Goal: Task Accomplishment & Management: Manage account settings

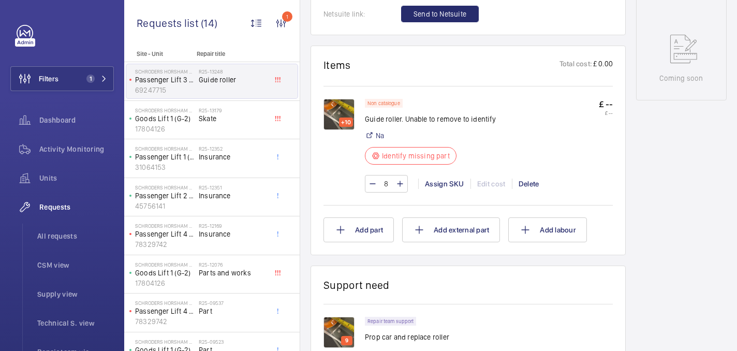
scroll to position [549, 0]
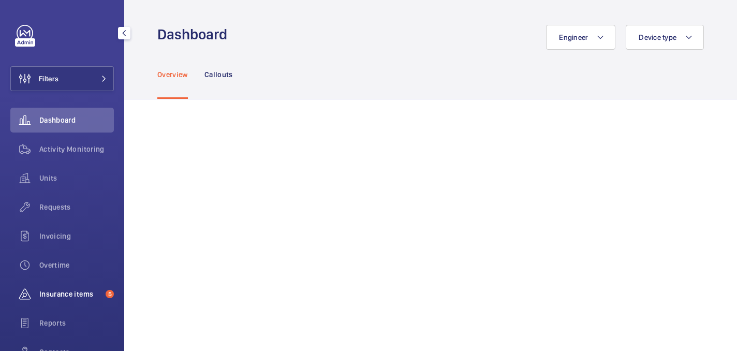
click at [83, 289] on span "Insurance items" at bounding box center [70, 294] width 62 height 10
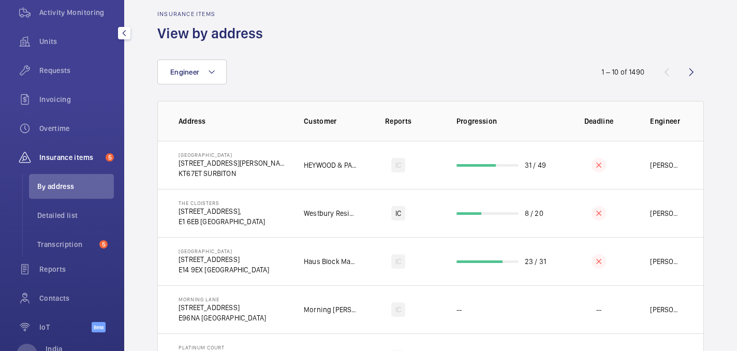
scroll to position [137, 0]
click at [54, 243] on span "Transcription" at bounding box center [66, 243] width 58 height 10
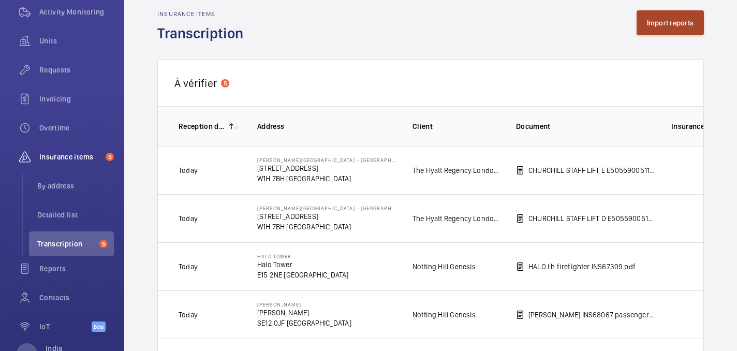
click at [655, 20] on button "Import reports" at bounding box center [670, 22] width 68 height 25
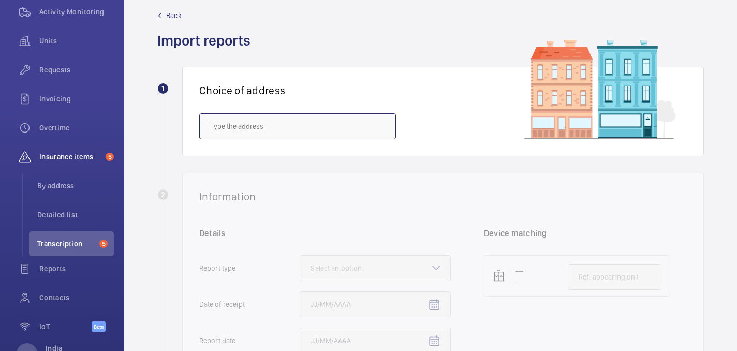
click at [258, 124] on input "text" at bounding box center [297, 126] width 197 height 26
paste input "Walton Oaks"
click at [251, 126] on input "Walton Oaks" at bounding box center [297, 126] width 197 height 26
click at [250, 171] on wm-front-select-address-card "1 Choice of address Walton Oaks" at bounding box center [430, 120] width 546 height 106
click at [250, 153] on div "Choice of address Walton Oaks" at bounding box center [442, 111] width 521 height 89
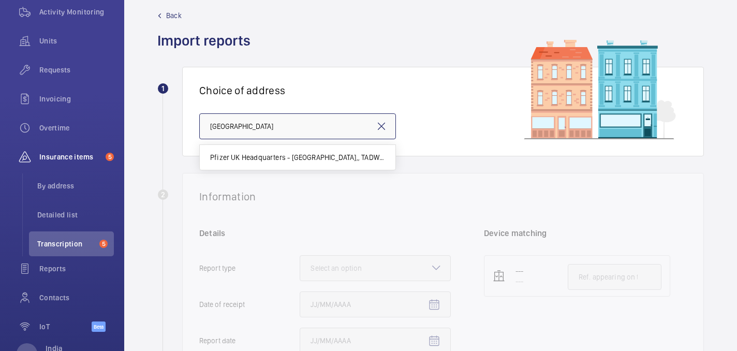
click at [257, 122] on input "Walton Oaks" at bounding box center [297, 126] width 197 height 26
click at [266, 162] on mat-option "Pfizer UK Headquarters - Walton Oaks,, TADWORTH KT20 7NS" at bounding box center [298, 157] width 196 height 25
type input "Pfizer UK Headquarters - Walton Oaks,, TADWORTH KT20 7NS"
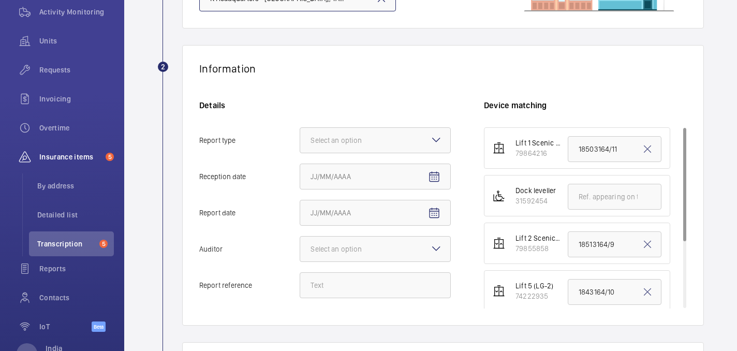
scroll to position [170, 0]
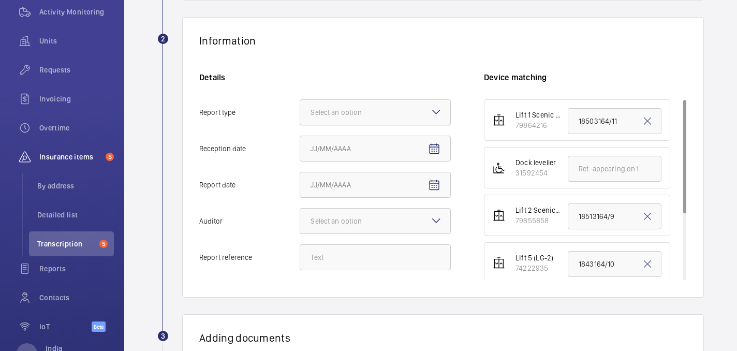
click at [354, 101] on div at bounding box center [375, 112] width 150 height 25
click at [300, 101] on input "Report type Select an option" at bounding box center [300, 112] width 0 height 25
click at [362, 140] on span "Insurance company" at bounding box center [374, 144] width 129 height 10
click at [300, 125] on input "Report type Select an option Insurance company Consultant" at bounding box center [300, 112] width 0 height 25
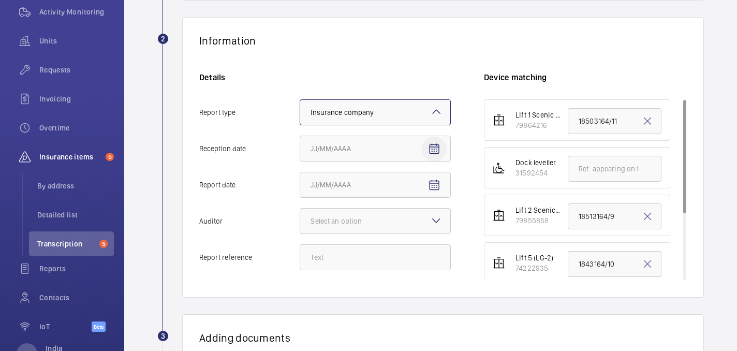
click at [437, 145] on mat-icon "Open calendar" at bounding box center [434, 149] width 12 height 12
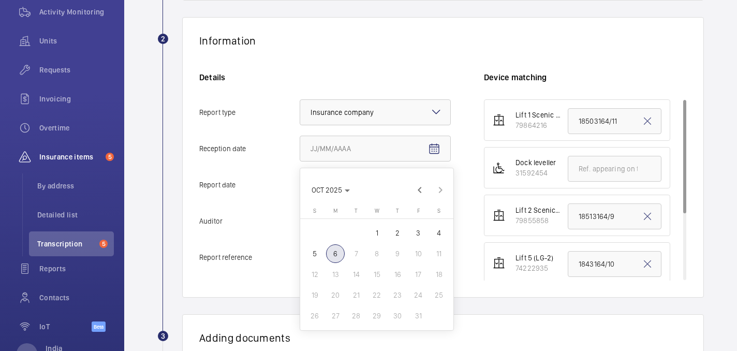
click at [336, 261] on span "6" at bounding box center [335, 253] width 19 height 19
type input "10/6/2025"
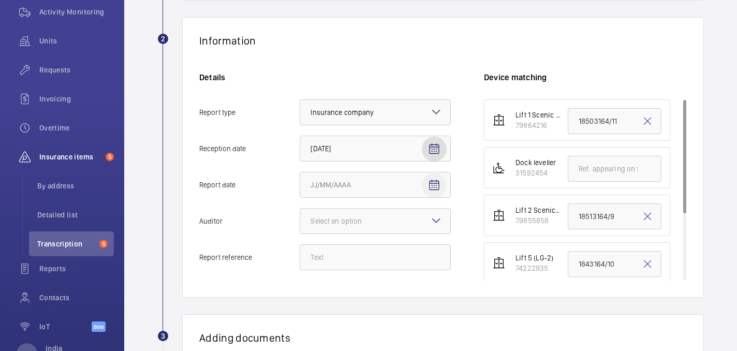
click at [432, 183] on mat-icon "Open calendar" at bounding box center [434, 185] width 12 height 12
click at [340, 27] on span "OCT 2025" at bounding box center [326, 31] width 31 height 8
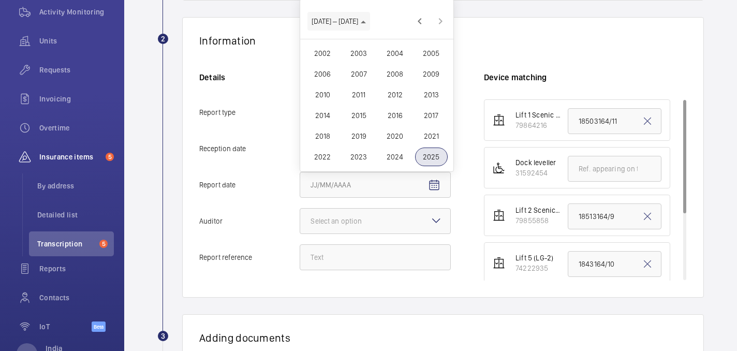
click at [341, 20] on span "2002 – 2025" at bounding box center [334, 21] width 47 height 8
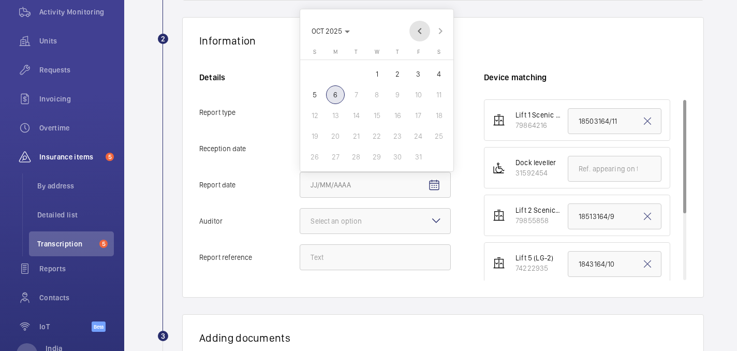
click at [419, 31] on span "Previous month" at bounding box center [419, 31] width 21 height 21
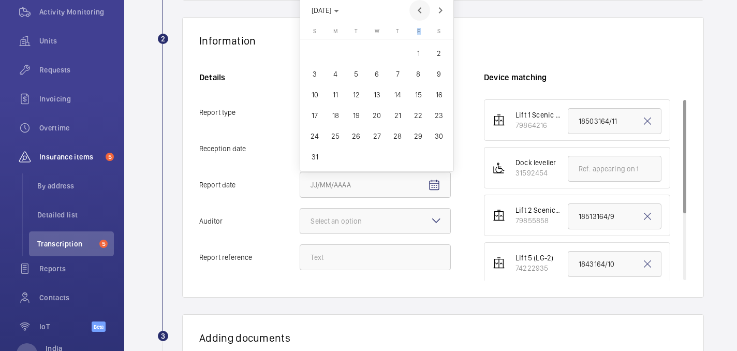
click at [419, 31] on span "F" at bounding box center [418, 31] width 3 height 7
click at [421, 12] on span "Previous month" at bounding box center [419, 10] width 21 height 21
click at [421, 12] on div "JUL 2025 JUL 2025" at bounding box center [376, 25] width 153 height 32
click at [420, 34] on span "Previous month" at bounding box center [419, 31] width 21 height 21
click at [419, 27] on span "Previous month" at bounding box center [419, 31] width 21 height 21
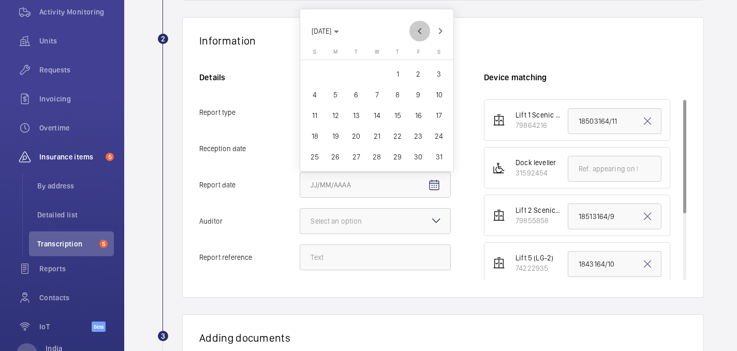
click at [419, 27] on span "Previous month" at bounding box center [419, 31] width 21 height 21
click at [415, 12] on span "Previous month" at bounding box center [419, 10] width 21 height 21
click at [397, 91] on span "6" at bounding box center [397, 94] width 19 height 19
type input "2/6/2025"
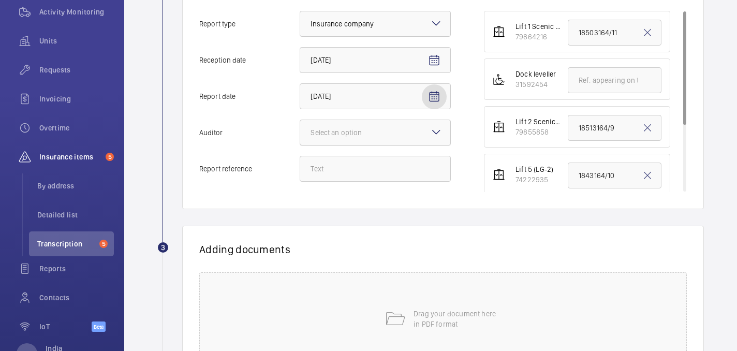
scroll to position [277, 0]
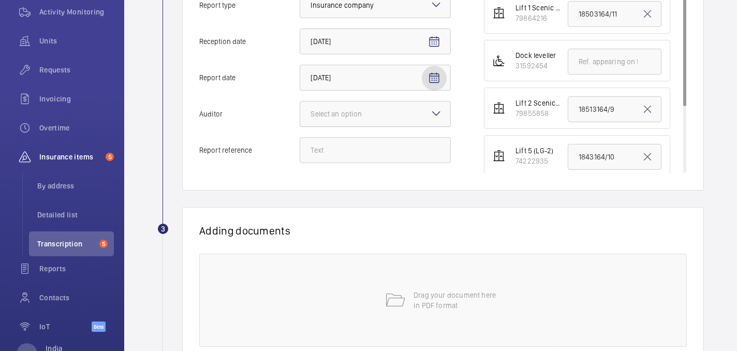
click at [384, 112] on div "Select an option" at bounding box center [348, 114] width 77 height 10
click at [300, 112] on input "Auditor Select an option" at bounding box center [300, 113] width 0 height 25
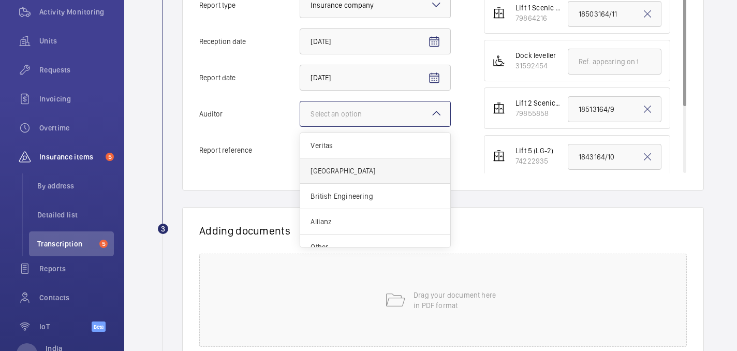
click at [362, 169] on span "Zurich" at bounding box center [374, 171] width 129 height 10
click at [300, 126] on input "Auditor Select an option Veritas Zurich British Engineering Allianz Other" at bounding box center [300, 113] width 0 height 25
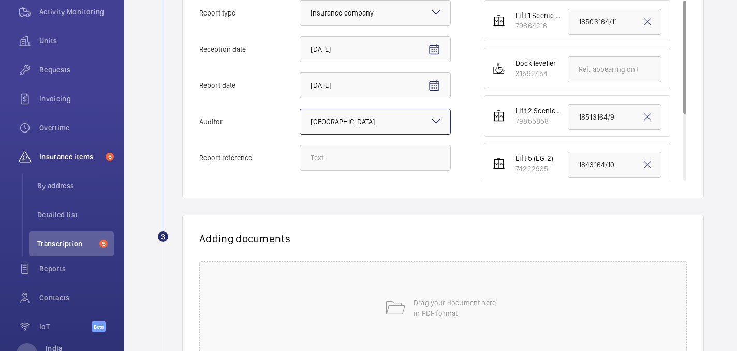
scroll to position [267, 0]
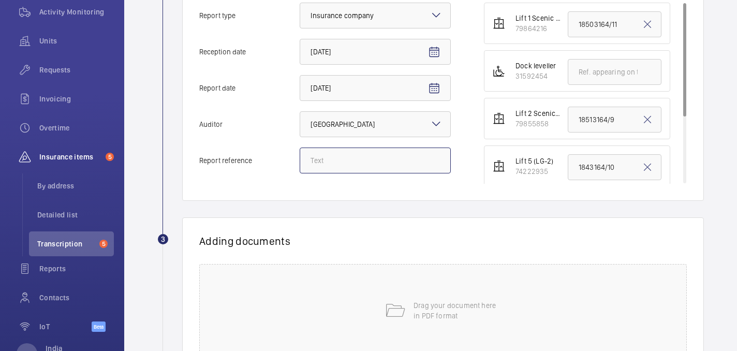
click at [404, 171] on input "Report reference" at bounding box center [375, 160] width 151 height 26
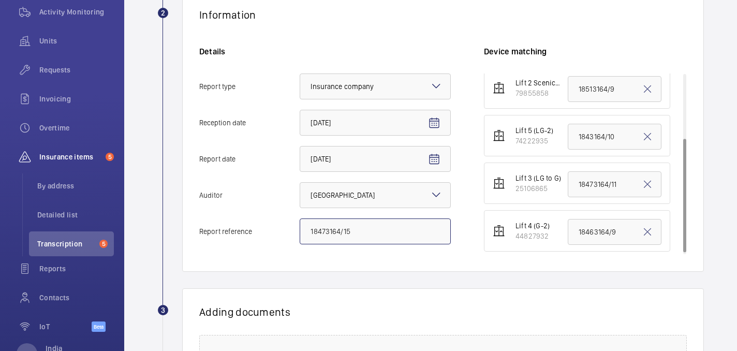
scroll to position [104, 0]
drag, startPoint x: 352, startPoint y: 229, endPoint x: 306, endPoint y: 229, distance: 46.6
click at [306, 229] on input "18473164/15" at bounding box center [375, 231] width 151 height 26
type input "18473164/15"
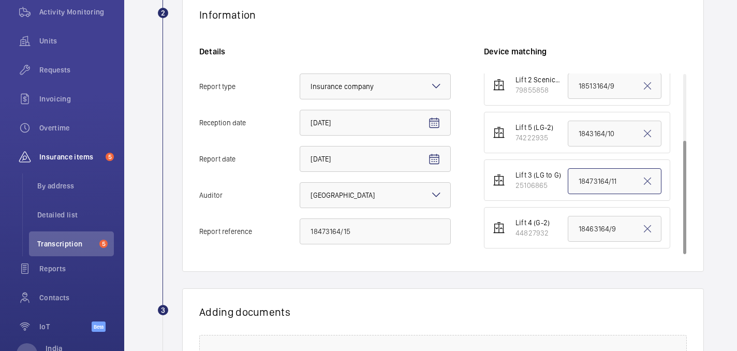
click at [610, 182] on input "18473164/11" at bounding box center [614, 181] width 94 height 26
paste input "18473164/15"
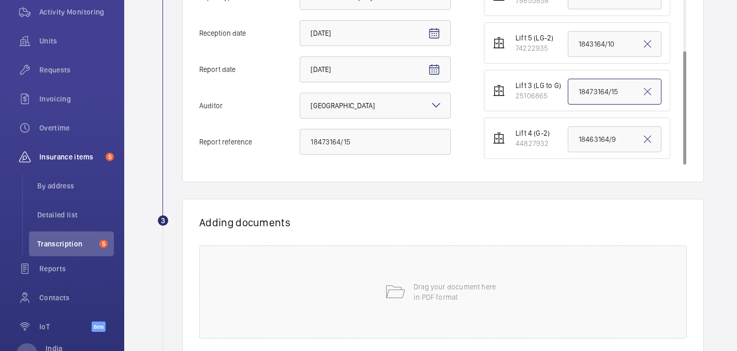
scroll to position [290, 0]
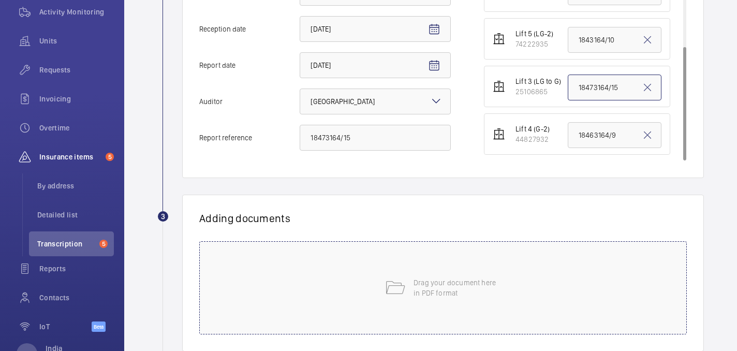
type input "18473164/15"
click at [438, 278] on p "Drag your document here in PDF format" at bounding box center [457, 287] width 88 height 21
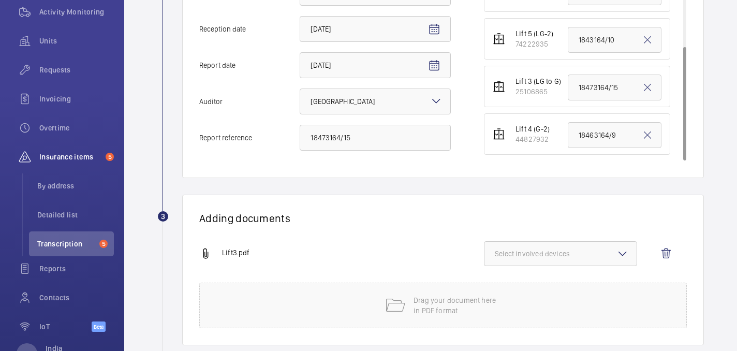
click at [607, 258] on span "Select involved devices" at bounding box center [560, 253] width 131 height 10
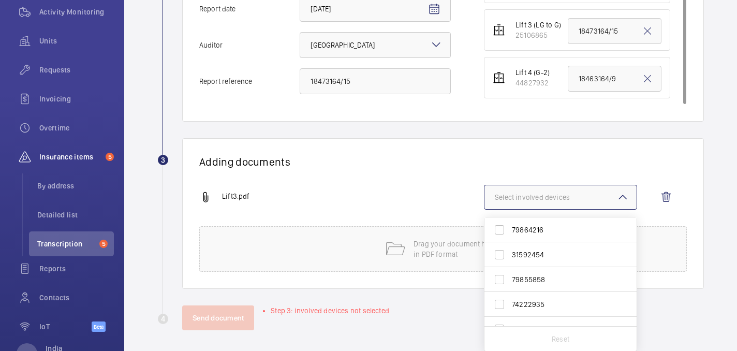
scroll to position [40, 0]
click at [551, 284] on span "25106865" at bounding box center [561, 288] width 99 height 10
click at [510, 284] on input "25106865" at bounding box center [499, 288] width 21 height 21
checkbox input "true"
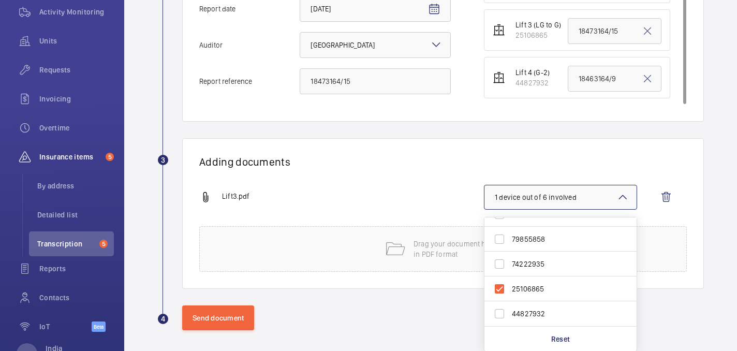
click at [413, 163] on h1 "Adding documents" at bounding box center [442, 161] width 487 height 13
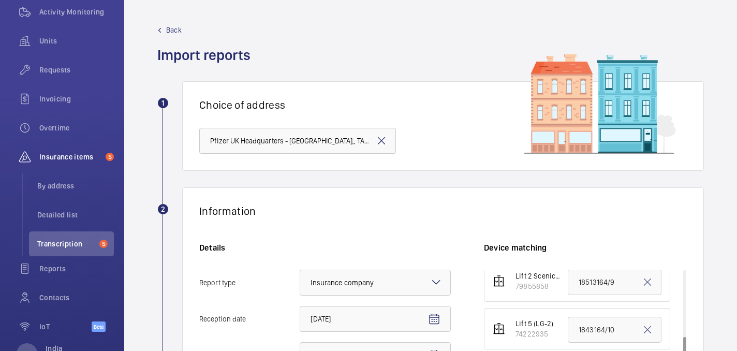
scroll to position [350, 0]
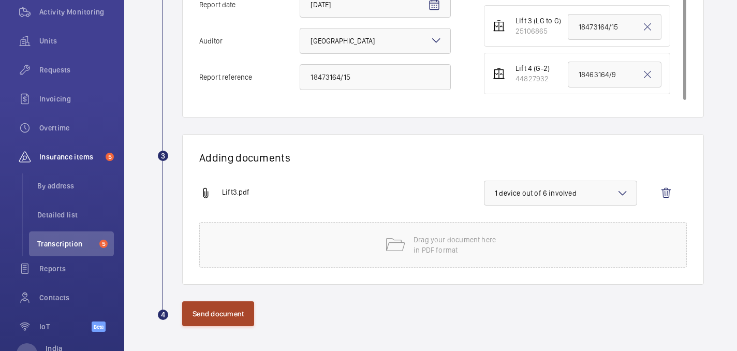
click at [217, 317] on button "Send document" at bounding box center [218, 313] width 72 height 25
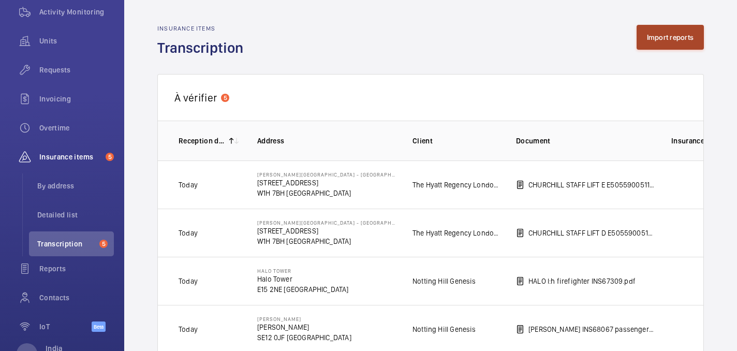
click at [672, 39] on button "Import reports" at bounding box center [670, 37] width 68 height 25
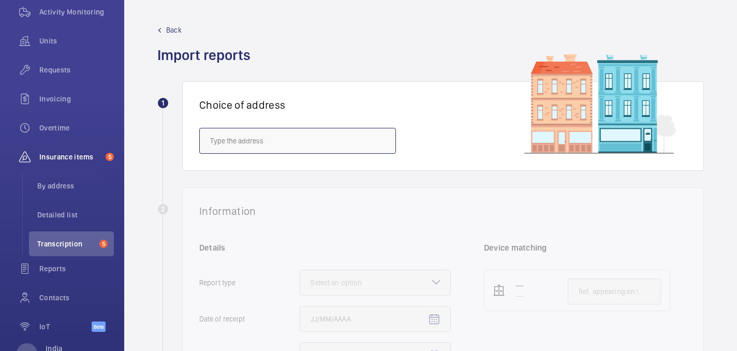
click at [335, 139] on input "text" at bounding box center [297, 141] width 197 height 26
click at [321, 198] on div "2 Information Details Report type Select an option Date of receipt Report date …" at bounding box center [430, 327] width 546 height 280
click at [318, 185] on wm-front-select-address-card "1 Choice of address" at bounding box center [430, 134] width 546 height 106
click at [318, 143] on input "text" at bounding box center [297, 141] width 197 height 26
click at [321, 173] on span "Pfizer UK Headquarters - Walton Oaks,, TADWORTH KT20 7NS" at bounding box center [297, 172] width 175 height 10
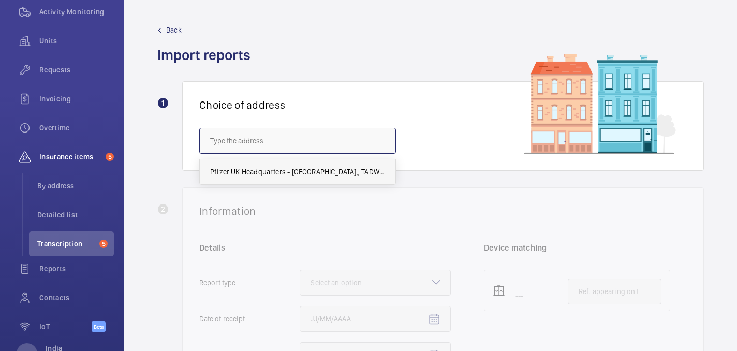
type input "Pfizer UK Headquarters - Walton Oaks,, TADWORTH KT20 7NS"
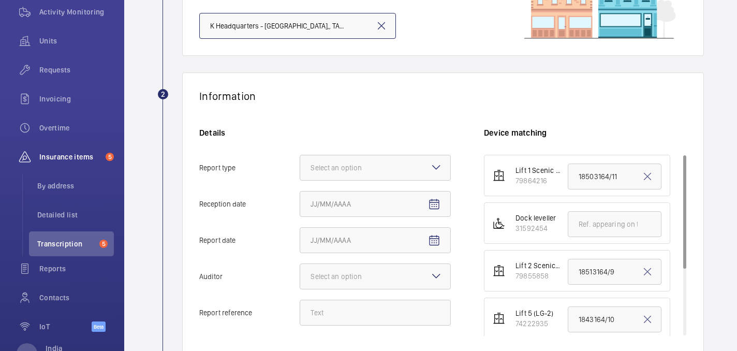
scroll to position [131, 0]
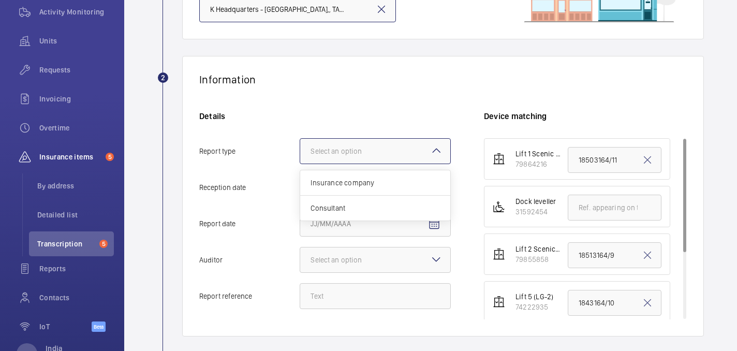
click at [357, 149] on div "Select an option" at bounding box center [348, 151] width 77 height 10
click at [300, 149] on input "Report type Select an option Insurance company Consultant" at bounding box center [300, 151] width 0 height 25
click at [365, 187] on span "Insurance company" at bounding box center [374, 182] width 129 height 10
click at [300, 163] on input "Report type Select an option Insurance company Consultant" at bounding box center [300, 151] width 0 height 25
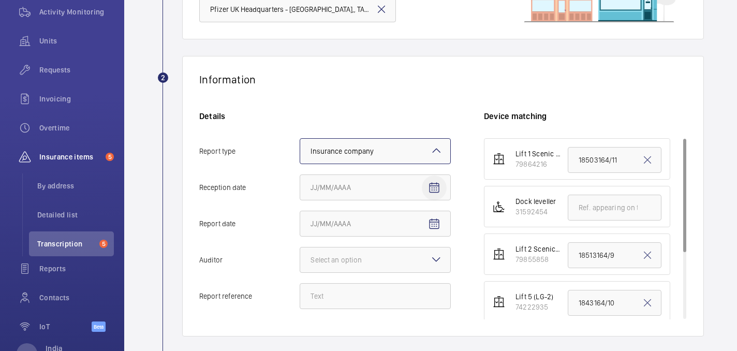
click at [437, 185] on mat-icon "Open calendar" at bounding box center [434, 188] width 12 height 12
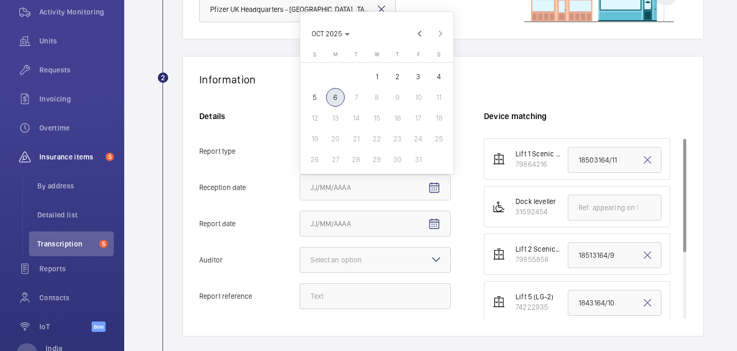
click at [334, 95] on span "6" at bounding box center [335, 97] width 19 height 19
type input "10/6/2025"
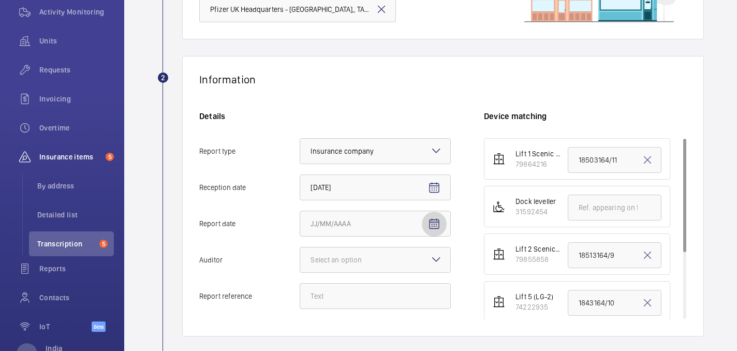
click at [432, 221] on mat-icon "Open calendar" at bounding box center [434, 224] width 12 height 12
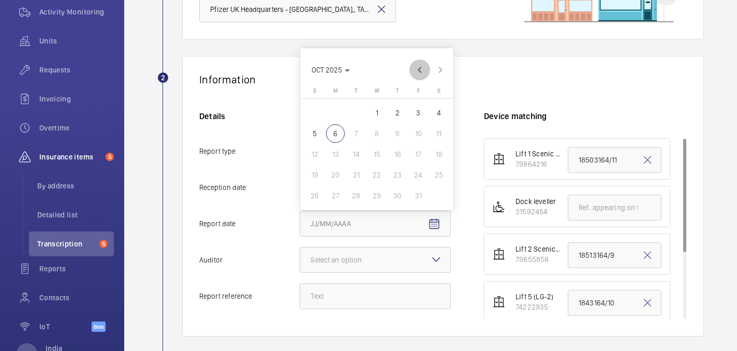
click at [414, 68] on span "Previous month" at bounding box center [419, 69] width 21 height 21
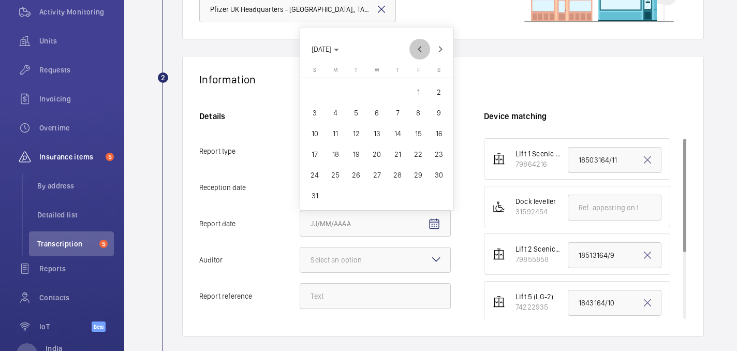
click at [415, 48] on span "Previous month" at bounding box center [419, 49] width 21 height 21
click at [415, 48] on div "JUL 2025 JUL 2025" at bounding box center [376, 64] width 153 height 32
click at [420, 66] on span "Previous month" at bounding box center [419, 69] width 21 height 21
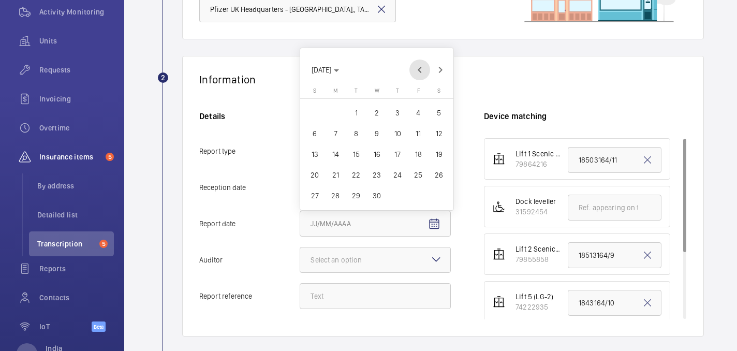
click at [421, 66] on span "Previous month" at bounding box center [419, 69] width 21 height 21
click at [422, 47] on span "Previous month" at bounding box center [419, 49] width 21 height 21
click at [393, 135] on span "6" at bounding box center [397, 133] width 19 height 19
type input "2/6/2025"
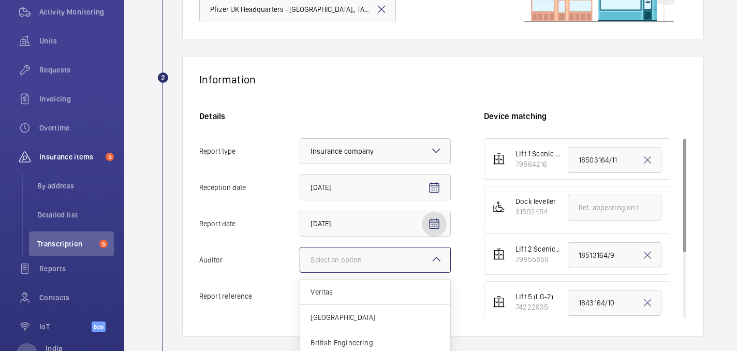
click at [429, 262] on div at bounding box center [375, 259] width 150 height 25
click at [300, 262] on input "Auditor Select an option Veritas Zurich British Engineering Allianz Other" at bounding box center [300, 259] width 0 height 25
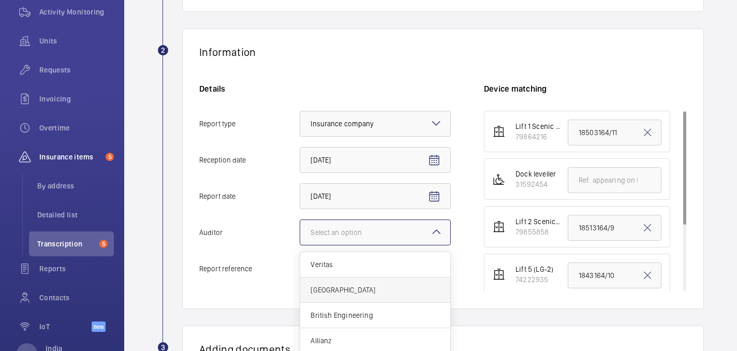
click at [329, 288] on span "Zurich" at bounding box center [374, 290] width 129 height 10
click at [300, 245] on input "Auditor Select an option Veritas Zurich British Engineering Allianz Other" at bounding box center [300, 232] width 0 height 25
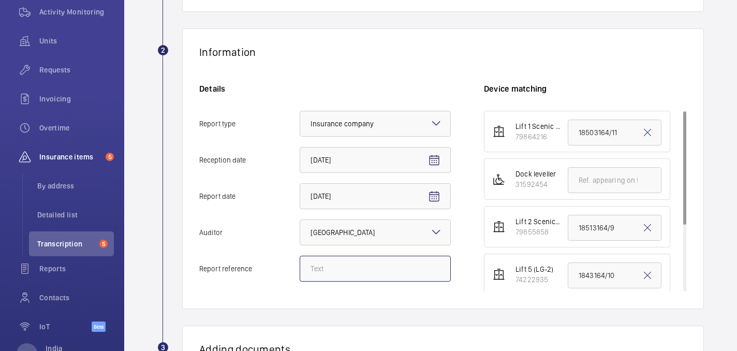
click at [355, 263] on input "Report reference" at bounding box center [375, 269] width 151 height 26
type input "18463164/14"
drag, startPoint x: 359, startPoint y: 267, endPoint x: 293, endPoint y: 261, distance: 66.5
click at [293, 261] on label "Report reference 18463164/14" at bounding box center [324, 269] width 251 height 26
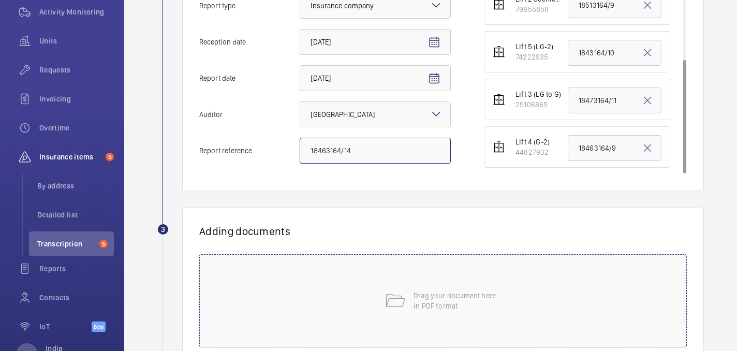
scroll to position [356, 0]
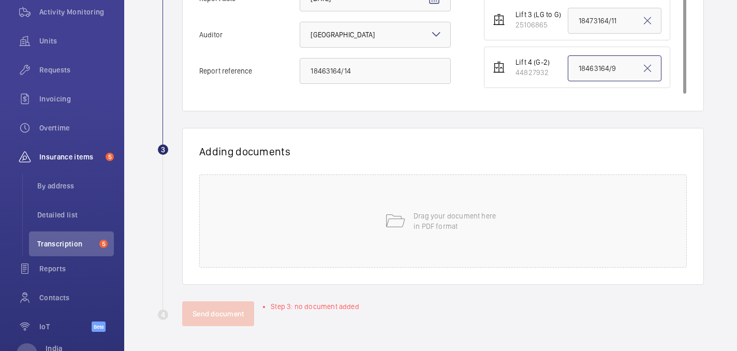
click at [606, 66] on input "18463164/9" at bounding box center [614, 68] width 94 height 26
paste input "18463164/14"
type input "18463164/14"
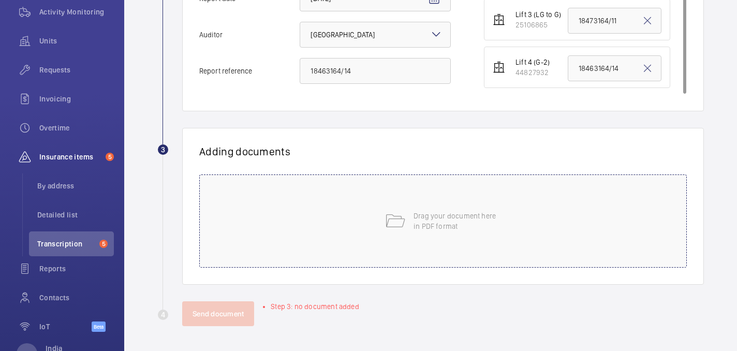
click at [382, 245] on div "Drag your document here in PDF format" at bounding box center [442, 220] width 487 height 93
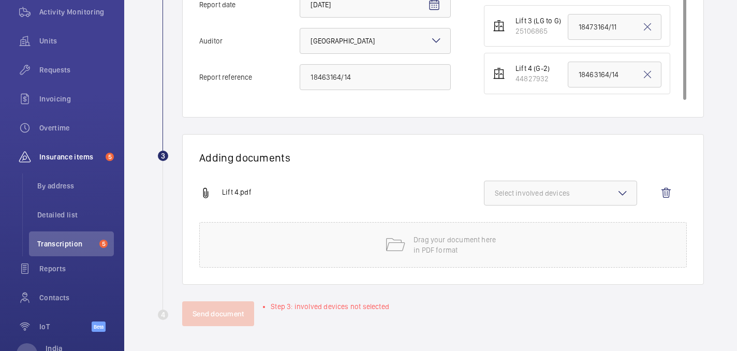
click at [552, 187] on button "Select involved devices" at bounding box center [560, 193] width 153 height 25
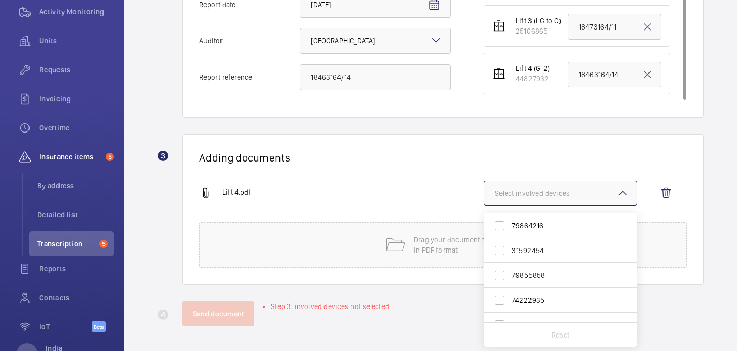
scroll to position [40, 0]
click at [539, 316] on label "44827932" at bounding box center [552, 309] width 137 height 25
click at [510, 316] on input "44827932" at bounding box center [499, 309] width 21 height 21
checkbox input "true"
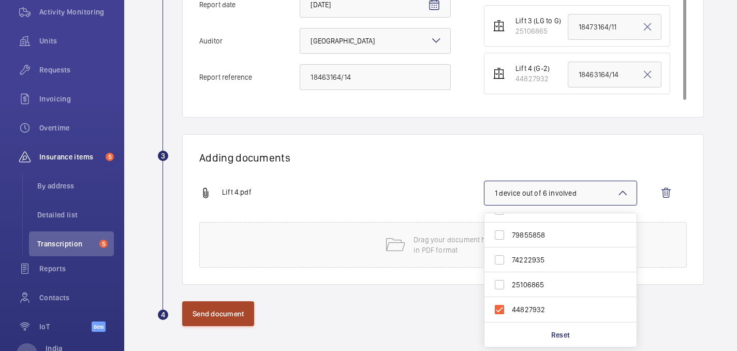
click at [232, 305] on button "Send document" at bounding box center [218, 313] width 72 height 25
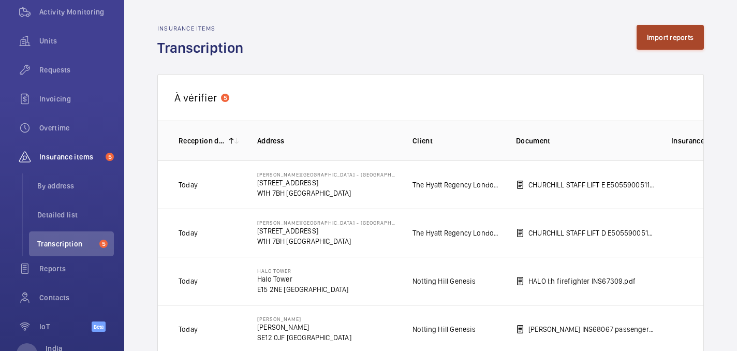
click at [644, 48] on button "Import reports" at bounding box center [670, 37] width 68 height 25
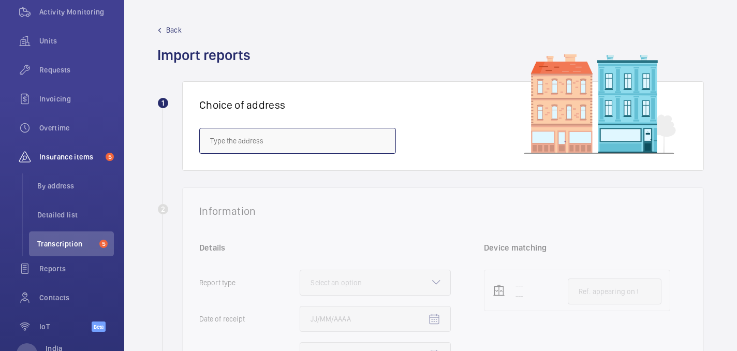
click at [251, 145] on input "text" at bounding box center [297, 141] width 197 height 26
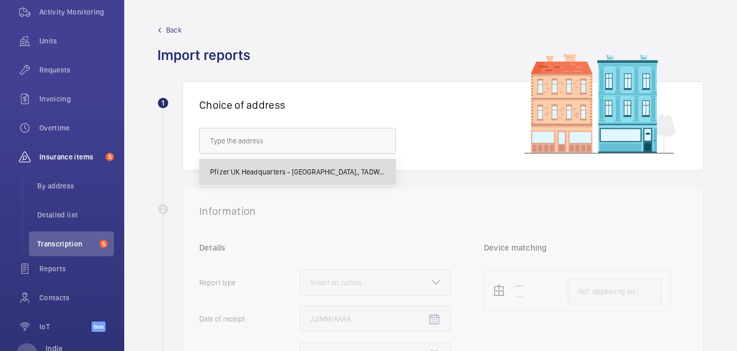
click at [282, 178] on mat-option "Pfizer UK Headquarters - Walton Oaks,, TADWORTH KT20 7NS" at bounding box center [298, 171] width 196 height 25
type input "Pfizer UK Headquarters - Walton Oaks,, TADWORTH KT20 7NS"
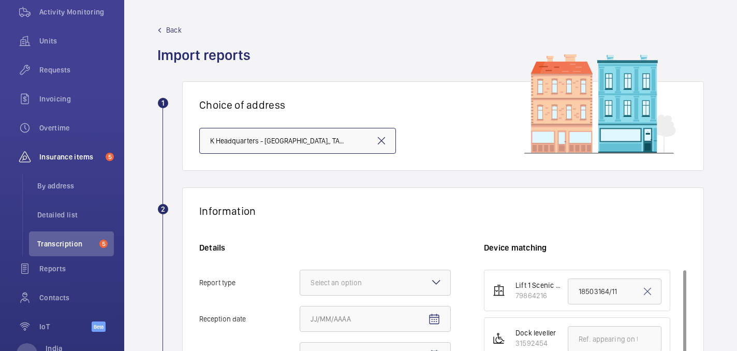
scroll to position [107, 0]
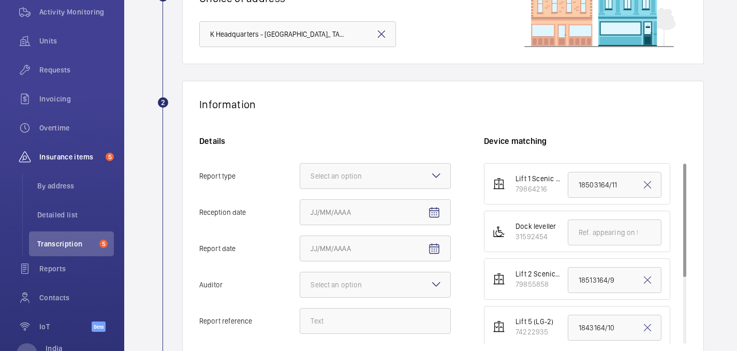
click at [438, 160] on div "Details Report type Select an option Reception date Report date Auditor Select …" at bounding box center [341, 240] width 285 height 208
click at [438, 175] on mat-icon at bounding box center [436, 175] width 12 height 12
click at [300, 175] on input "Report type Select an option" at bounding box center [300, 175] width 0 height 25
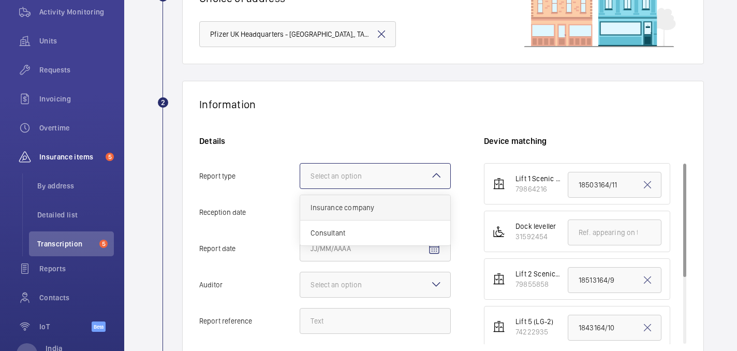
click at [388, 214] on div "Insurance company" at bounding box center [375, 207] width 150 height 25
click at [300, 188] on input "Report type Select an option Insurance company Consultant" at bounding box center [300, 175] width 0 height 25
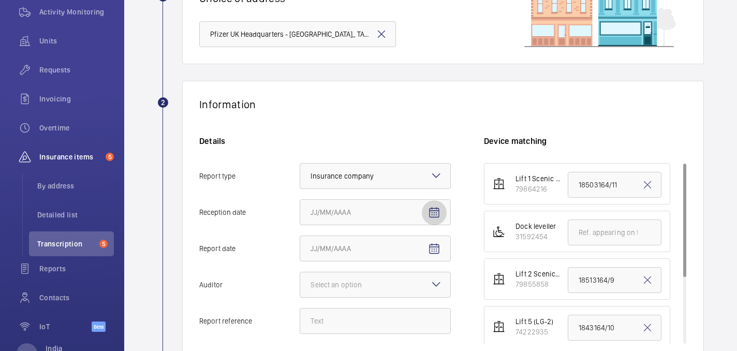
click at [442, 211] on span "Open calendar" at bounding box center [434, 212] width 25 height 25
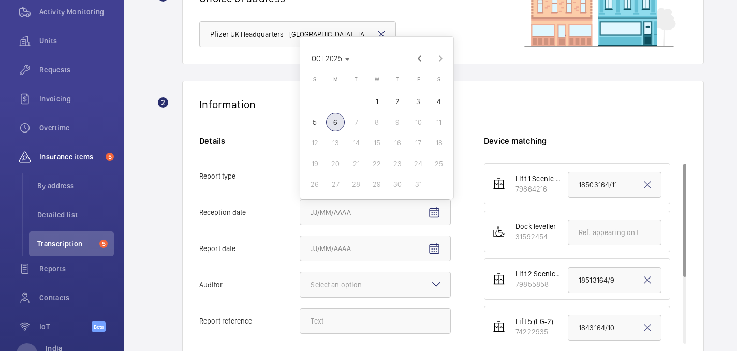
click at [331, 121] on span "6" at bounding box center [335, 122] width 19 height 19
type input "10/6/2025"
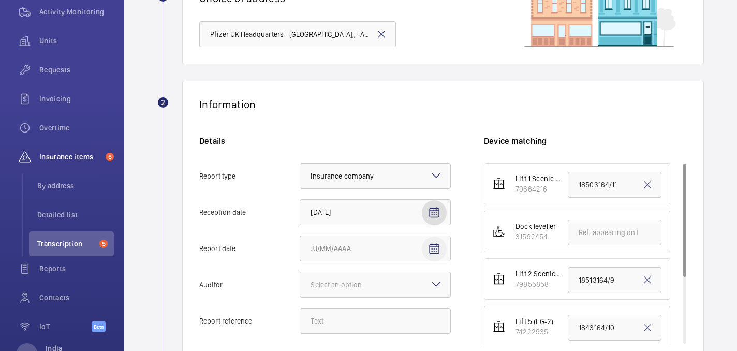
click at [431, 247] on mat-icon "Open calendar" at bounding box center [434, 249] width 12 height 12
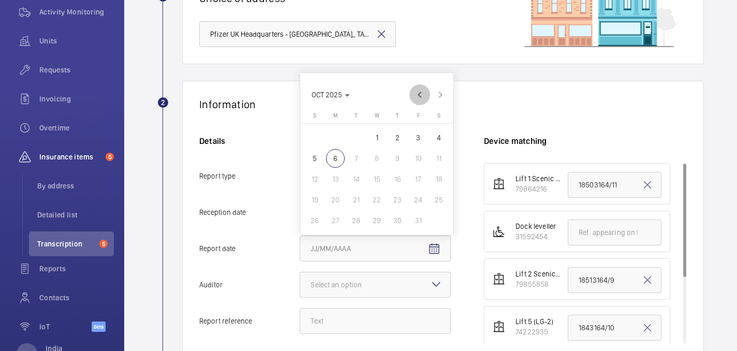
click at [417, 90] on span "Previous month" at bounding box center [419, 94] width 21 height 21
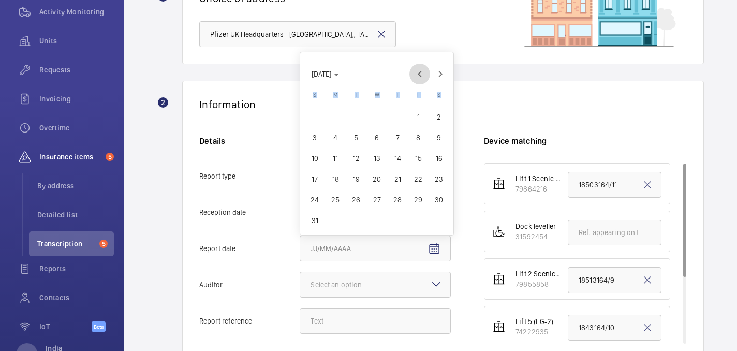
click at [417, 90] on mat-calendar "AUG 2025 AUG 2025 Sunday S Monday M Tuesday T Wednesday W Thursday T Friday F S…" at bounding box center [376, 143] width 153 height 183
click at [415, 76] on span "Previous month" at bounding box center [419, 74] width 21 height 21
click at [415, 76] on div "JUL 2025 JUL 2025" at bounding box center [376, 89] width 153 height 32
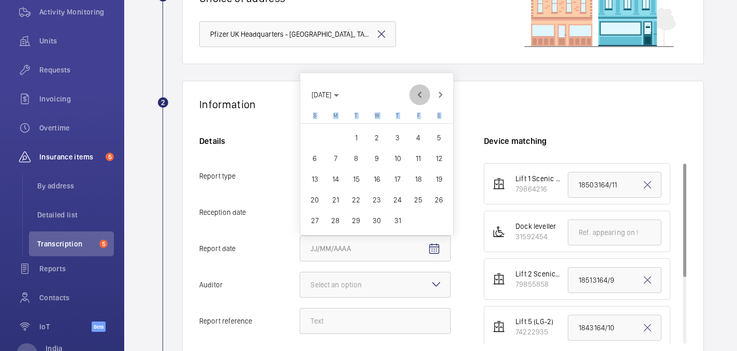
click at [415, 93] on span "Previous month" at bounding box center [419, 94] width 21 height 21
click at [418, 89] on span "Previous month" at bounding box center [419, 94] width 21 height 21
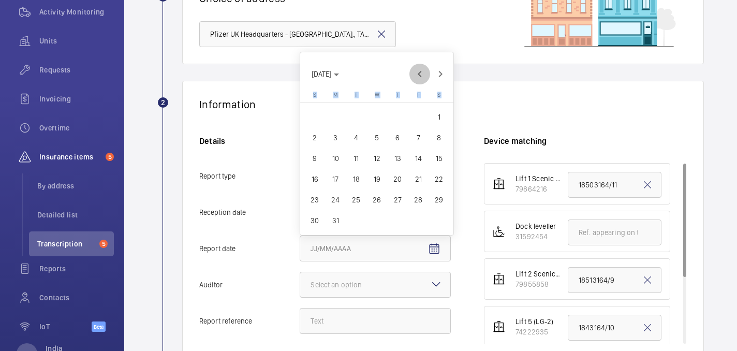
click at [417, 77] on span "Previous month" at bounding box center [419, 74] width 21 height 21
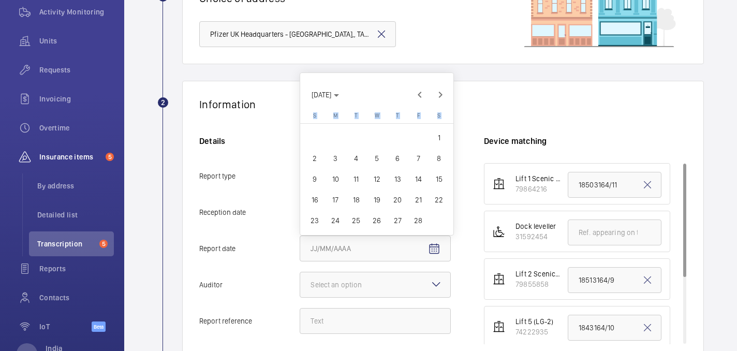
click at [397, 162] on span "6" at bounding box center [397, 158] width 19 height 19
type input "2/6/2025"
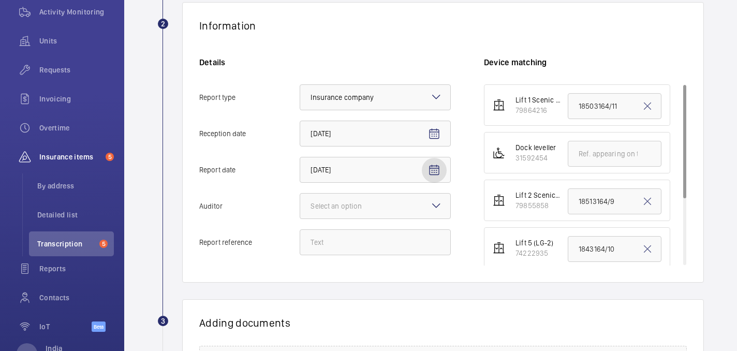
scroll to position [214, 0]
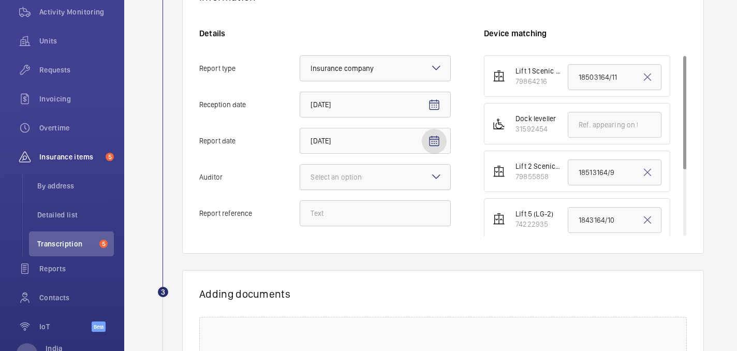
click at [371, 180] on div "Select an option" at bounding box center [348, 177] width 77 height 10
click at [300, 180] on input "Auditor Select an option" at bounding box center [300, 177] width 0 height 25
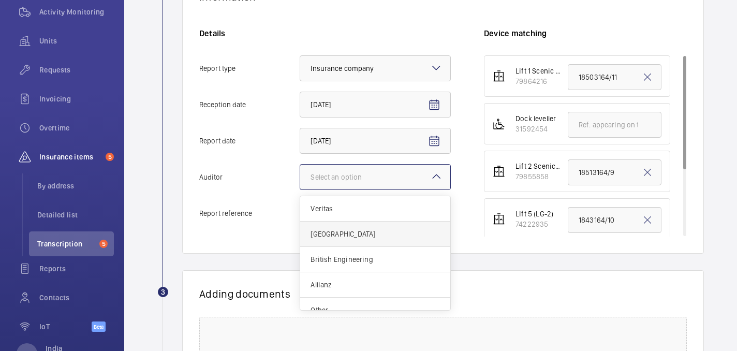
click at [348, 235] on span "Zurich" at bounding box center [374, 234] width 129 height 10
click at [300, 189] on input "Auditor Select an option Veritas Zurich British Engineering Allianz Other" at bounding box center [300, 177] width 0 height 25
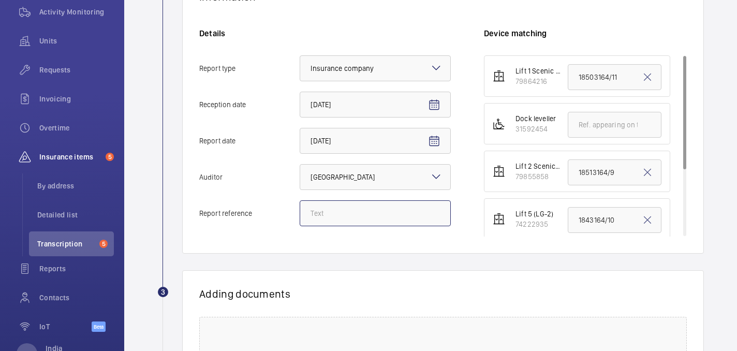
click at [335, 211] on input "Report reference" at bounding box center [375, 213] width 151 height 26
click at [351, 212] on input "18443164/16" at bounding box center [375, 213] width 151 height 26
type input "18443164/16"
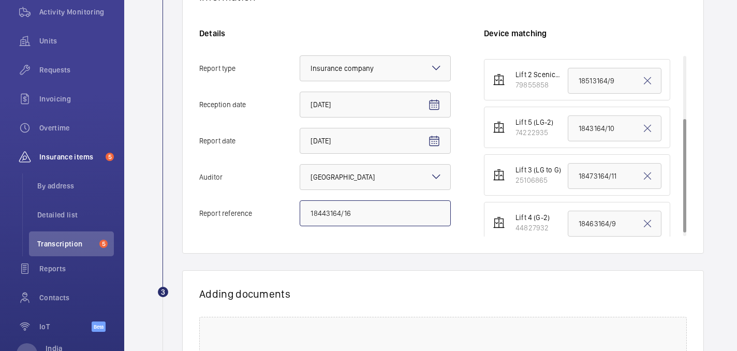
scroll to position [100, 0]
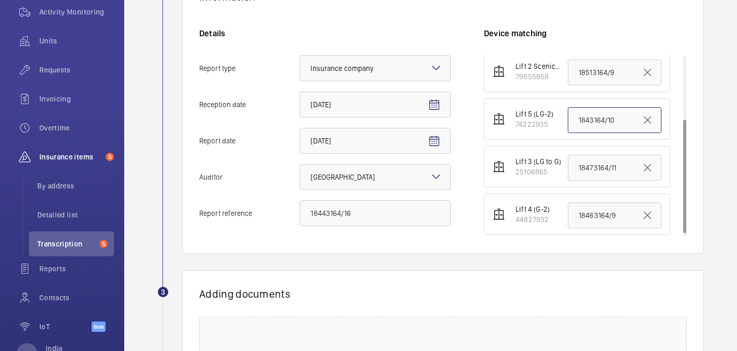
click at [595, 122] on input "1843164/10" at bounding box center [614, 120] width 94 height 26
paste input "1843164/10"
type input "1843164/10"
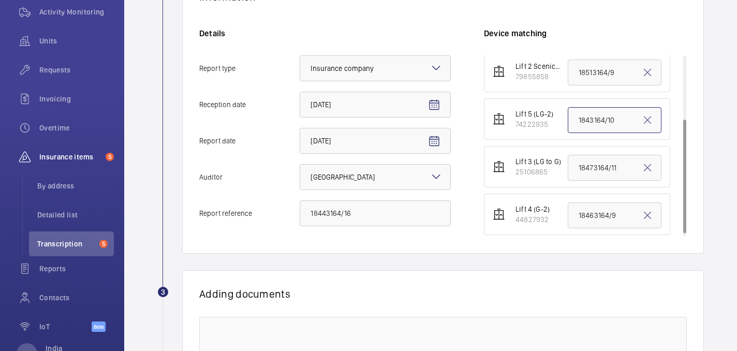
scroll to position [356, 0]
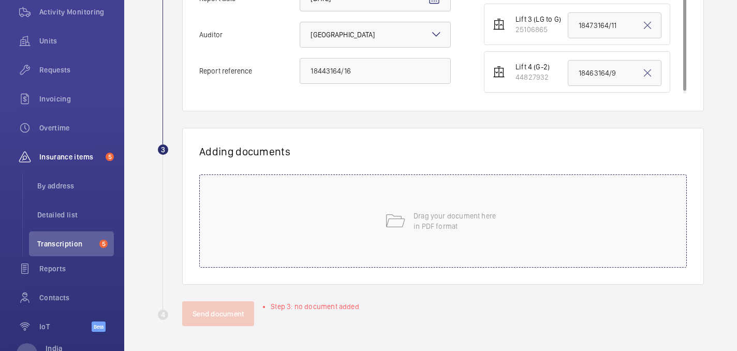
click at [453, 229] on p "Drag your document here in PDF format" at bounding box center [457, 221] width 88 height 21
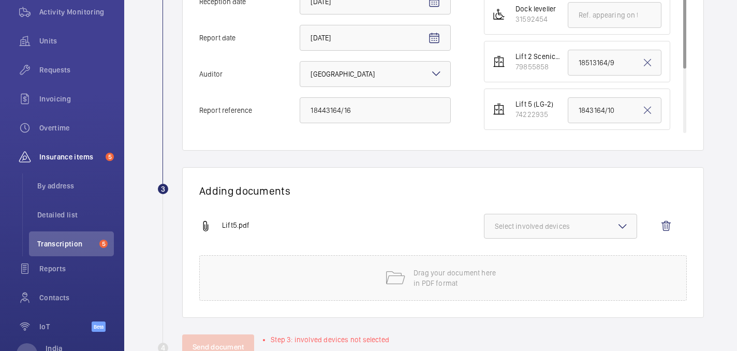
scroll to position [9, 0]
click at [566, 226] on span "Select involved devices" at bounding box center [560, 226] width 131 height 10
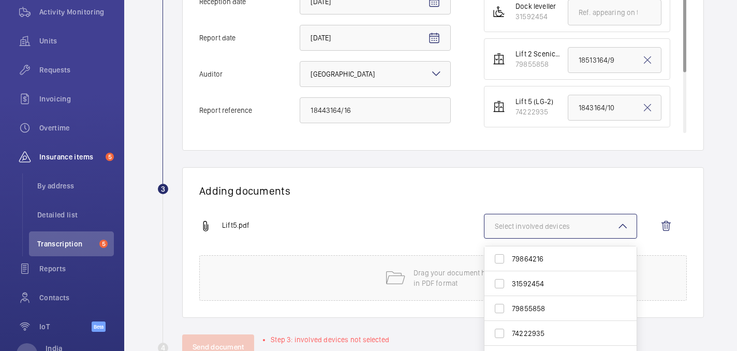
click at [543, 331] on span "74222935" at bounding box center [561, 333] width 99 height 10
click at [510, 331] on input "74222935" at bounding box center [499, 333] width 21 height 21
checkbox input "true"
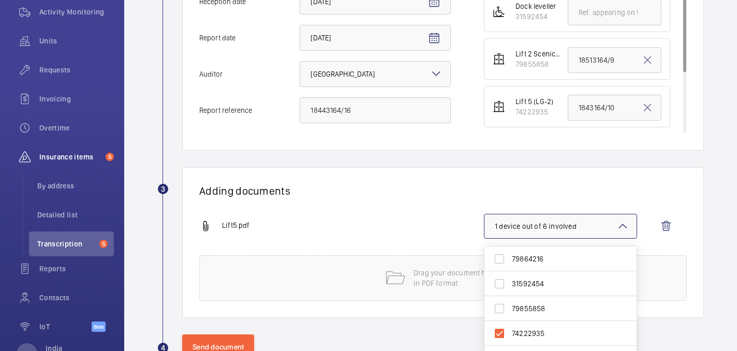
click at [415, 221] on div "Lift5.pdf" at bounding box center [341, 226] width 285 height 12
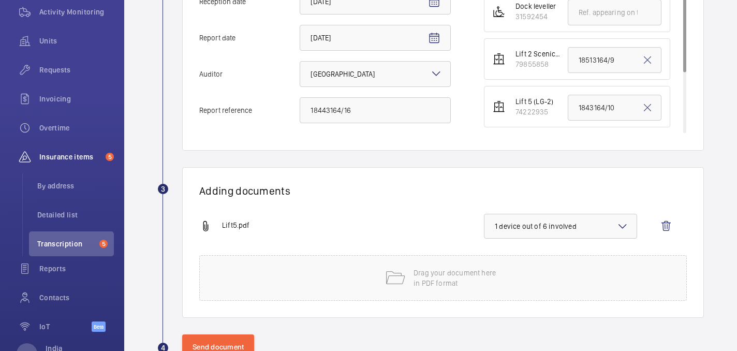
scroll to position [350, 0]
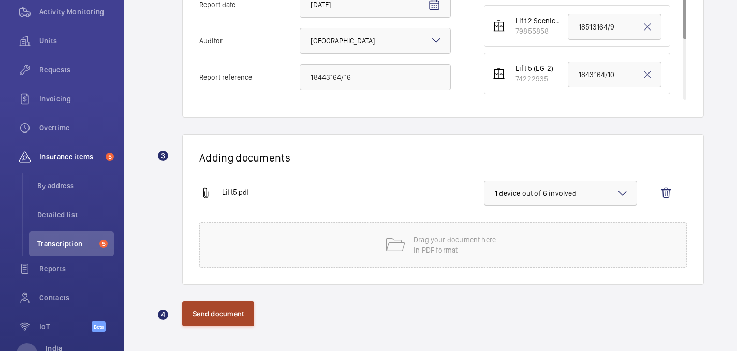
click at [204, 313] on button "Send document" at bounding box center [218, 313] width 72 height 25
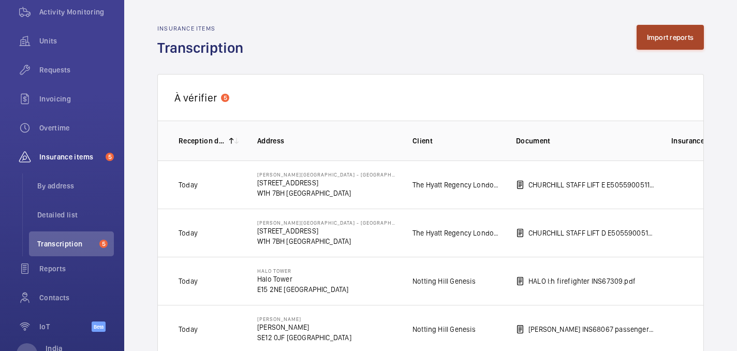
click at [676, 42] on button "Import reports" at bounding box center [670, 37] width 68 height 25
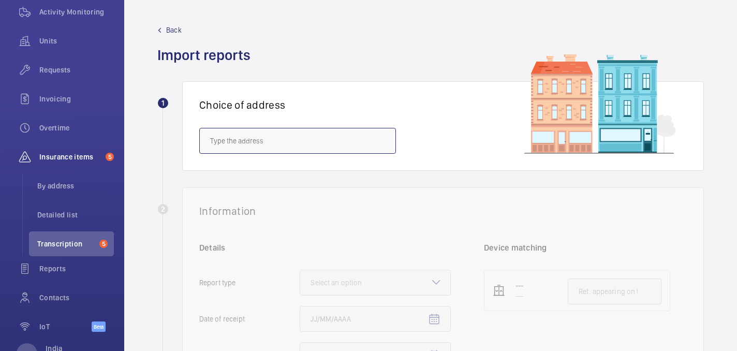
click at [296, 145] on input "text" at bounding box center [297, 141] width 197 height 26
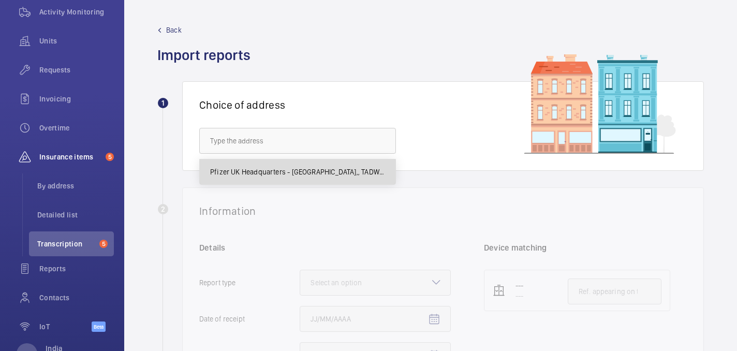
click at [289, 171] on span "Pfizer UK Headquarters - Walton Oaks,, TADWORTH KT20 7NS" at bounding box center [297, 172] width 175 height 10
type input "Pfizer UK Headquarters - Walton Oaks,, TADWORTH KT20 7NS"
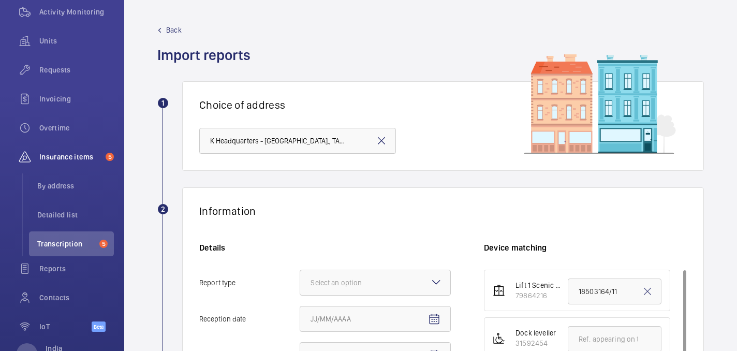
click at [430, 281] on mat-icon at bounding box center [436, 282] width 12 height 12
click at [300, 281] on input "Report type Select an option" at bounding box center [300, 282] width 0 height 25
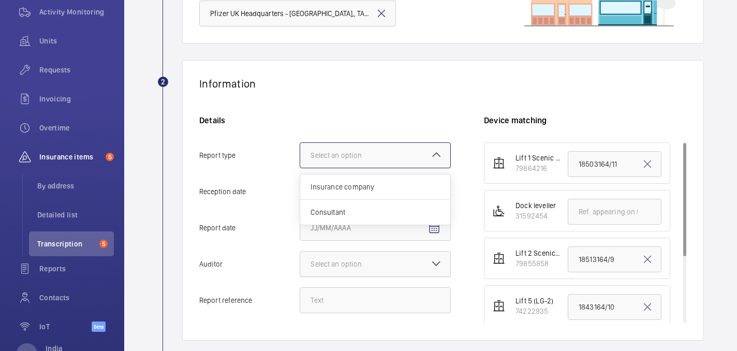
scroll to position [140, 0]
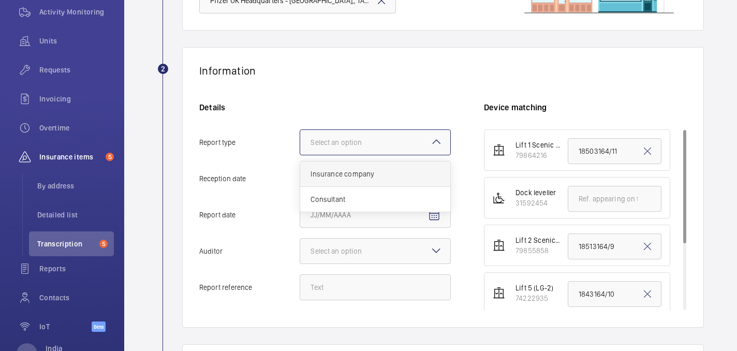
click at [358, 171] on span "Insurance company" at bounding box center [374, 174] width 129 height 10
click at [300, 155] on input "Report type Select an option Insurance company Consultant" at bounding box center [300, 142] width 0 height 25
click at [432, 181] on mat-icon "Open calendar" at bounding box center [434, 179] width 12 height 12
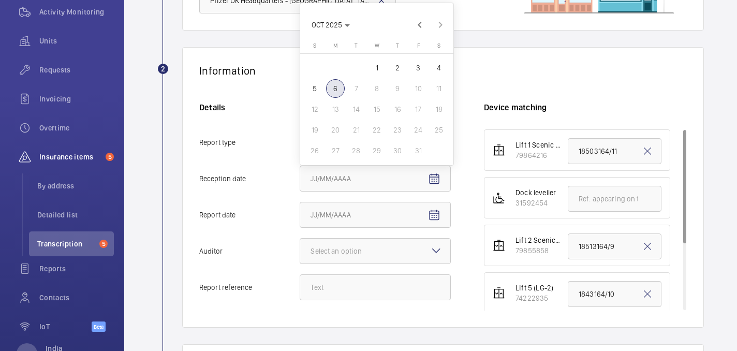
click at [338, 89] on span "6" at bounding box center [335, 88] width 19 height 19
type input "10/6/2025"
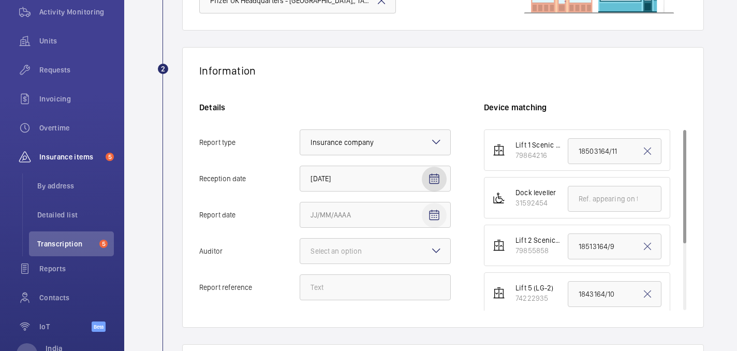
click at [432, 212] on mat-icon "Open calendar" at bounding box center [434, 215] width 12 height 12
click at [419, 63] on span "Previous month" at bounding box center [419, 61] width 21 height 21
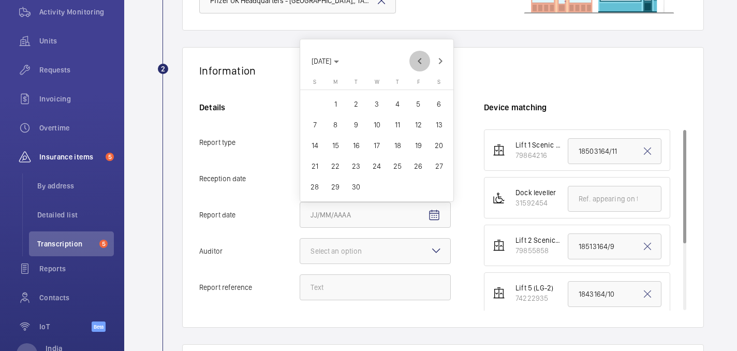
click at [419, 63] on span "Previous month" at bounding box center [419, 61] width 21 height 21
click at [419, 63] on span "F" at bounding box center [418, 61] width 3 height 7
click at [416, 35] on span "Previous month" at bounding box center [419, 40] width 21 height 21
click at [416, 35] on div at bounding box center [368, 175] width 737 height 351
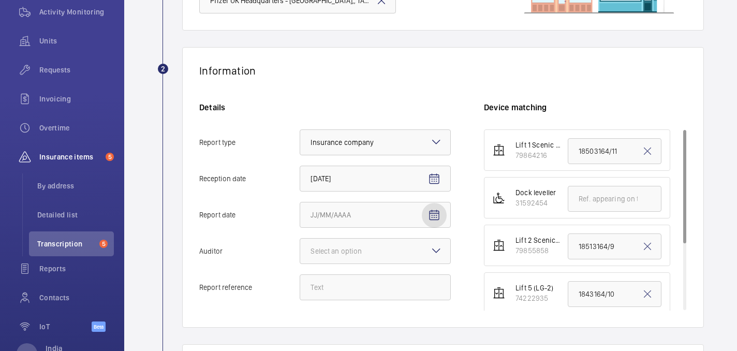
click at [437, 222] on span "Open calendar" at bounding box center [434, 215] width 25 height 25
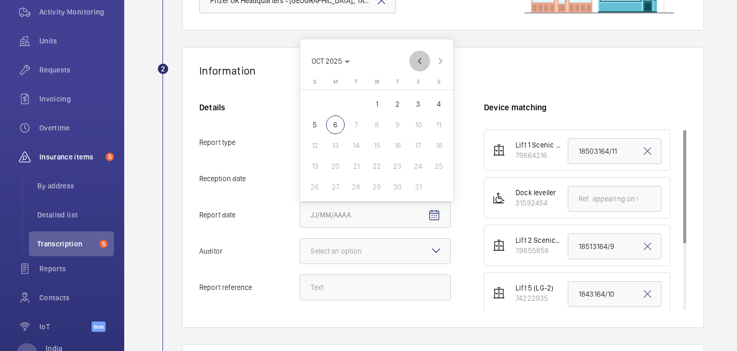
click at [420, 62] on span "Previous month" at bounding box center [419, 61] width 21 height 21
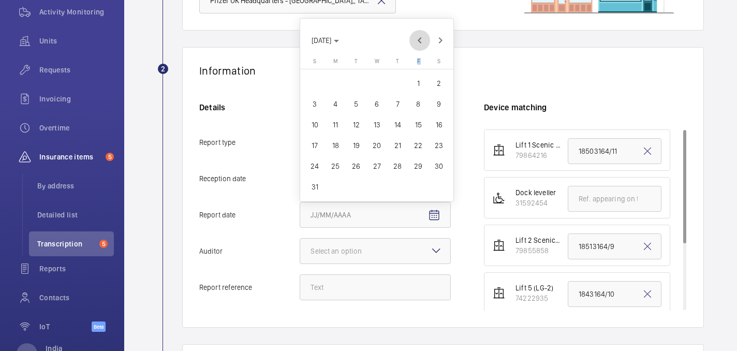
click at [420, 62] on th "Friday F" at bounding box center [418, 63] width 21 height 11
click at [417, 46] on span "Previous month" at bounding box center [419, 40] width 21 height 21
click at [417, 62] on span "Previous month" at bounding box center [419, 61] width 21 height 21
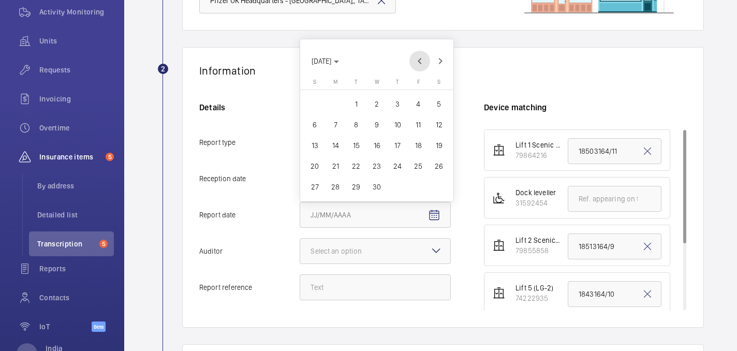
click at [417, 62] on span "Previous month" at bounding box center [419, 61] width 21 height 21
click at [416, 44] on span "Previous month" at bounding box center [419, 40] width 21 height 21
click at [392, 131] on span "6" at bounding box center [397, 124] width 19 height 19
type input "2/6/2025"
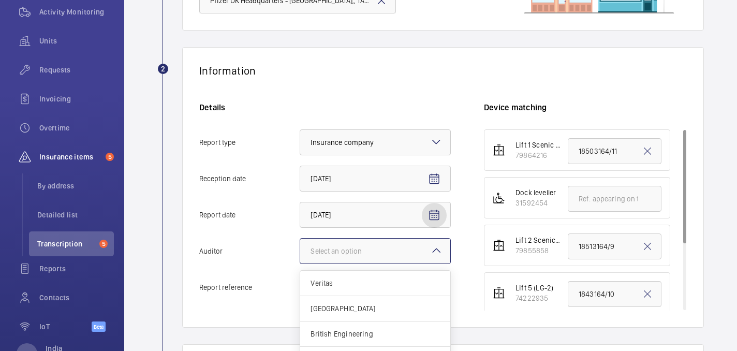
click at [370, 255] on div "Select an option" at bounding box center [348, 251] width 77 height 10
click at [300, 255] on input "Auditor Select an option Veritas Zurich British Engineering Allianz Other" at bounding box center [300, 250] width 0 height 25
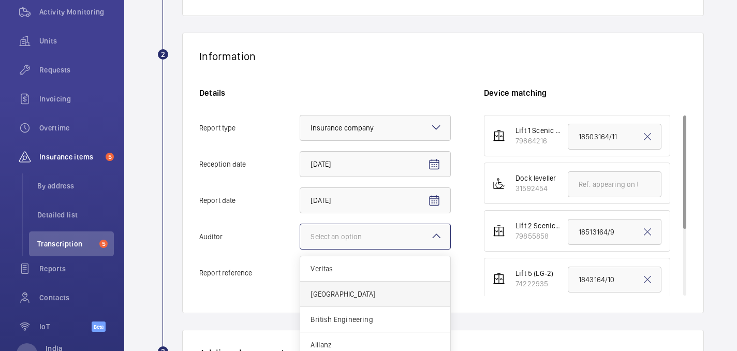
scroll to position [159, 0]
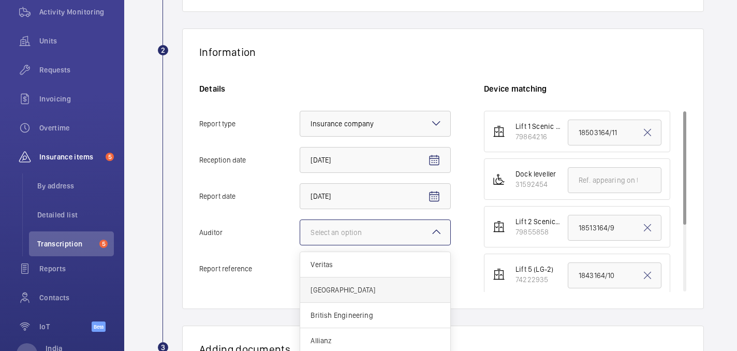
click at [328, 290] on span "Zurich" at bounding box center [374, 290] width 129 height 10
click at [300, 245] on input "Auditor Select an option Veritas Zurich British Engineering Allianz Other" at bounding box center [300, 232] width 0 height 25
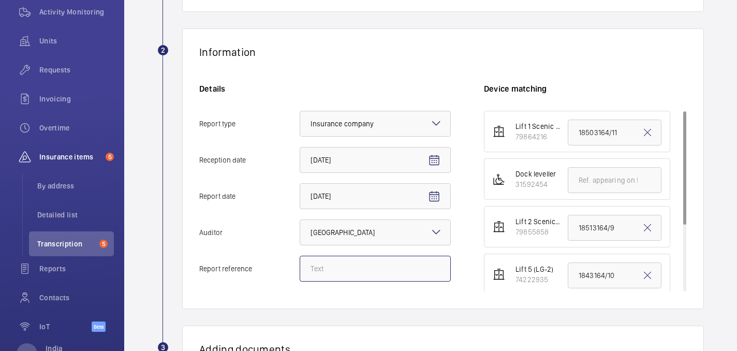
click at [364, 265] on input "Report reference" at bounding box center [375, 269] width 151 height 26
type input "18513164/15"
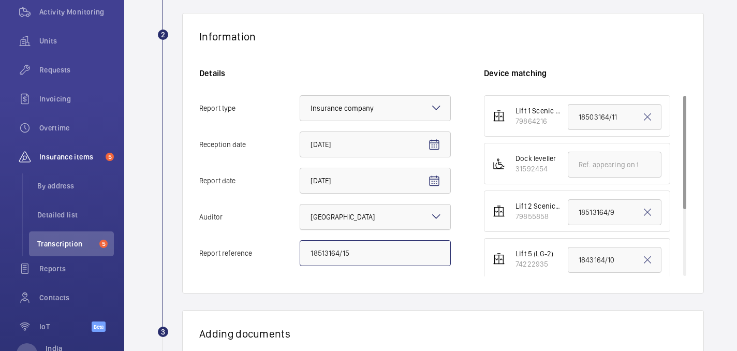
scroll to position [175, 0]
click at [326, 248] on input "18513164/15" at bounding box center [375, 252] width 151 height 26
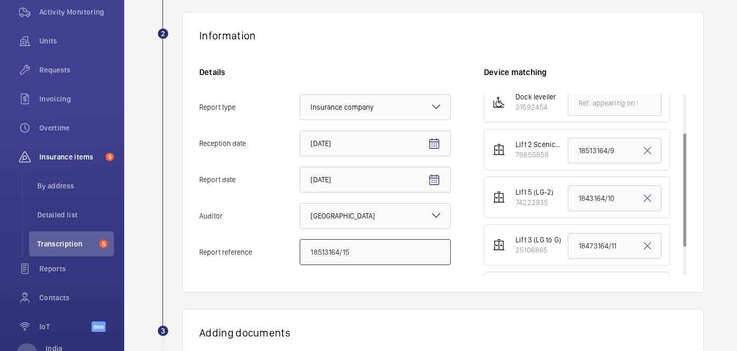
scroll to position [71, 0]
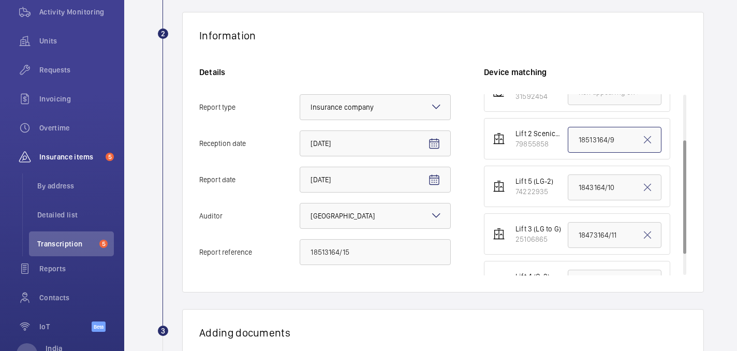
click at [604, 138] on input "18513164/9" at bounding box center [614, 140] width 94 height 26
paste input "18513164/15"
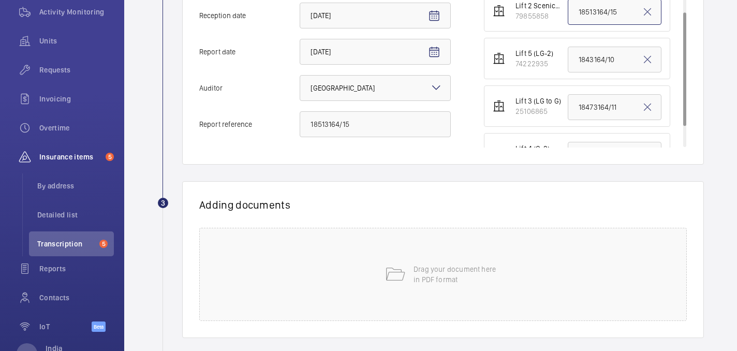
scroll to position [308, 0]
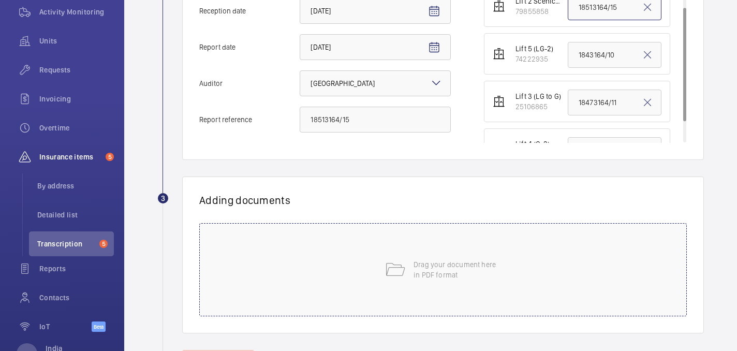
type input "18513164/15"
click at [431, 278] on p "Drag your document here in PDF format" at bounding box center [457, 269] width 88 height 21
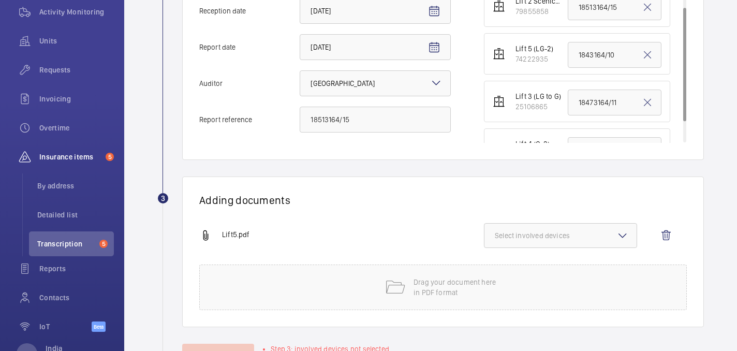
click at [577, 242] on button "Select involved devices" at bounding box center [560, 235] width 153 height 25
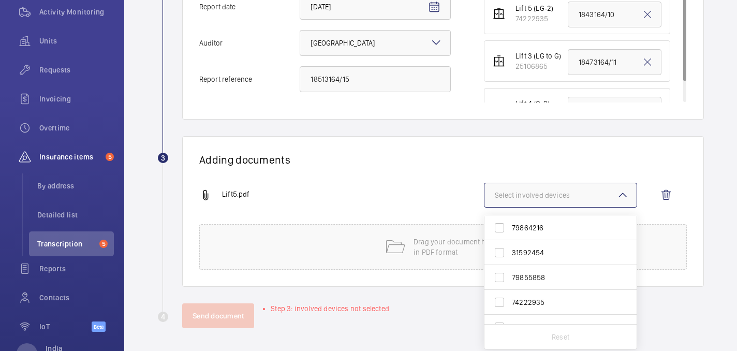
scroll to position [12, 0]
click at [529, 288] on span "74222935" at bounding box center [561, 290] width 99 height 10
click at [510, 288] on input "74222935" at bounding box center [499, 289] width 21 height 21
checkbox input "true"
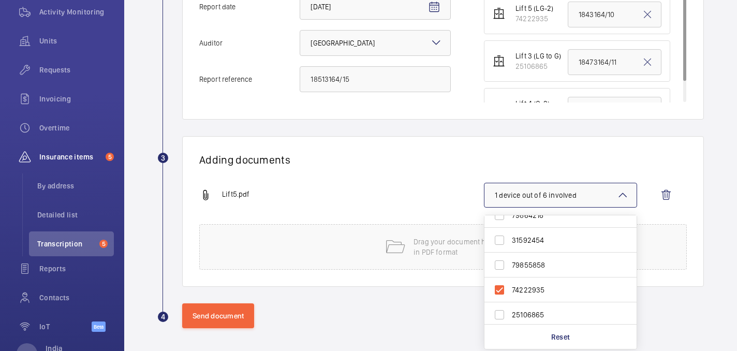
click at [423, 181] on div "Adding documents Lift5.pdf 1 device out of 6 involved 79864216 31592454 7985585…" at bounding box center [442, 211] width 521 height 151
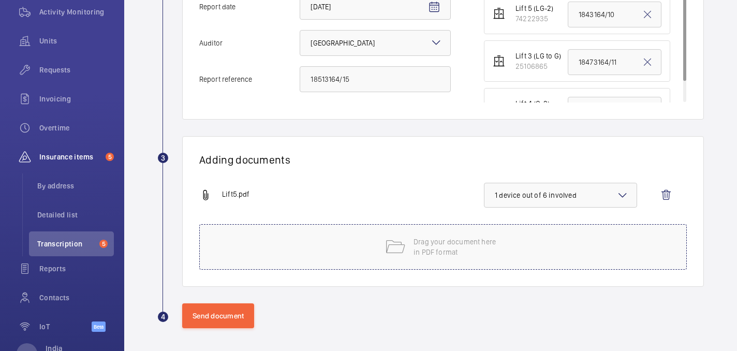
click at [426, 239] on p "Drag your document here in PDF format" at bounding box center [457, 246] width 88 height 21
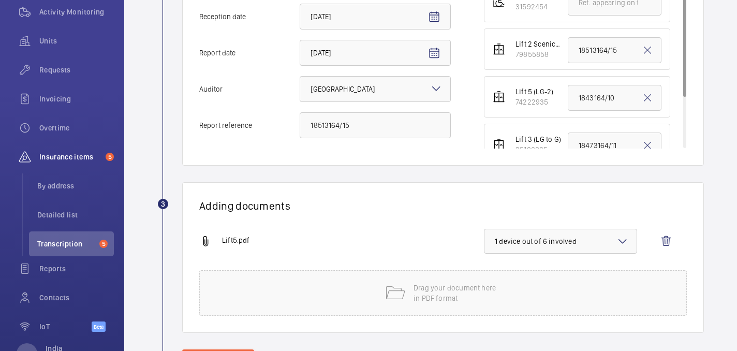
scroll to position [24, 0]
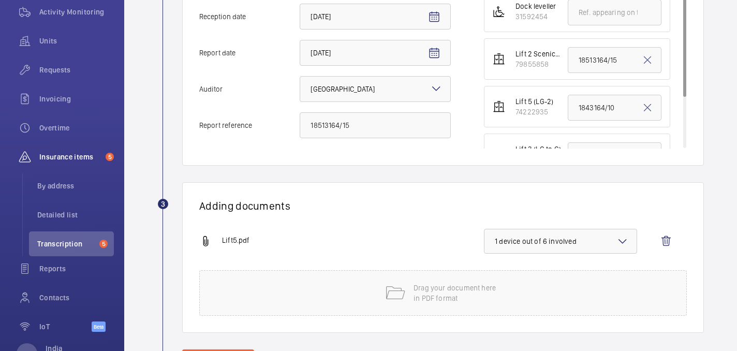
click at [541, 243] on span "1 device out of 6 involved" at bounding box center [560, 241] width 131 height 10
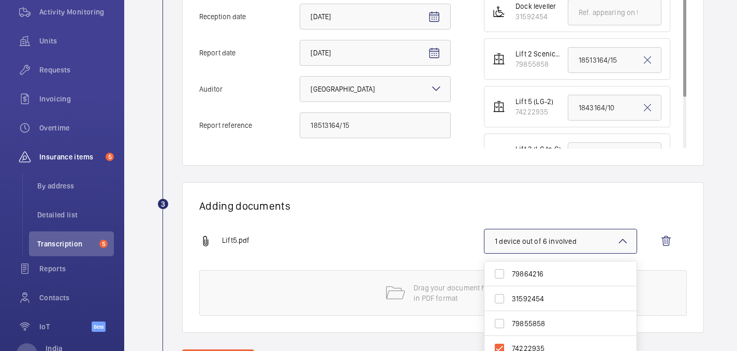
scroll to position [319, 0]
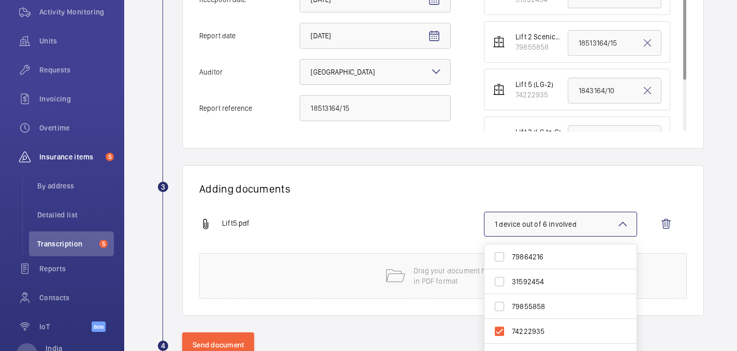
click at [424, 217] on div "Lift5.pdf 1 device out of 6 involved 79864216 31592454 79855858 74222935 251068…" at bounding box center [438, 232] width 479 height 41
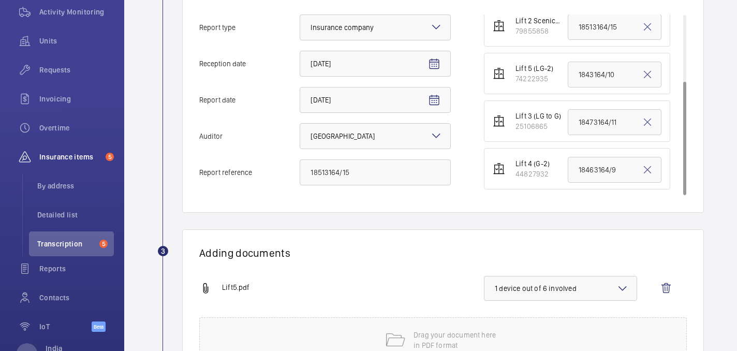
scroll to position [350, 0]
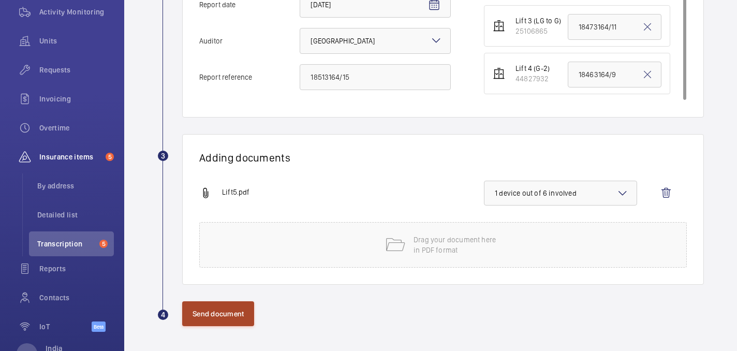
click at [230, 317] on button "Send document" at bounding box center [218, 313] width 72 height 25
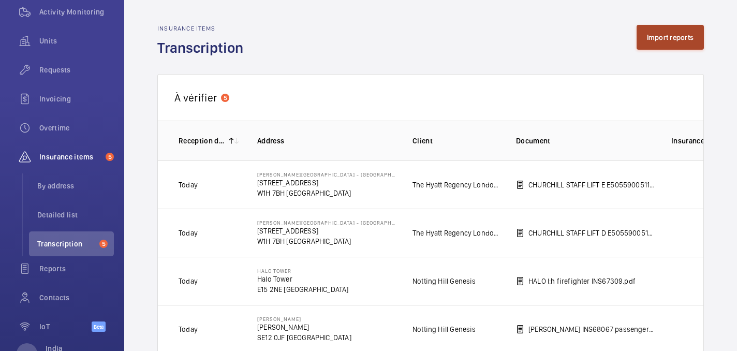
click at [646, 38] on button "Import reports" at bounding box center [670, 37] width 68 height 25
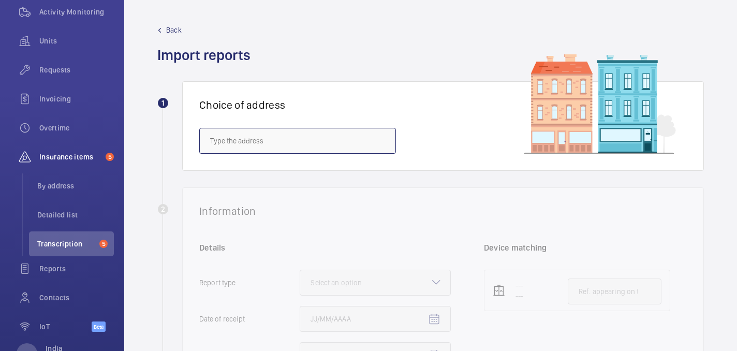
click at [320, 139] on input "text" at bounding box center [297, 141] width 197 height 26
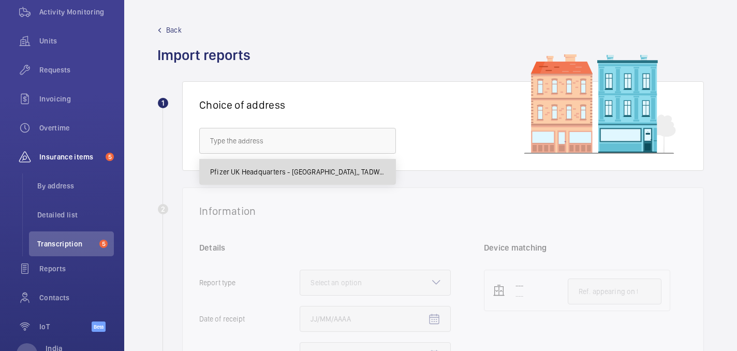
click at [315, 174] on span "Pfizer UK Headquarters - Walton Oaks,, TADWORTH KT20 7NS" at bounding box center [297, 172] width 175 height 10
type input "Pfizer UK Headquarters - Walton Oaks,, TADWORTH KT20 7NS"
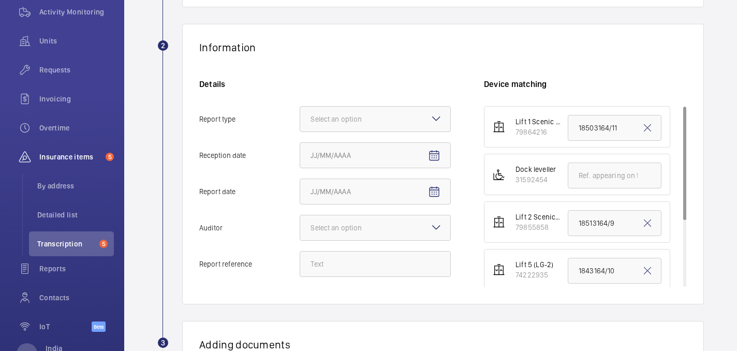
scroll to position [167, 0]
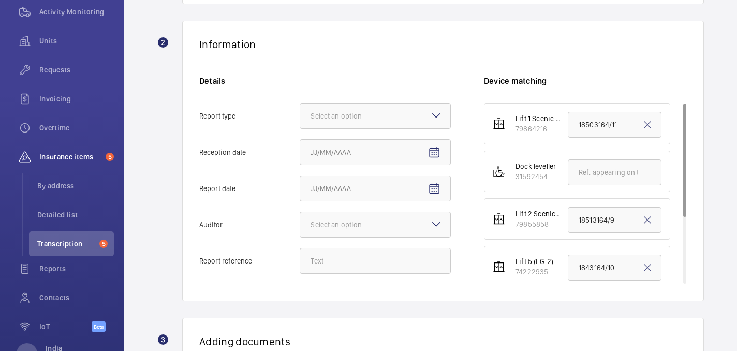
click at [380, 175] on div "Details Report type Select an option Reception date Report date Auditor Select …" at bounding box center [341, 180] width 285 height 208
click at [353, 115] on div "Select an option" at bounding box center [348, 116] width 77 height 10
click at [300, 115] on input "Report type Select an option Insurance company Consultant" at bounding box center [300, 115] width 0 height 25
click at [349, 146] on span "Insurance company" at bounding box center [374, 147] width 129 height 10
click at [300, 128] on input "Report type Select an option Insurance company Consultant" at bounding box center [300, 115] width 0 height 25
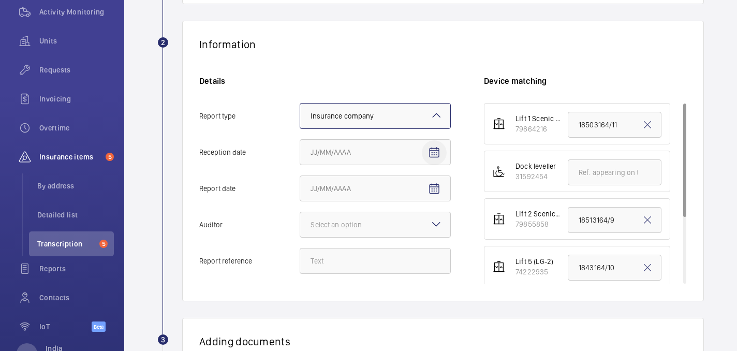
click at [431, 146] on mat-icon "Open calendar" at bounding box center [434, 152] width 12 height 12
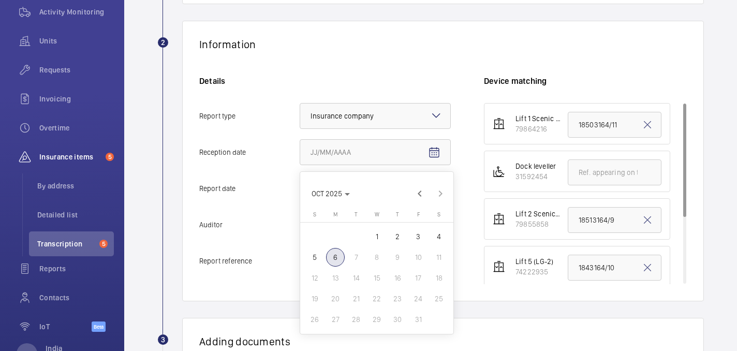
click at [341, 263] on span "6" at bounding box center [335, 257] width 19 height 19
type input "10/6/2025"
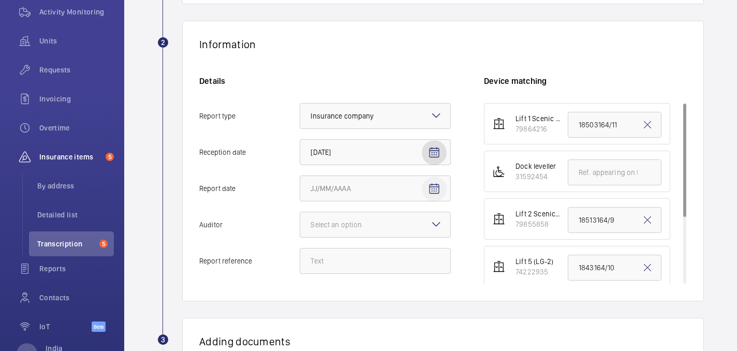
click at [441, 195] on span "Open calendar" at bounding box center [434, 188] width 25 height 25
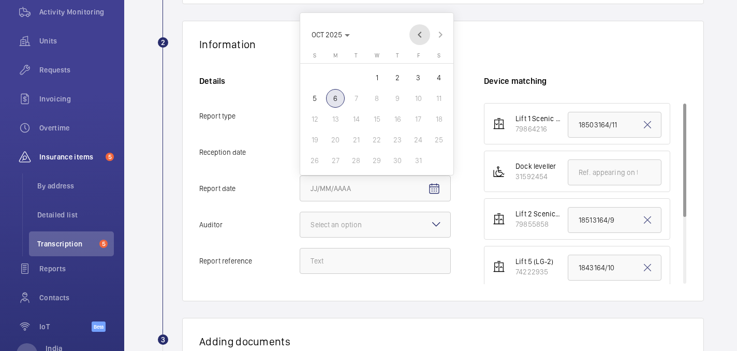
click at [420, 33] on span "Previous month" at bounding box center [419, 34] width 21 height 21
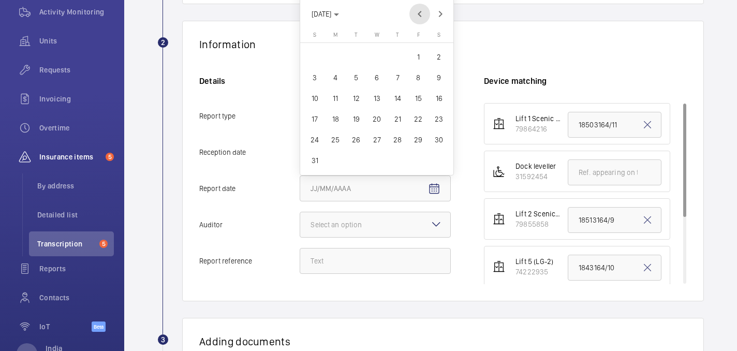
click at [418, 15] on span "Previous month" at bounding box center [419, 14] width 21 height 21
click at [419, 33] on span "Previous month" at bounding box center [419, 34] width 21 height 21
click at [419, 28] on span "Previous month" at bounding box center [419, 34] width 21 height 21
click at [419, 32] on span "Previous month" at bounding box center [419, 34] width 21 height 21
click at [420, 32] on span "Previous month" at bounding box center [419, 34] width 21 height 21
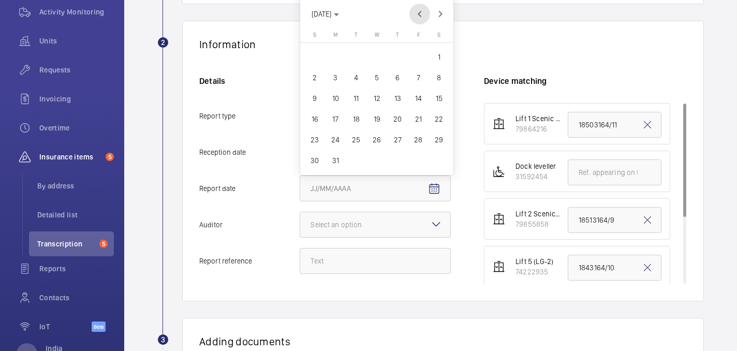
click at [419, 16] on span "Previous month" at bounding box center [419, 14] width 21 height 21
click at [392, 97] on span "6" at bounding box center [397, 98] width 19 height 19
type input "2/6/2025"
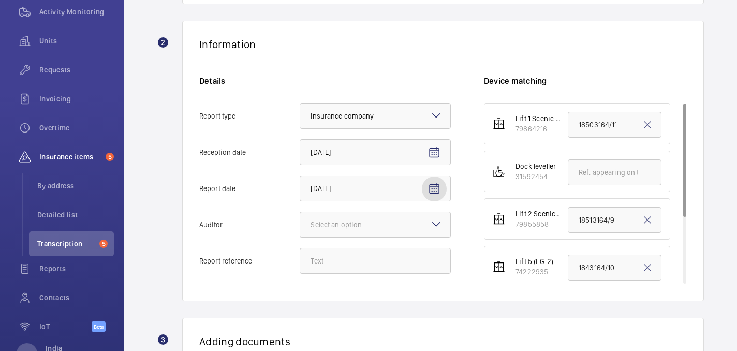
click at [371, 223] on div "Select an option" at bounding box center [348, 224] width 77 height 10
click at [300, 223] on input "Auditor Select an option" at bounding box center [300, 224] width 0 height 25
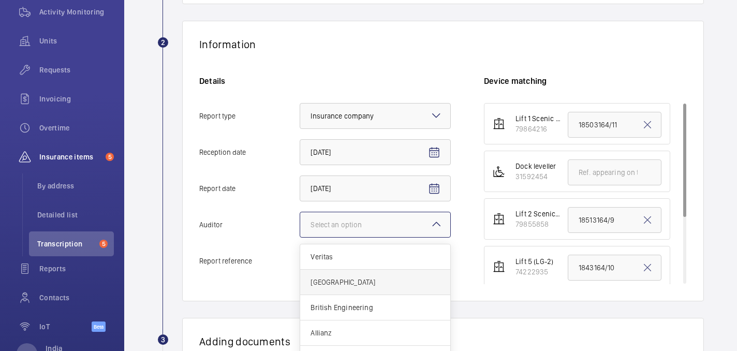
click at [350, 288] on div "Zurich" at bounding box center [375, 282] width 150 height 25
click at [300, 237] on input "Auditor Select an option Veritas Zurich British Engineering Allianz Other" at bounding box center [300, 224] width 0 height 25
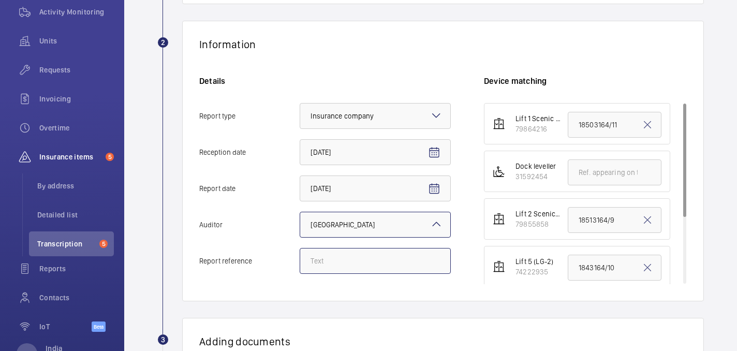
click at [322, 260] on input "Report reference" at bounding box center [375, 261] width 151 height 26
click at [340, 264] on input "18503164/17" at bounding box center [375, 261] width 151 height 26
type input "18503164/17"
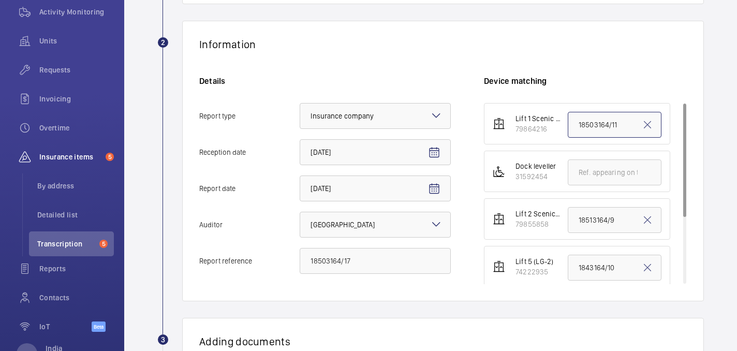
click at [603, 128] on input "18503164/11" at bounding box center [614, 125] width 94 height 26
paste input "18503164/17"
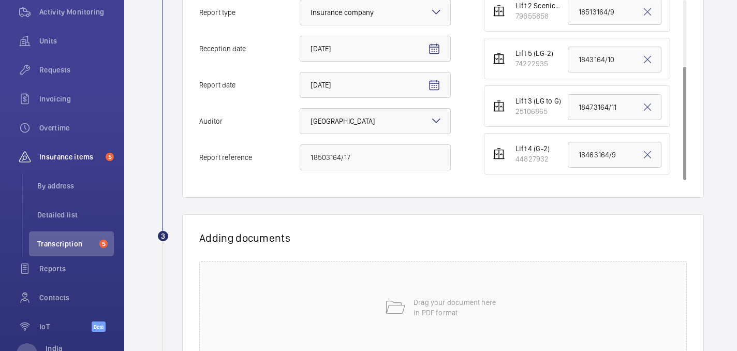
scroll to position [356, 0]
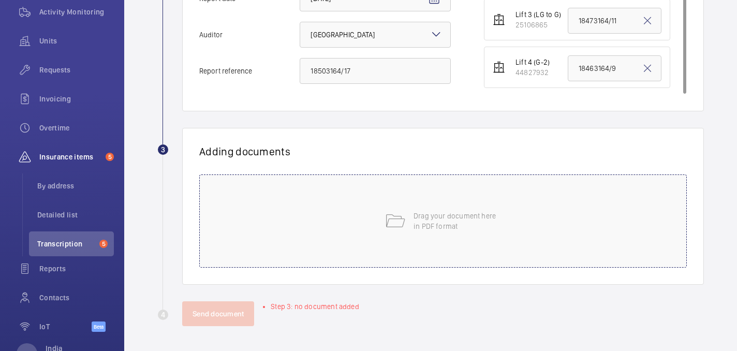
type input "18503164/17"
click at [473, 199] on div "Drag your document here in PDF format" at bounding box center [442, 220] width 487 height 93
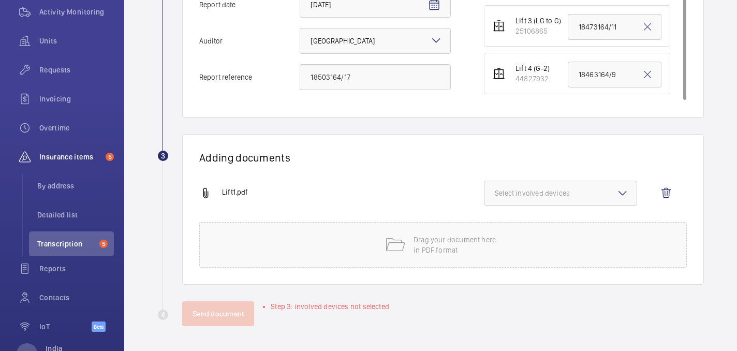
click at [607, 178] on div "Adding documents Lift1.pdf Select involved devices Drag your document here in P…" at bounding box center [442, 209] width 521 height 151
click at [558, 192] on span "Select involved devices" at bounding box center [560, 193] width 131 height 10
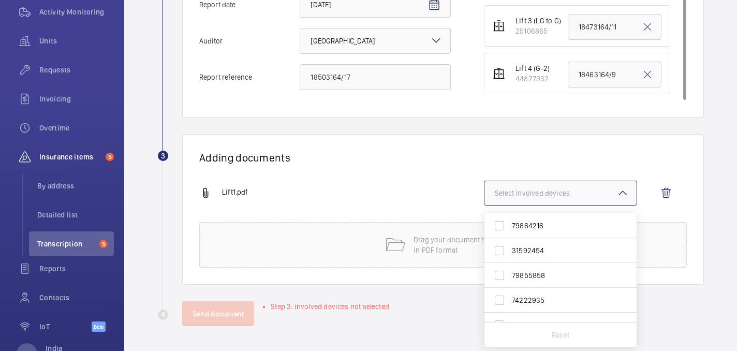
click at [512, 224] on span "79864216" at bounding box center [561, 225] width 99 height 10
click at [510, 224] on input "79864216" at bounding box center [499, 225] width 21 height 21
checkbox input "true"
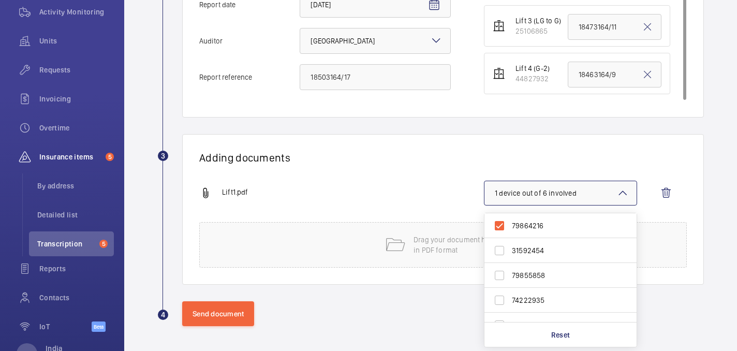
click at [423, 189] on div "Lift1.pdf" at bounding box center [341, 193] width 285 height 12
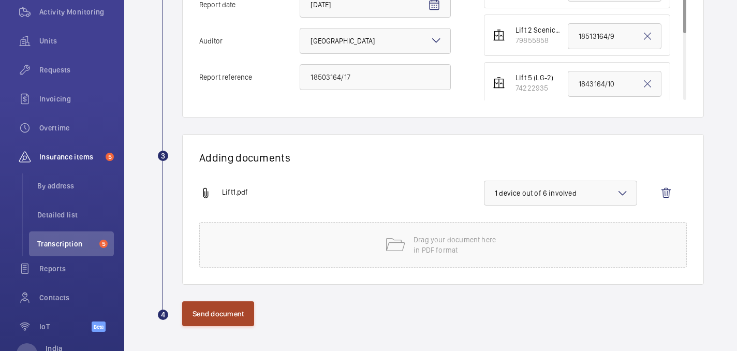
click at [216, 318] on button "Send document" at bounding box center [218, 313] width 72 height 25
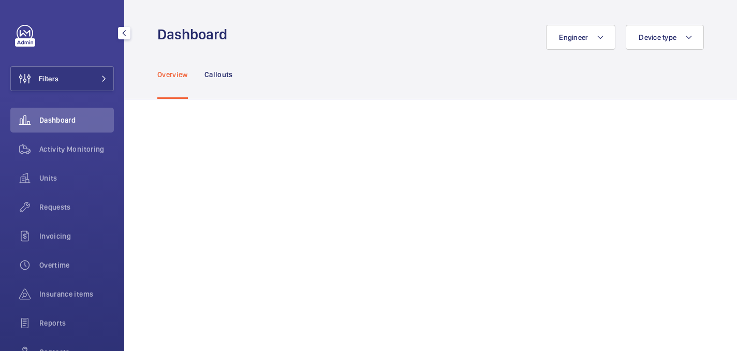
click at [73, 78] on button "Filters" at bounding box center [61, 78] width 103 height 25
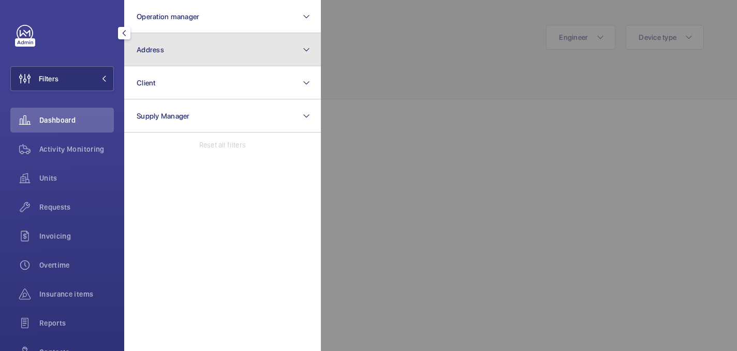
click at [216, 62] on button "Address" at bounding box center [222, 49] width 197 height 33
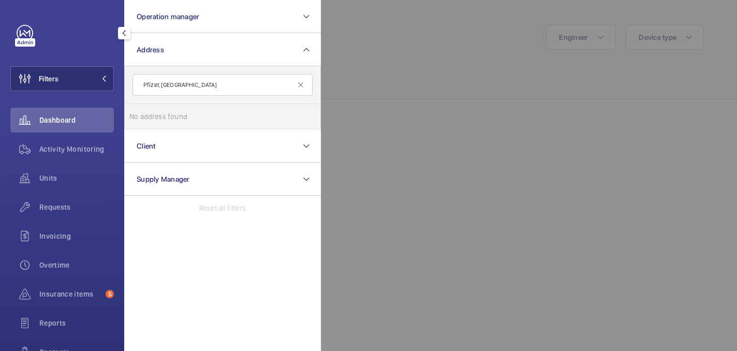
click at [160, 88] on input "Pfizer, Walton Oaks" at bounding box center [222, 85] width 180 height 22
drag, startPoint x: 196, startPoint y: 85, endPoint x: 158, endPoint y: 85, distance: 37.3
click at [158, 85] on input "Pfizer Walton Oaks" at bounding box center [222, 85] width 180 height 22
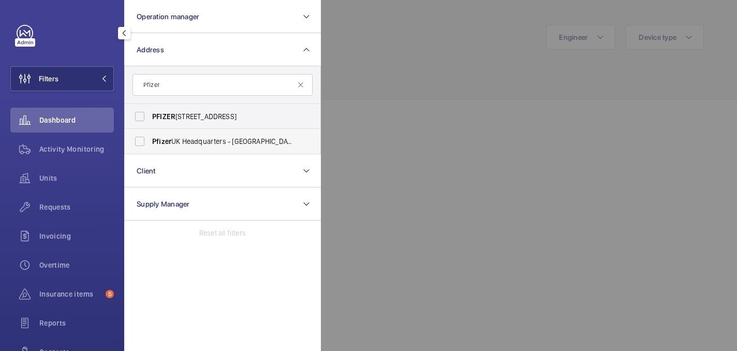
type input "Pfizer"
click at [201, 137] on span "Pfizer UK Headquarters - Walton Oaks,, TADWORTH KT20 7NS" at bounding box center [223, 141] width 142 height 10
click at [150, 137] on input "Pfizer UK Headquarters - Walton Oaks,, TADWORTH KT20 7NS" at bounding box center [139, 141] width 21 height 21
checkbox input "true"
click at [445, 27] on div at bounding box center [689, 175] width 737 height 351
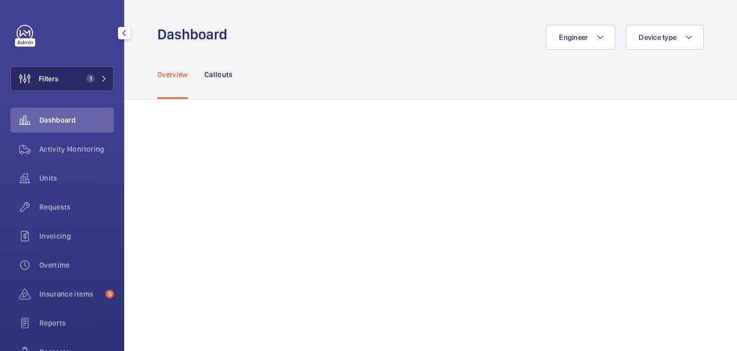
click at [67, 77] on button "Filters 1" at bounding box center [61, 78] width 103 height 25
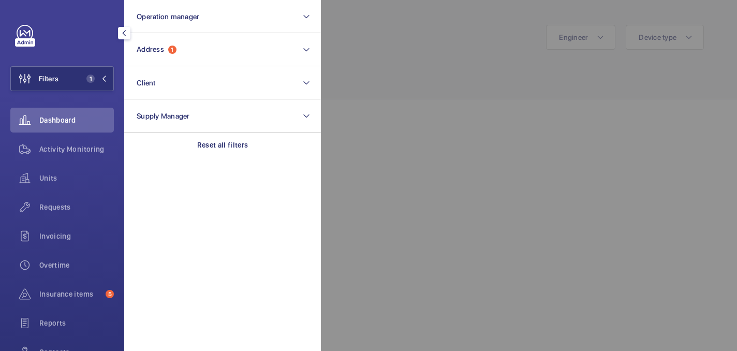
click at [341, 37] on div at bounding box center [689, 175] width 737 height 351
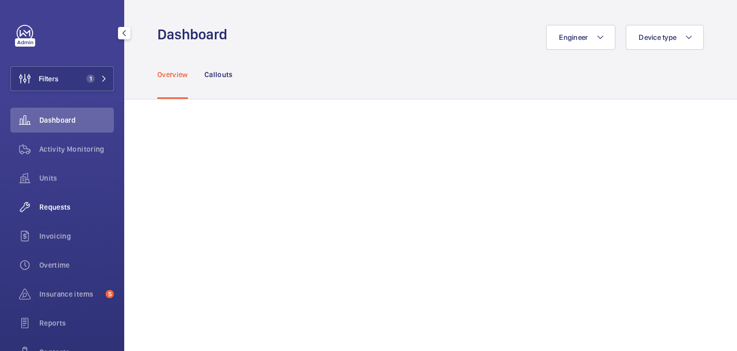
click at [53, 204] on span "Requests" at bounding box center [76, 207] width 74 height 10
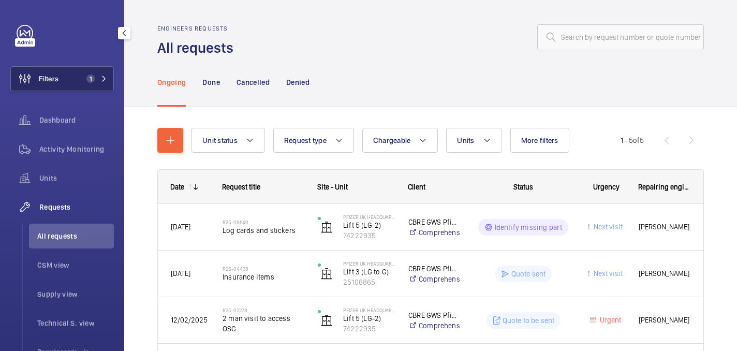
click at [81, 80] on button "Filters 1" at bounding box center [61, 78] width 103 height 25
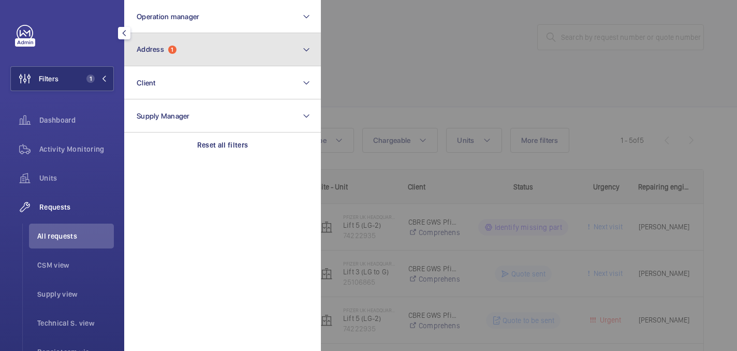
click at [181, 53] on button "Address 1" at bounding box center [222, 49] width 197 height 33
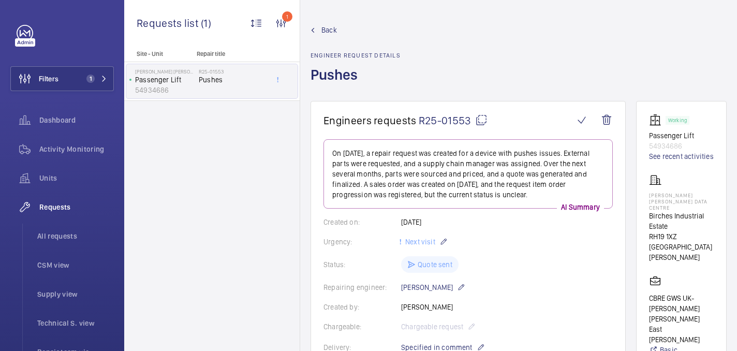
click at [477, 118] on mat-icon at bounding box center [481, 120] width 12 height 12
click at [665, 208] on p "Goldman Sachs Data Centre" at bounding box center [681, 201] width 65 height 19
copy p "Goldman Sachs Data Centre"
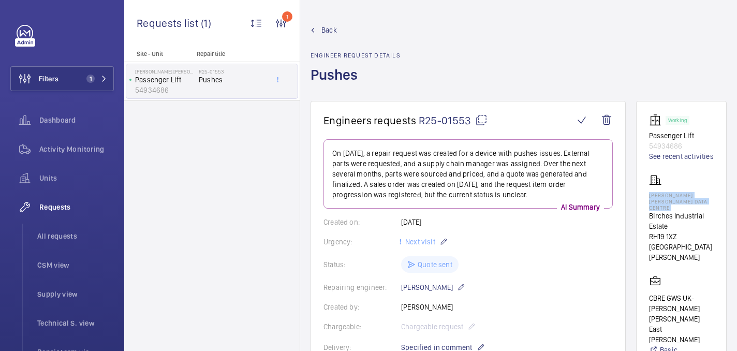
scroll to position [570, 0]
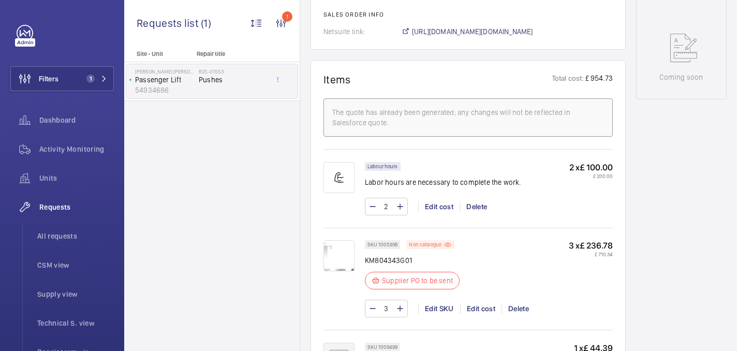
click at [397, 260] on p "KM804343G01" at bounding box center [412, 260] width 95 height 10
copy div "KM804343G01"
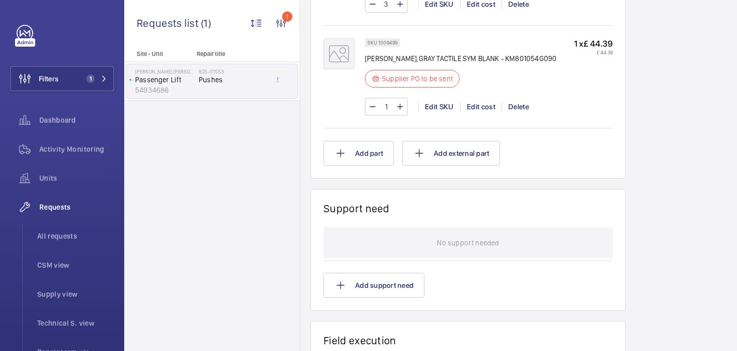
scroll to position [814, 0]
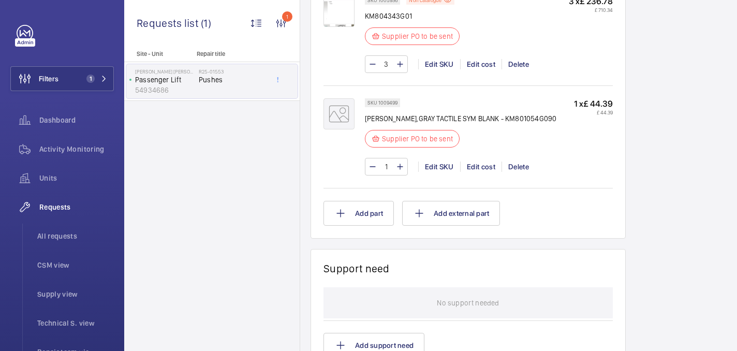
click at [420, 123] on p "KONE PRESSEL,GRAY TACTILE SYM BLANK - KM801054G090" at bounding box center [460, 118] width 191 height 10
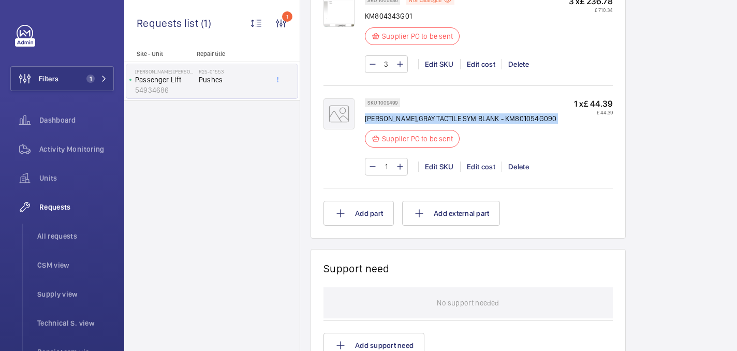
click at [420, 123] on p "KONE PRESSEL,GRAY TACTILE SYM BLANK - KM801054G090" at bounding box center [460, 118] width 191 height 10
copy div "KONE PRESSEL,GRAY TACTILE SYM BLANK - KM801054G090"
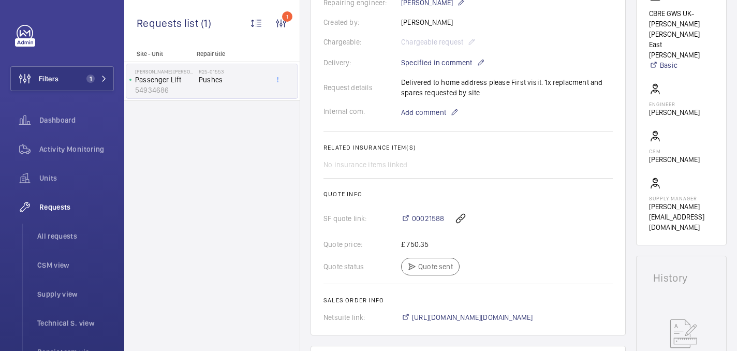
scroll to position [289, 0]
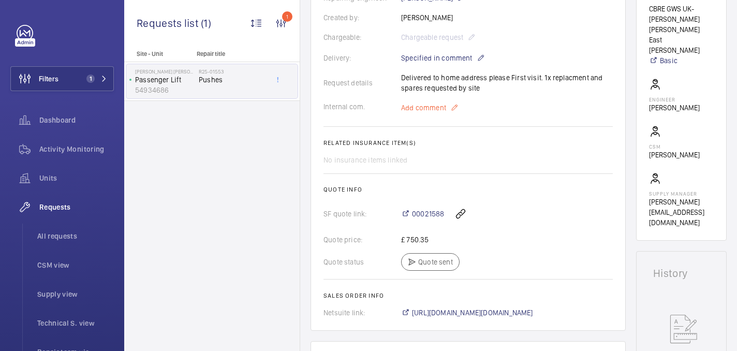
click at [423, 106] on span "Add comment" at bounding box center [423, 107] width 45 height 10
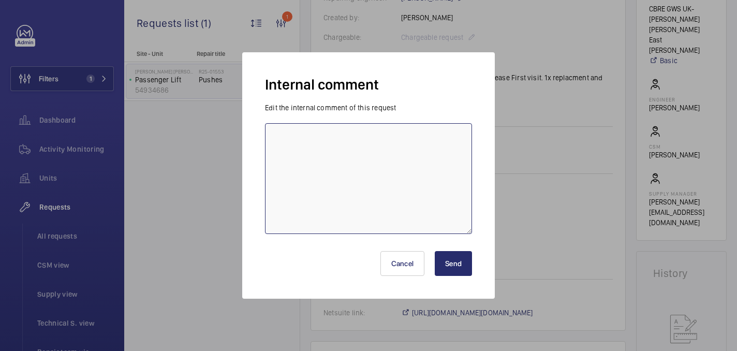
click at [423, 170] on textarea at bounding box center [368, 178] width 207 height 111
type textarea "sent to supplier - 06/10"
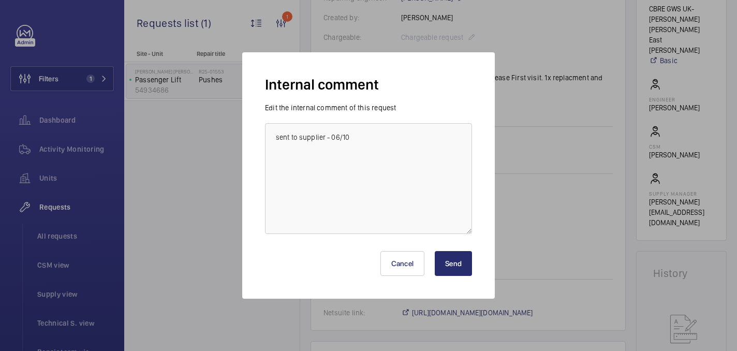
click at [452, 265] on button "Send" at bounding box center [453, 263] width 37 height 25
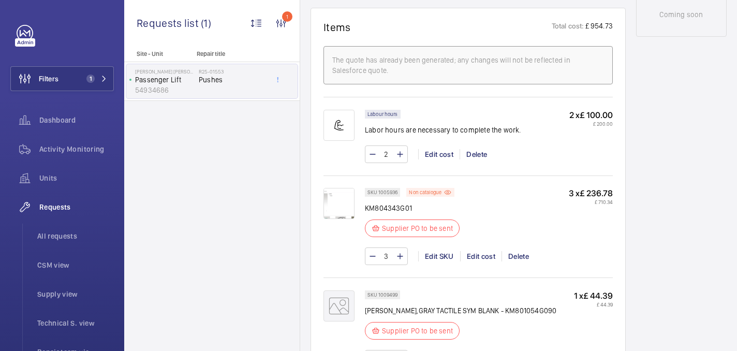
scroll to position [733, 0]
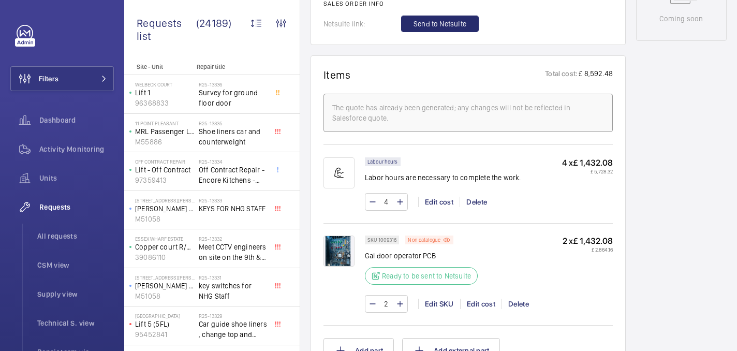
scroll to position [571, 0]
click at [340, 257] on img at bounding box center [338, 250] width 31 height 31
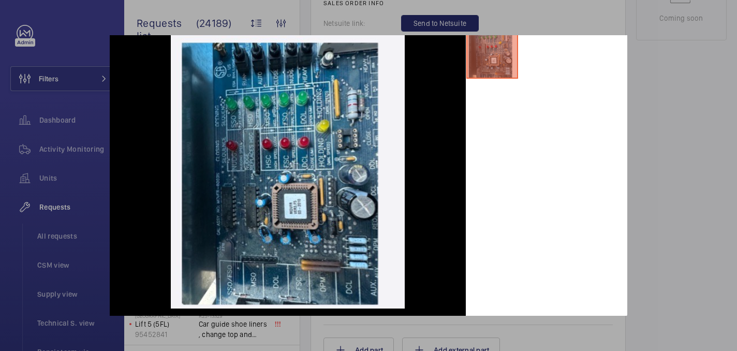
scroll to position [0, 0]
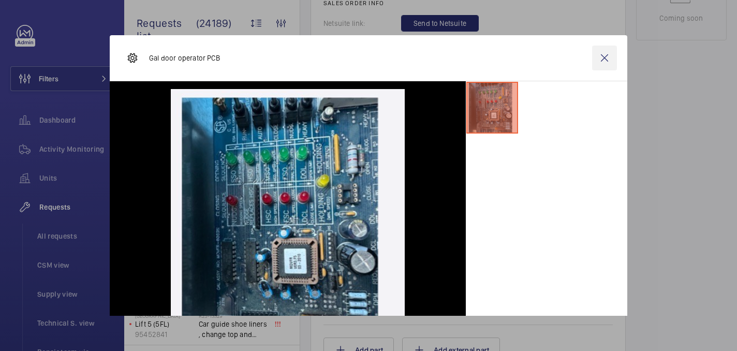
click at [607, 49] on wm-front-icon-button at bounding box center [604, 58] width 25 height 25
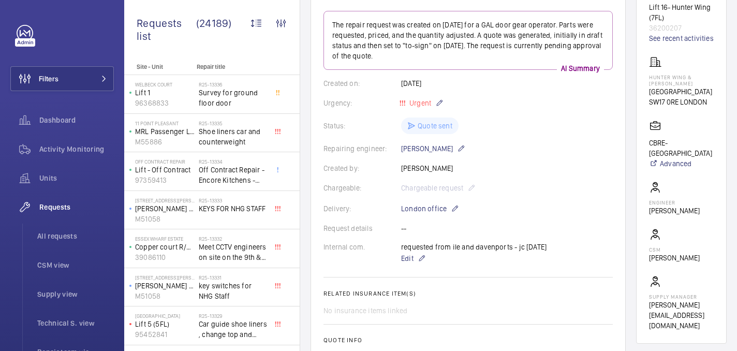
scroll to position [17, 0]
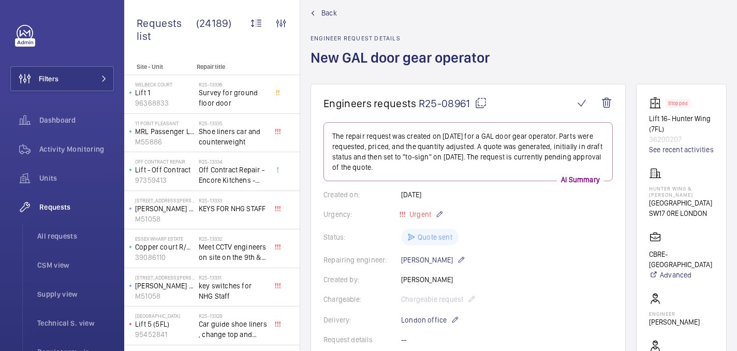
click at [478, 101] on mat-icon at bounding box center [480, 103] width 12 height 12
click at [658, 186] on p "Hunter Wing & [PERSON_NAME]" at bounding box center [681, 191] width 65 height 12
copy p "Hunter Wing & [PERSON_NAME]"
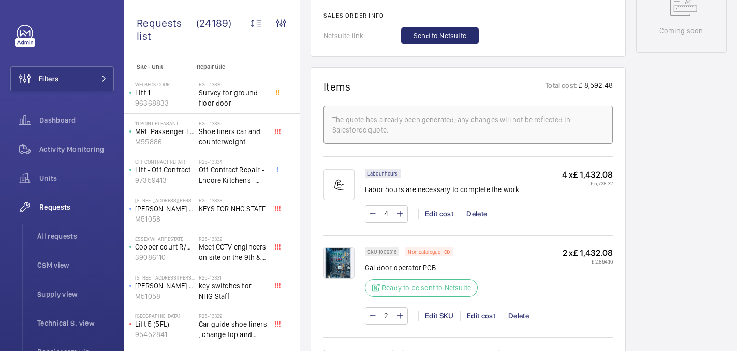
scroll to position [559, 0]
click at [383, 266] on p "Gal door operator PCB" at bounding box center [421, 267] width 113 height 10
copy div "Gal door operator PCB"
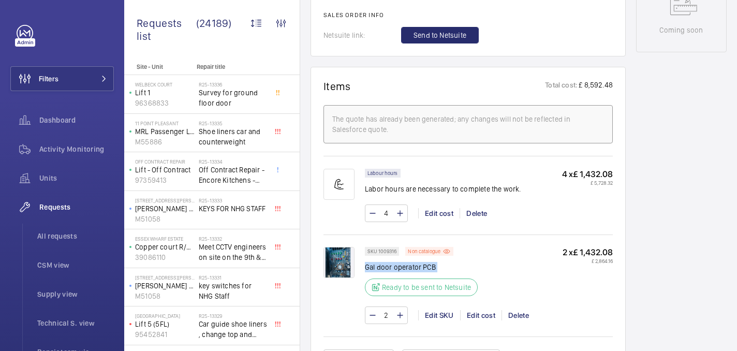
scroll to position [574, 0]
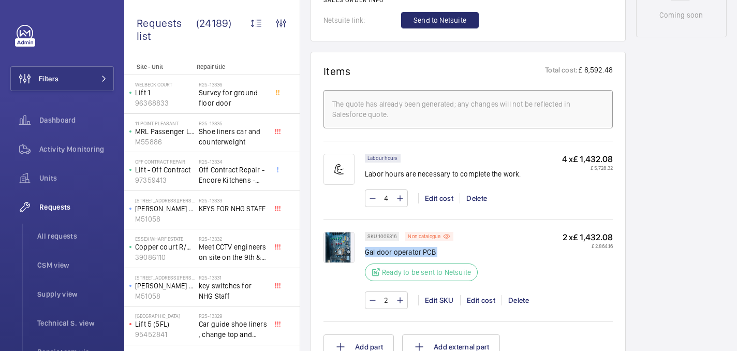
click at [343, 240] on img at bounding box center [338, 247] width 31 height 31
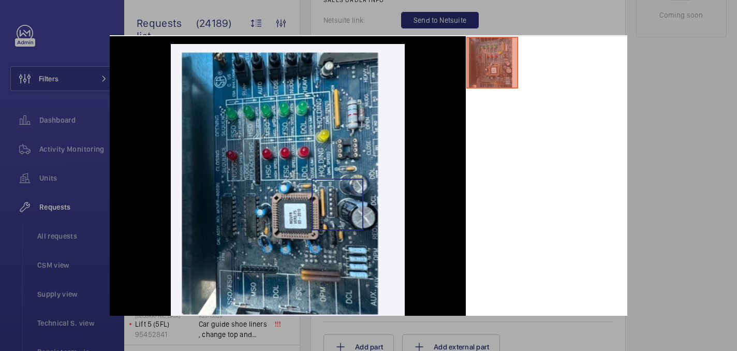
scroll to position [46, 0]
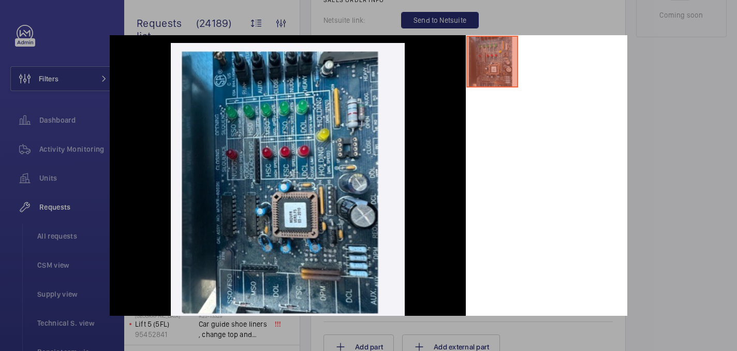
click at [660, 176] on div at bounding box center [368, 175] width 737 height 351
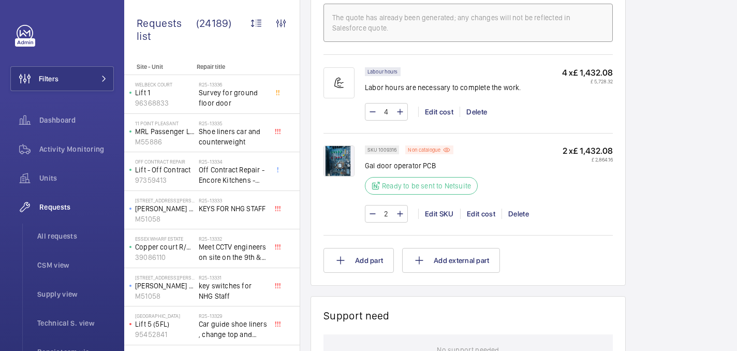
scroll to position [656, 0]
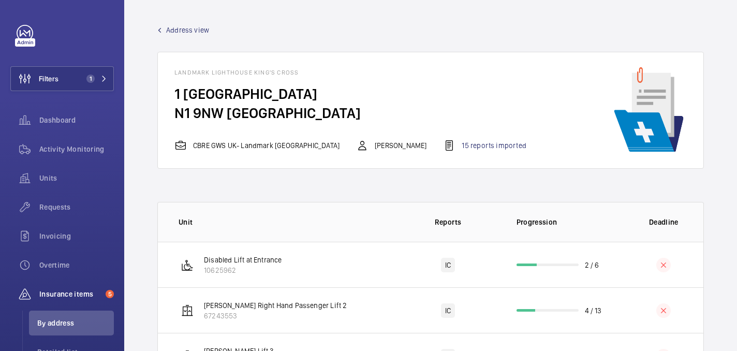
scroll to position [175, 0]
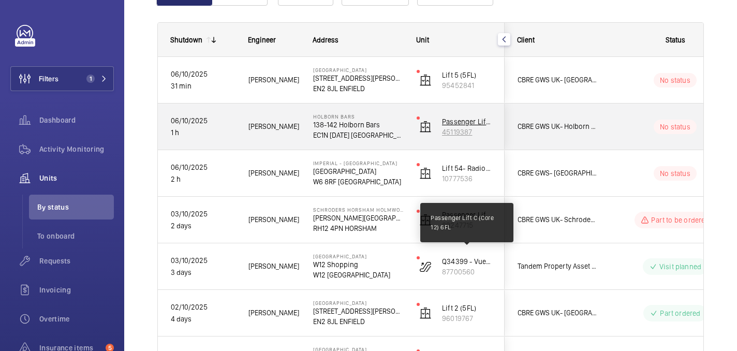
scroll to position [135, 0]
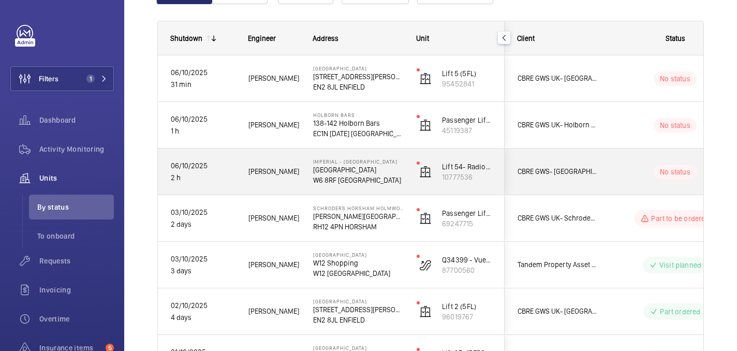
click at [290, 183] on div "[PERSON_NAME]" at bounding box center [268, 171] width 64 height 33
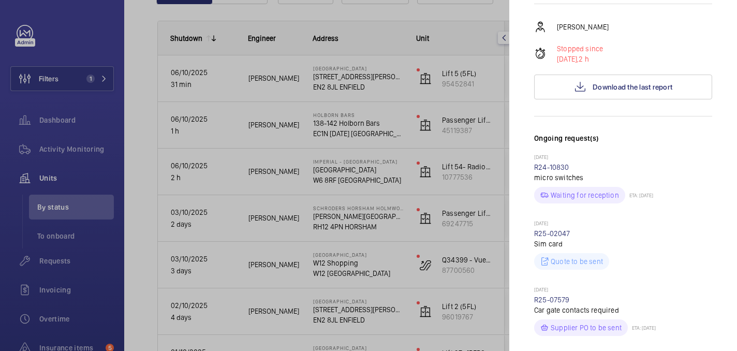
scroll to position [212, 0]
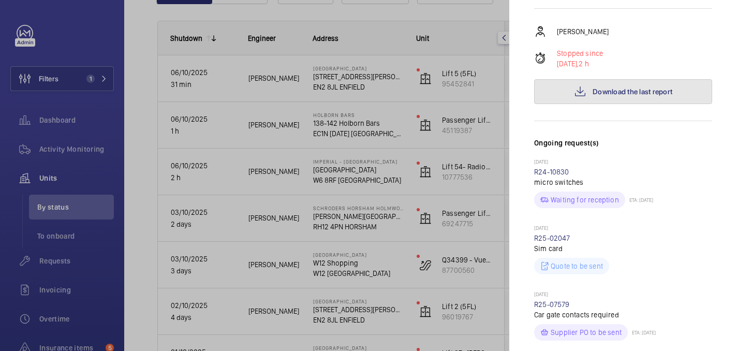
click at [615, 87] on span "Download the last report" at bounding box center [632, 91] width 80 height 8
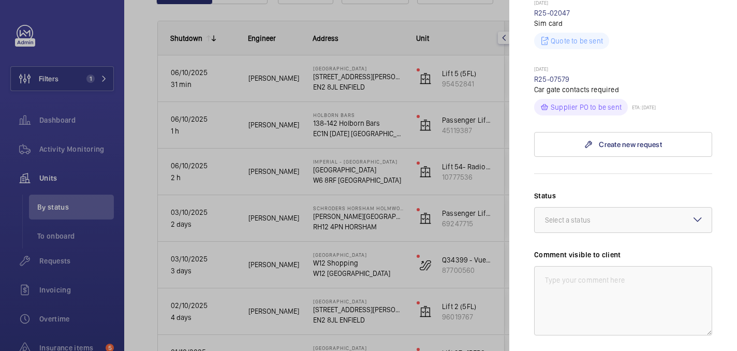
scroll to position [438, 0]
click at [567, 213] on div "Select a status" at bounding box center [580, 218] width 71 height 10
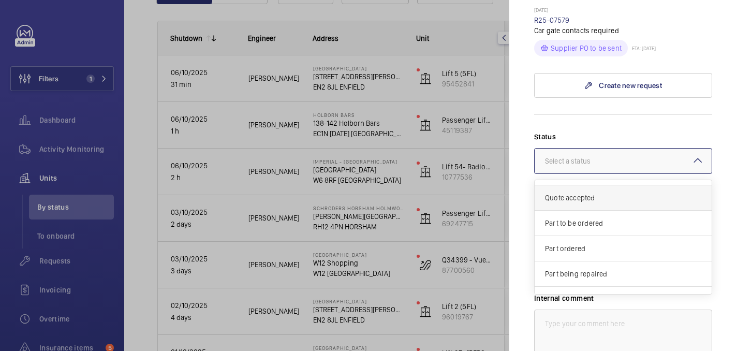
scroll to position [88, 0]
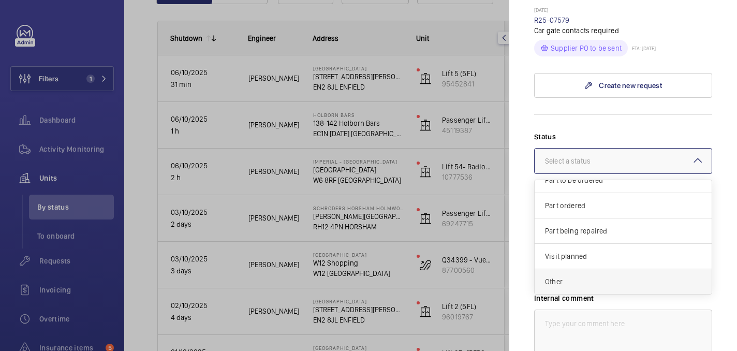
click at [575, 276] on span "Other" at bounding box center [623, 281] width 156 height 10
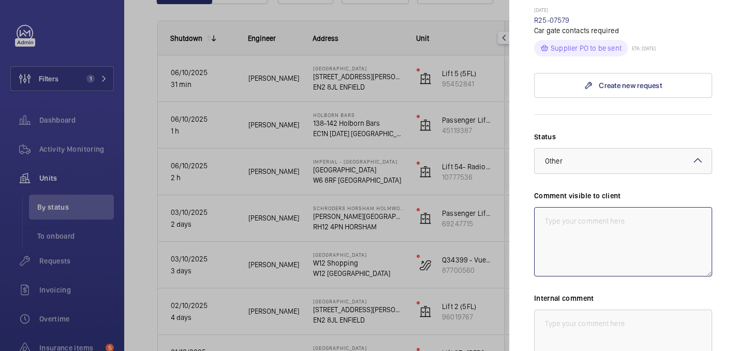
click at [576, 207] on textarea at bounding box center [623, 241] width 178 height 69
click at [611, 207] on textarea "WM ACTION: Repaires required to investigate fault. Date TBC. 06/10" at bounding box center [623, 241] width 178 height 69
drag, startPoint x: 605, startPoint y: 229, endPoint x: 533, endPoint y: 191, distance: 80.8
click at [534, 207] on textarea "WM ACTION: Repairs required to investigate fault. Date TBC. 06/10" at bounding box center [623, 241] width 178 height 69
type textarea "WM ACTION: Repairs required to investigate fault. Date TBC. 06/10"
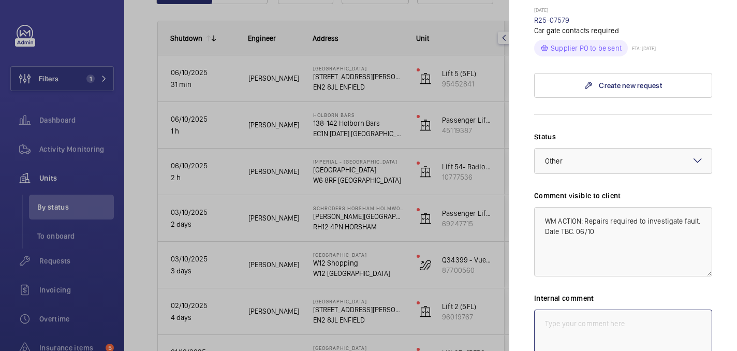
click at [586, 312] on textarea at bounding box center [623, 343] width 178 height 69
paste textarea "WM ACTION: Repairs required to investigate fault. Date TBC. 06/10"
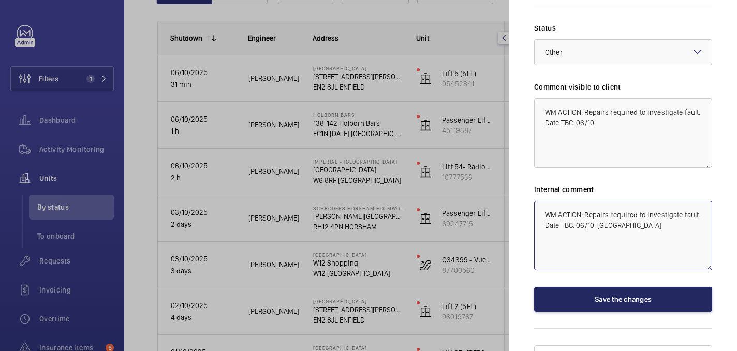
type textarea "WM ACTION: Repairs required to investigate fault. Date TBC. 06/10 india"
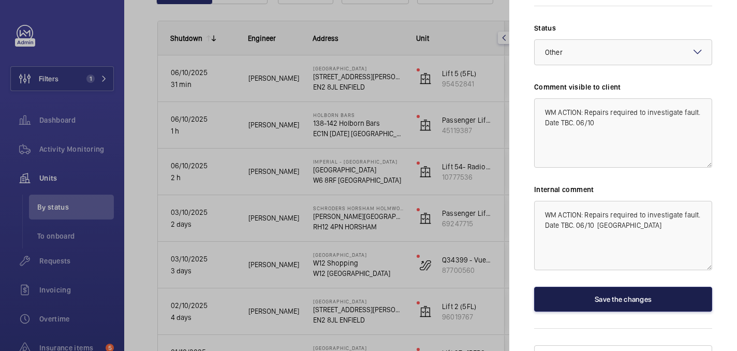
click at [619, 287] on button "Save the changes" at bounding box center [623, 299] width 178 height 25
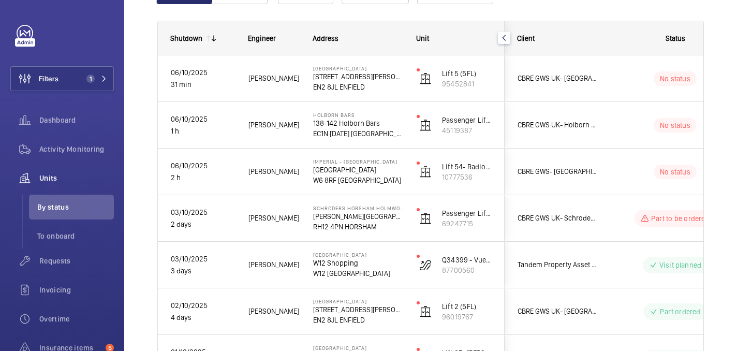
scroll to position [0, 0]
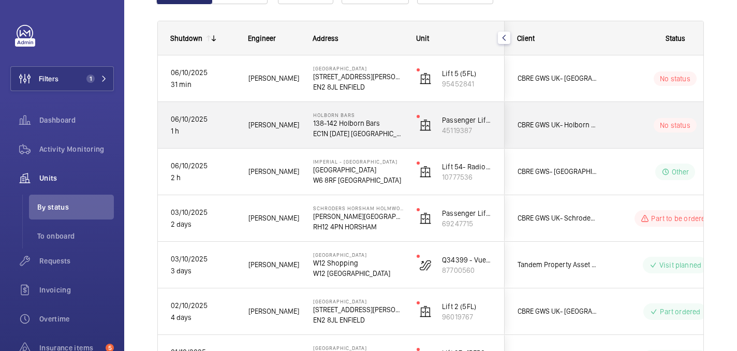
click at [619, 112] on div "No status" at bounding box center [668, 125] width 141 height 35
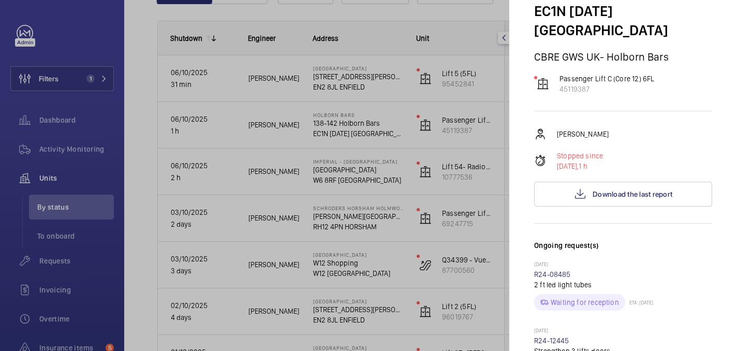
scroll to position [150, 0]
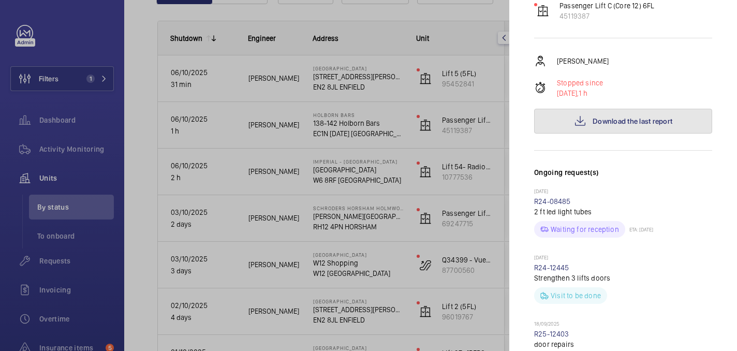
click at [641, 117] on span "Download the last report" at bounding box center [632, 121] width 80 height 8
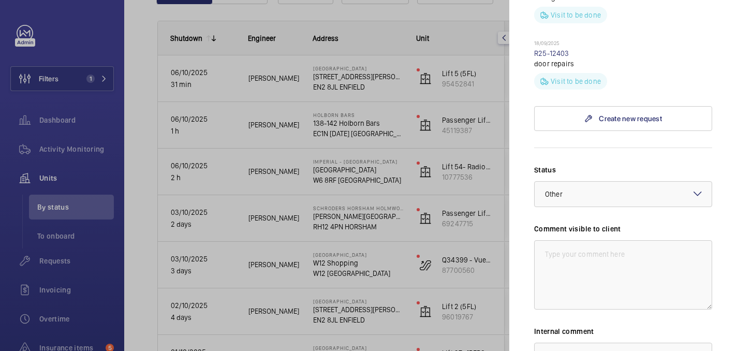
scroll to position [431, 0]
click at [593, 181] on div at bounding box center [622, 193] width 177 height 25
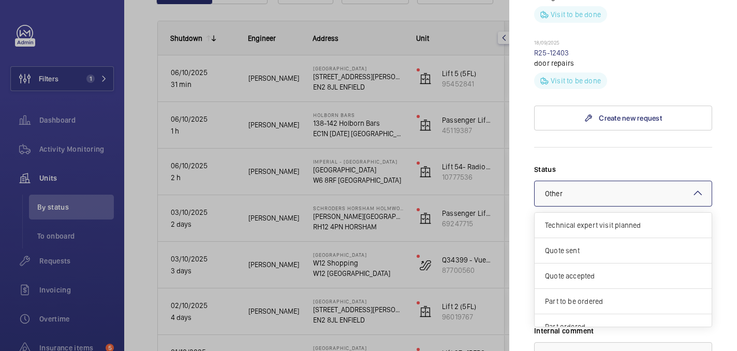
scroll to position [88, 0]
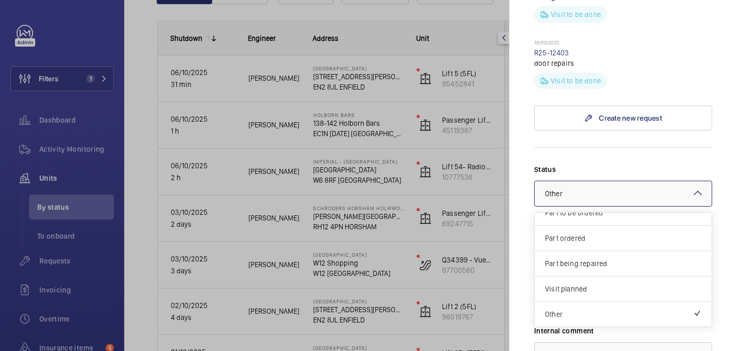
click at [611, 147] on form "Status Select a status × Other × Technical expert visit planned Quote sent Quot…" at bounding box center [623, 300] width 178 height 306
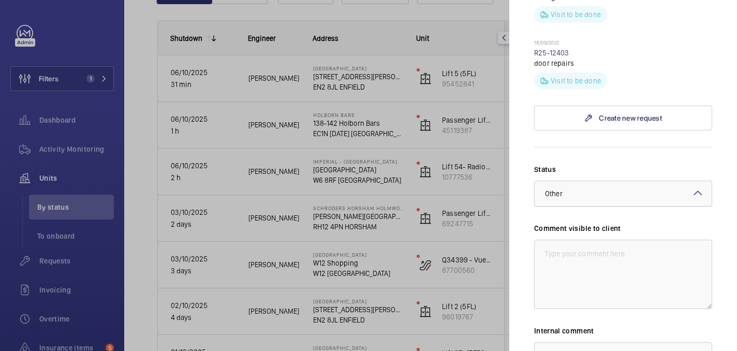
click at [586, 188] on div "× Other" at bounding box center [566, 193] width 43 height 10
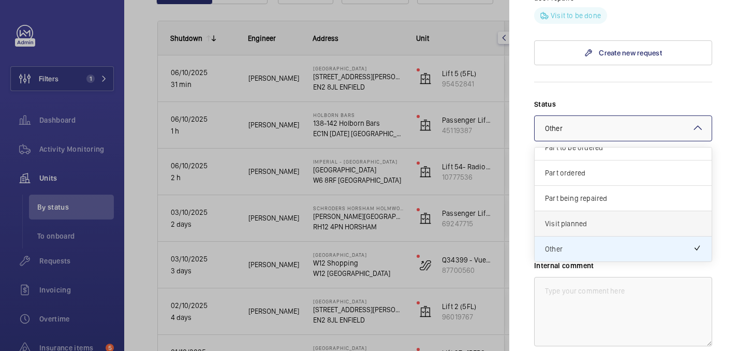
scroll to position [572, 0]
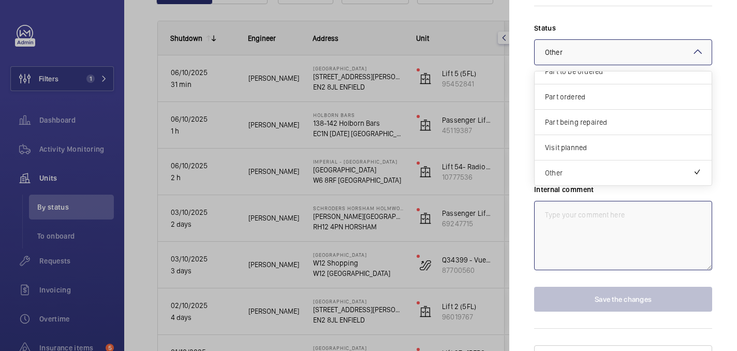
click at [604, 201] on textarea at bounding box center [623, 235] width 178 height 69
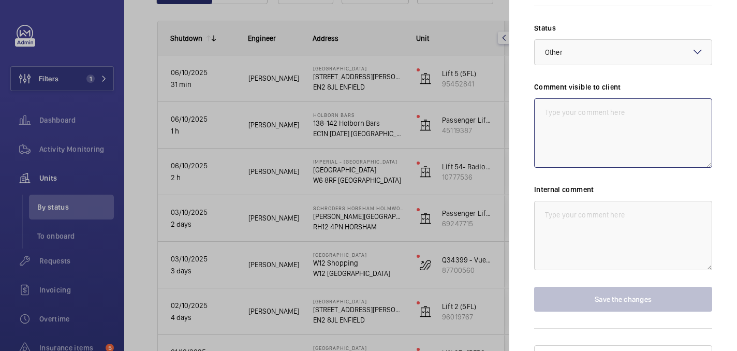
click at [576, 98] on textarea at bounding box center [623, 132] width 178 height 69
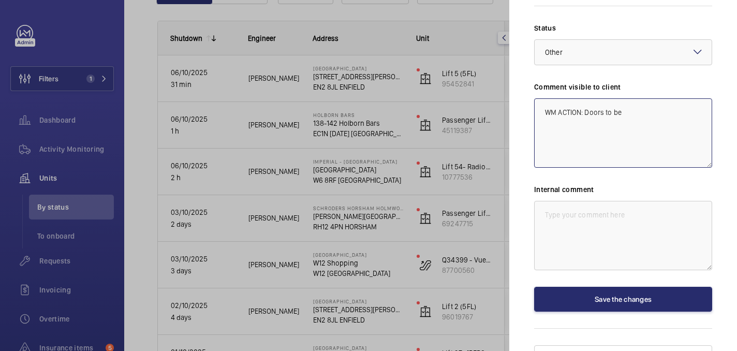
paste textarea "strengthened at fabricator"
drag, startPoint x: 648, startPoint y: 104, endPoint x: 535, endPoint y: 81, distance: 114.6
click at [535, 98] on textarea "WM ACTION: Doors to be strengthened at fabricators. Due back date TBC." at bounding box center [623, 132] width 178 height 69
type textarea "WM ACTION: Doors to be strengthened at fabricators. Due back date TBC."
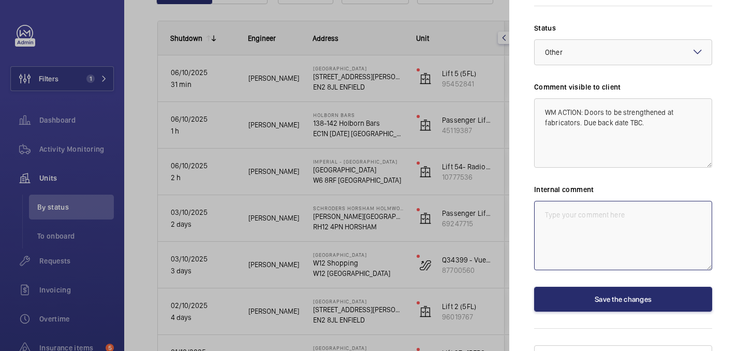
click at [590, 201] on textarea at bounding box center [623, 235] width 178 height 69
paste textarea "WM ACTION: Doors to be strengthened at fabricators. Due back date TBC."
type textarea "WM ACTION: Doors to be strengthened at fabricators. Due back date TBC. 06/10 in…"
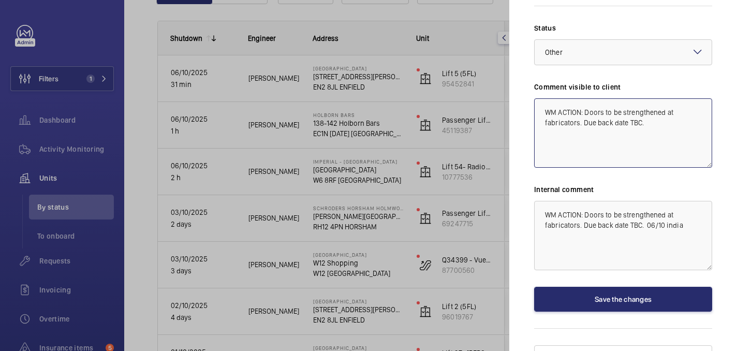
click at [648, 104] on textarea "WM ACTION: Doors to be strengthened at fabricators. Due back date TBC." at bounding box center [623, 132] width 178 height 69
click at [644, 105] on textarea "WM ACTION: Doors to be strengthened at fabricators. Due back date TBC. 6/10" at bounding box center [623, 132] width 178 height 69
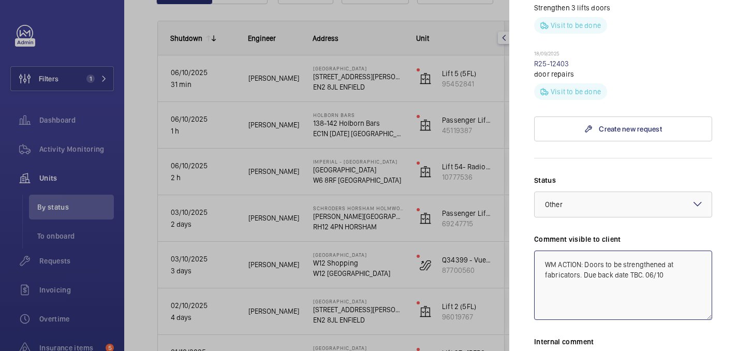
scroll to position [419, 0]
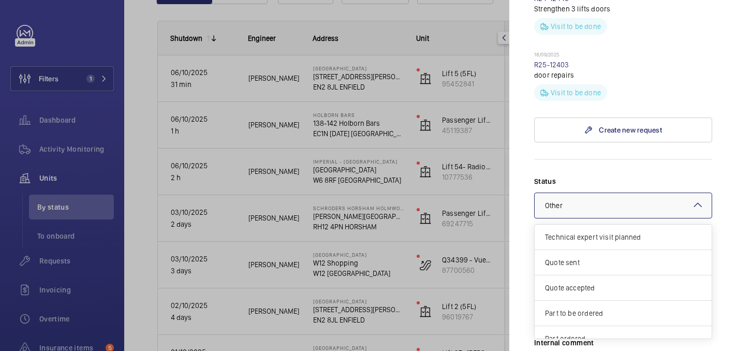
click at [589, 193] on div at bounding box center [622, 205] width 177 height 25
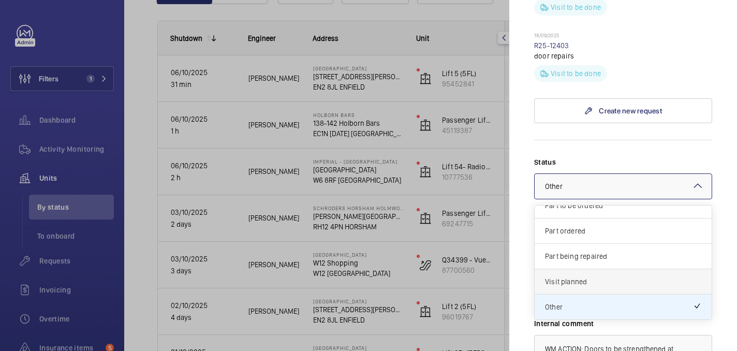
scroll to position [447, 0]
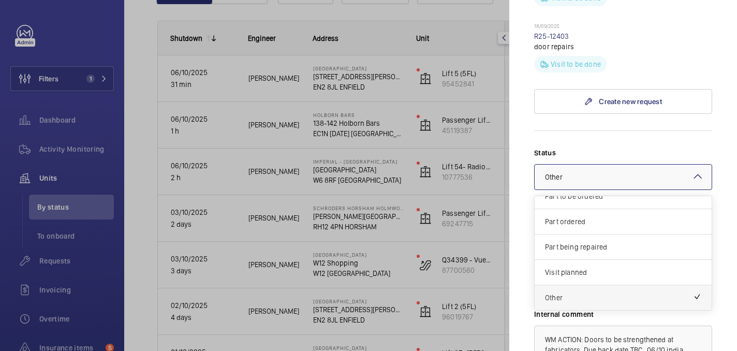
click at [566, 292] on span "Other" at bounding box center [619, 297] width 148 height 10
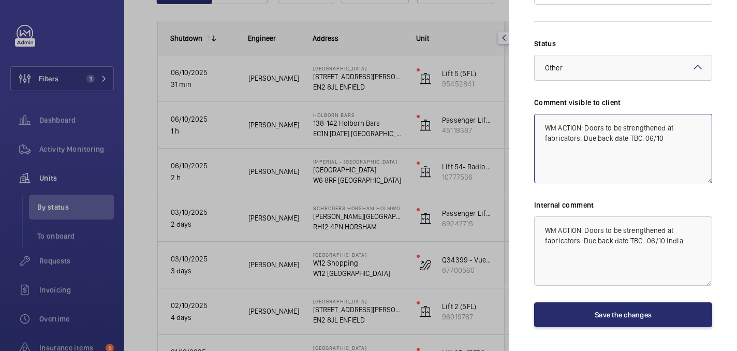
scroll to position [572, 0]
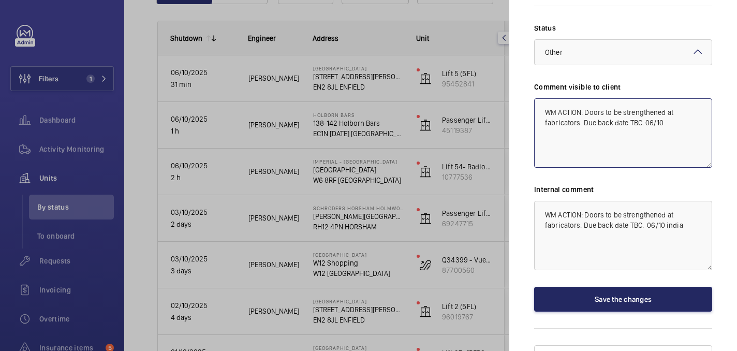
type textarea "WM ACTION: Doors to be strengthened at fabricators. Due back date TBC. 06/10"
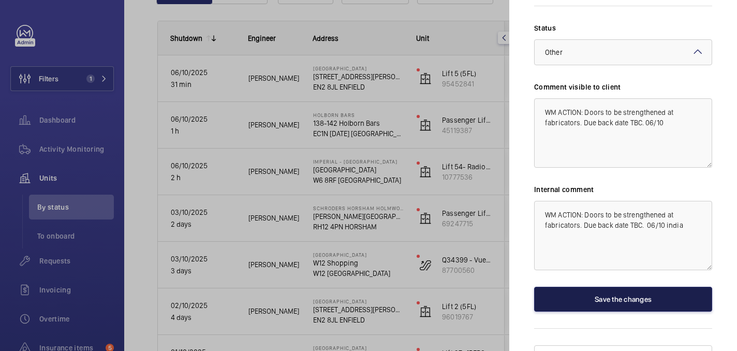
click at [637, 287] on button "Save the changes" at bounding box center [623, 299] width 178 height 25
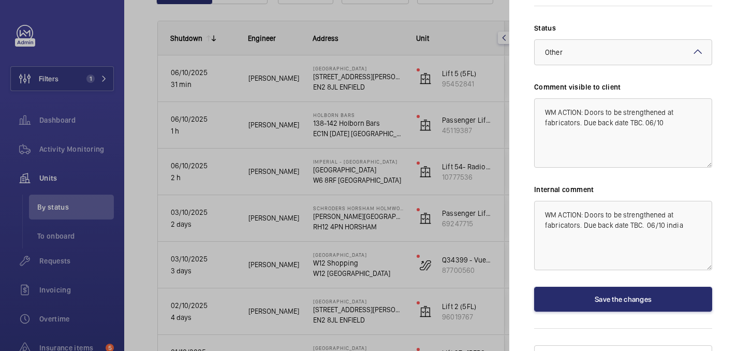
scroll to position [0, 0]
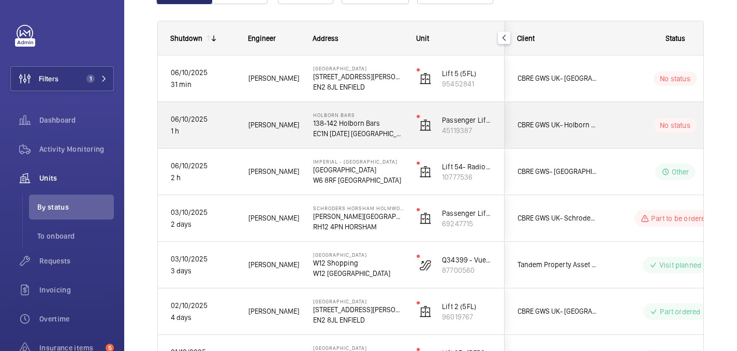
click at [636, 123] on wm-front-pills-cell "No status" at bounding box center [674, 125] width 129 height 14
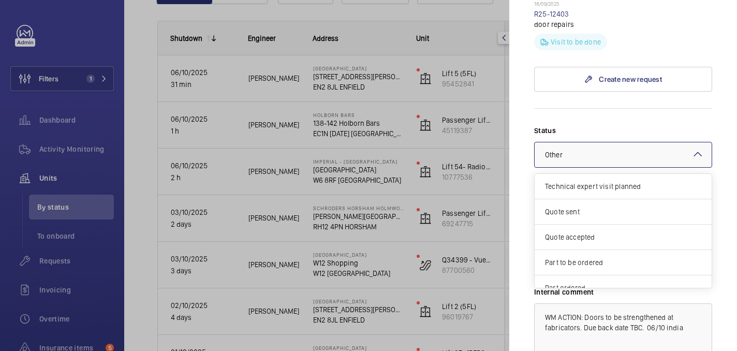
scroll to position [469, 0]
click at [609, 143] on div at bounding box center [622, 155] width 177 height 25
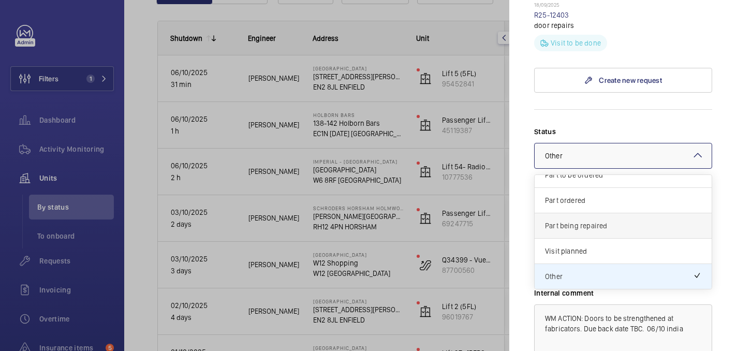
click at [578, 213] on div "Part being repaired" at bounding box center [622, 225] width 177 height 25
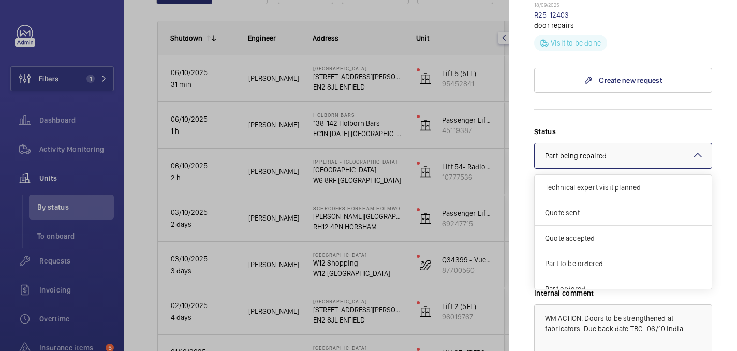
click at [574, 152] on span "Part being repaired" at bounding box center [576, 156] width 62 height 8
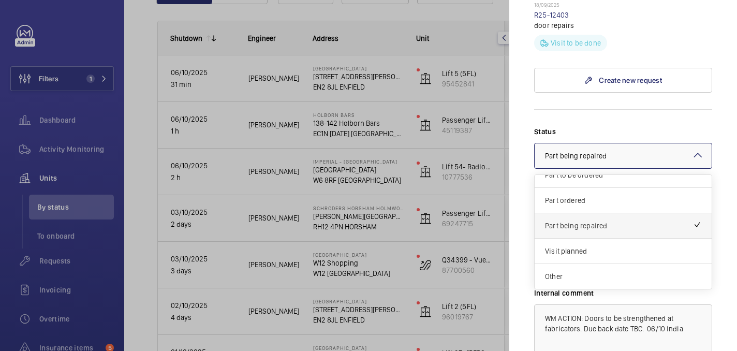
scroll to position [572, 0]
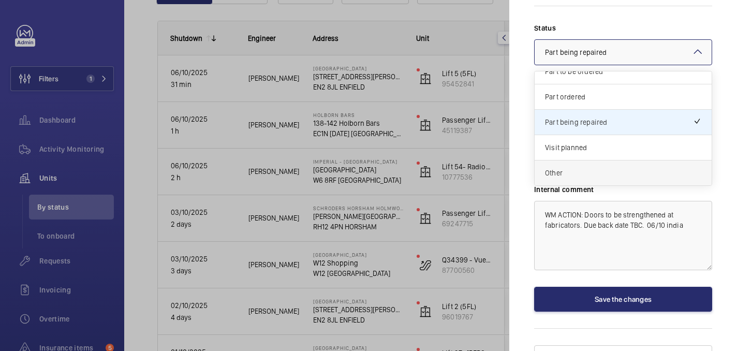
click at [561, 165] on div "Other" at bounding box center [622, 172] width 177 height 25
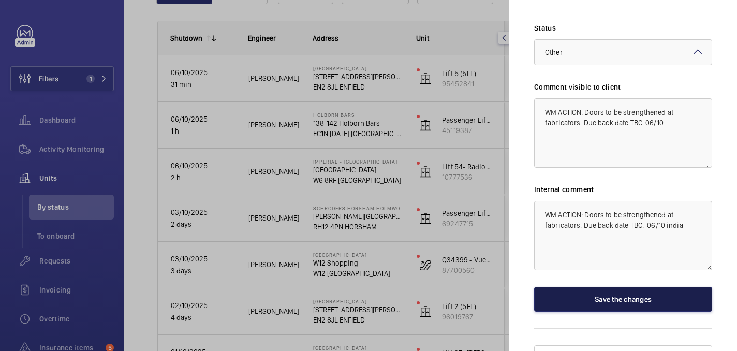
click at [597, 287] on button "Save the changes" at bounding box center [623, 299] width 178 height 25
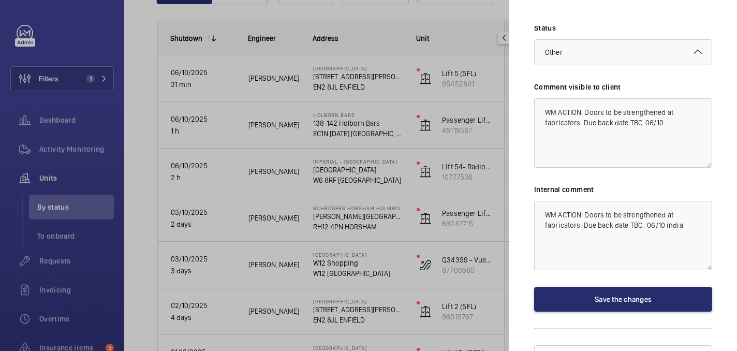
scroll to position [0, 0]
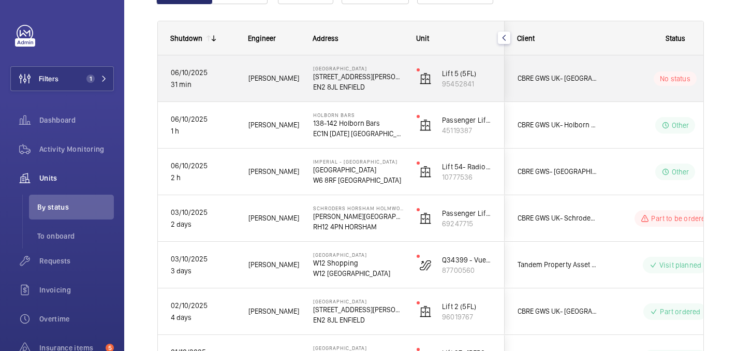
click at [602, 96] on div "No status" at bounding box center [668, 78] width 142 height 46
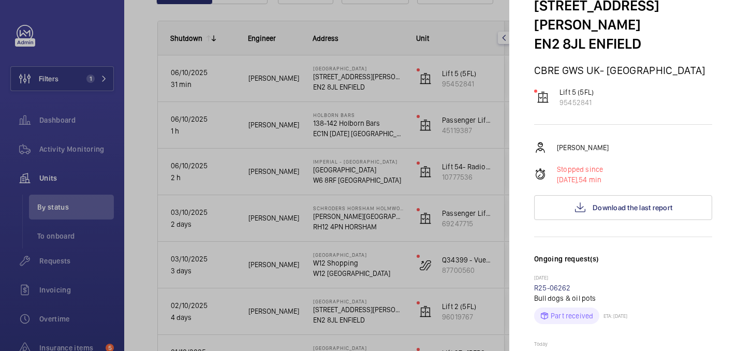
scroll to position [87, 0]
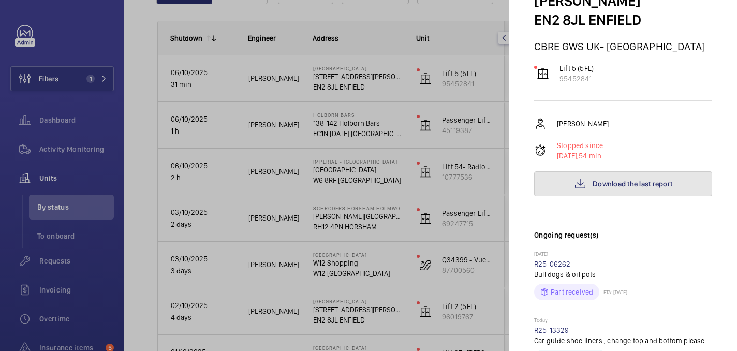
click at [585, 177] on mat-icon at bounding box center [580, 183] width 12 height 12
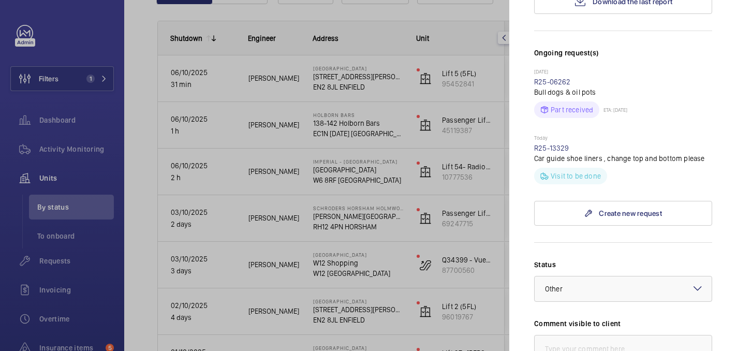
scroll to position [266, 0]
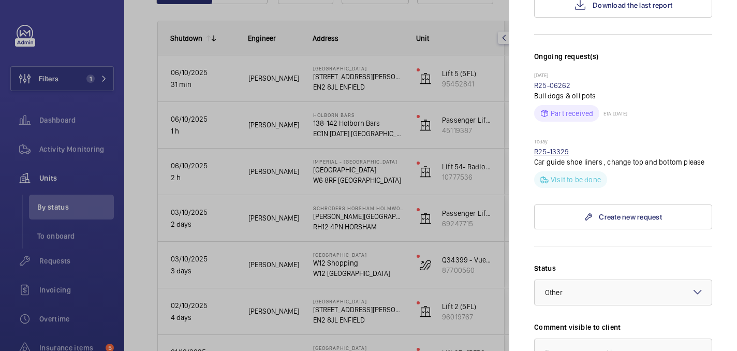
click at [545, 147] on link "R25-13329" at bounding box center [551, 151] width 35 height 8
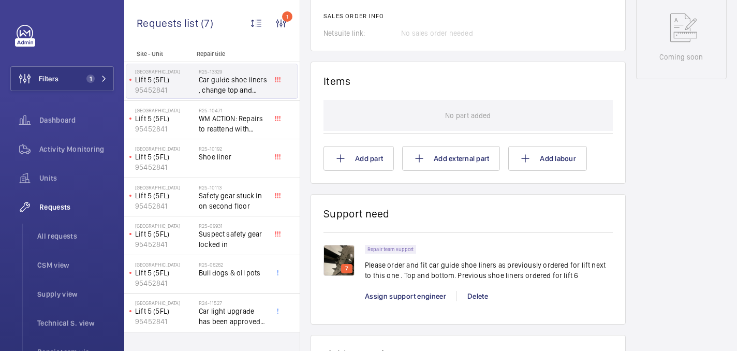
scroll to position [545, 0]
click at [341, 259] on img at bounding box center [338, 260] width 31 height 31
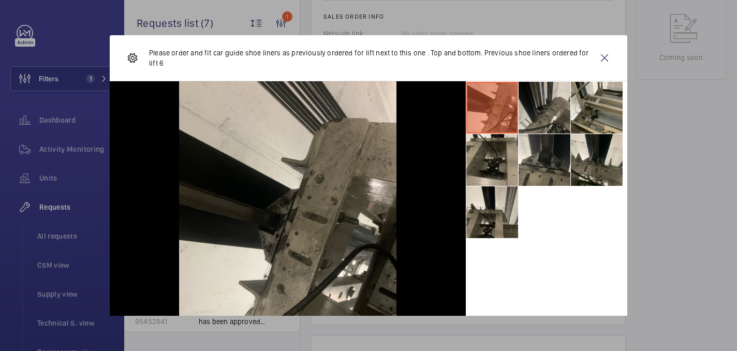
click at [541, 96] on li at bounding box center [544, 108] width 52 height 52
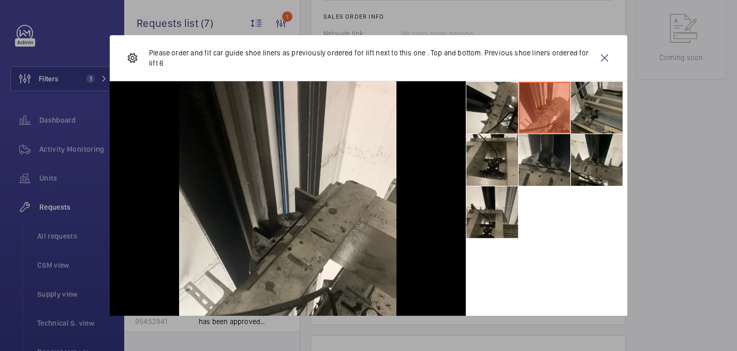
click at [596, 104] on li at bounding box center [597, 108] width 52 height 52
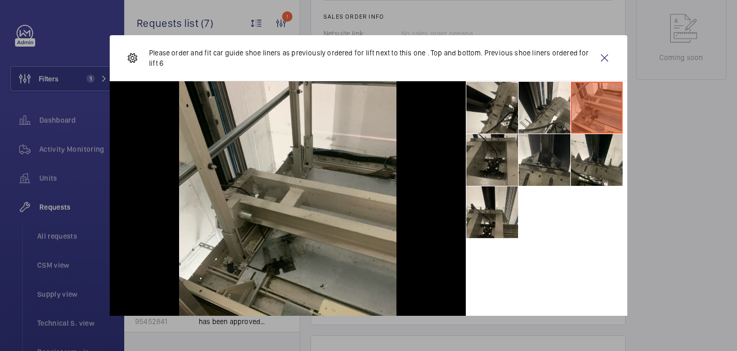
click at [492, 180] on li at bounding box center [492, 160] width 52 height 52
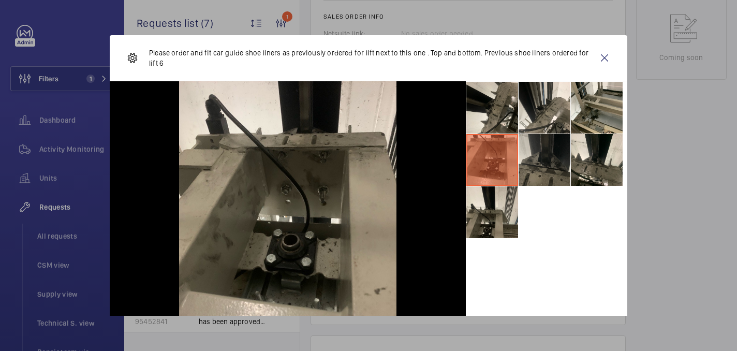
click at [545, 159] on li at bounding box center [544, 160] width 52 height 52
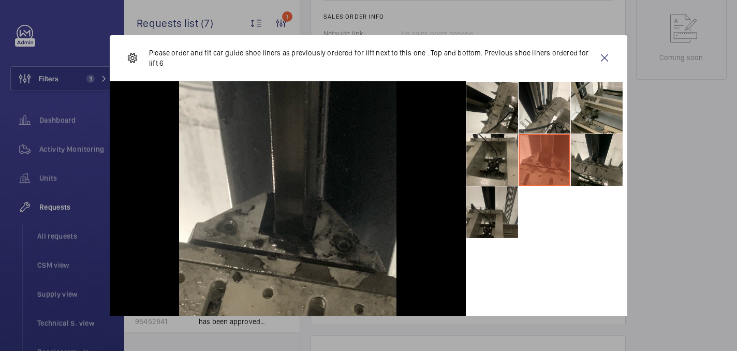
click at [502, 228] on li at bounding box center [492, 212] width 52 height 52
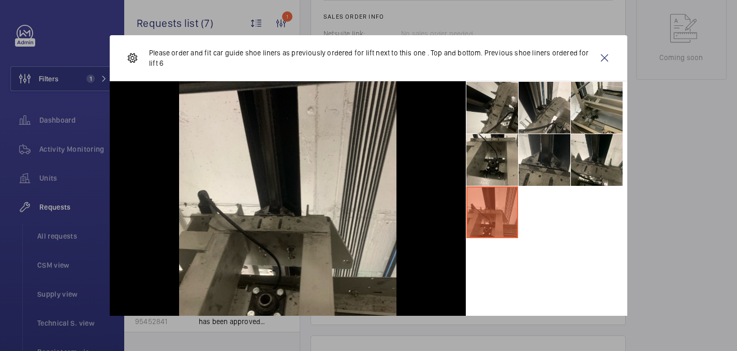
click at [638, 166] on div at bounding box center [368, 175] width 737 height 351
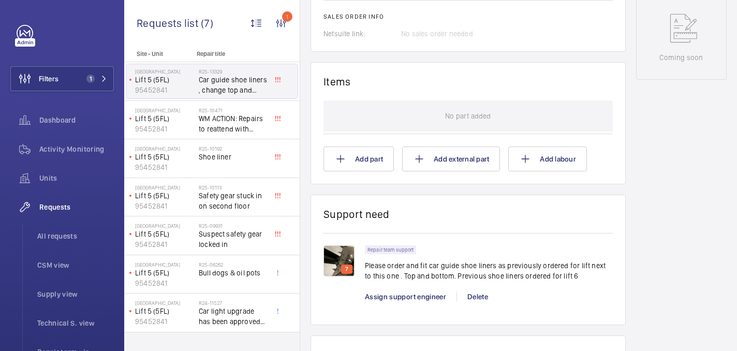
click at [587, 166] on div "Add part Add external part Add labour" at bounding box center [467, 158] width 289 height 25
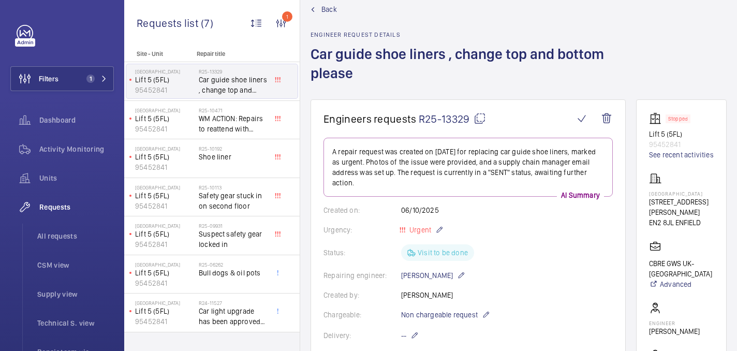
scroll to position [0, 0]
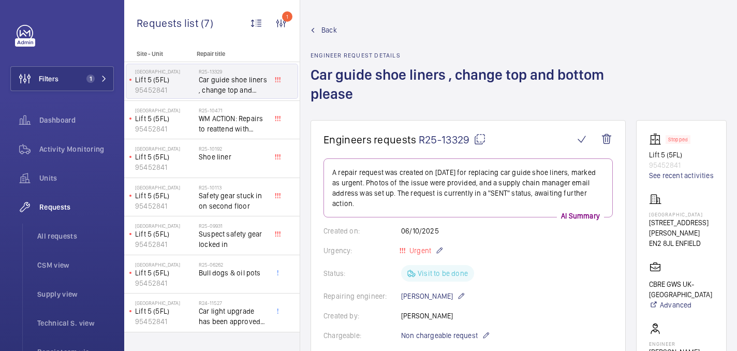
click at [674, 211] on div "Chase Farm Hospital 127 The Ridgeway EN2 8JL ENFIELD" at bounding box center [681, 220] width 65 height 55
click at [673, 211] on div "Chase Farm Hospital 127 The Ridgeway EN2 8JL ENFIELD" at bounding box center [681, 220] width 65 height 55
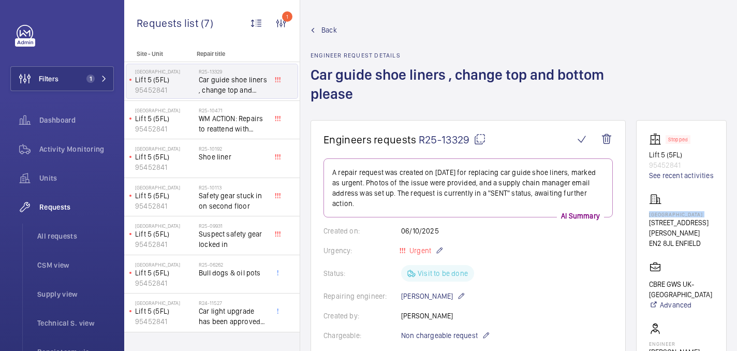
copy p "[GEOGRAPHIC_DATA]"
click at [473, 142] on mat-icon at bounding box center [479, 139] width 12 height 12
copy p "[GEOGRAPHIC_DATA]"
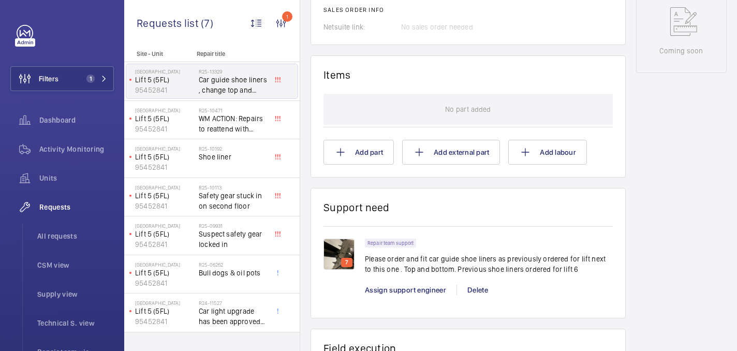
scroll to position [606, 0]
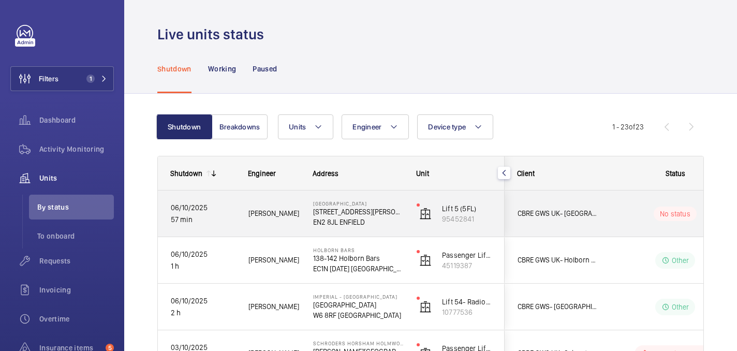
click at [387, 217] on p "EN2 8JL ENFIELD" at bounding box center [358, 222] width 90 height 10
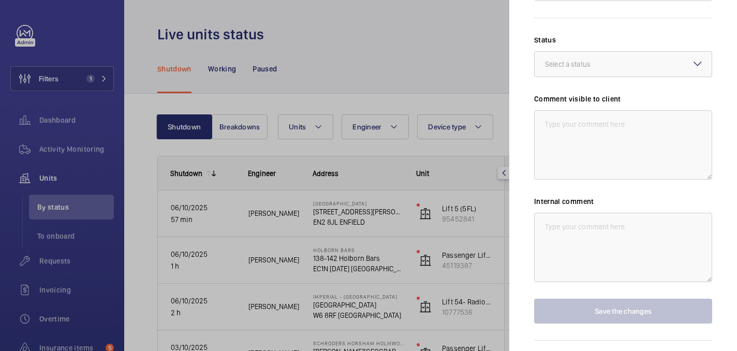
scroll to position [506, 0]
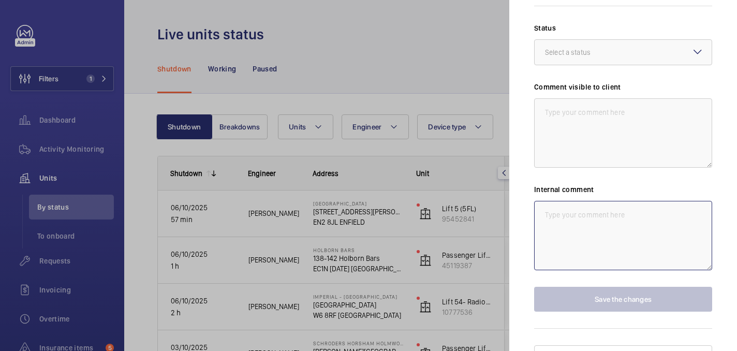
click at [571, 201] on textarea at bounding box center [623, 235] width 178 height 69
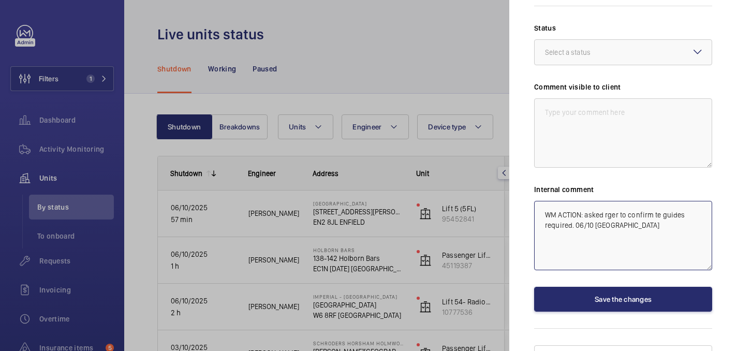
click at [615, 201] on textarea "WM ACTION: asked rger to confirm te guides required. 06/10 india" at bounding box center [623, 235] width 178 height 69
click at [662, 201] on textarea "WM ACTION: asked roger to confirm te guides required. 06/10 india" at bounding box center [623, 235] width 178 height 69
click at [589, 201] on textarea "WM ACTION: asked roger to confirm the guides required. 06/10 india" at bounding box center [623, 235] width 178 height 69
type textarea "WM ACTION: Asked roger to confirm the guides required. 06/10 india"
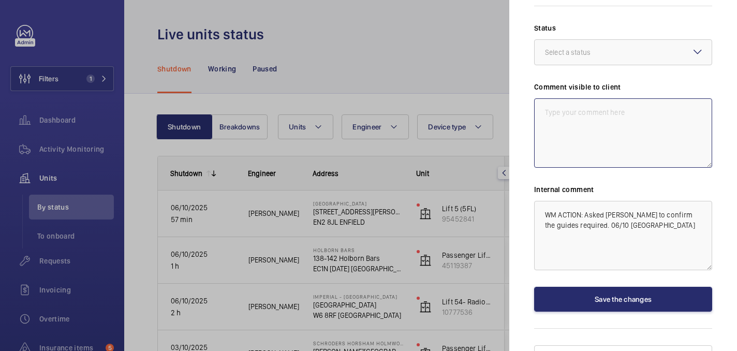
click at [591, 103] on textarea at bounding box center [623, 132] width 178 height 69
click at [609, 98] on textarea "WM ACTION: Spircing parts.," at bounding box center [623, 132] width 178 height 69
click at [639, 98] on textarea "WM ACTION: Sourcing parts.," at bounding box center [623, 132] width 178 height 69
type textarea "WM ACTION: Sourcing parts, ETA TBC. 06/10"
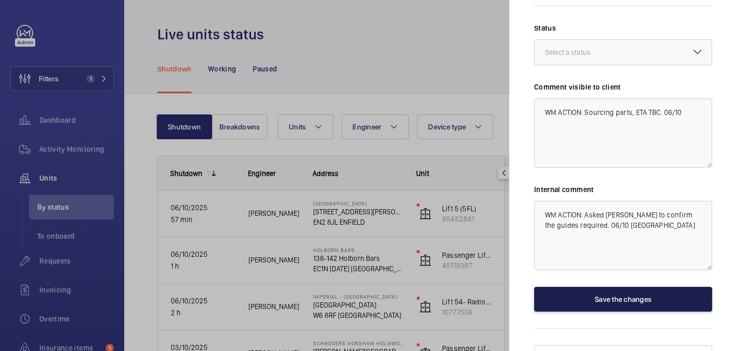
click at [633, 287] on button "Save the changes" at bounding box center [623, 299] width 178 height 25
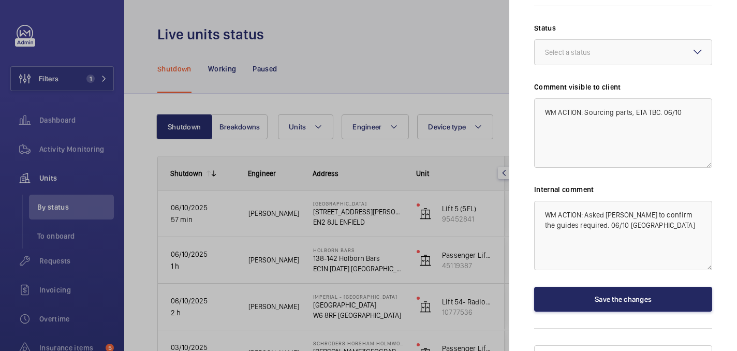
scroll to position [0, 0]
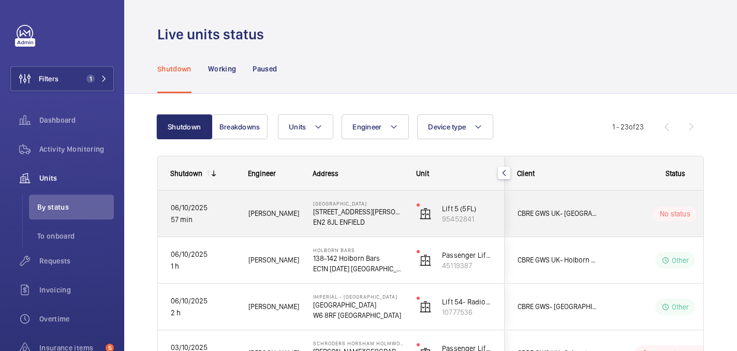
click at [602, 230] on div "No status" at bounding box center [668, 213] width 141 height 35
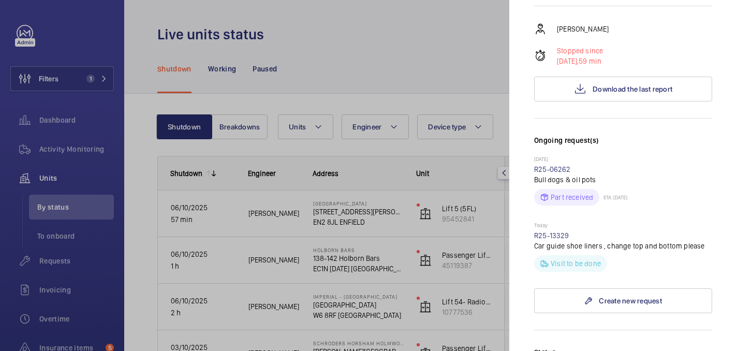
scroll to position [464, 0]
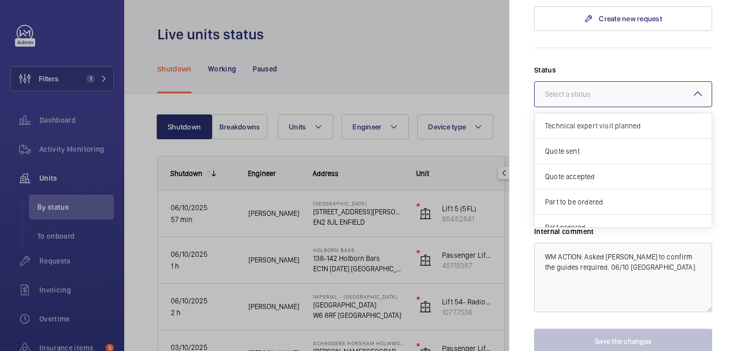
click at [624, 82] on div at bounding box center [622, 94] width 177 height 25
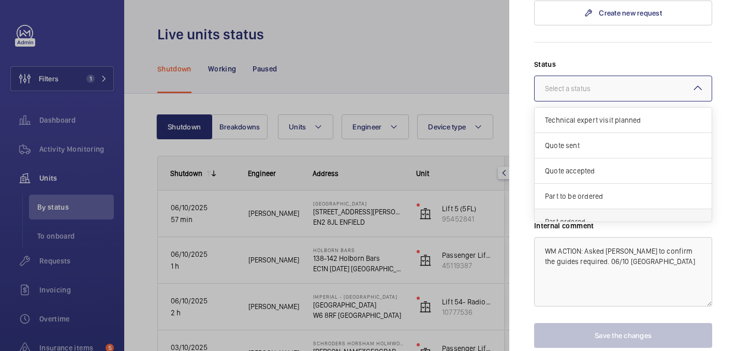
scroll to position [470, 0]
click at [594, 190] on span "Part to be ordered" at bounding box center [623, 195] width 156 height 10
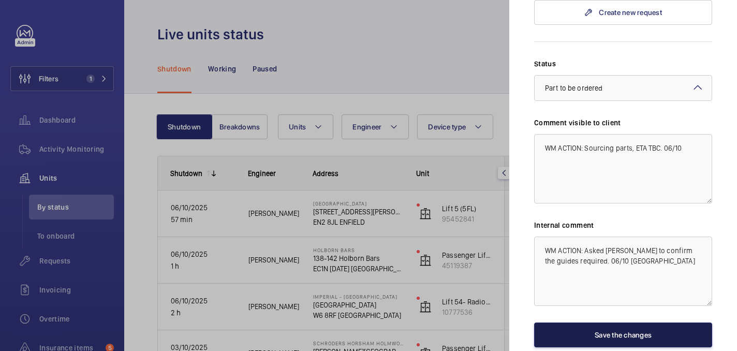
click at [631, 322] on button "Save the changes" at bounding box center [623, 334] width 178 height 25
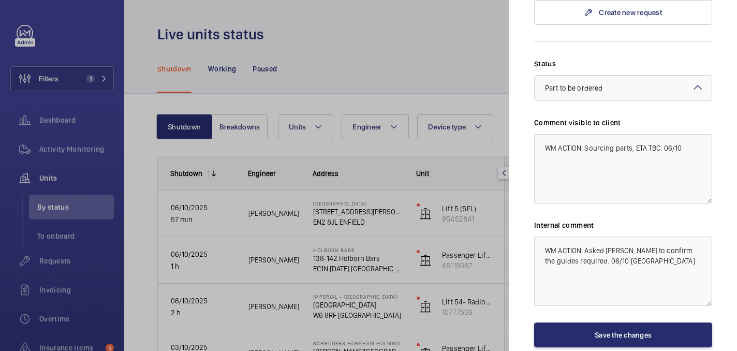
scroll to position [0, 0]
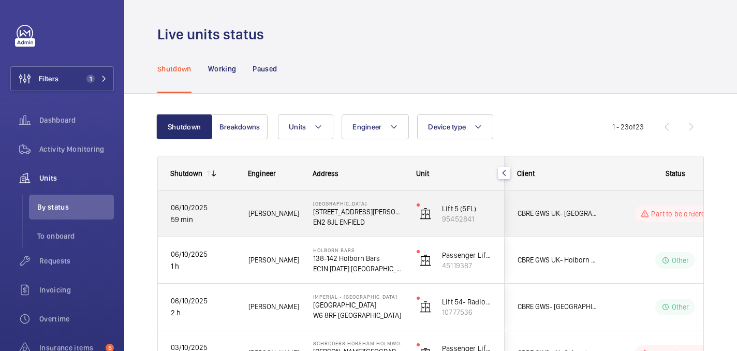
click at [309, 230] on div "Chase Farm Hospital 127 The Ridgeway EN2 8JL ENFIELD" at bounding box center [352, 213] width 102 height 47
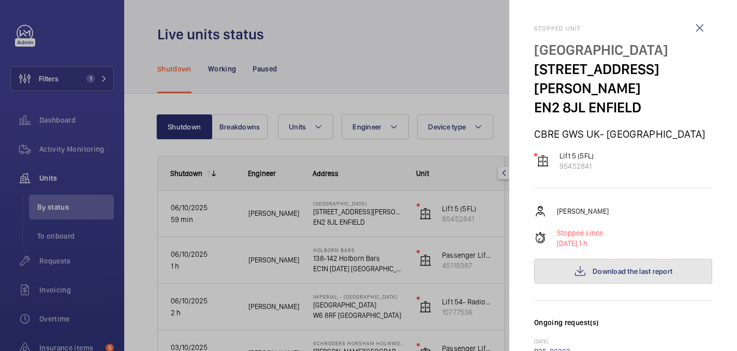
click at [603, 267] on span "Download the last report" at bounding box center [632, 271] width 80 height 8
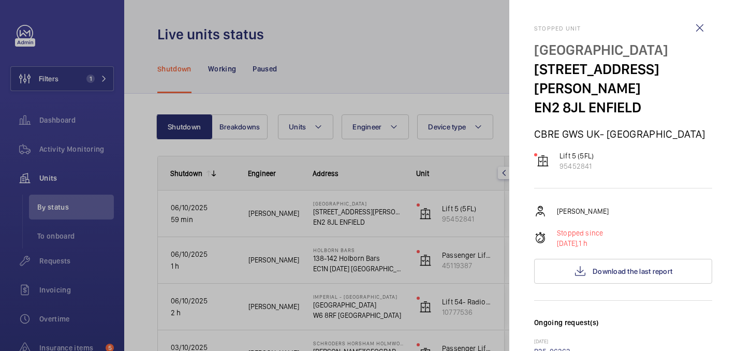
scroll to position [219, 0]
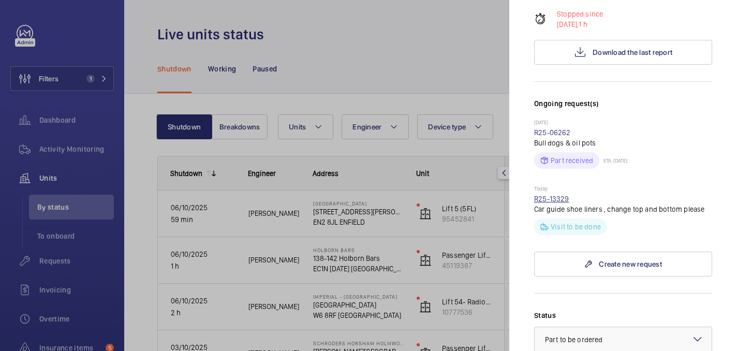
click at [541, 195] on link "R25-13329" at bounding box center [551, 199] width 35 height 8
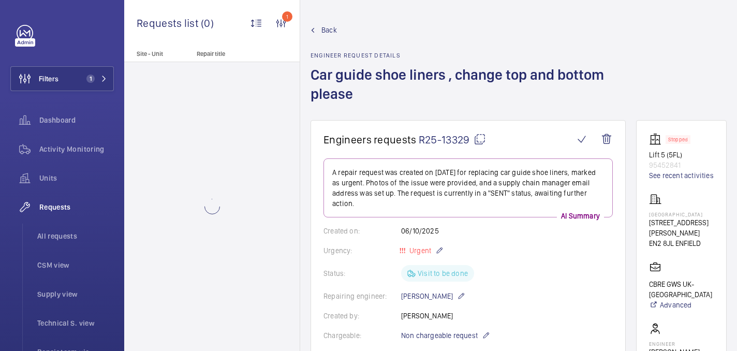
scroll to position [644, 0]
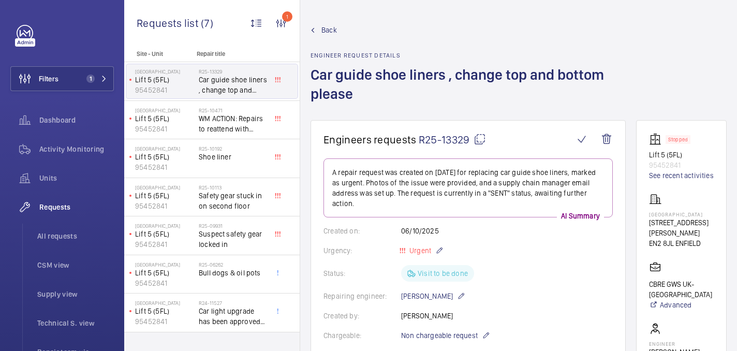
click at [669, 212] on p "[GEOGRAPHIC_DATA]" at bounding box center [681, 214] width 65 height 6
copy p "[GEOGRAPHIC_DATA]"
click at [88, 96] on div "Filters 1 Dashboard Activity Monitoring Units Requests All requests CSM view Su…" at bounding box center [61, 281] width 103 height 513
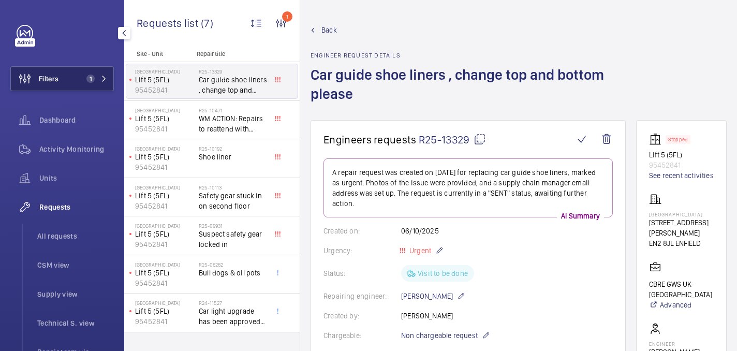
click at [80, 77] on button "Filters 1" at bounding box center [61, 78] width 103 height 25
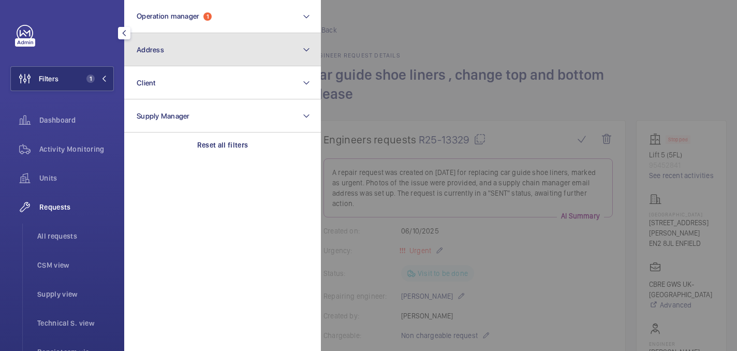
click at [190, 42] on button "Address" at bounding box center [222, 49] width 197 height 33
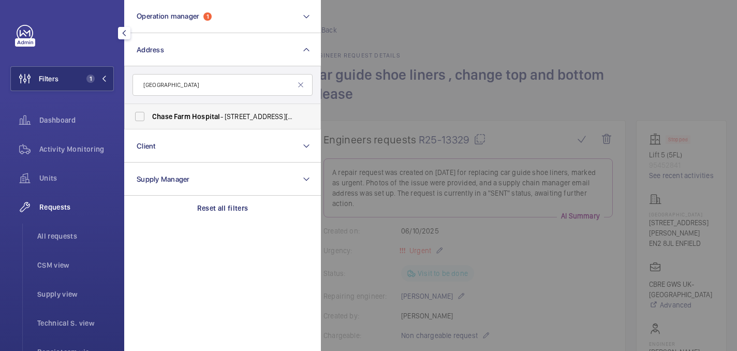
type input "[GEOGRAPHIC_DATA]"
click at [185, 122] on label "Chase Farm Hospital - 127 The Ridgeway, ENFIELD EN2 8JL" at bounding box center [215, 116] width 180 height 25
click at [150, 122] on input "Chase Farm Hospital - 127 The Ridgeway, ENFIELD EN2 8JL" at bounding box center [139, 116] width 21 height 21
checkbox input "true"
click at [470, 42] on div at bounding box center [689, 175] width 737 height 351
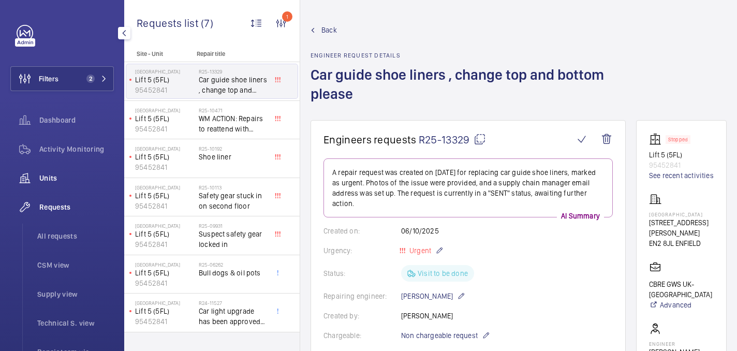
click at [41, 188] on div "Units" at bounding box center [61, 178] width 103 height 25
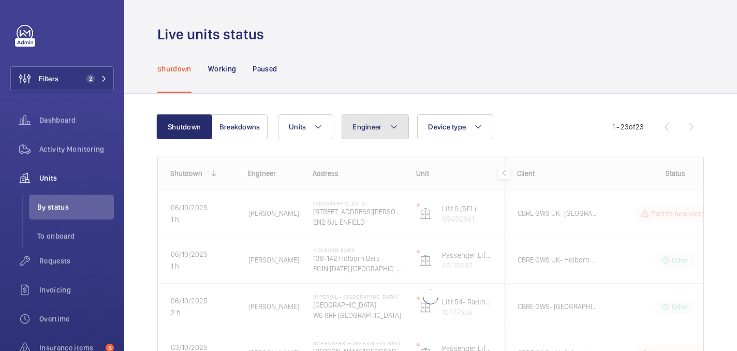
click at [385, 125] on button "Engineer" at bounding box center [374, 126] width 67 height 25
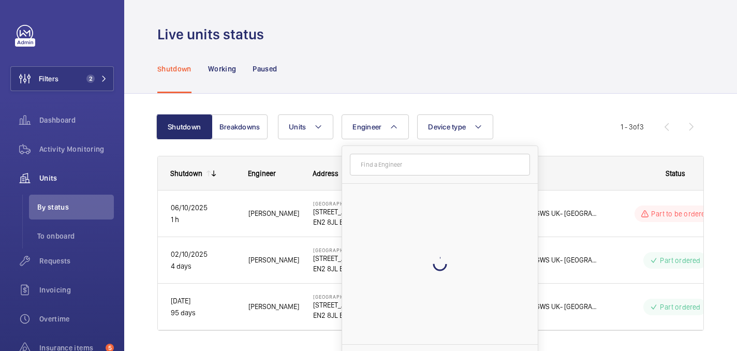
click at [308, 109] on div "Shutdown Breakdowns Units Engineer Reset Device type More filters Reset all fil…" at bounding box center [430, 227] width 546 height 258
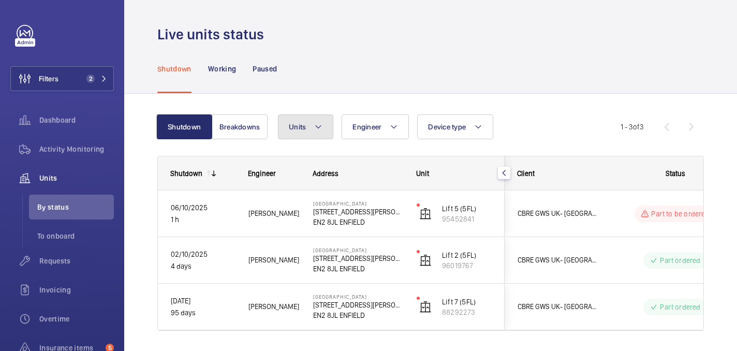
click at [311, 126] on button "Units" at bounding box center [305, 126] width 55 height 25
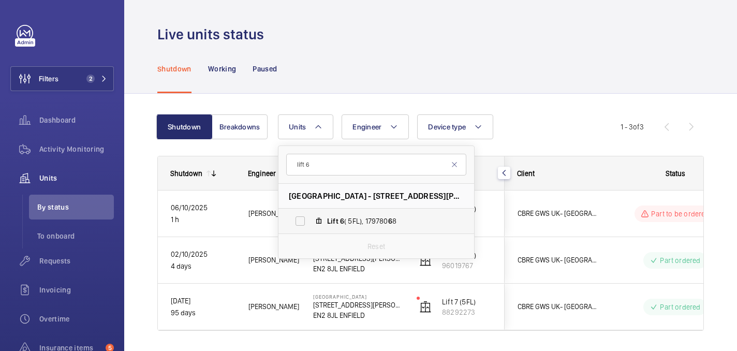
type input "lift 6"
click at [347, 221] on span "Lift 6 ( 5FL), 179780 6 8" at bounding box center [387, 221] width 120 height 10
click at [310, 221] on input "Lift 6 ( 5FL), 179780 6 8" at bounding box center [300, 221] width 21 height 21
checkbox input "true"
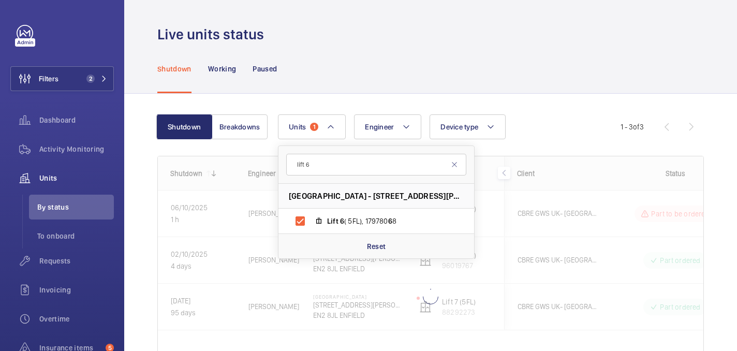
click at [325, 48] on div "Shutdown Working Paused" at bounding box center [430, 68] width 546 height 49
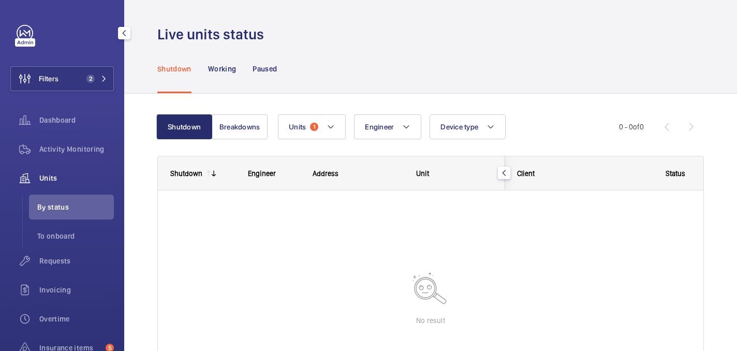
click at [64, 275] on div "Requests" at bounding box center [61, 262] width 103 height 29
click at [64, 267] on div "Requests" at bounding box center [61, 260] width 103 height 25
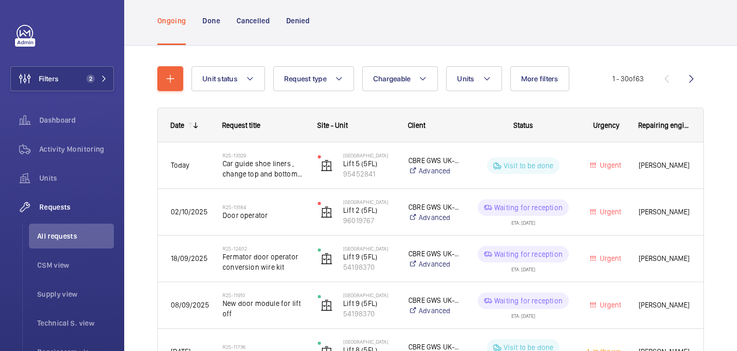
scroll to position [52, 0]
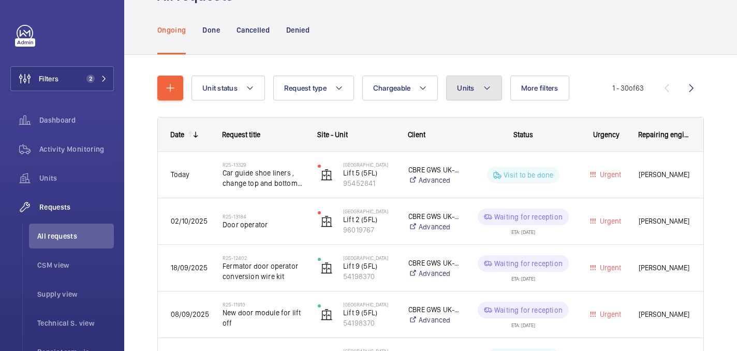
click at [469, 88] on span "Units" at bounding box center [465, 88] width 17 height 8
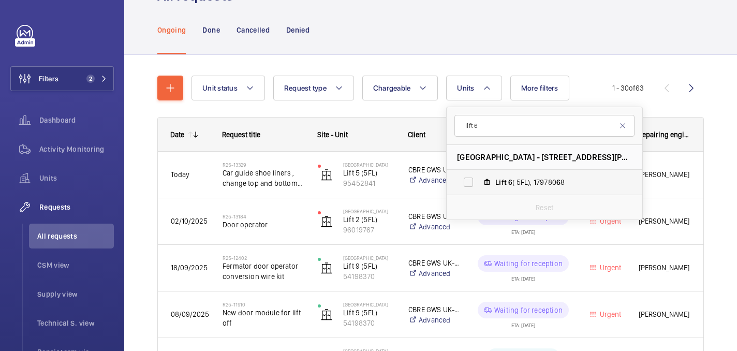
type input "lift 6"
click at [506, 192] on label "Lift 6 ( 5FL), 179780 6 8" at bounding box center [535, 182] width 179 height 25
click at [479, 192] on input "Lift 6 ( 5FL), 179780 6 8" at bounding box center [468, 182] width 21 height 21
checkbox input "true"
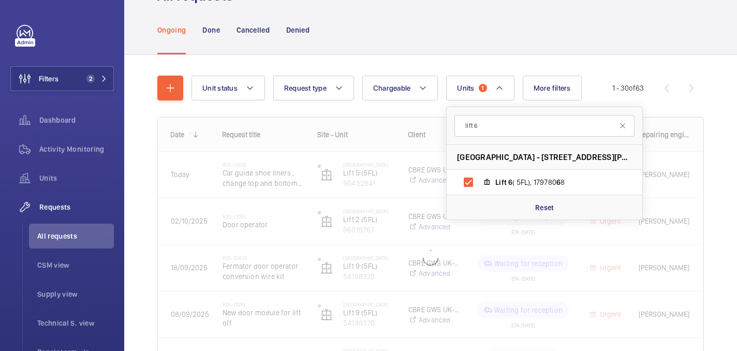
click at [411, 52] on div "Ongoing Done Cancelled Denied" at bounding box center [430, 29] width 546 height 49
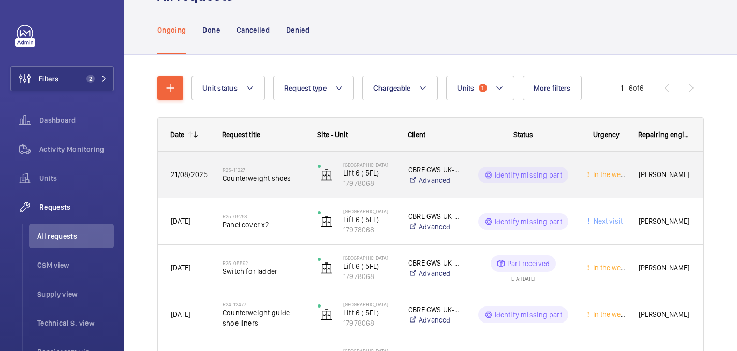
click at [303, 183] on span "Counterweight shoes" at bounding box center [263, 178] width 82 height 10
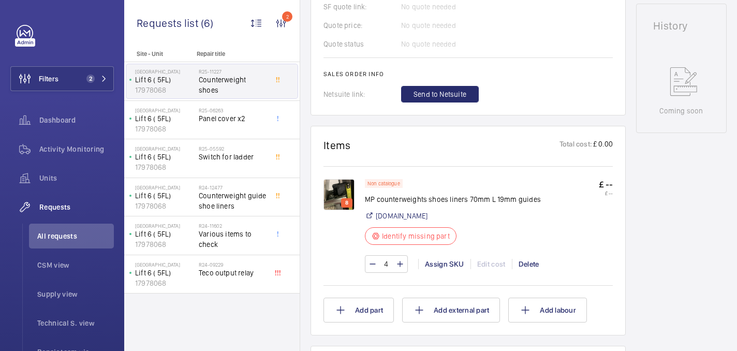
scroll to position [486, 0]
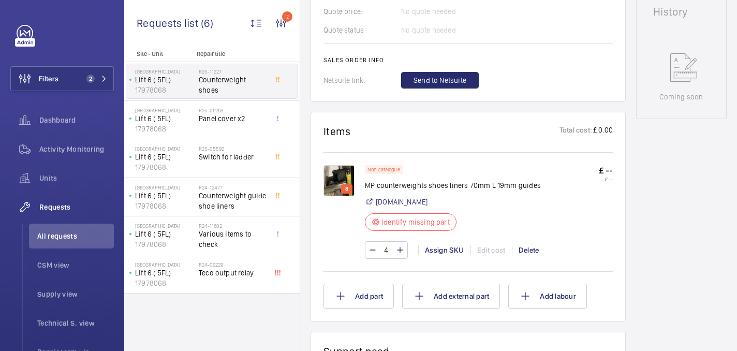
click at [335, 175] on img at bounding box center [338, 180] width 31 height 31
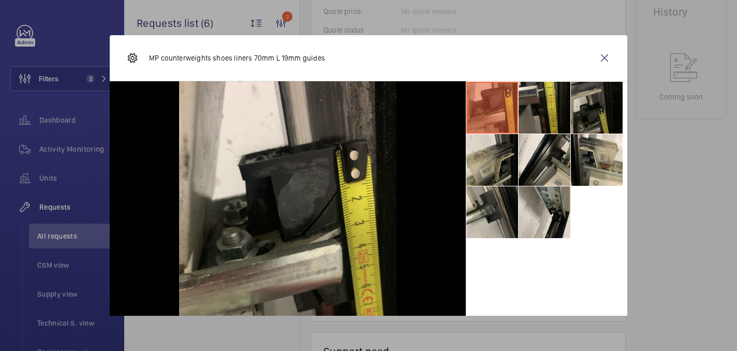
click at [586, 106] on li at bounding box center [597, 108] width 52 height 52
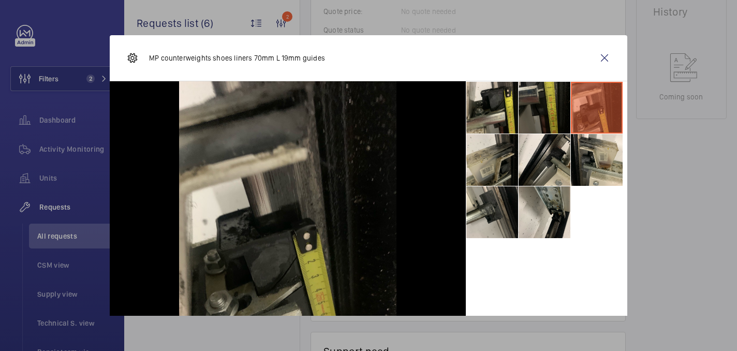
click at [529, 110] on li at bounding box center [544, 108] width 52 height 52
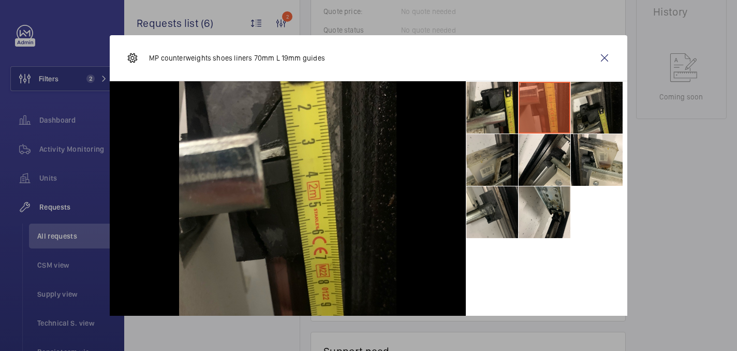
click at [502, 159] on li at bounding box center [492, 160] width 52 height 52
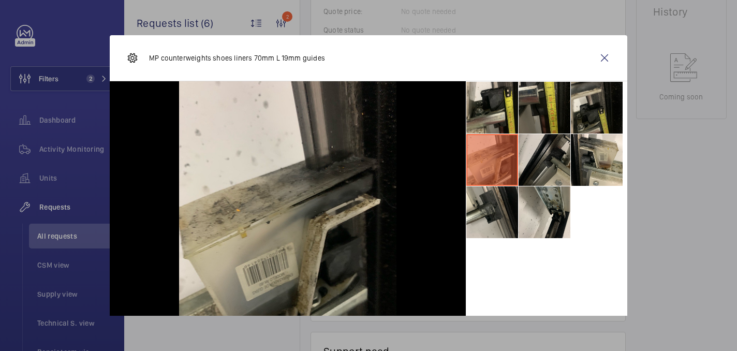
click at [560, 165] on li at bounding box center [544, 160] width 52 height 52
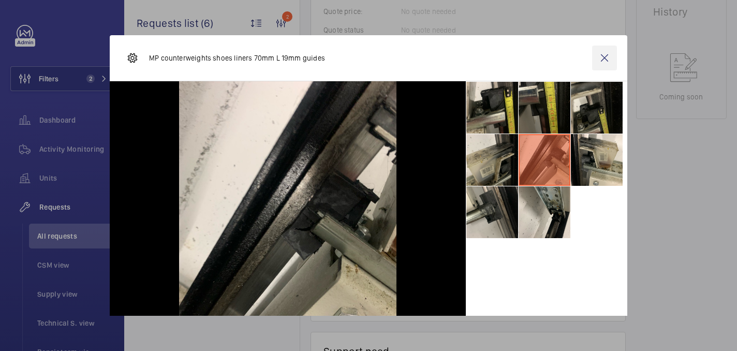
click at [606, 58] on wm-front-icon-button at bounding box center [604, 58] width 25 height 25
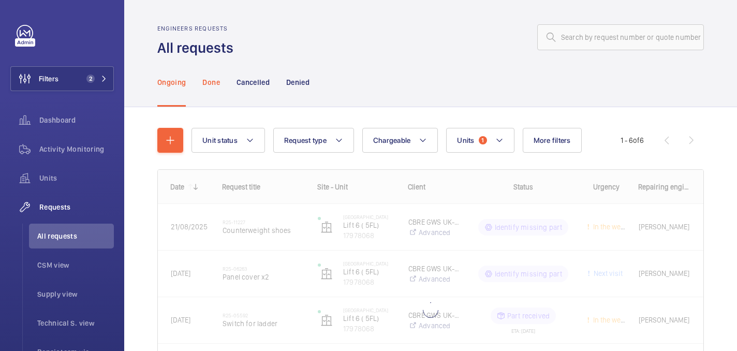
click at [205, 79] on p "Done" at bounding box center [210, 82] width 17 height 10
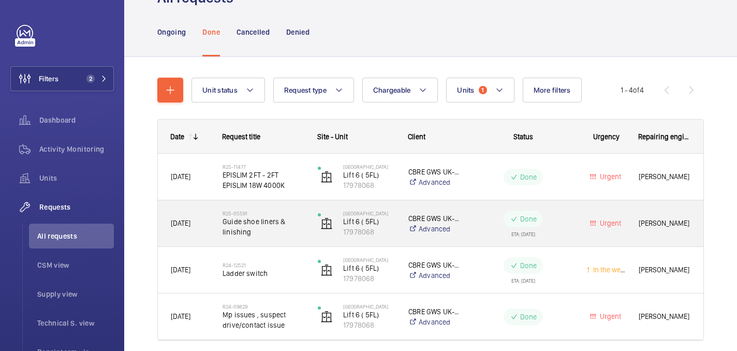
scroll to position [58, 0]
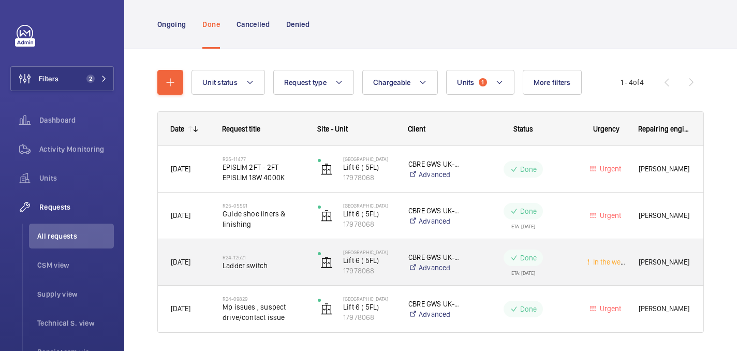
click at [268, 234] on div "R25-05591 Guide shoe liners & linishing" at bounding box center [257, 215] width 94 height 47
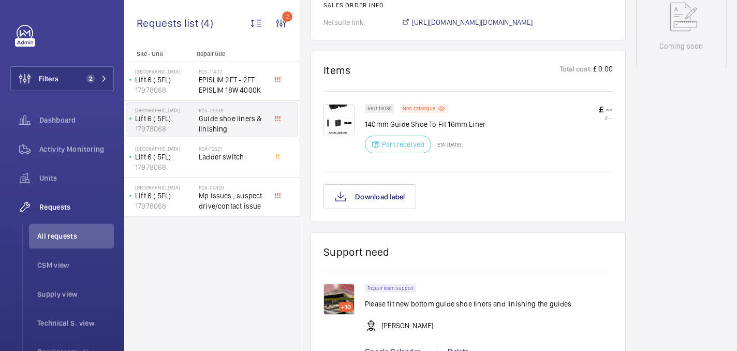
scroll to position [535, 0]
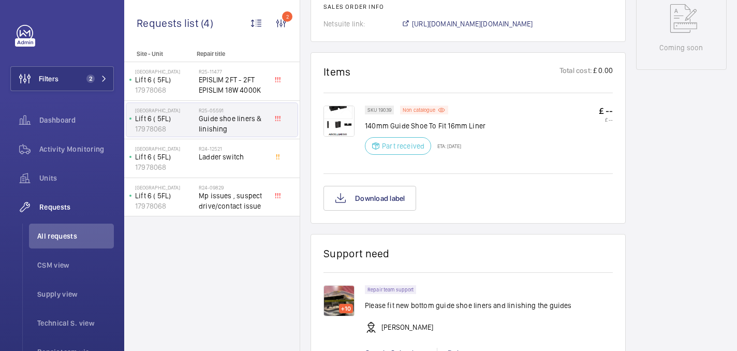
click at [349, 122] on img at bounding box center [338, 121] width 31 height 31
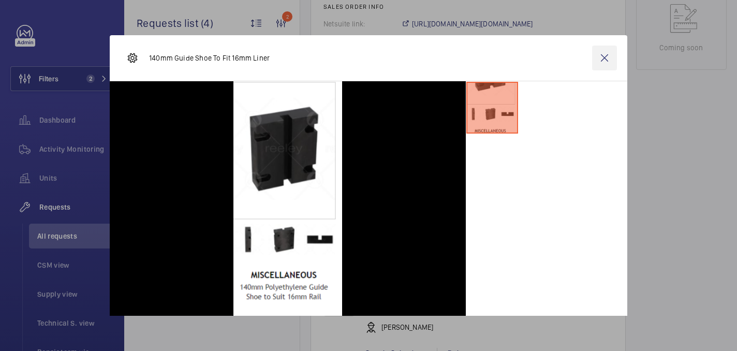
click at [609, 59] on wm-front-icon-button at bounding box center [604, 58] width 25 height 25
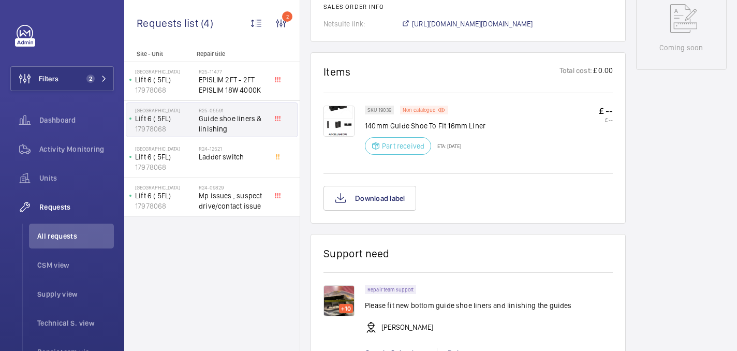
click at [333, 123] on img at bounding box center [338, 121] width 31 height 31
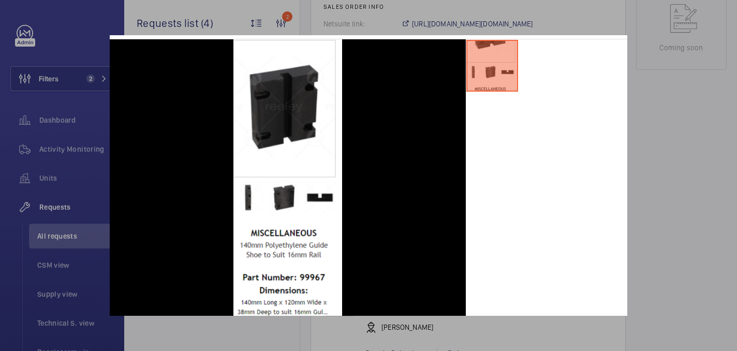
scroll to position [42, 0]
click at [671, 184] on div at bounding box center [368, 175] width 737 height 351
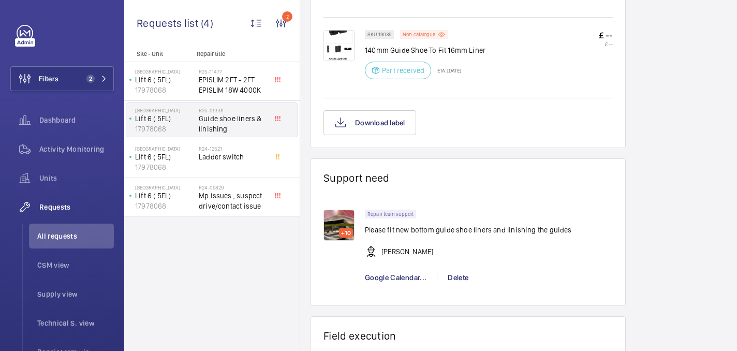
scroll to position [611, 0]
click at [342, 227] on img at bounding box center [338, 224] width 31 height 31
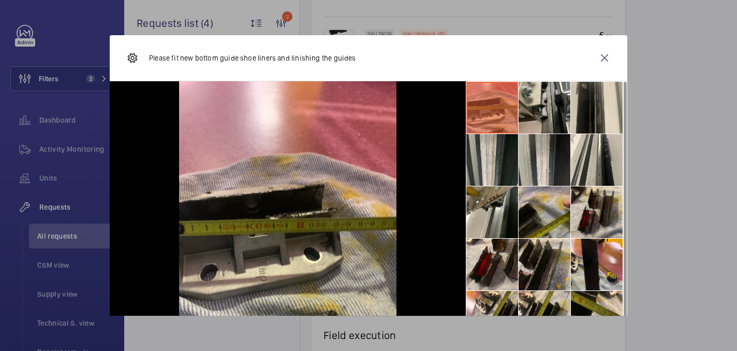
scroll to position [24, 0]
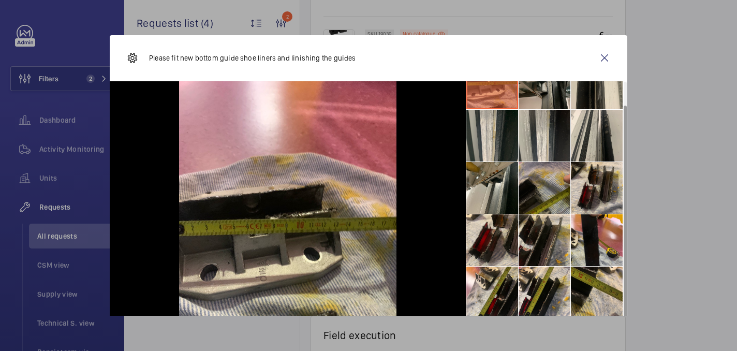
click at [527, 184] on li at bounding box center [544, 188] width 52 height 52
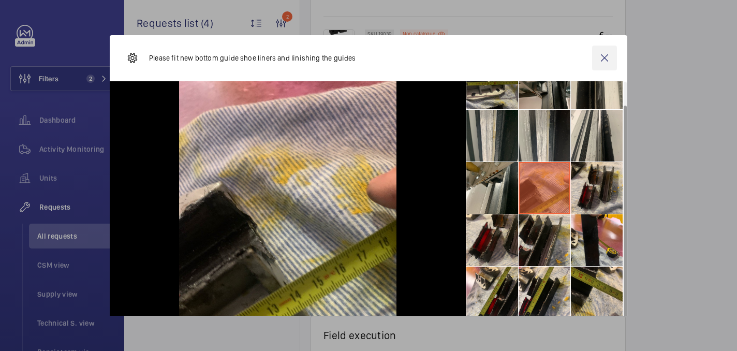
click at [600, 58] on wm-front-icon-button at bounding box center [604, 58] width 25 height 25
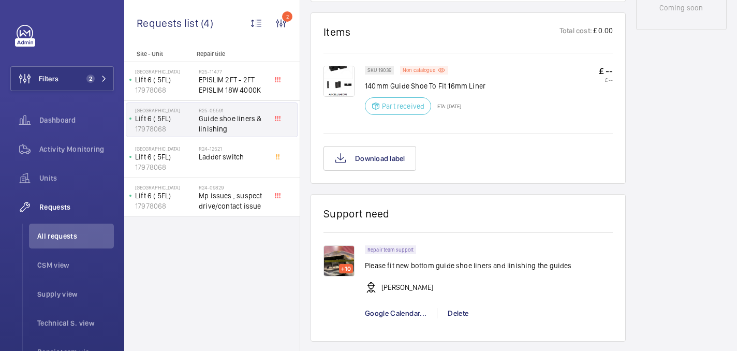
scroll to position [568, 0]
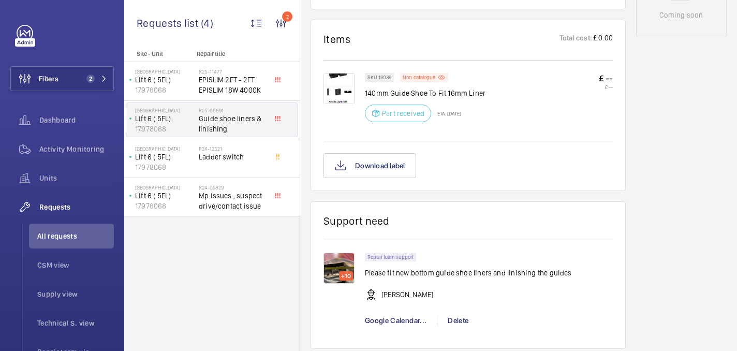
click at [343, 263] on img at bounding box center [338, 267] width 31 height 31
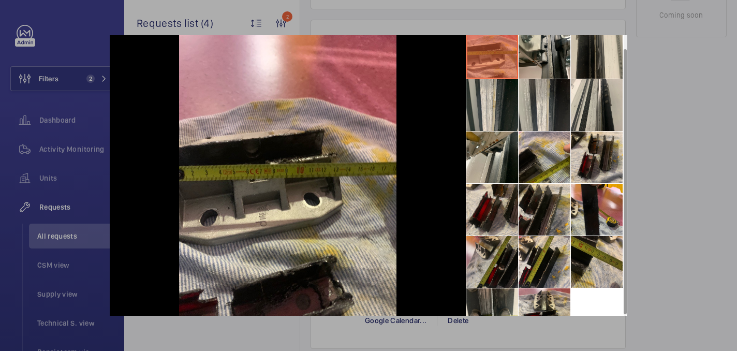
scroll to position [24, 0]
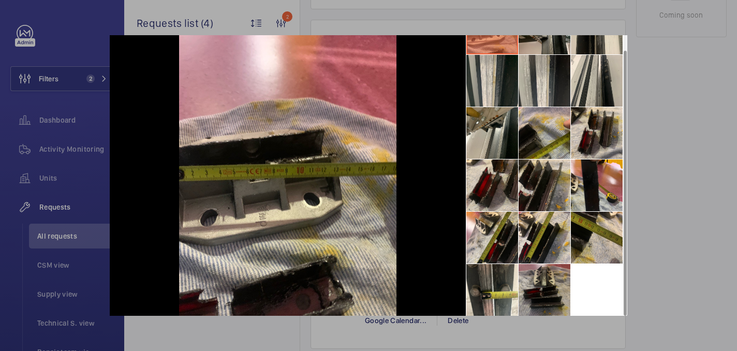
click at [541, 288] on li at bounding box center [544, 290] width 52 height 52
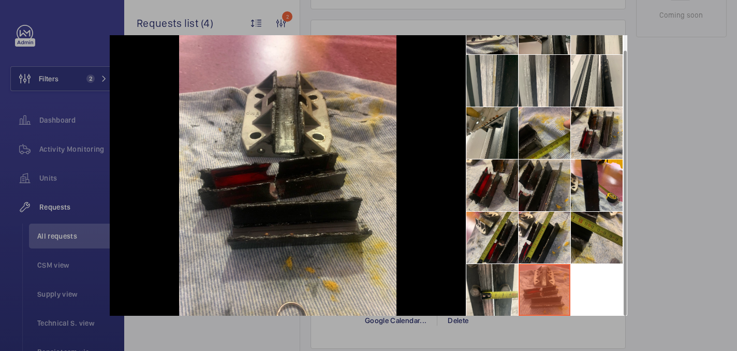
scroll to position [21, 0]
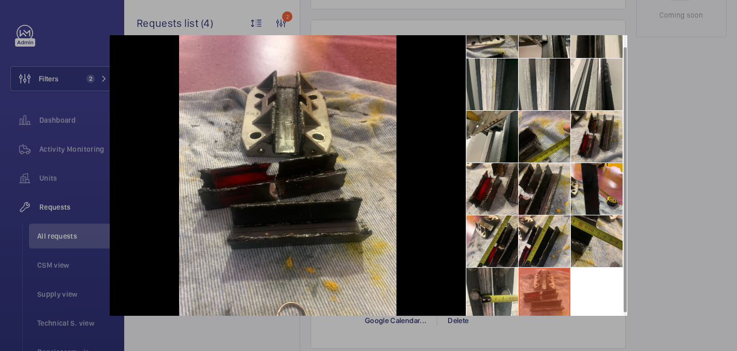
click at [697, 246] on div at bounding box center [368, 175] width 737 height 351
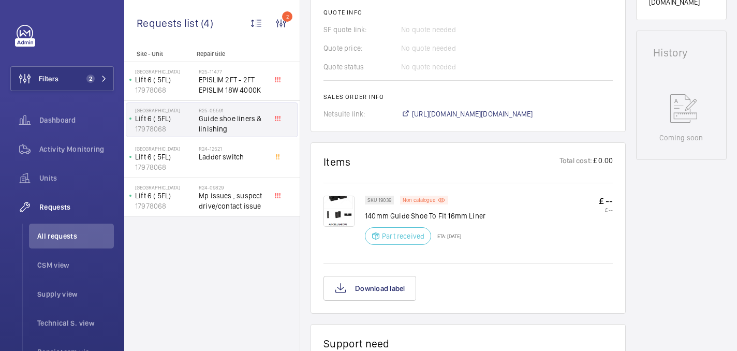
scroll to position [380, 0]
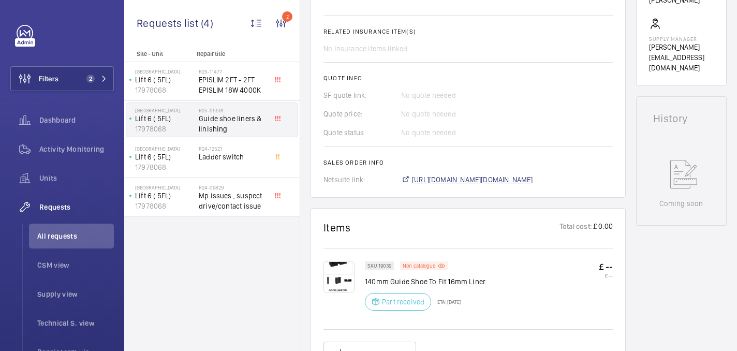
click at [507, 179] on span "https://6461500.app.netsuite.com/app/accounting/transactions/salesord.nl?id=255…" at bounding box center [472, 179] width 121 height 10
click at [245, 94] on span "EPISLIM 2FT - 2FT EPISLIM 18W 4000K" at bounding box center [233, 84] width 68 height 21
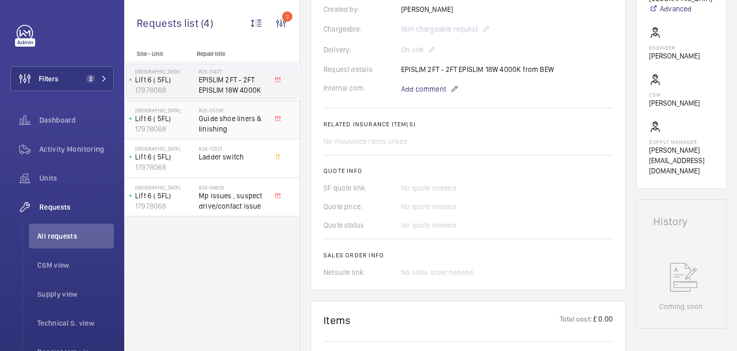
scroll to position [239, 0]
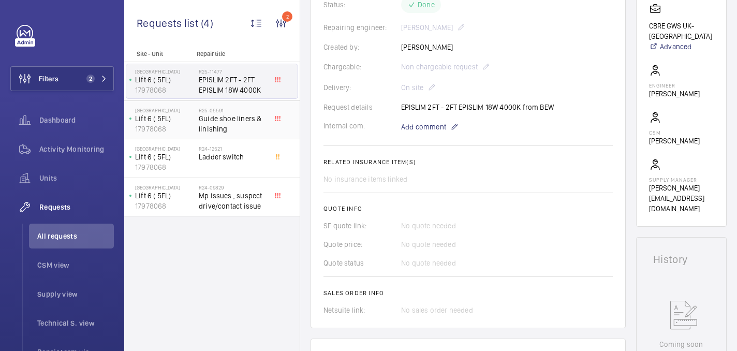
click at [226, 130] on span "Guide shoe liners & linishing" at bounding box center [233, 123] width 68 height 21
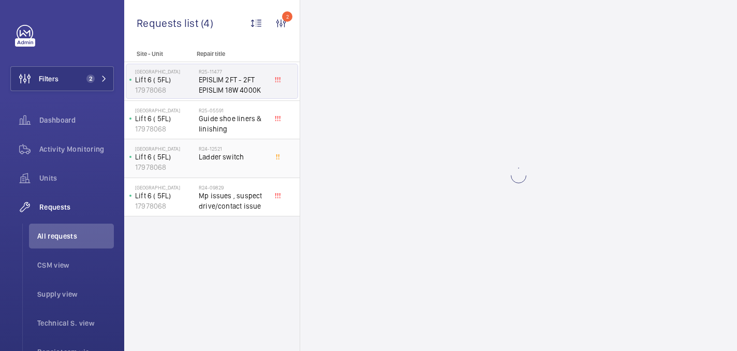
click at [226, 172] on div "R24-12521 Ladder switch" at bounding box center [233, 160] width 68 height 30
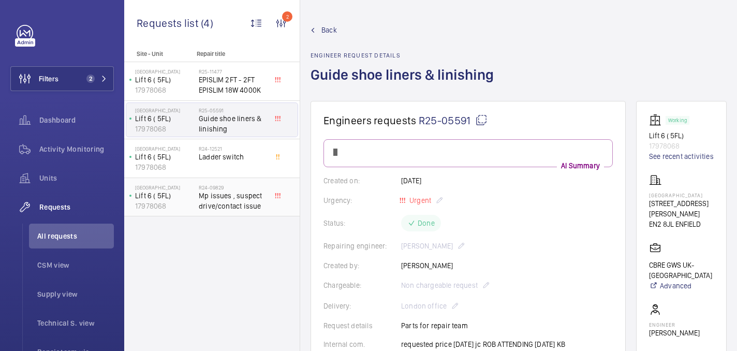
click at [226, 200] on span "Mp issues , suspect drive/contact issue" at bounding box center [233, 200] width 68 height 21
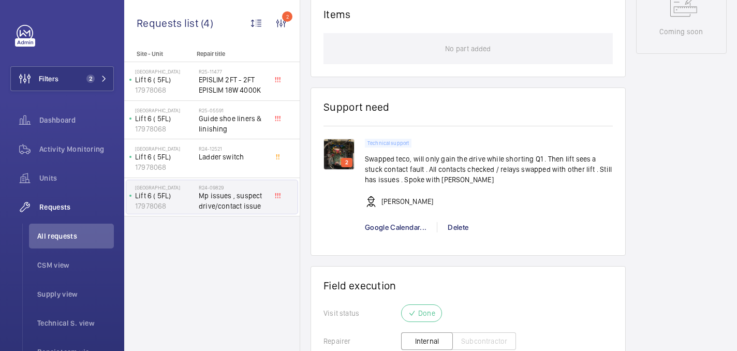
scroll to position [479, 0]
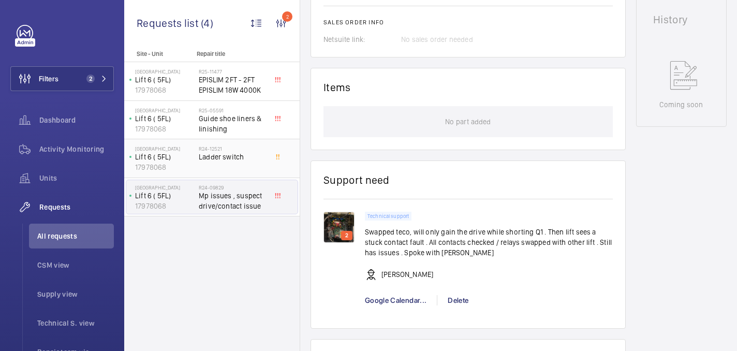
click at [233, 161] on span "Ladder switch" at bounding box center [233, 157] width 68 height 10
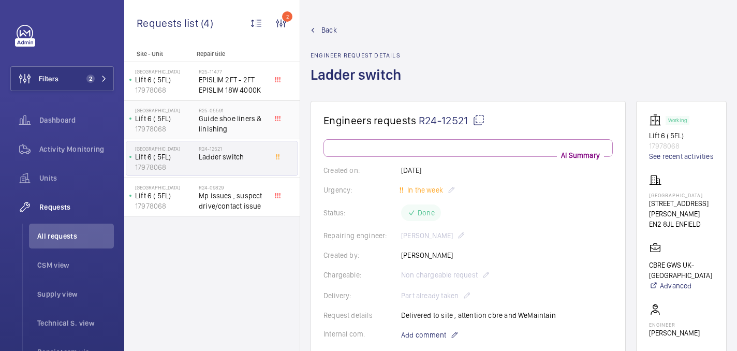
click at [237, 123] on span "Guide shoe liners & linishing" at bounding box center [233, 123] width 68 height 21
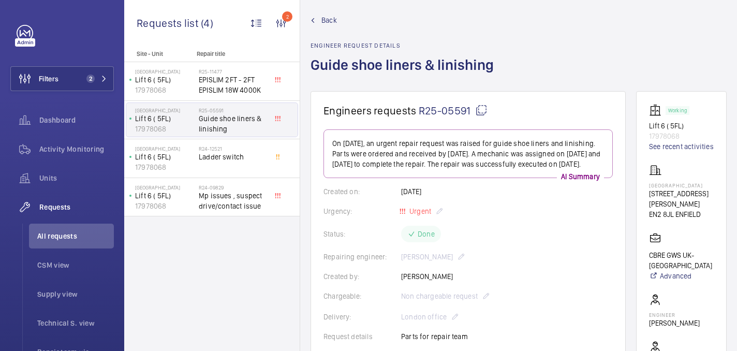
scroll to position [11, 0]
click at [674, 151] on link "See recent activities" at bounding box center [681, 145] width 65 height 10
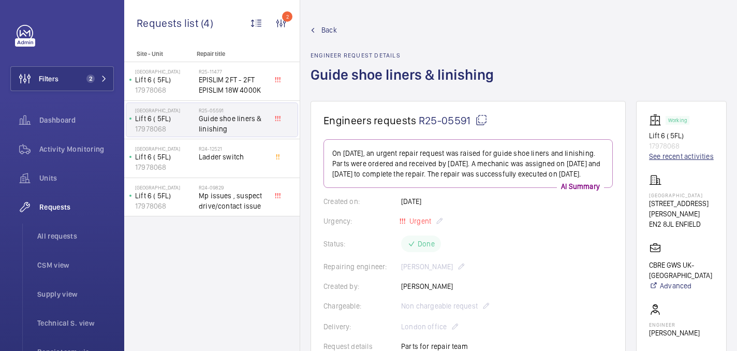
click at [671, 161] on link "See recent activities" at bounding box center [681, 156] width 65 height 10
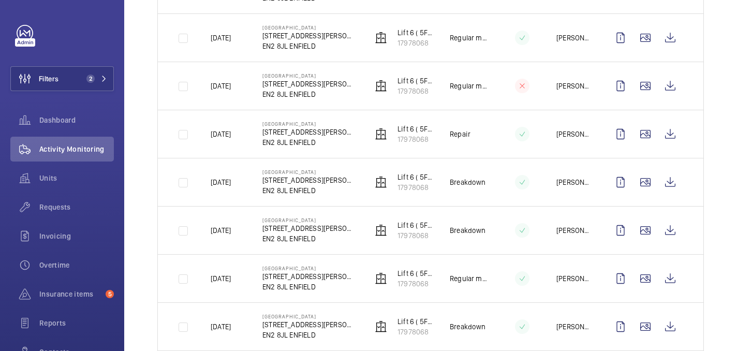
scroll to position [620, 0]
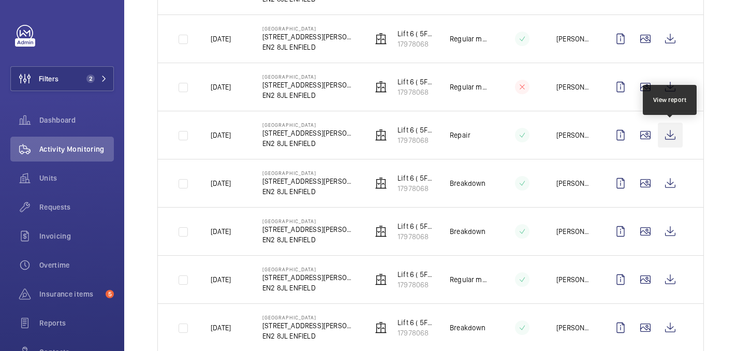
click at [663, 137] on wm-front-icon-button at bounding box center [670, 135] width 25 height 25
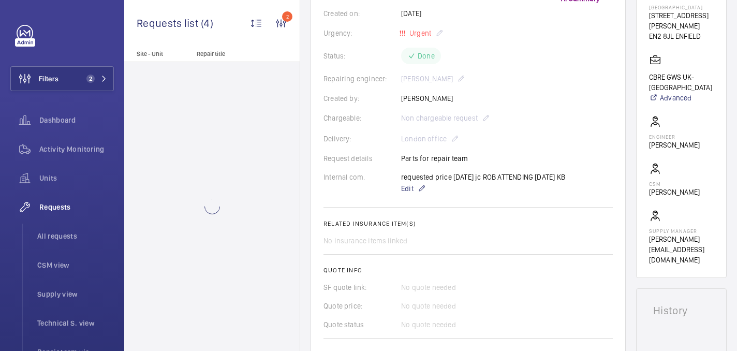
scroll to position [390, 0]
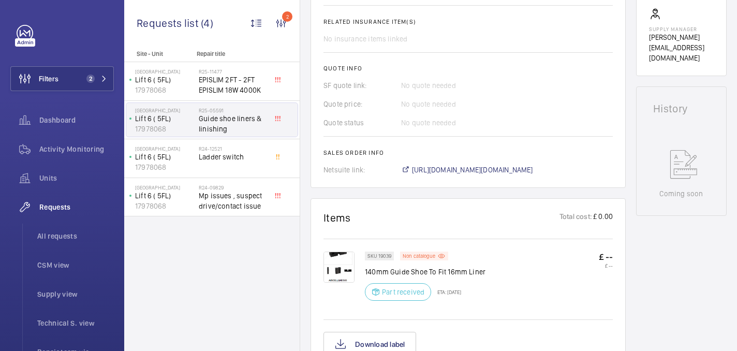
click at [339, 262] on img at bounding box center [338, 266] width 31 height 31
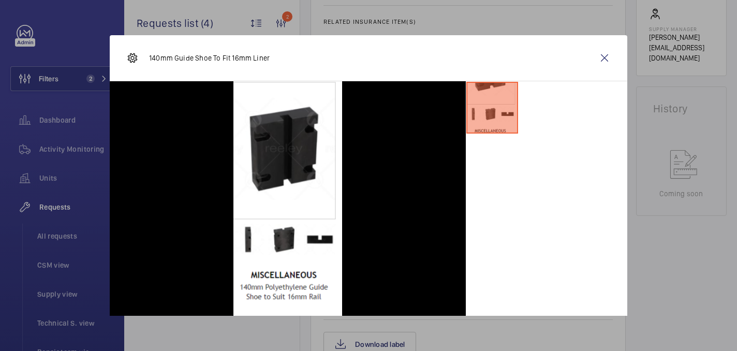
scroll to position [55, 0]
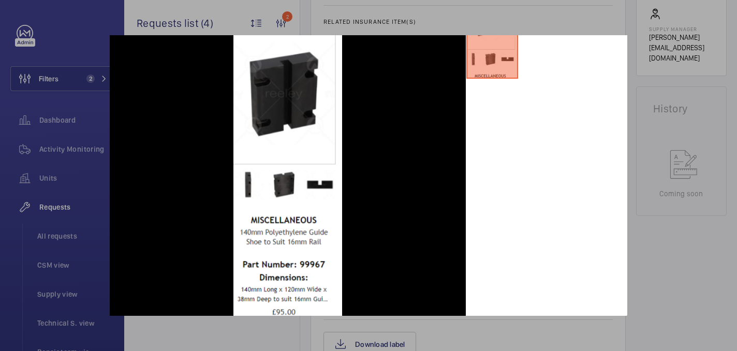
click at [664, 201] on div at bounding box center [368, 175] width 737 height 351
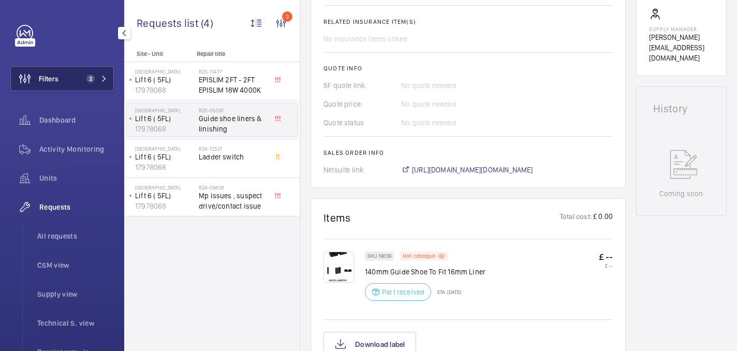
click at [98, 82] on span "2" at bounding box center [94, 78] width 25 height 8
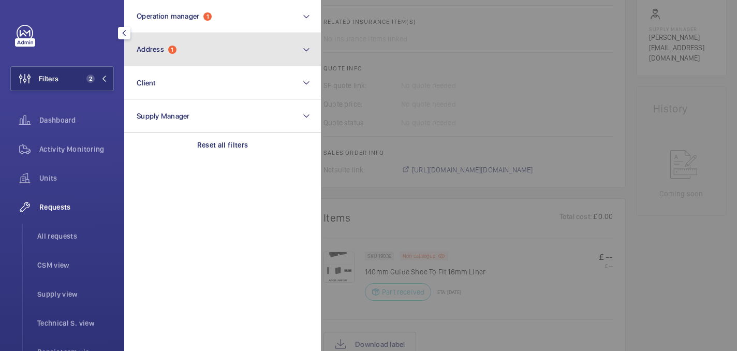
click at [190, 63] on button "Address 1" at bounding box center [222, 49] width 197 height 33
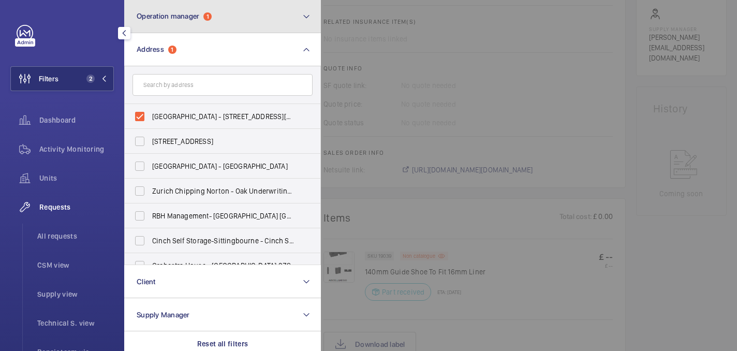
click at [213, 19] on button "Operation manager 1" at bounding box center [222, 16] width 197 height 33
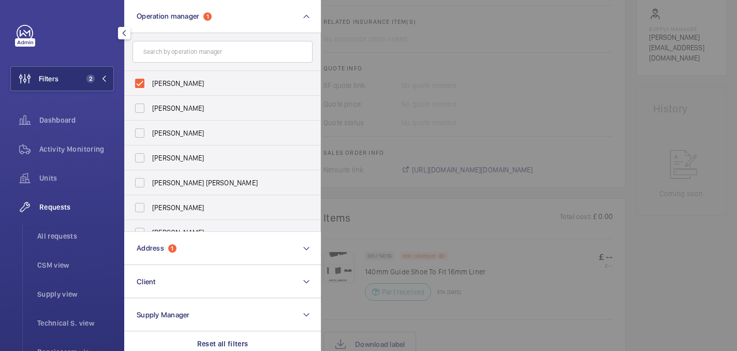
click at [417, 122] on div at bounding box center [689, 175] width 737 height 351
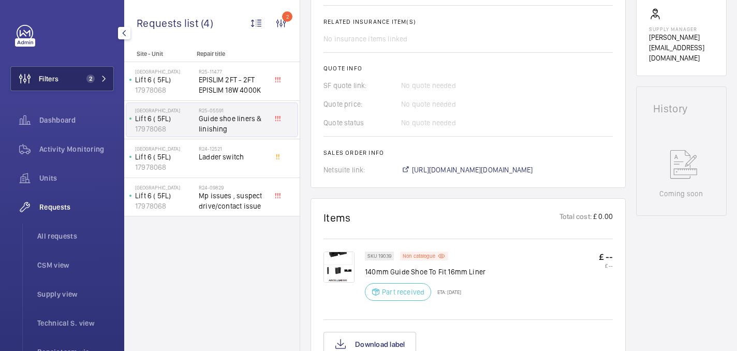
click at [63, 84] on button "Filters 2" at bounding box center [61, 78] width 103 height 25
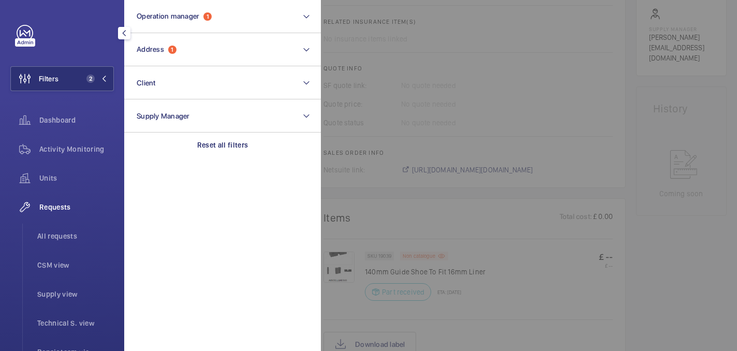
click at [440, 84] on div at bounding box center [689, 175] width 737 height 351
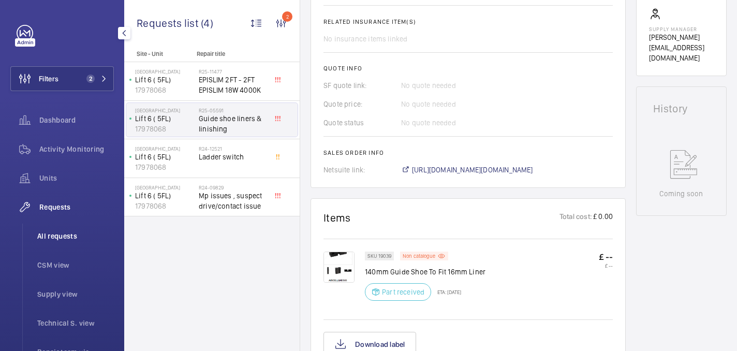
click at [50, 234] on span "All requests" at bounding box center [75, 236] width 77 height 10
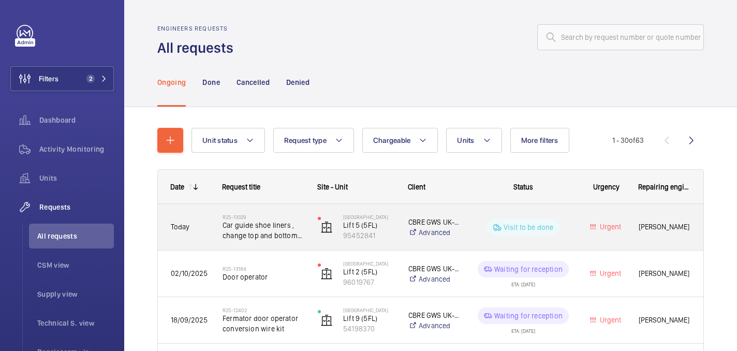
click at [274, 240] on span "Car guide shoe liners , change top and bottom please" at bounding box center [263, 230] width 82 height 21
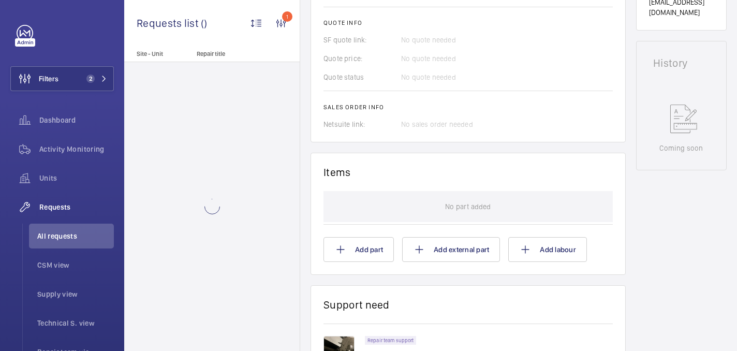
scroll to position [603, 0]
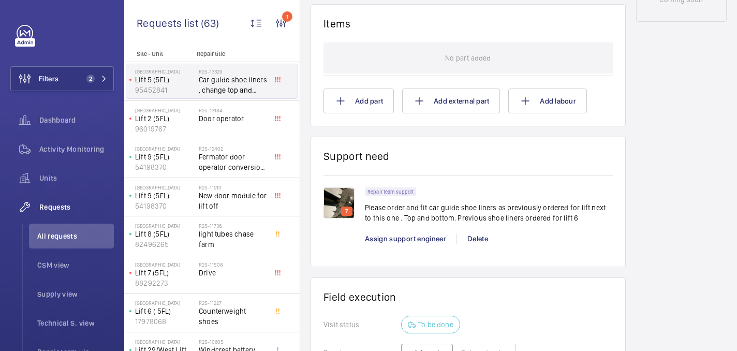
click at [337, 206] on img at bounding box center [338, 202] width 31 height 31
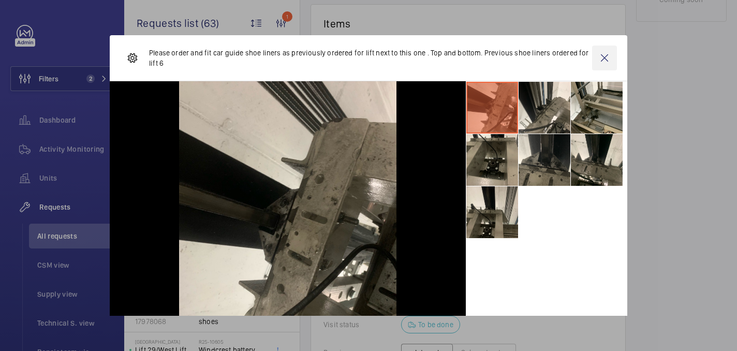
click at [599, 59] on wm-front-icon-button at bounding box center [604, 58] width 25 height 25
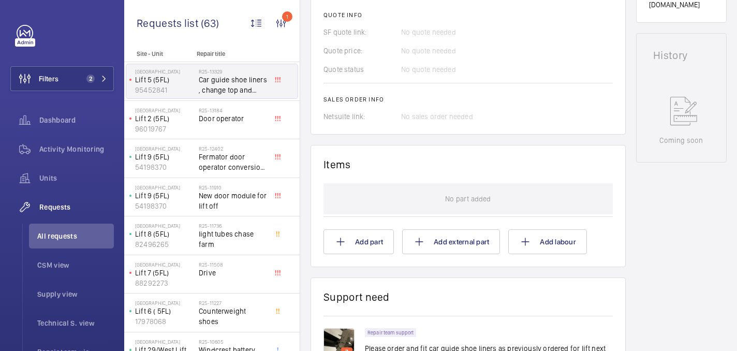
scroll to position [630, 0]
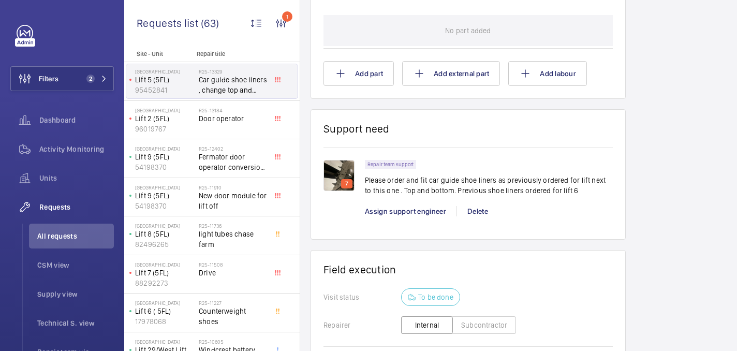
click at [332, 169] on img at bounding box center [338, 175] width 31 height 31
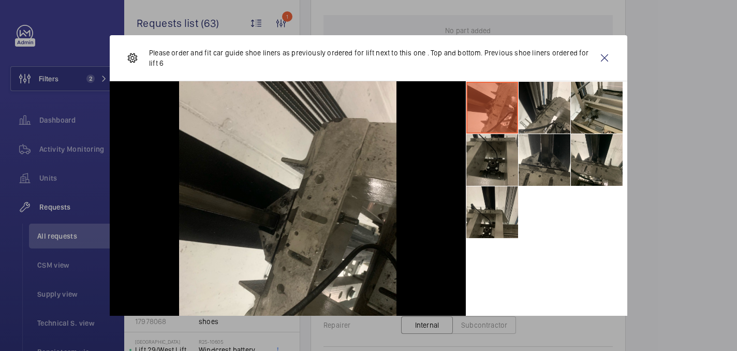
click at [505, 159] on li at bounding box center [492, 160] width 52 height 52
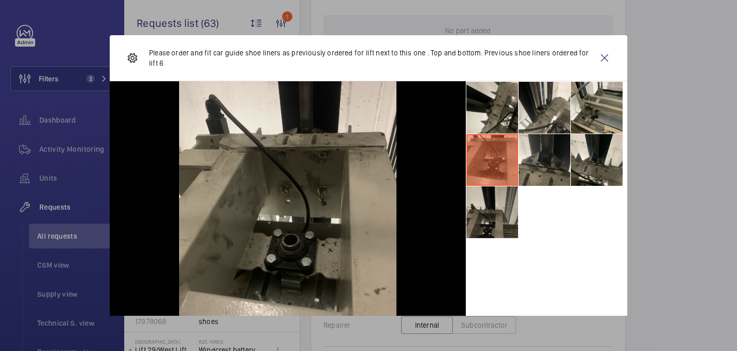
click at [497, 222] on li at bounding box center [492, 212] width 52 height 52
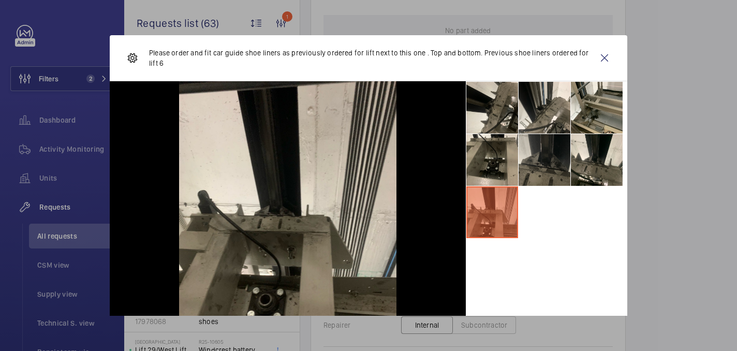
click at [540, 147] on li at bounding box center [544, 160] width 52 height 52
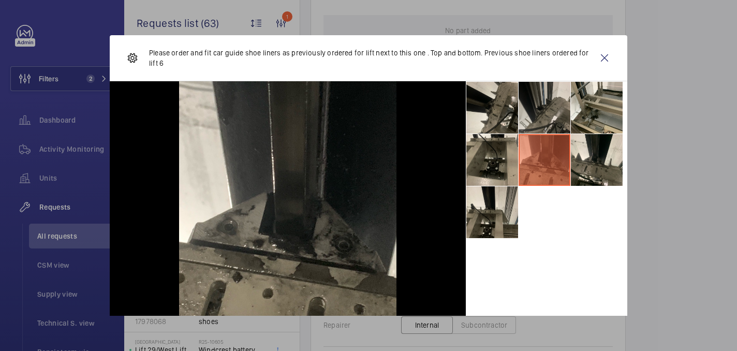
click at [551, 115] on li at bounding box center [544, 108] width 52 height 52
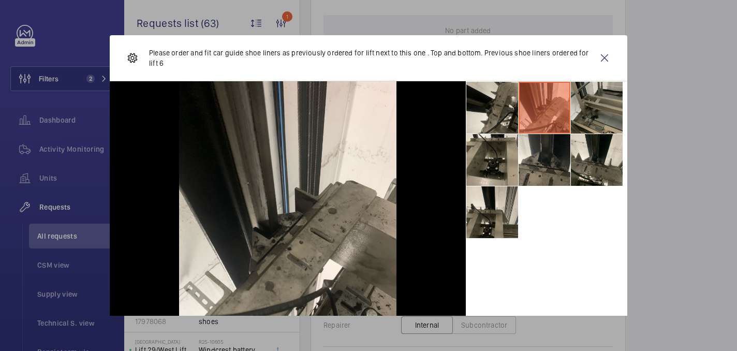
click at [597, 115] on li at bounding box center [597, 108] width 52 height 52
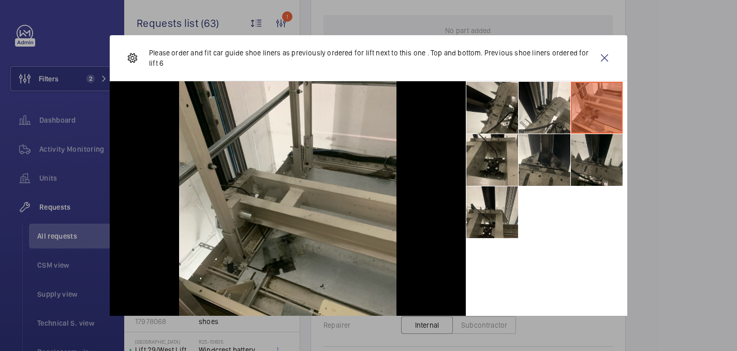
click at [601, 168] on li at bounding box center [597, 160] width 52 height 52
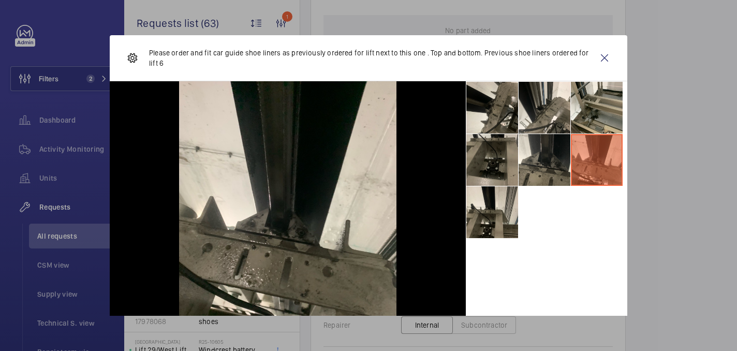
click at [504, 171] on li at bounding box center [492, 160] width 52 height 52
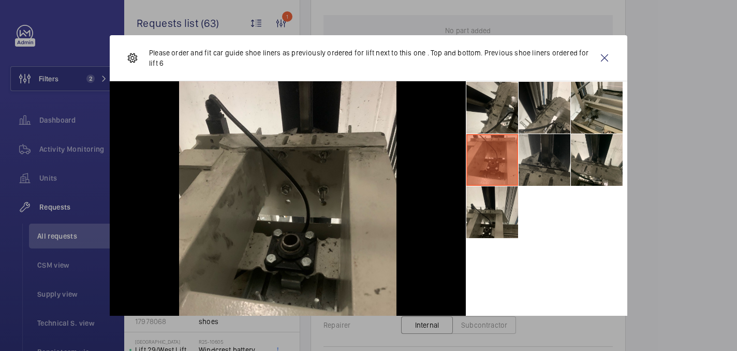
click at [531, 158] on li at bounding box center [544, 160] width 52 height 52
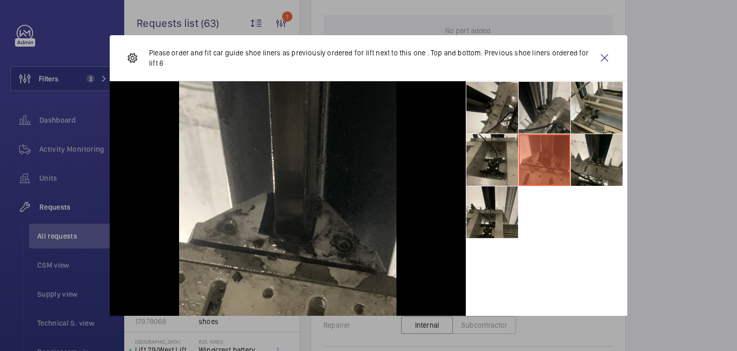
click at [530, 102] on li at bounding box center [544, 108] width 52 height 52
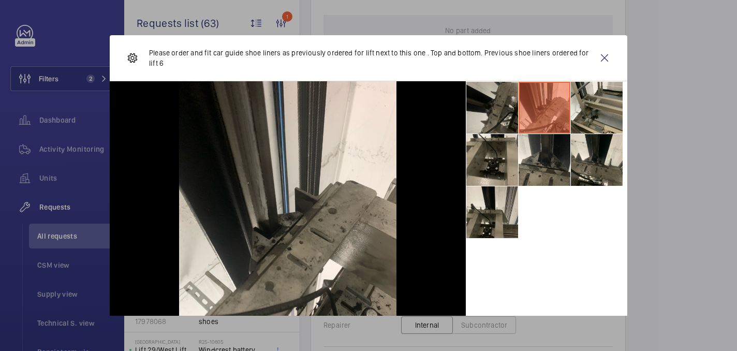
click at [487, 111] on li at bounding box center [492, 108] width 52 height 52
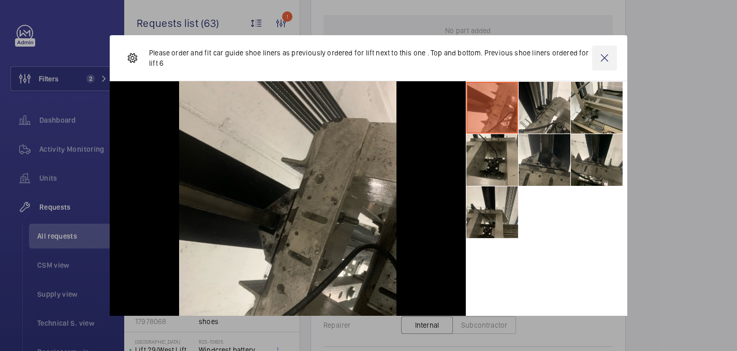
click at [611, 52] on wm-front-icon-button at bounding box center [604, 58] width 25 height 25
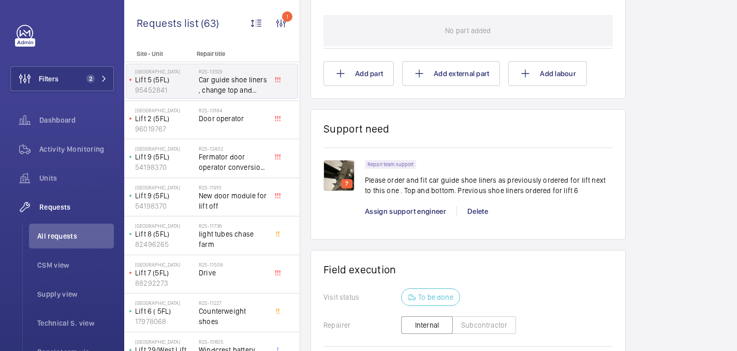
click at [345, 174] on img at bounding box center [338, 175] width 31 height 31
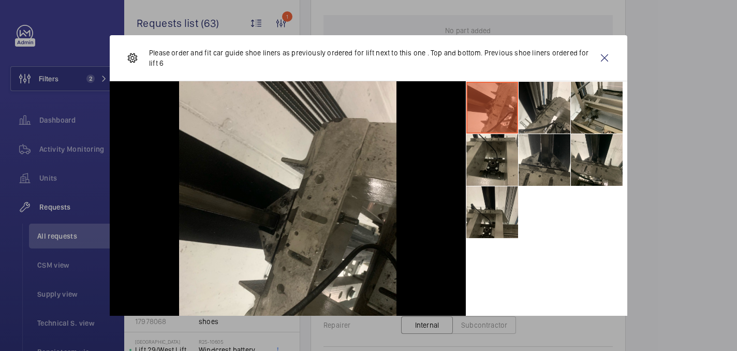
scroll to position [51, 0]
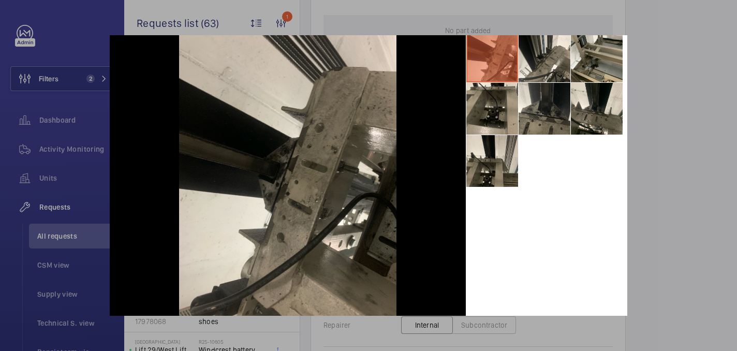
click at [456, 168] on div at bounding box center [288, 175] width 356 height 290
click at [480, 168] on li at bounding box center [492, 161] width 52 height 52
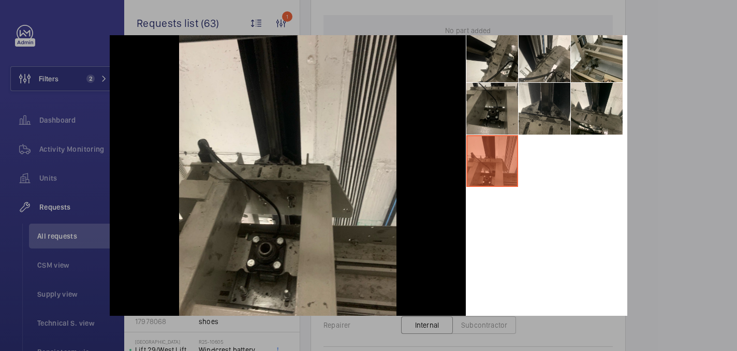
scroll to position [32, 0]
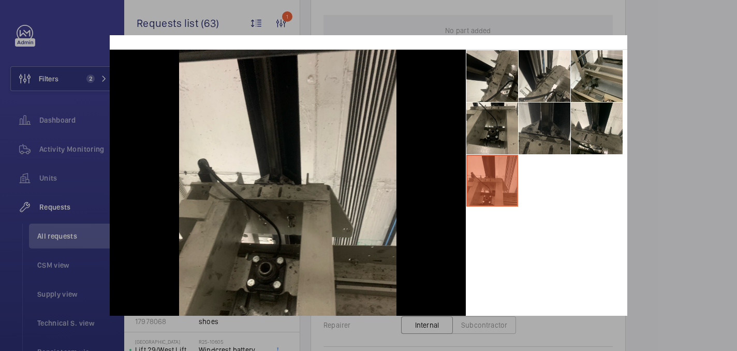
click at [536, 122] on li at bounding box center [544, 128] width 52 height 52
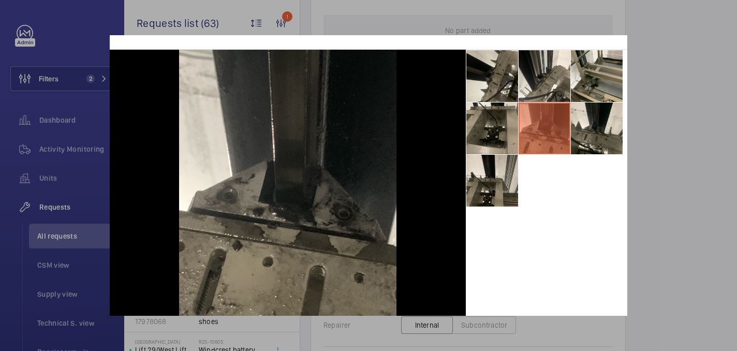
click at [686, 136] on div at bounding box center [368, 175] width 737 height 351
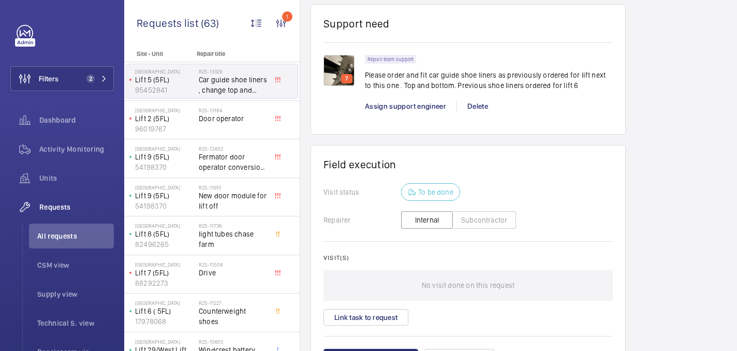
scroll to position [744, 0]
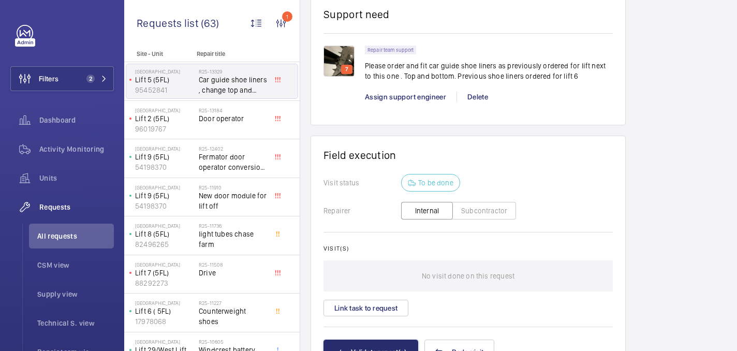
click at [333, 65] on img at bounding box center [338, 61] width 31 height 31
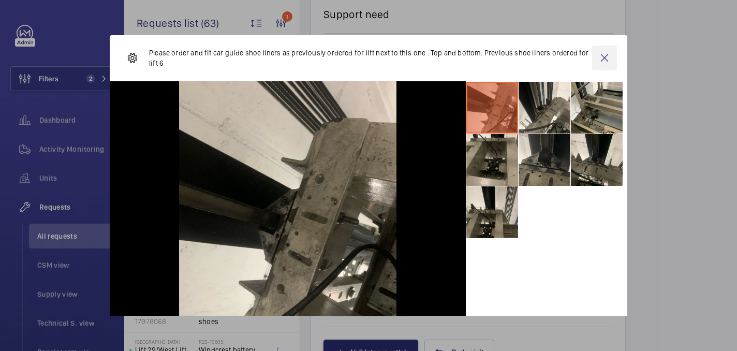
click at [603, 66] on wm-front-icon-button at bounding box center [604, 58] width 25 height 25
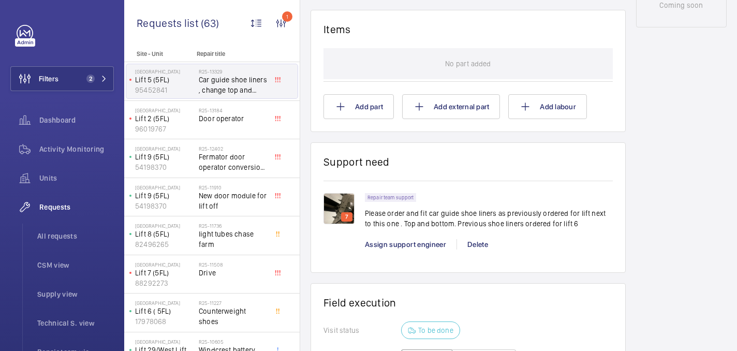
scroll to position [691, 0]
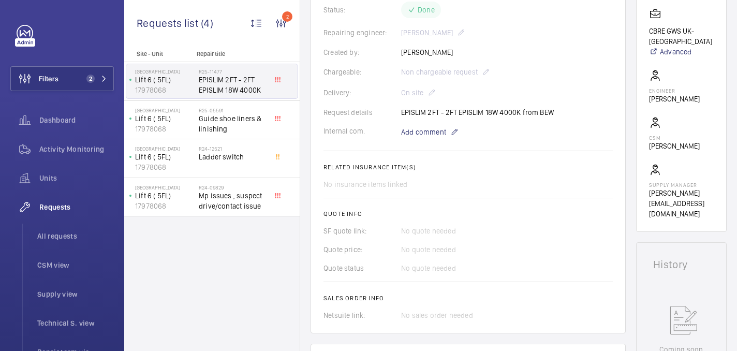
scroll to position [236, 0]
click at [234, 119] on span "Guide shoe liners & linishing" at bounding box center [233, 123] width 68 height 21
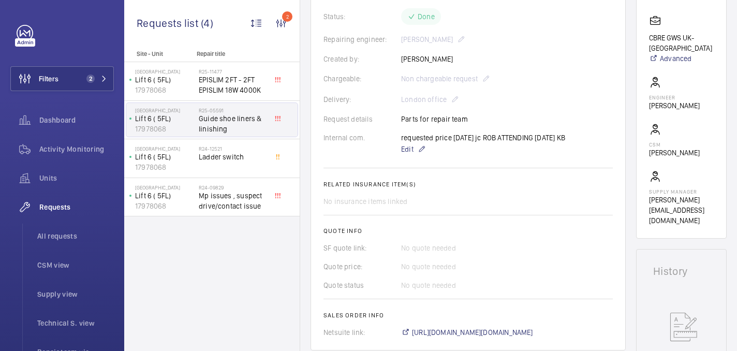
scroll to position [534, 0]
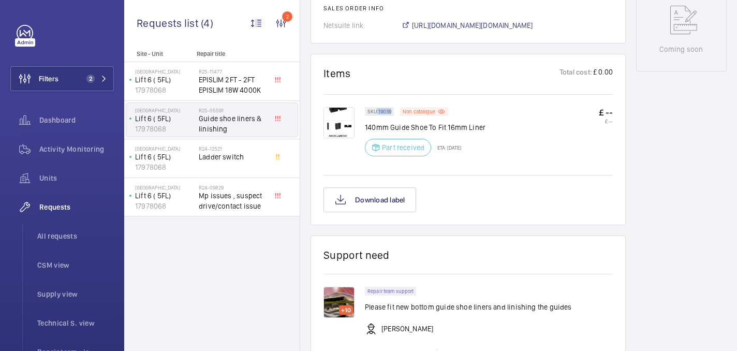
drag, startPoint x: 377, startPoint y: 113, endPoint x: 391, endPoint y: 114, distance: 14.0
click at [391, 113] on p "SKU 19039" at bounding box center [379, 112] width 24 height 4
copy p "19039"
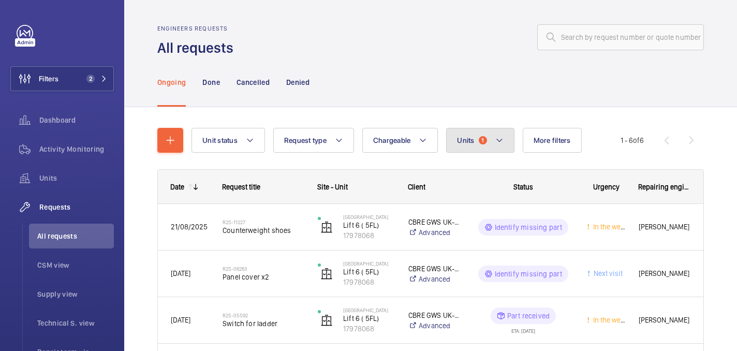
click at [489, 135] on button "Units 1" at bounding box center [480, 140] width 68 height 25
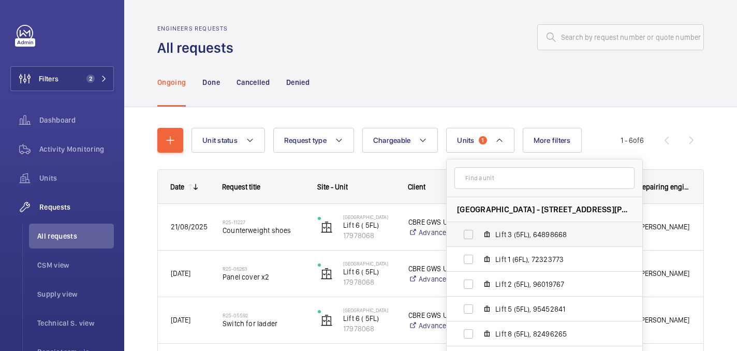
scroll to position [113, 0]
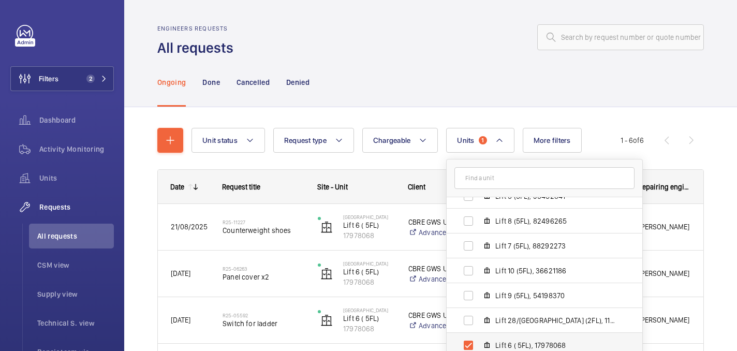
click at [494, 345] on label "Lift 6 ( 5FL), 17978068" at bounding box center [535, 345] width 179 height 25
click at [479, 345] on input "Lift 6 ( 5FL), 17978068" at bounding box center [468, 345] width 21 height 21
checkbox input "false"
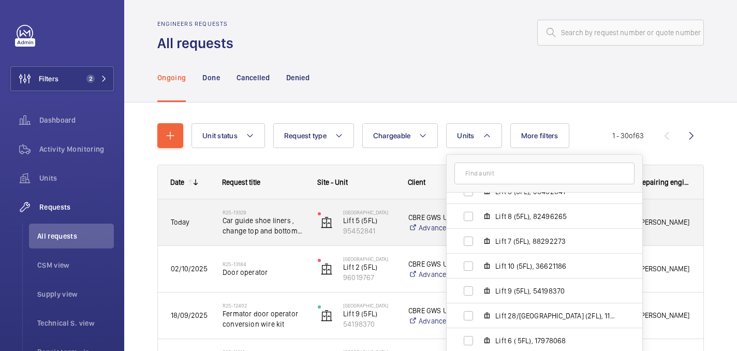
click at [279, 229] on span "Car guide shoe liners , change top and bottom please" at bounding box center [263, 225] width 82 height 21
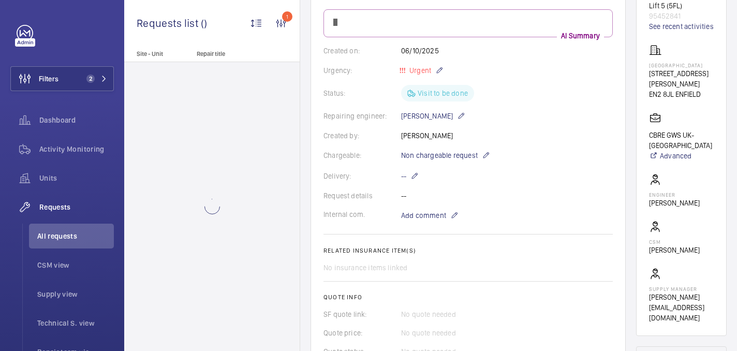
scroll to position [403, 0]
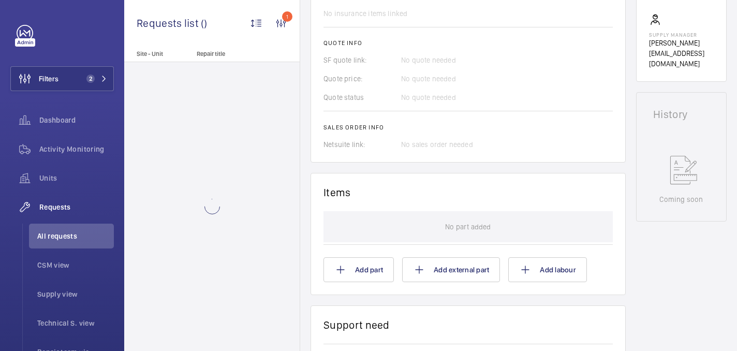
click at [369, 257] on wm-front-card-body "No part added Add part Add external part Add labour" at bounding box center [467, 246] width 289 height 71
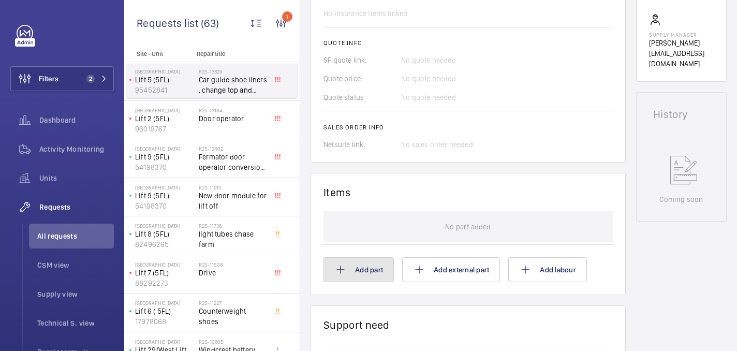
click at [367, 272] on button "Add part" at bounding box center [358, 269] width 70 height 25
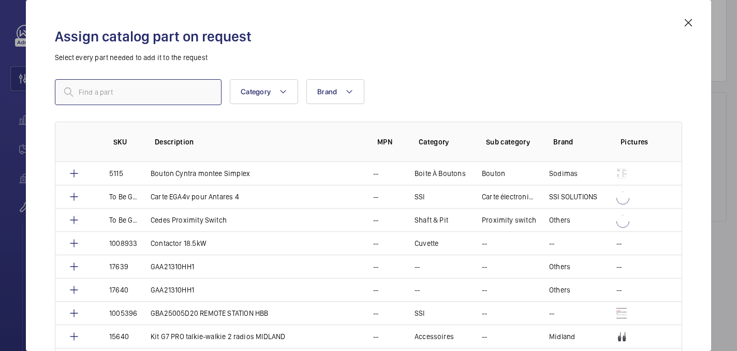
click at [201, 91] on input "text" at bounding box center [138, 92] width 167 height 26
paste input "19039"
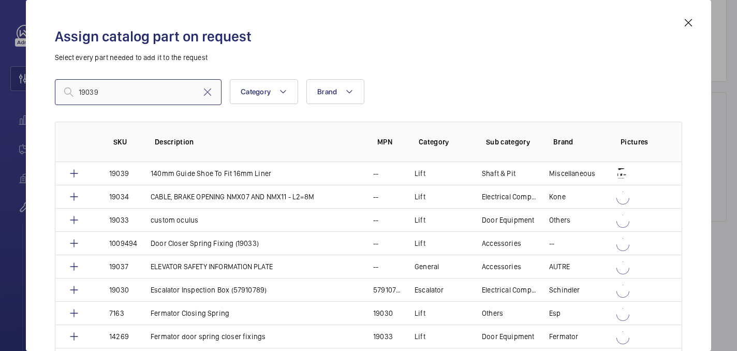
scroll to position [434, 0]
type input "19039"
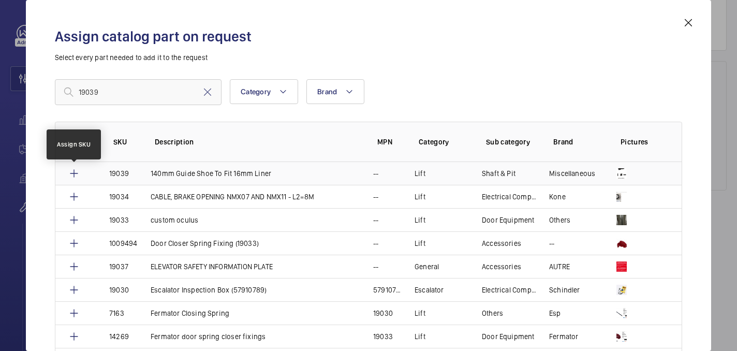
click at [74, 175] on mat-icon at bounding box center [74, 173] width 12 height 12
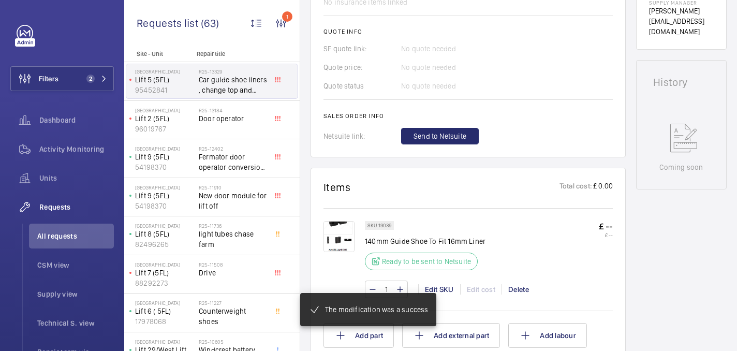
scroll to position [474, 0]
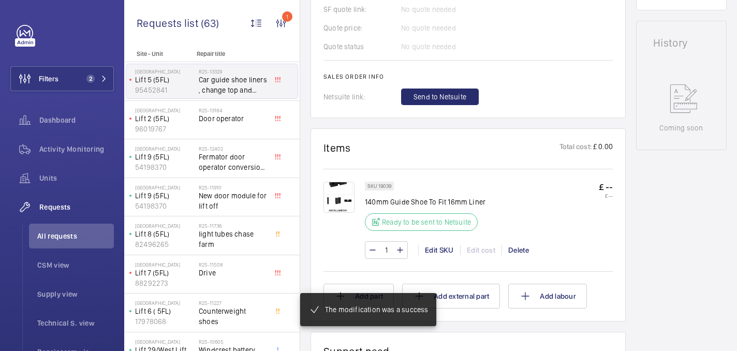
click at [400, 258] on wm-front-input-numeric-stepper "1" at bounding box center [386, 250] width 43 height 18
click at [400, 254] on mat-icon at bounding box center [400, 250] width 8 height 12
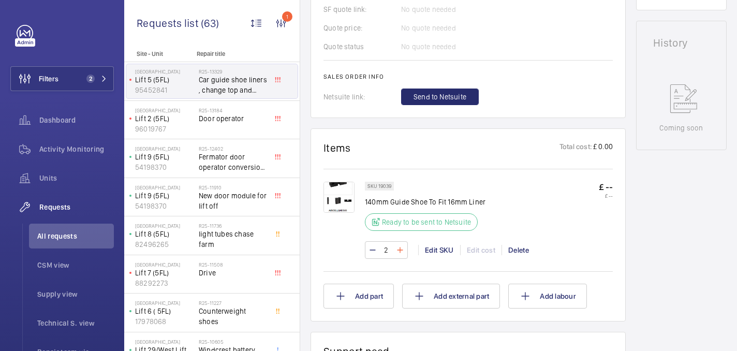
click at [400, 254] on mat-icon at bounding box center [400, 250] width 8 height 12
type input "4"
click at [451, 98] on span "Send to Netsuite" at bounding box center [439, 97] width 53 height 10
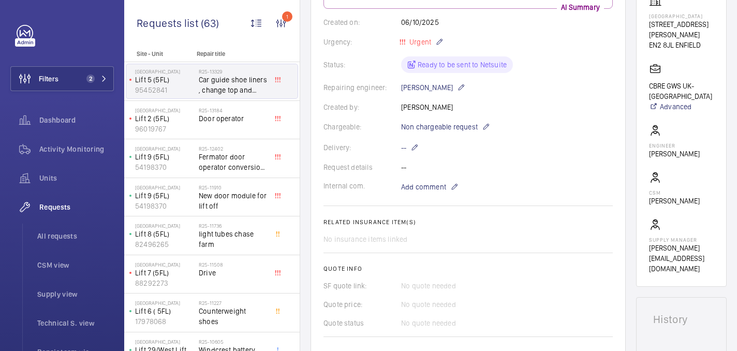
scroll to position [193, 0]
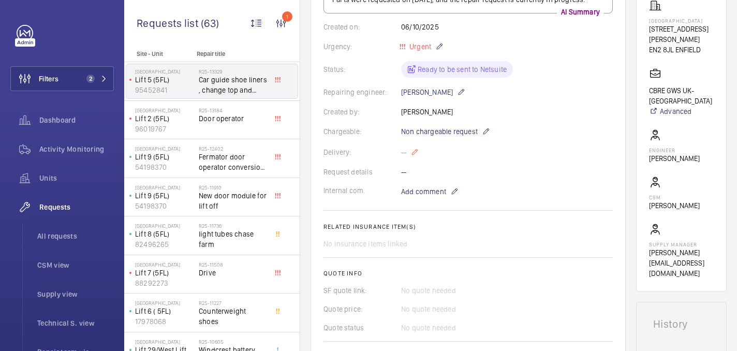
click at [410, 151] on p "--" at bounding box center [410, 152] width 18 height 12
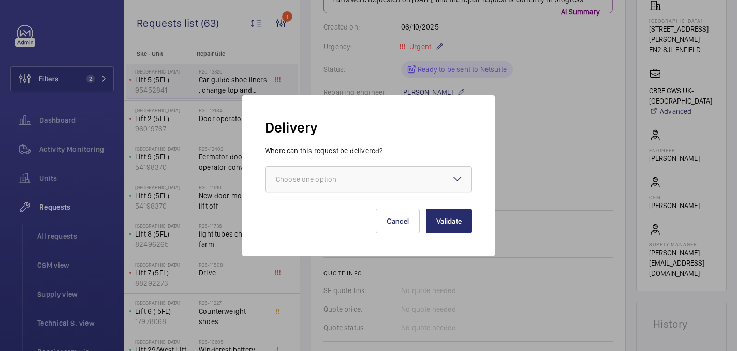
click at [393, 190] on div at bounding box center [368, 179] width 206 height 25
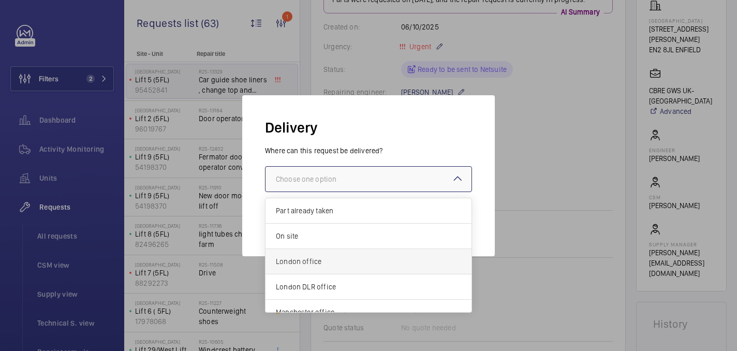
click at [325, 260] on span "London office" at bounding box center [368, 261] width 185 height 10
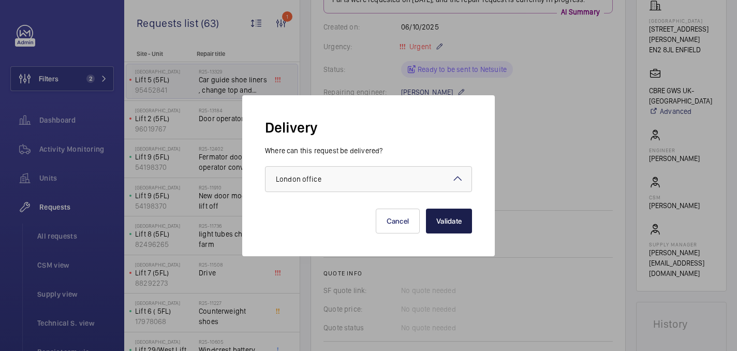
click at [460, 220] on button "Validate" at bounding box center [449, 220] width 46 height 25
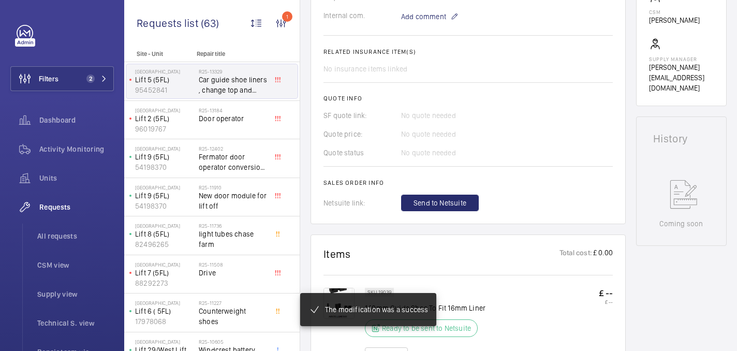
scroll to position [423, 0]
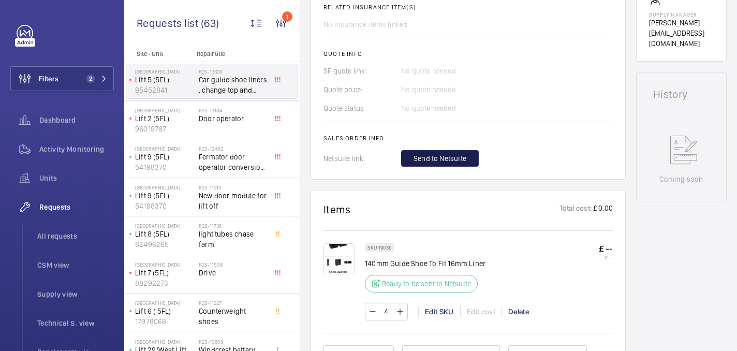
click at [435, 161] on span "Send to Netsuite" at bounding box center [439, 158] width 53 height 10
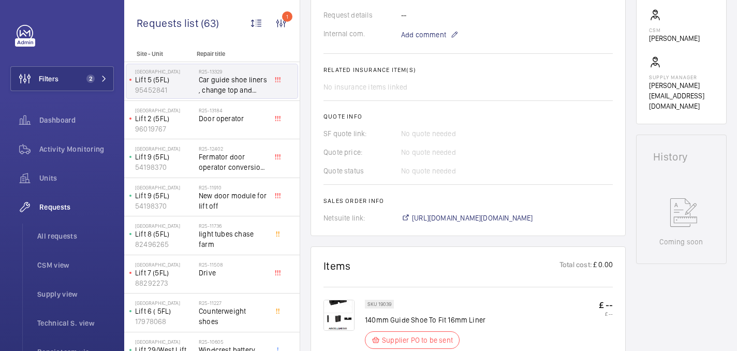
scroll to position [426, 0]
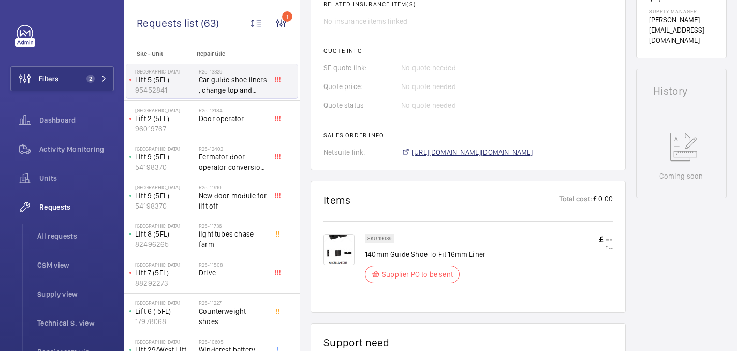
click at [415, 157] on span "https://6461500.app.netsuite.com/app/accounting/transactions/salesord.nl?id=307…" at bounding box center [472, 152] width 121 height 10
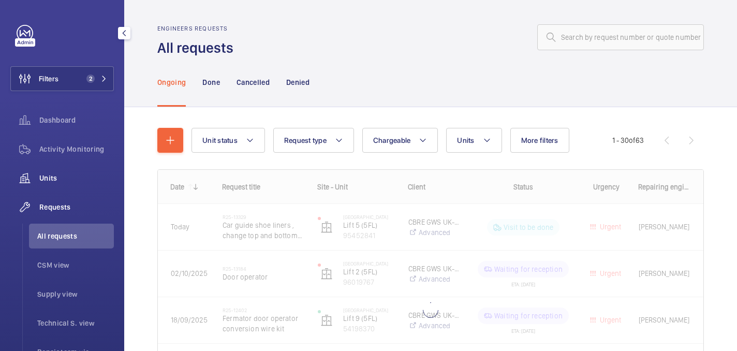
click at [64, 169] on div "Units" at bounding box center [61, 178] width 103 height 25
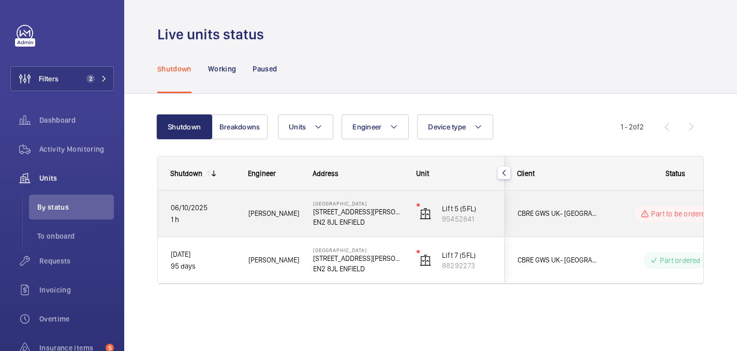
click at [226, 216] on p "1 h" at bounding box center [203, 220] width 64 height 12
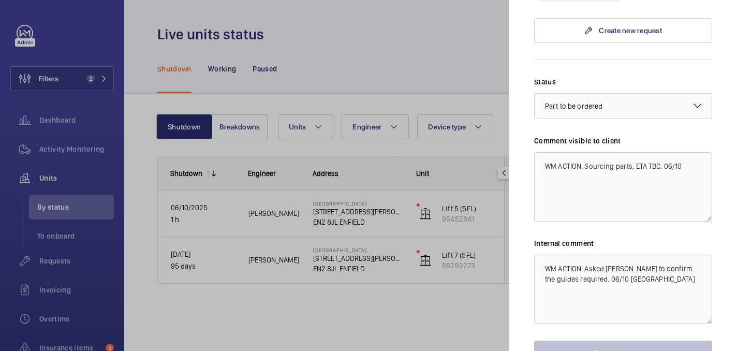
scroll to position [468, 0]
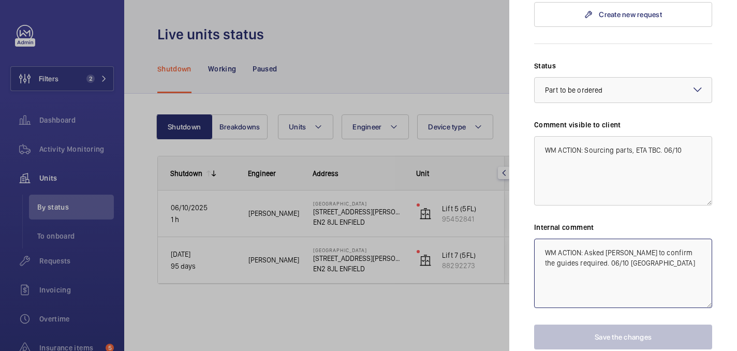
drag, startPoint x: 618, startPoint y: 248, endPoint x: 586, endPoint y: 230, distance: 36.8
click at [586, 238] on textarea "WM ACTION: Asked roger to confirm the guides required. 06/10 india" at bounding box center [623, 272] width 178 height 69
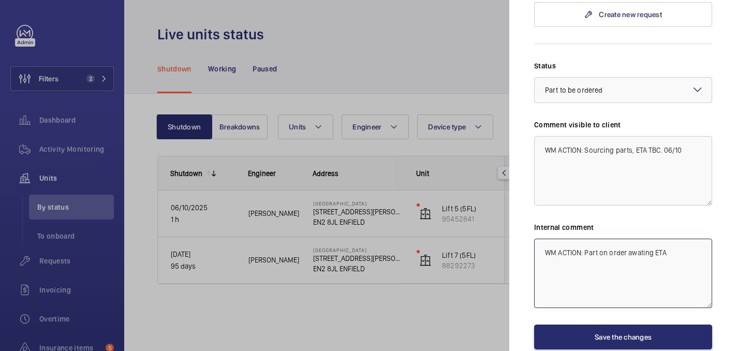
click at [652, 238] on textarea "WM ACTION: Part on order awating ETA" at bounding box center [623, 272] width 178 height 69
click at [680, 238] on textarea "WM ACTION: Part on order awiting ETA" at bounding box center [623, 272] width 178 height 69
click at [650, 238] on textarea "WM ACTION: Part on order awiting ETA. 06/10 india" at bounding box center [623, 272] width 178 height 69
type textarea "WM ACTION: Part on order awaiting ETA. 06/10 india"
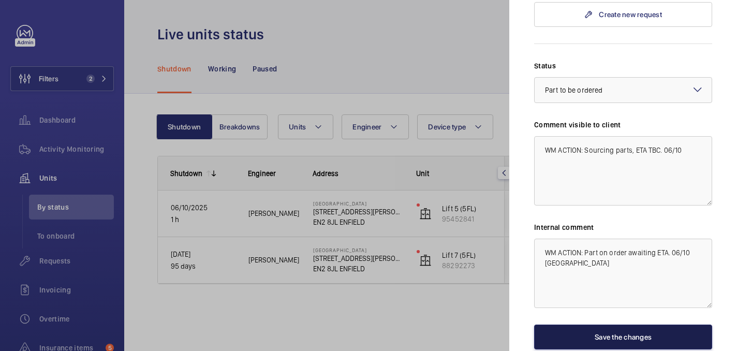
click at [644, 324] on button "Save the changes" at bounding box center [623, 336] width 178 height 25
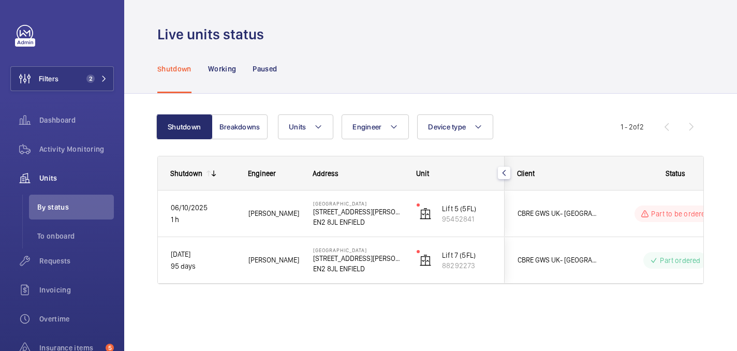
scroll to position [0, 0]
click at [48, 91] on div "Filters 2 Dashboard Activity Monitoring Units By status To onboard Requests Inv…" at bounding box center [61, 238] width 103 height 426
click at [79, 92] on div "Filters 2 Dashboard Activity Monitoring Units By status To onboard Requests Inv…" at bounding box center [61, 238] width 103 height 426
click at [79, 84] on button "Filters 2" at bounding box center [61, 78] width 103 height 25
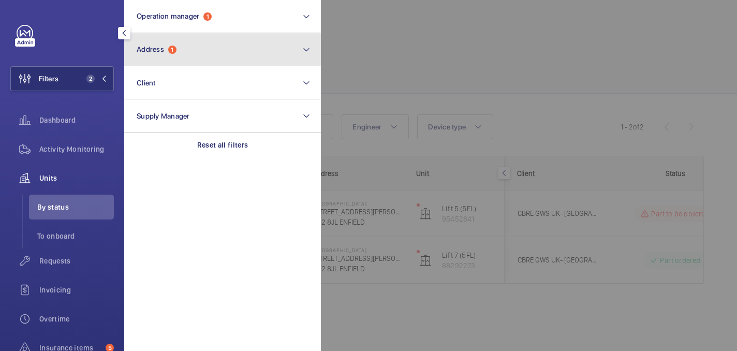
click at [223, 50] on button "Address 1" at bounding box center [222, 49] width 197 height 33
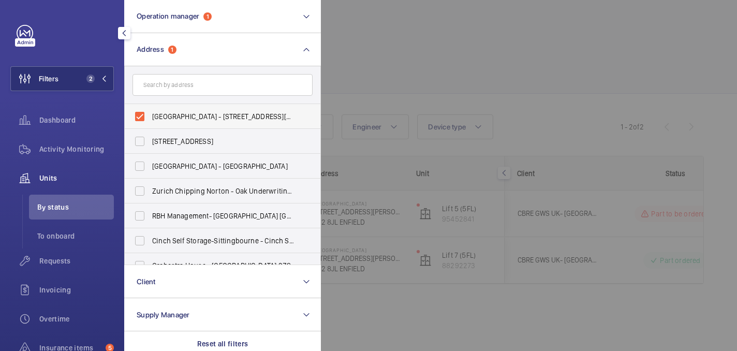
click at [191, 122] on label "Chase Farm Hospital - 127 The Ridgeway, ENFIELD EN2 8JL" at bounding box center [215, 116] width 180 height 25
click at [150, 122] on input "Chase Farm Hospital - 127 The Ridgeway, ENFIELD EN2 8JL" at bounding box center [139, 116] width 21 height 21
checkbox input "false"
click at [502, 53] on div at bounding box center [689, 175] width 737 height 351
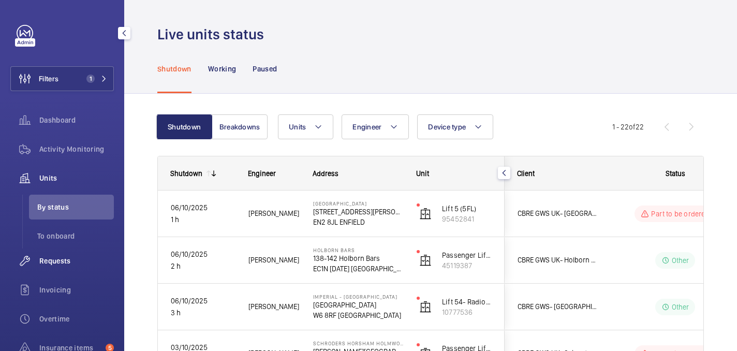
click at [59, 259] on span "Requests" at bounding box center [76, 261] width 74 height 10
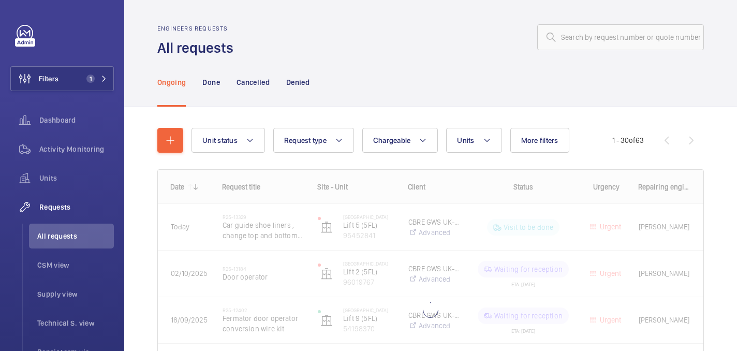
scroll to position [115, 0]
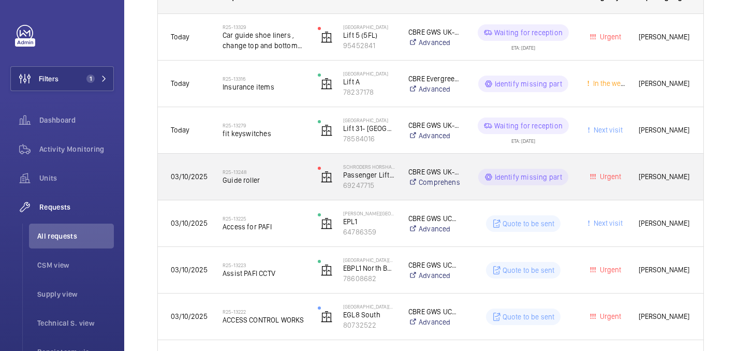
scroll to position [16, 0]
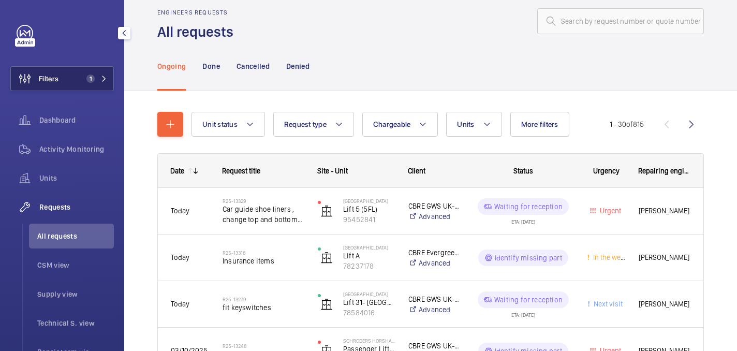
click at [53, 84] on span "Filters" at bounding box center [35, 78] width 48 height 25
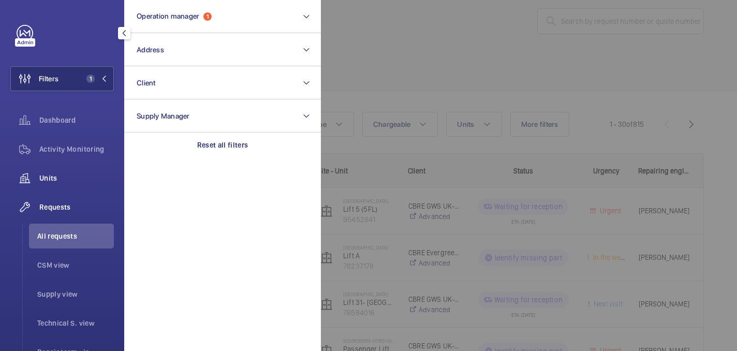
click at [59, 183] on span "Units" at bounding box center [76, 178] width 74 height 10
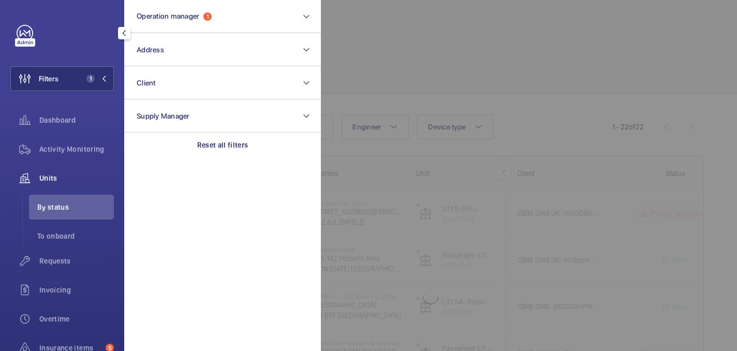
click at [447, 33] on div at bounding box center [689, 175] width 737 height 351
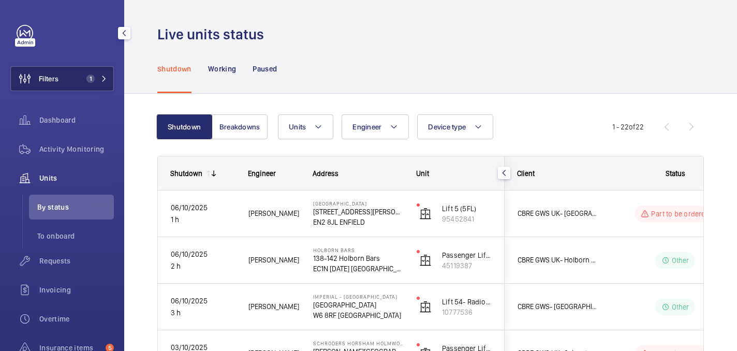
click at [82, 79] on span "1" at bounding box center [88, 78] width 12 height 8
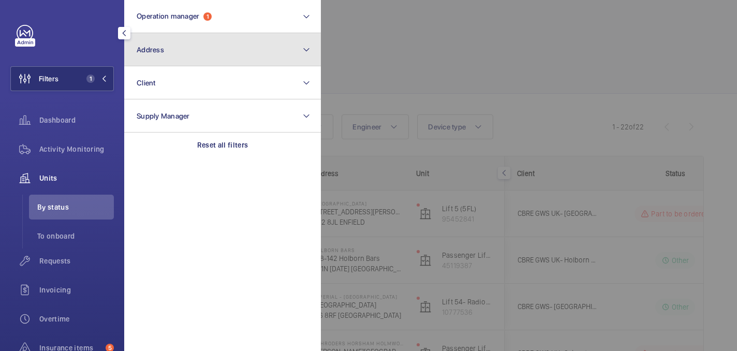
click at [205, 47] on button "Address" at bounding box center [222, 49] width 197 height 33
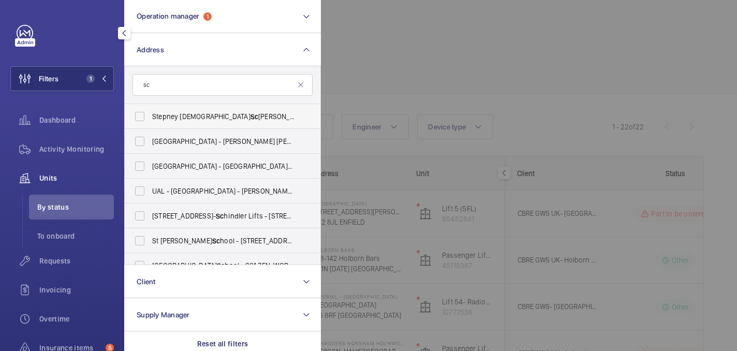
type input "s"
click at [435, 103] on div at bounding box center [689, 175] width 737 height 351
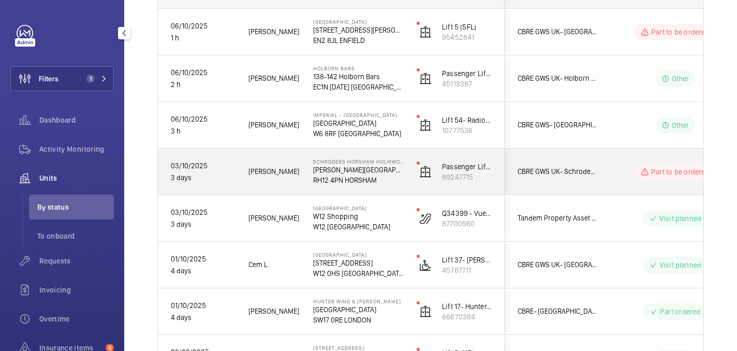
scroll to position [205, 0]
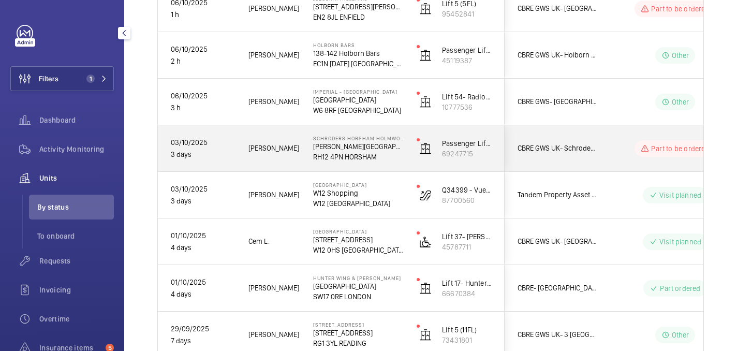
click at [389, 159] on p "RH12 4PN HORSHAM" at bounding box center [358, 157] width 90 height 10
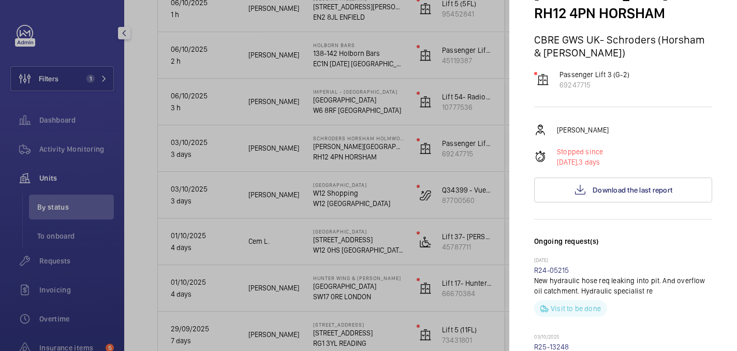
scroll to position [0, 0]
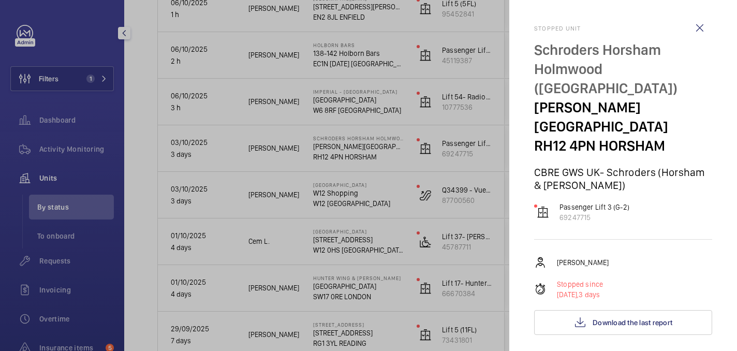
click at [558, 46] on p "Schroders Horsham Holmwood (Broadlands Business Campus)" at bounding box center [623, 68] width 178 height 57
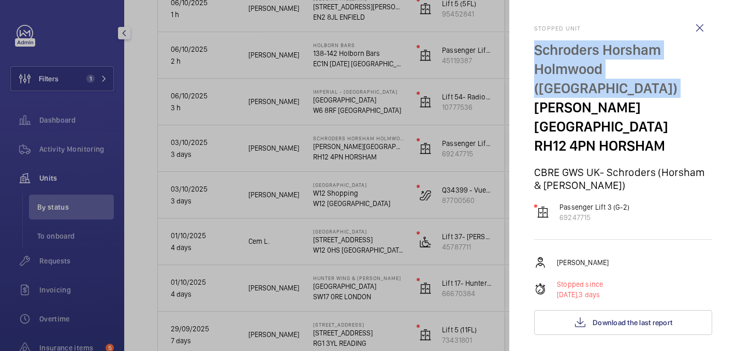
click at [558, 46] on p "Schroders Horsham Holmwood (Broadlands Business Campus)" at bounding box center [623, 68] width 178 height 57
copy p "Schroders Horsham Holmwood (Broadlands Business Campus)"
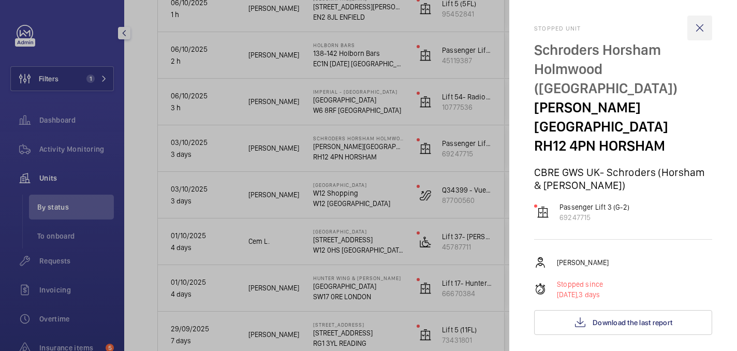
click at [705, 26] on wm-front-icon-button at bounding box center [699, 28] width 25 height 25
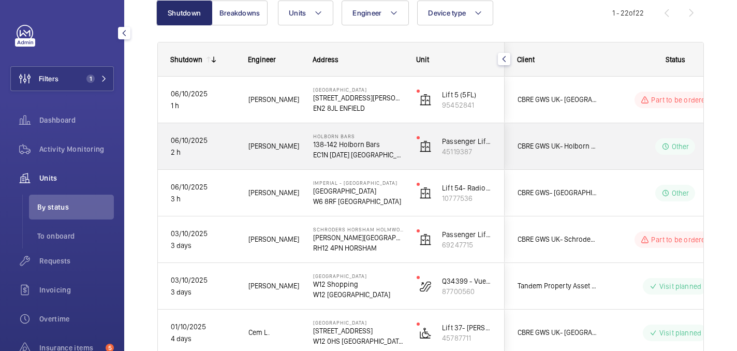
scroll to position [108, 0]
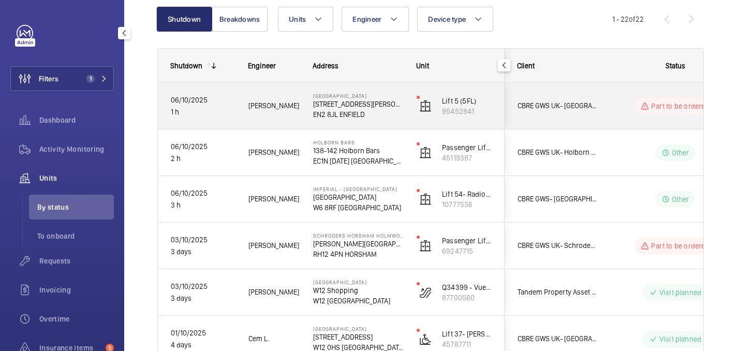
click at [377, 127] on div "Chase Farm Hospital 127 The Ridgeway EN2 8JL ENFIELD" at bounding box center [352, 106] width 102 height 47
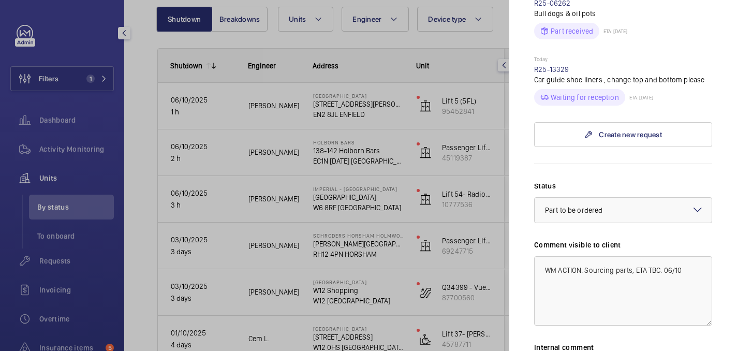
scroll to position [352, 0]
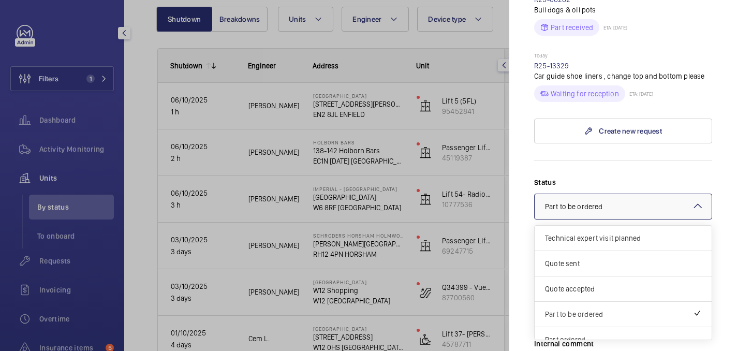
click at [578, 202] on span "Part to be ordered" at bounding box center [573, 206] width 57 height 8
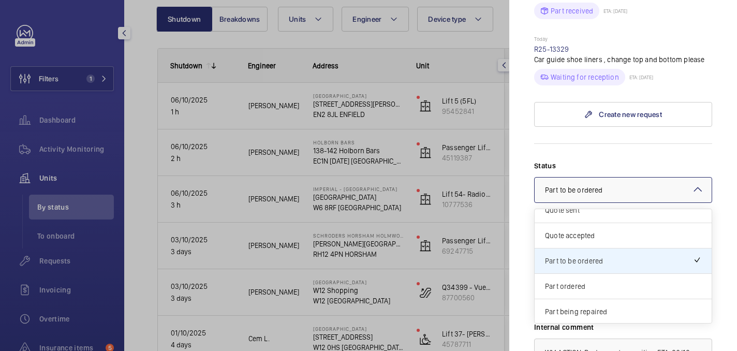
scroll to position [373, 0]
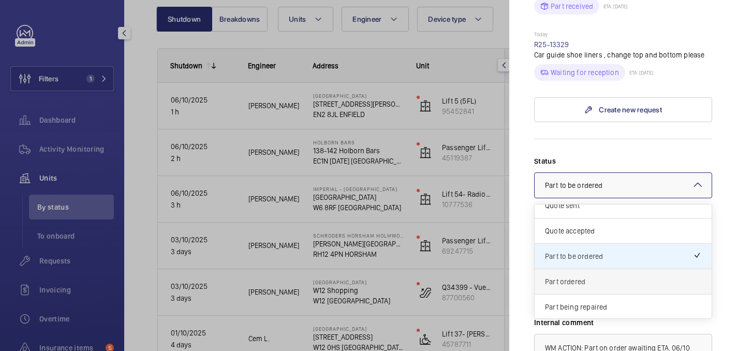
click at [556, 276] on span "Part ordered" at bounding box center [623, 281] width 156 height 10
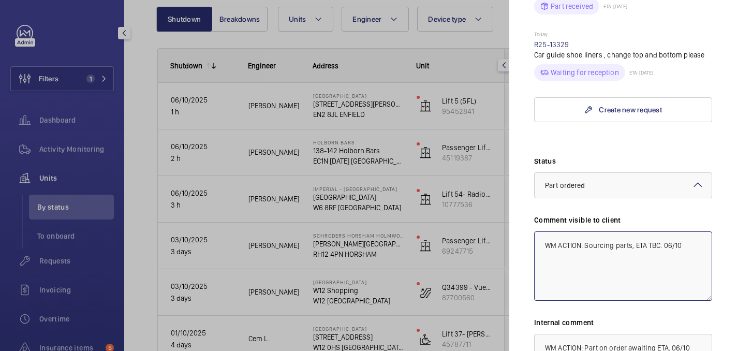
click at [692, 231] on textarea "WM ACTION: Sourcing parts, ETA TBC. 06/10" at bounding box center [623, 265] width 178 height 69
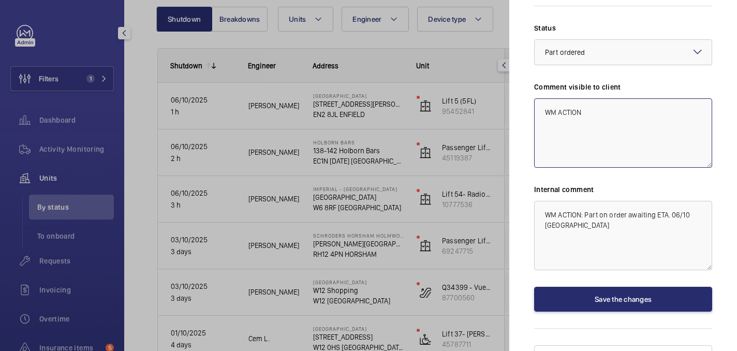
type textarea "WM ACTION"
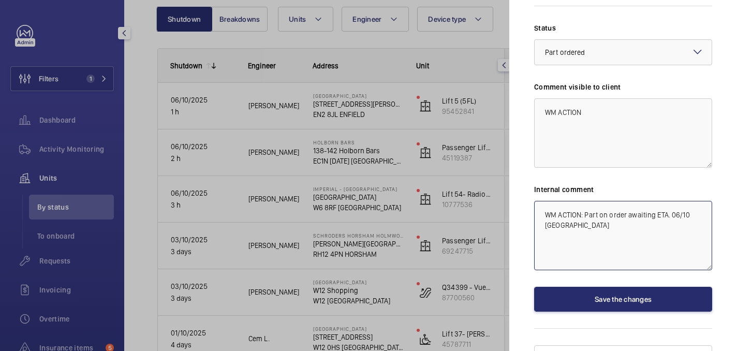
click at [578, 213] on textarea "WM ACTION: Part on order awaiting ETA. 06/10 india" at bounding box center [623, 235] width 178 height 69
click at [602, 208] on textarea "WM ACTION: Part on order, EtA tomorrow/wednesay. Repairs to be booked." at bounding box center [623, 235] width 178 height 69
type textarea "WM ACTION: Part on order, EtA tomorrow/wedneday. Repairs to be booked."
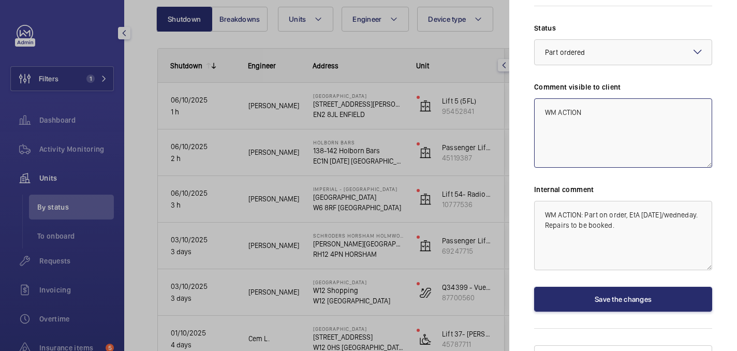
click at [595, 98] on textarea "WM ACTION" at bounding box center [623, 132] width 178 height 69
click at [612, 98] on textarea "WM ACTION: Sorcifng parts, Date ETA. 06/10" at bounding box center [623, 132] width 178 height 69
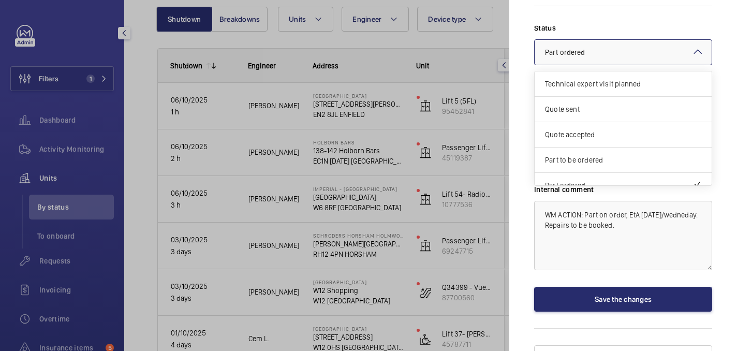
click at [586, 47] on div "× Part ordered" at bounding box center [578, 52] width 66 height 10
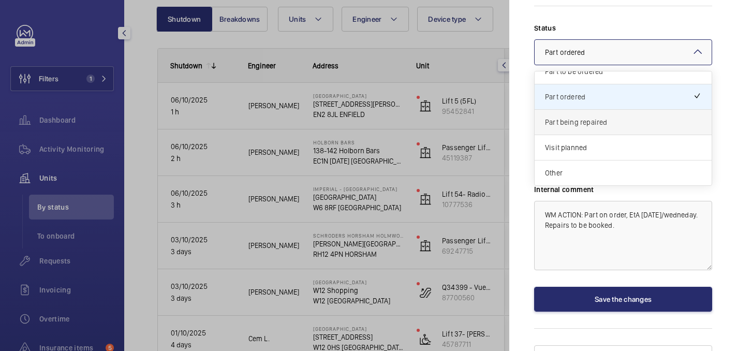
scroll to position [74, 0]
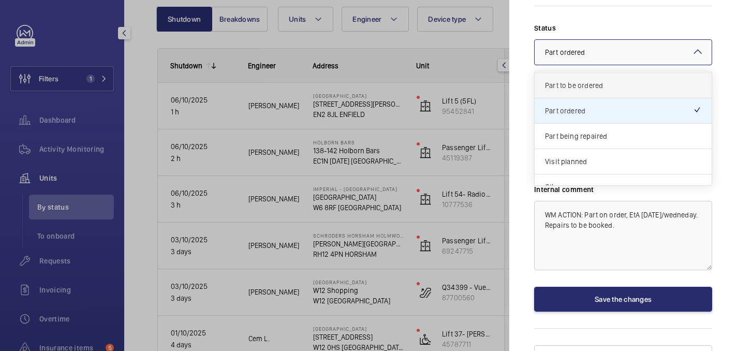
click at [573, 76] on div "Part to be ordered" at bounding box center [622, 85] width 177 height 25
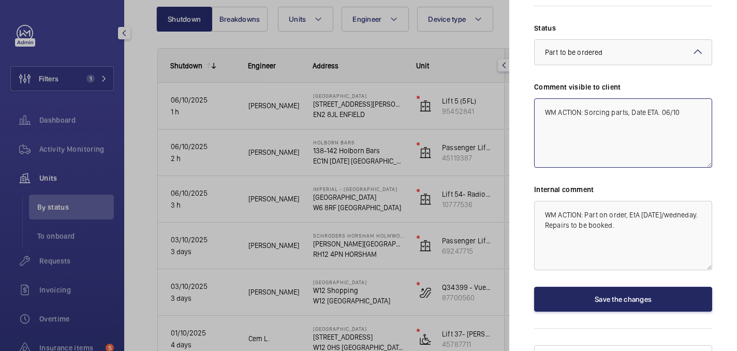
type textarea "WM ACTION: Sorcing parts, Date ETA. 06/10"
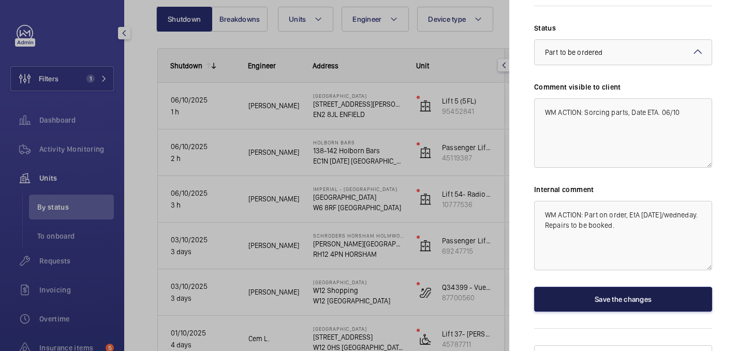
click at [620, 287] on button "Save the changes" at bounding box center [623, 299] width 178 height 25
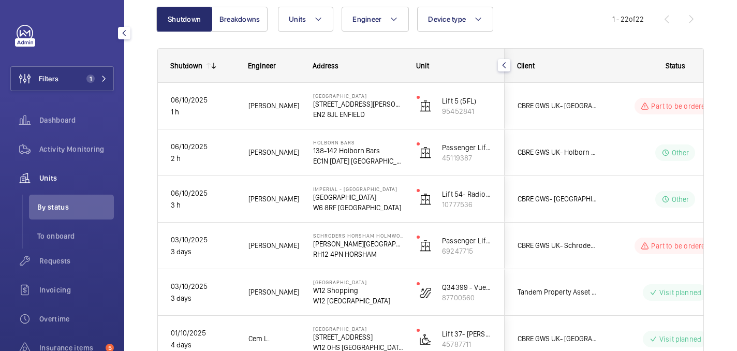
scroll to position [0, 0]
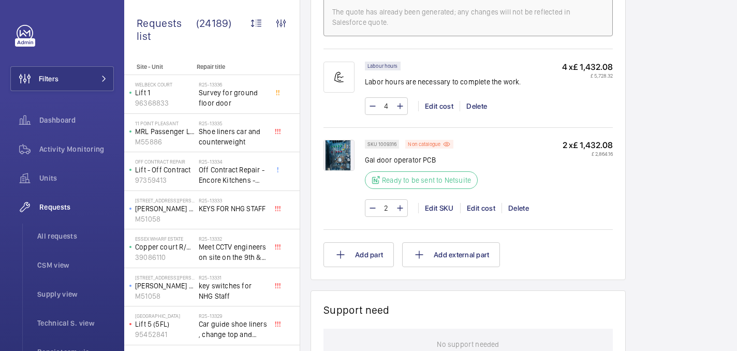
scroll to position [667, 0]
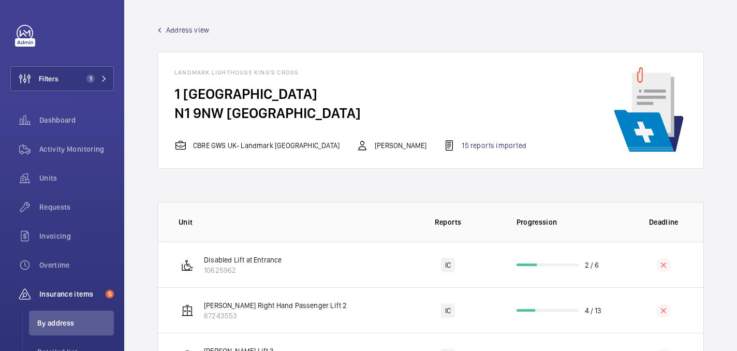
scroll to position [98, 0]
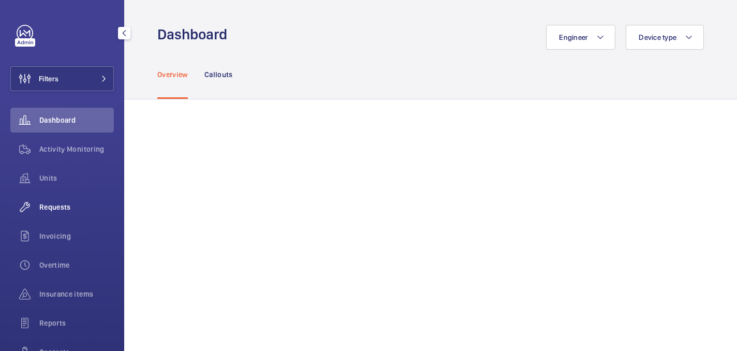
click at [70, 205] on span "Requests" at bounding box center [76, 207] width 74 height 10
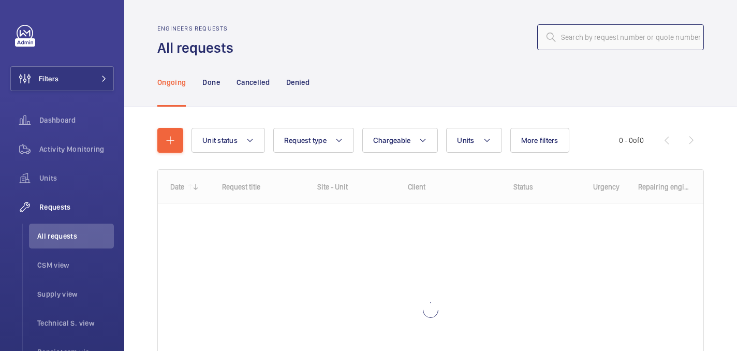
click at [580, 31] on input "text" at bounding box center [620, 37] width 167 height 26
paste input "R25-11419"
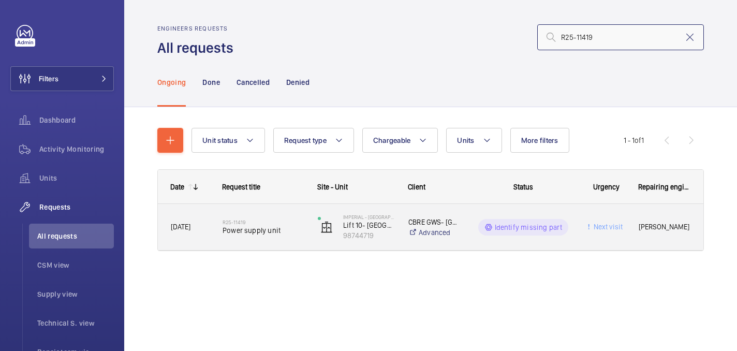
type input "R25-11419"
click at [284, 236] on div "R25-11419 Power supply unit" at bounding box center [263, 227] width 82 height 30
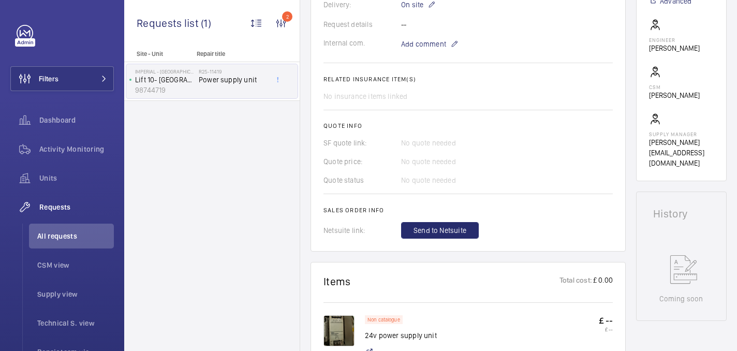
scroll to position [504, 0]
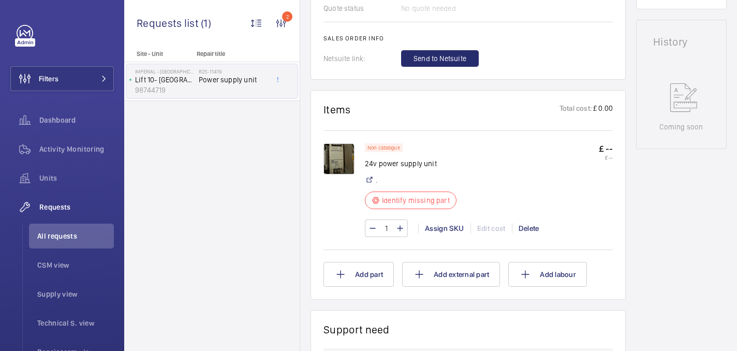
click at [340, 161] on img at bounding box center [338, 158] width 31 height 31
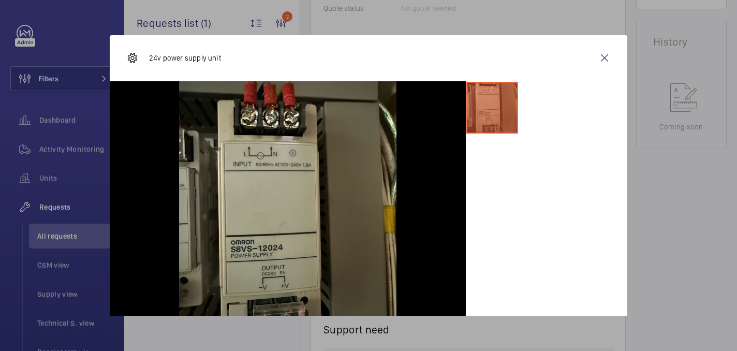
scroll to position [55, 0]
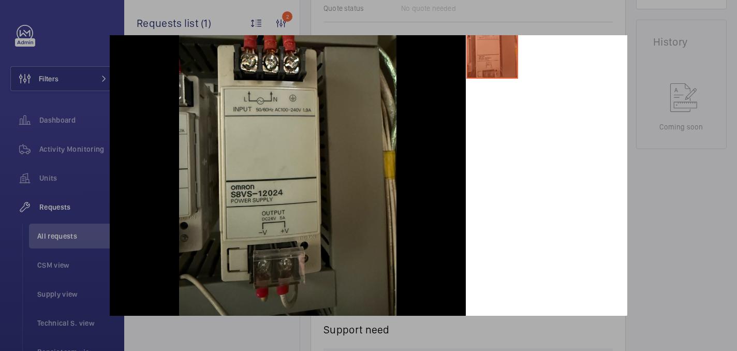
click at [684, 202] on div at bounding box center [368, 175] width 737 height 351
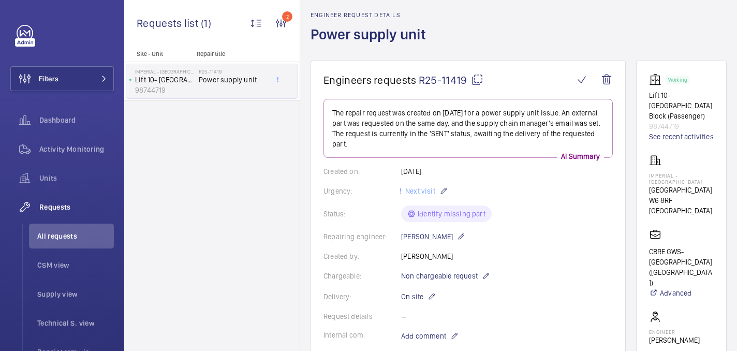
scroll to position [0, 0]
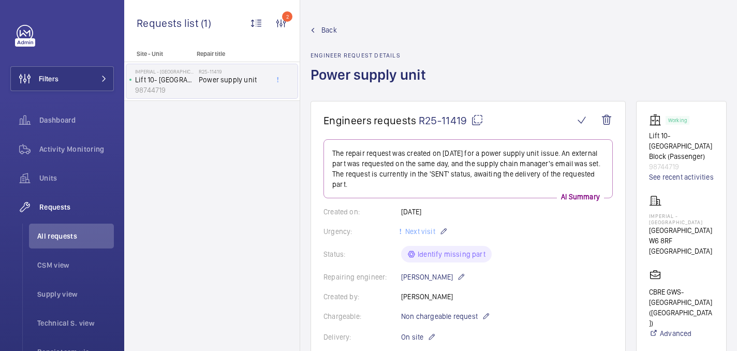
click at [477, 115] on mat-icon at bounding box center [477, 120] width 12 height 12
click at [651, 217] on p "Imperial - [GEOGRAPHIC_DATA]" at bounding box center [681, 219] width 65 height 12
copy p "Imperial - [GEOGRAPHIC_DATA]"
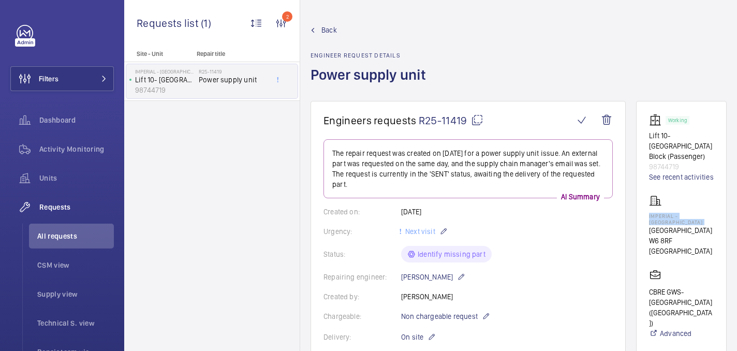
scroll to position [390, 0]
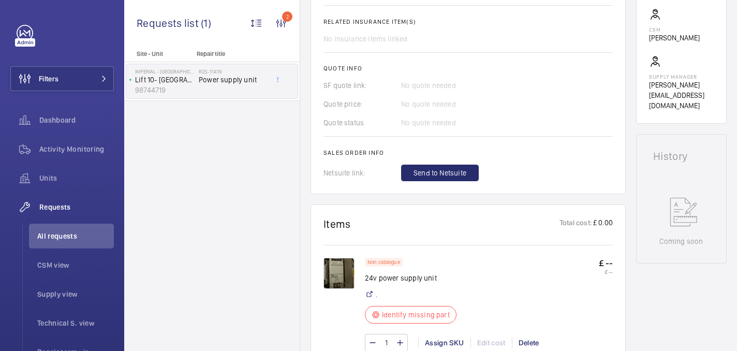
click at [323, 273] on wm-front-card "Items Total cost: £ 0.00 Non catalogue 24v power supply unit . Identify missing…" at bounding box center [467, 309] width 315 height 210
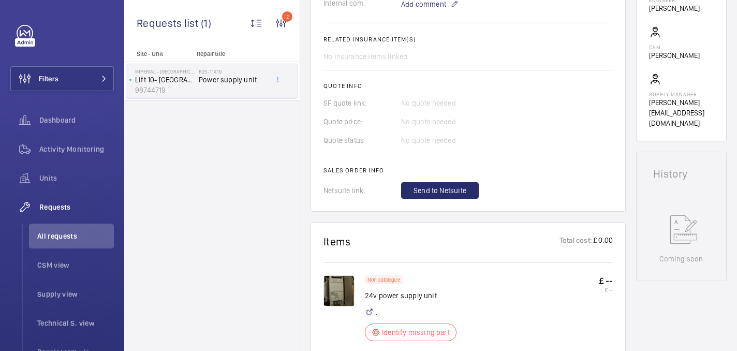
scroll to position [371, 0]
click at [335, 296] on img at bounding box center [338, 291] width 31 height 31
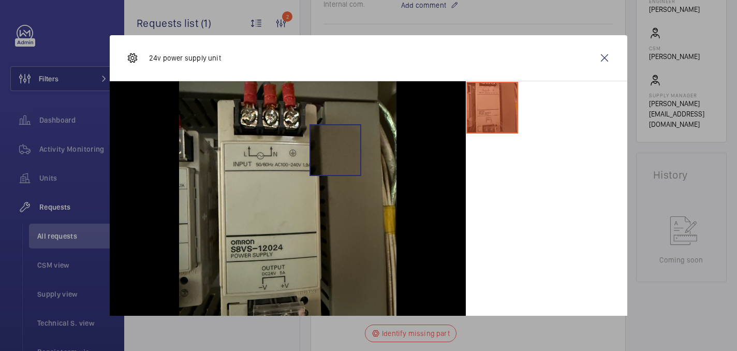
scroll to position [52, 0]
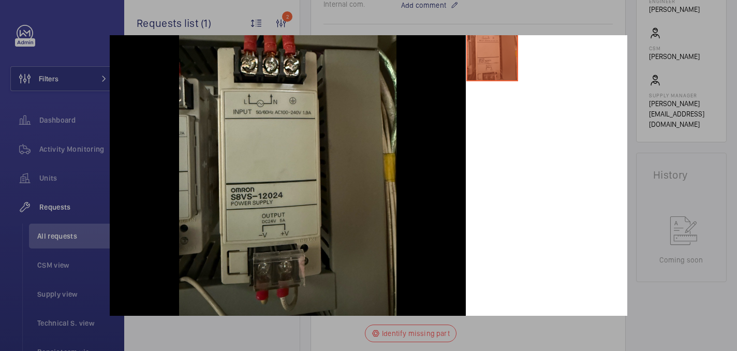
click at [716, 206] on div at bounding box center [368, 175] width 737 height 351
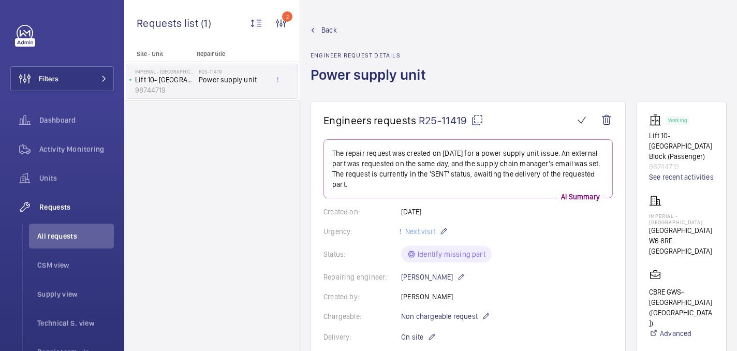
scroll to position [155, 0]
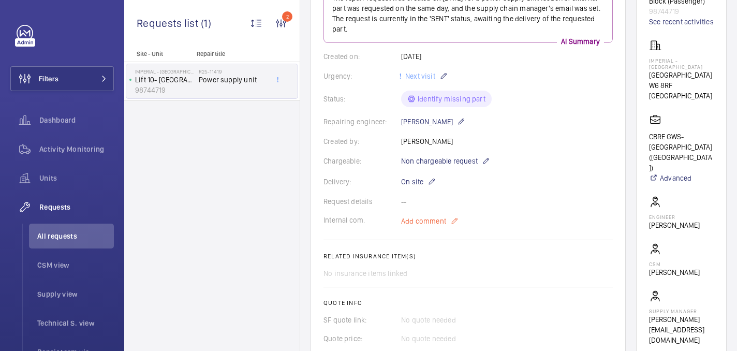
click at [402, 226] on span "Add comment" at bounding box center [423, 221] width 45 height 10
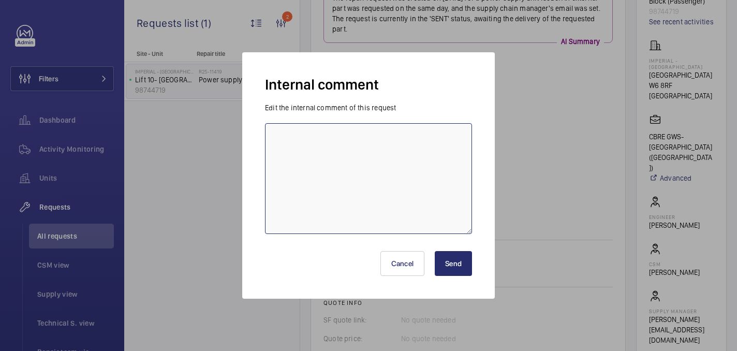
click at [386, 231] on textarea at bounding box center [368, 178] width 207 height 111
type textarea "sent to supplier - 06/10 [GEOGRAPHIC_DATA]"
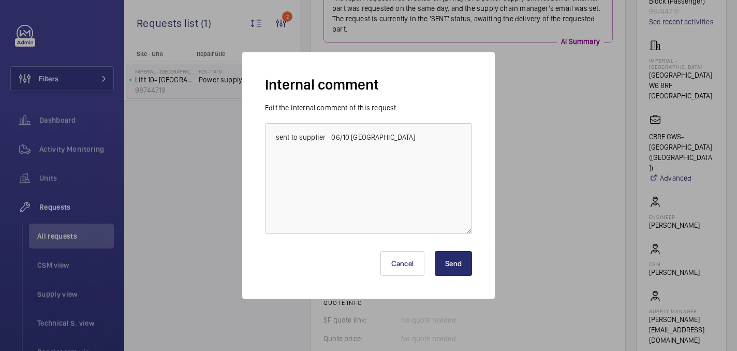
click at [445, 267] on button "Send" at bounding box center [453, 263] width 37 height 25
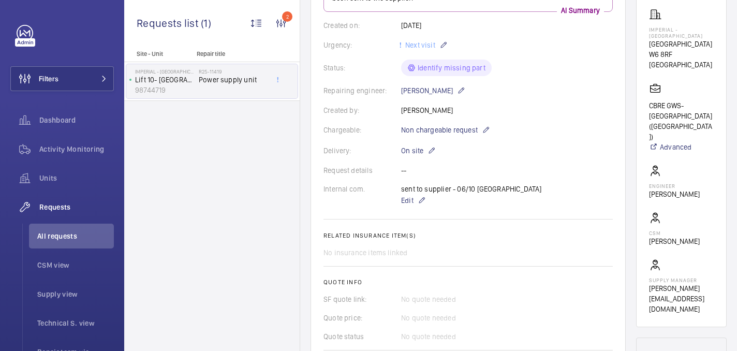
scroll to position [0, 0]
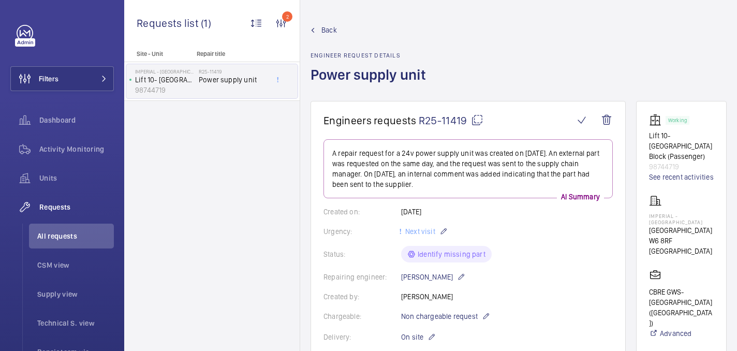
click at [472, 122] on mat-icon at bounding box center [477, 120] width 12 height 12
click at [657, 220] on p "Imperial - [GEOGRAPHIC_DATA]" at bounding box center [681, 219] width 65 height 12
copy p "Imperial - [GEOGRAPHIC_DATA]"
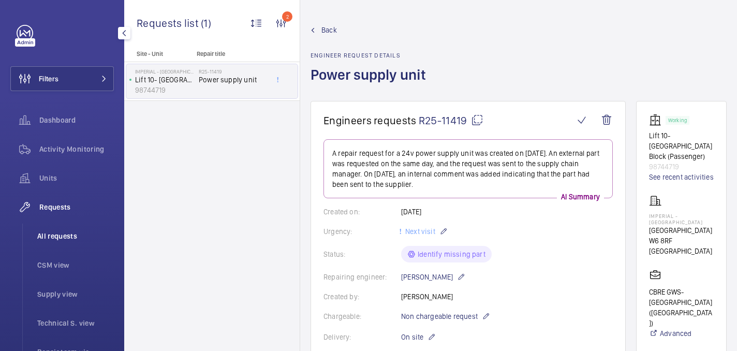
click at [70, 229] on li "All requests" at bounding box center [71, 235] width 85 height 25
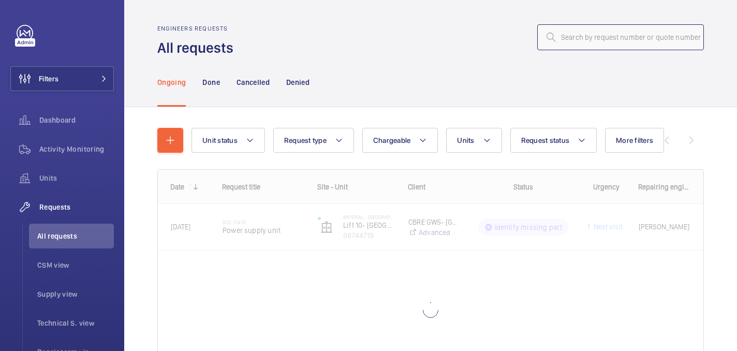
click at [602, 29] on input "text" at bounding box center [620, 37] width 167 height 26
paste input "R25-07576"
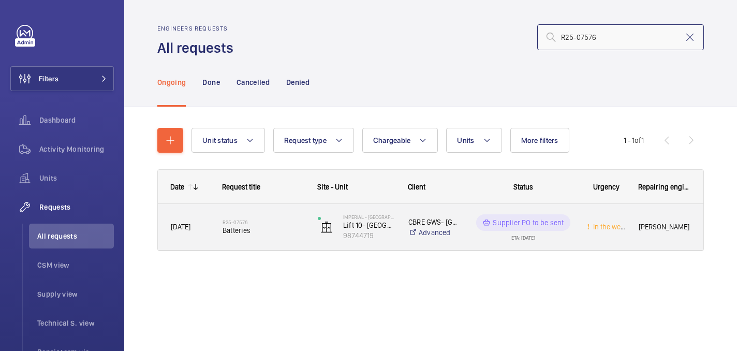
type input "R25-07576"
click at [267, 240] on div "R25-07576 Batteries" at bounding box center [263, 227] width 82 height 30
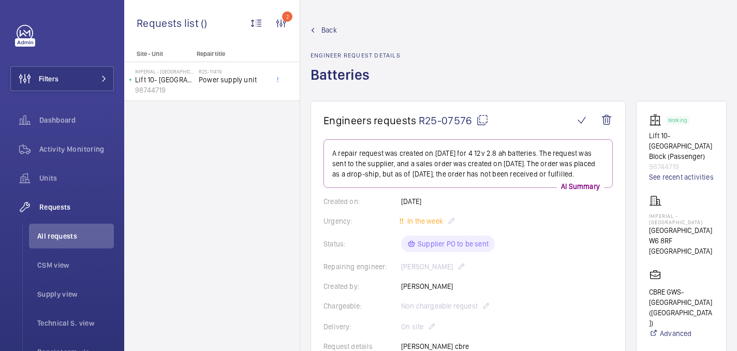
scroll to position [366, 0]
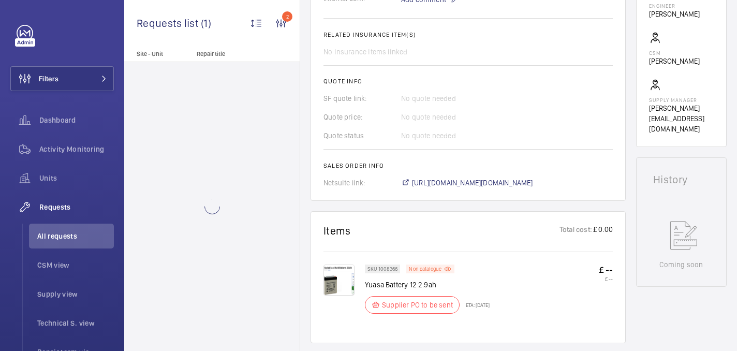
click at [352, 269] on img at bounding box center [338, 279] width 31 height 31
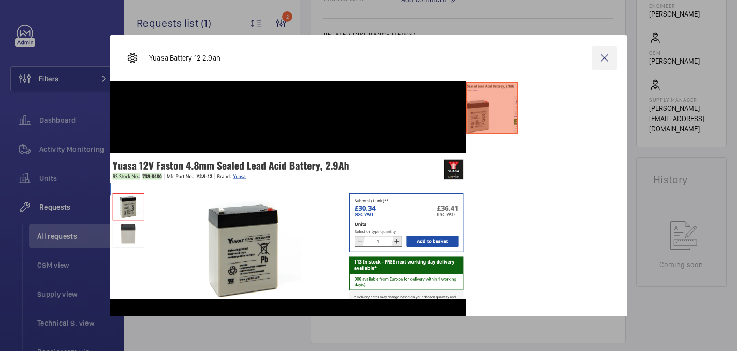
click at [600, 65] on wm-front-icon-button at bounding box center [604, 58] width 25 height 25
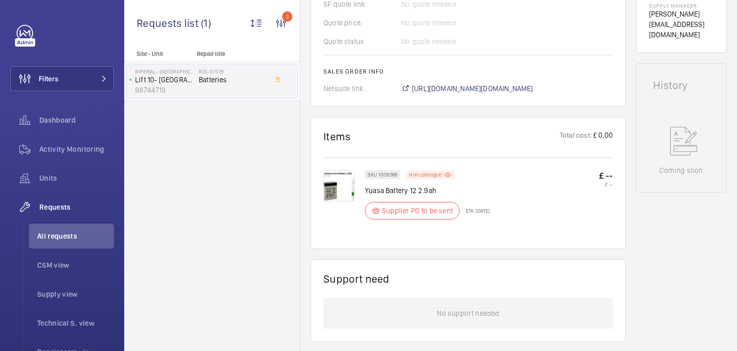
scroll to position [391, 0]
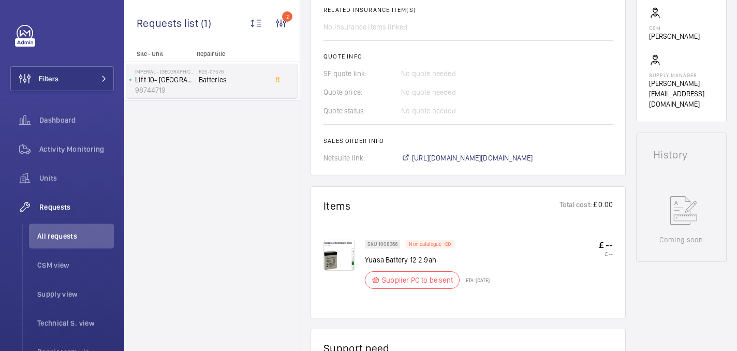
click at [475, 161] on span "[URL][DOMAIN_NAME][DOMAIN_NAME]" at bounding box center [472, 158] width 121 height 10
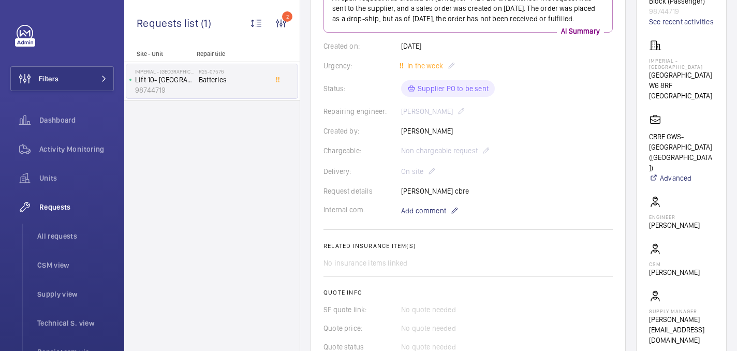
scroll to position [156, 0]
click at [430, 205] on span "Add comment" at bounding box center [423, 210] width 45 height 10
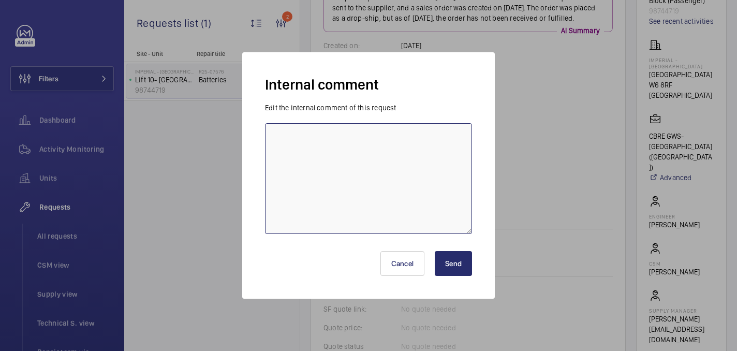
click at [397, 178] on textarea at bounding box center [368, 178] width 207 height 111
type textarea "c"
type textarea "requesting POD from supplier - 06/10 [GEOGRAPHIC_DATA]"
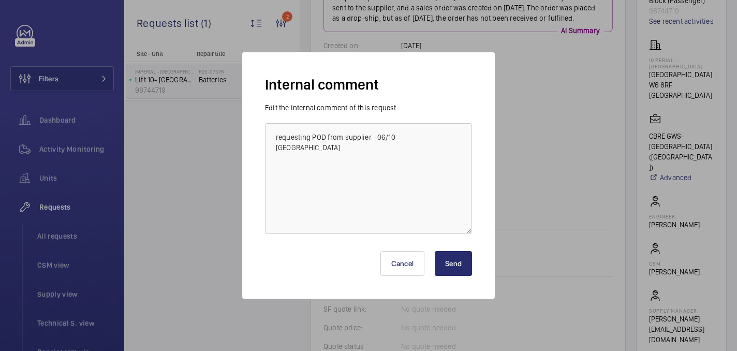
drag, startPoint x: 461, startPoint y: 266, endPoint x: 461, endPoint y: 273, distance: 7.2
click at [461, 266] on button "Send" at bounding box center [453, 263] width 37 height 25
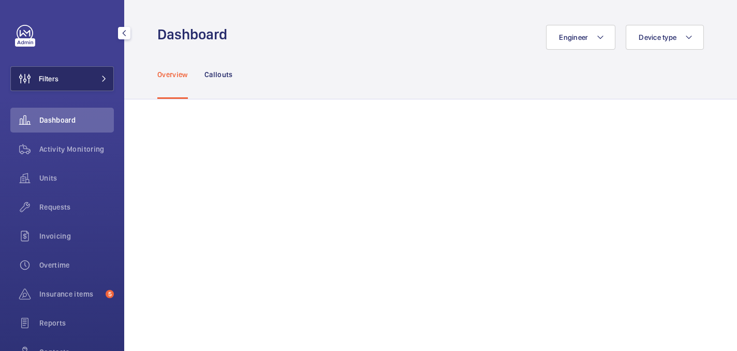
drag, startPoint x: 82, startPoint y: 79, endPoint x: 109, endPoint y: 77, distance: 27.0
click at [82, 79] on button "Filters" at bounding box center [61, 78] width 103 height 25
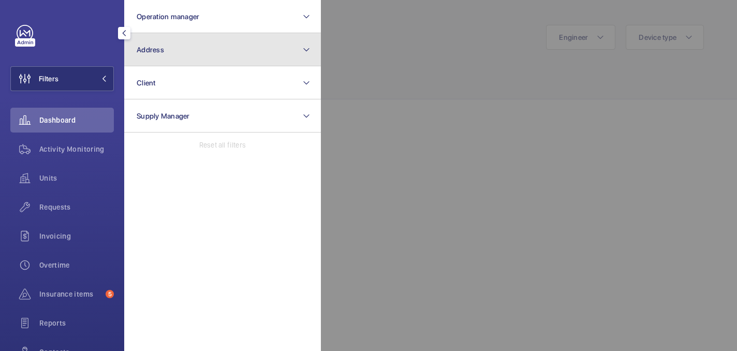
click at [244, 54] on button "Address" at bounding box center [222, 49] width 197 height 33
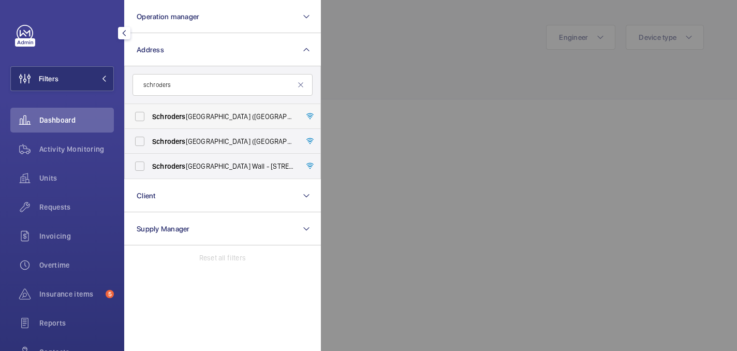
type input "schroders"
click at [250, 124] on label "Schroders Horsham Holmwood ([GEOGRAPHIC_DATA]) - [PERSON_NAME][STREET_ADDRESS]" at bounding box center [215, 116] width 180 height 25
click at [150, 124] on input "Schroders Horsham Holmwood ([GEOGRAPHIC_DATA]) - [PERSON_NAME][STREET_ADDRESS]" at bounding box center [139, 116] width 21 height 21
checkbox input "true"
click at [358, 85] on div at bounding box center [689, 175] width 737 height 351
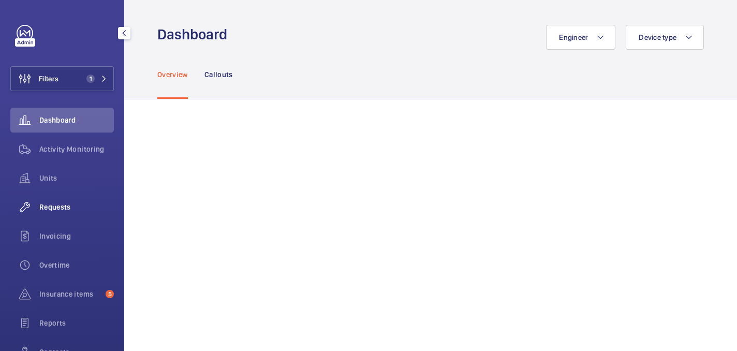
click at [65, 198] on div "Requests" at bounding box center [61, 207] width 103 height 25
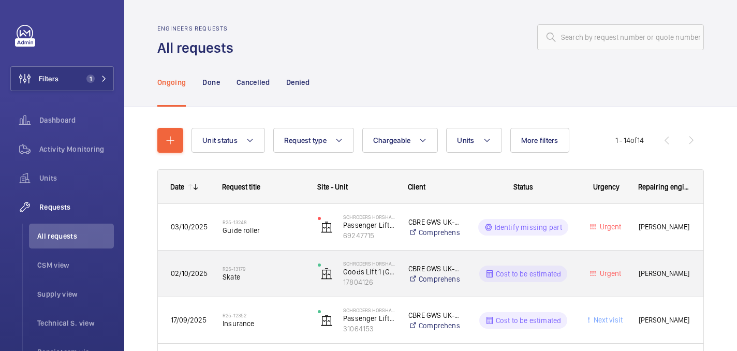
click at [270, 276] on span "Skate" at bounding box center [263, 277] width 82 height 10
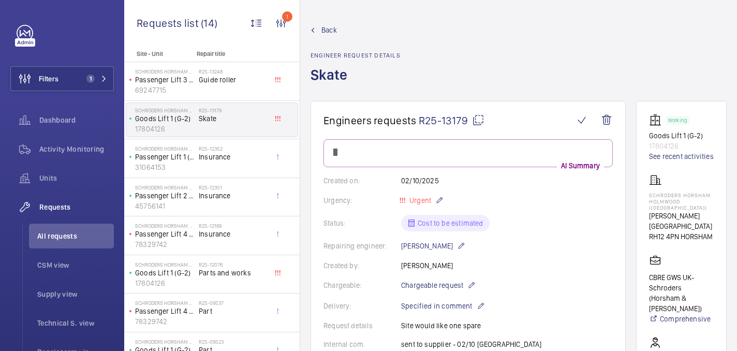
click at [479, 118] on mat-icon at bounding box center [478, 120] width 12 height 12
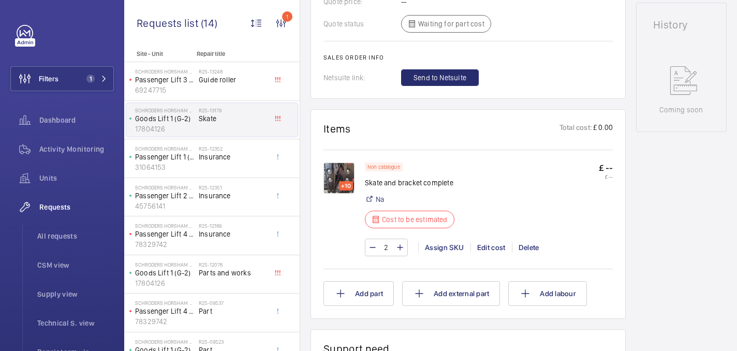
scroll to position [507, 0]
click at [350, 170] on img at bounding box center [338, 177] width 31 height 31
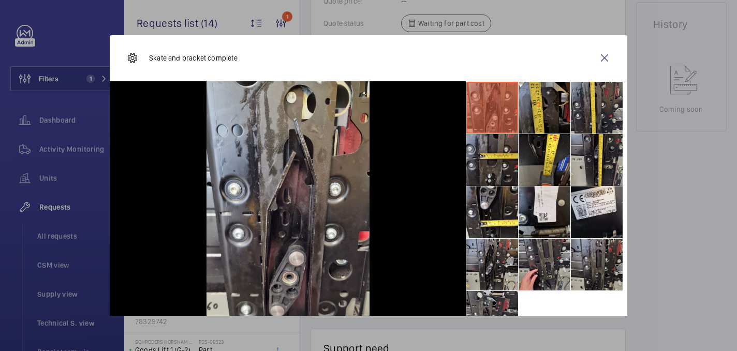
scroll to position [13, 0]
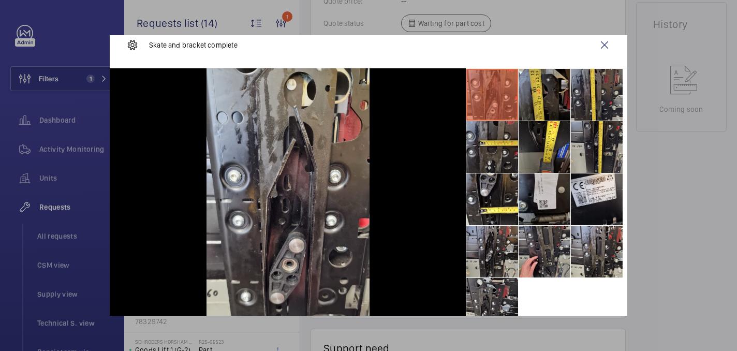
click at [548, 196] on li at bounding box center [544, 199] width 52 height 52
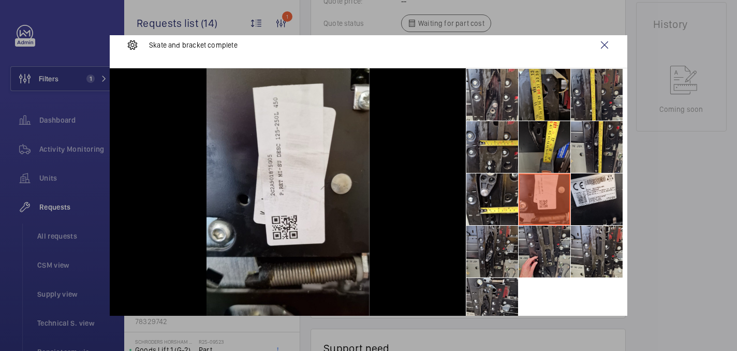
click at [501, 255] on li at bounding box center [492, 252] width 52 height 52
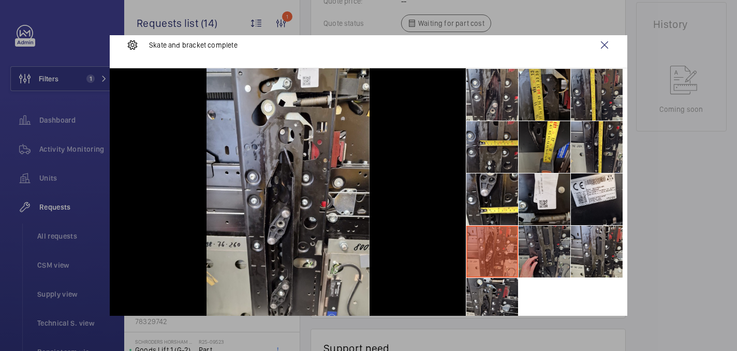
click at [545, 255] on li at bounding box center [544, 252] width 52 height 52
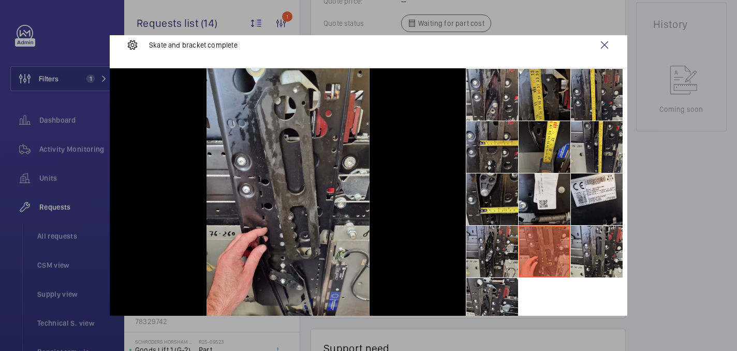
scroll to position [55, 0]
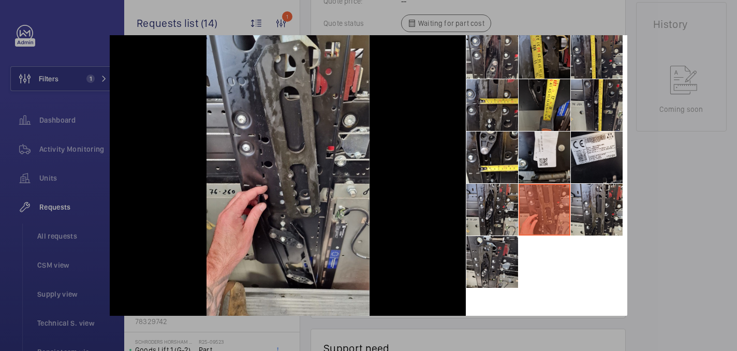
click at [735, 246] on div at bounding box center [368, 175] width 737 height 351
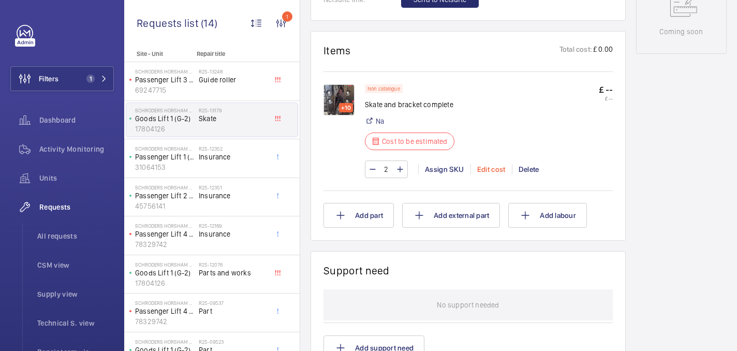
scroll to position [586, 0]
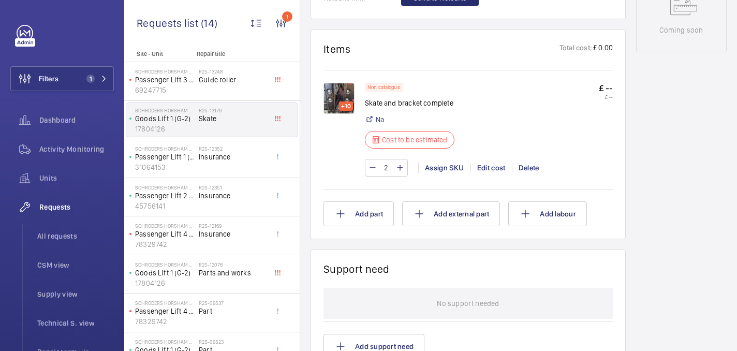
click at [342, 97] on img at bounding box center [338, 98] width 31 height 31
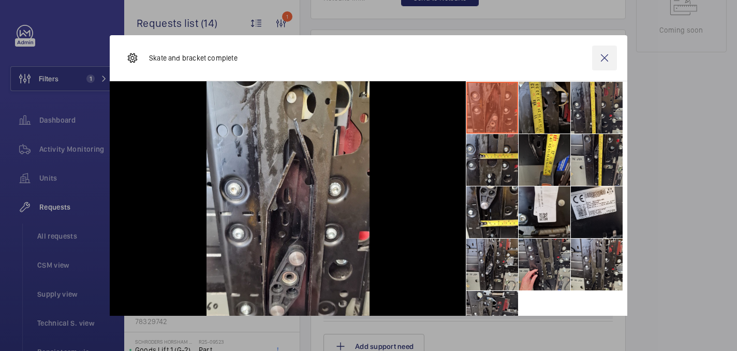
click at [605, 55] on wm-front-icon-button at bounding box center [604, 58] width 25 height 25
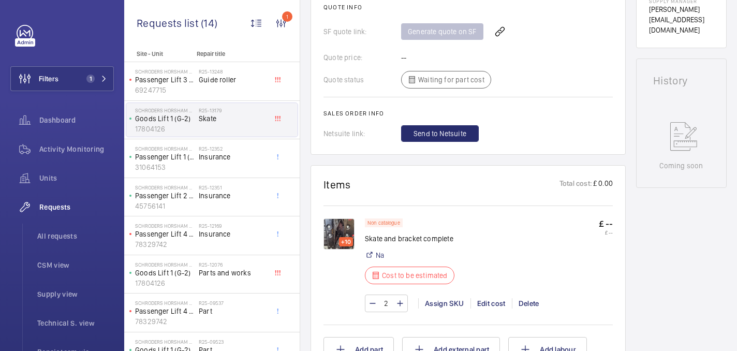
scroll to position [432, 0]
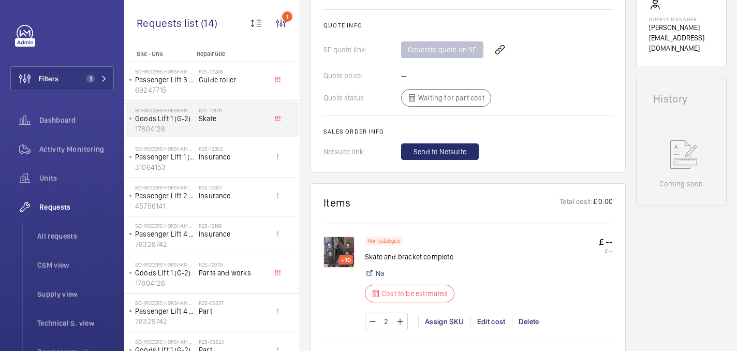
click at [348, 250] on img at bounding box center [338, 251] width 31 height 31
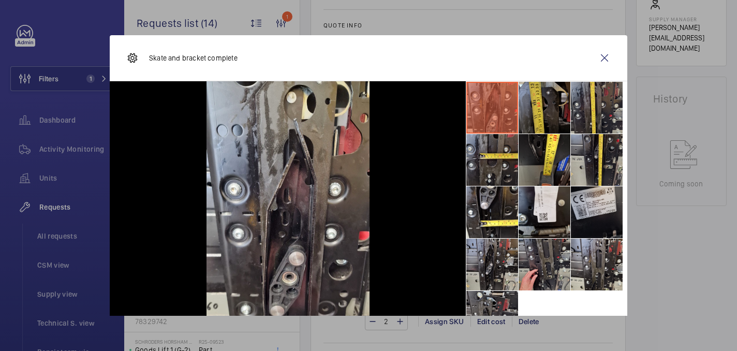
click at [593, 203] on li at bounding box center [597, 212] width 52 height 52
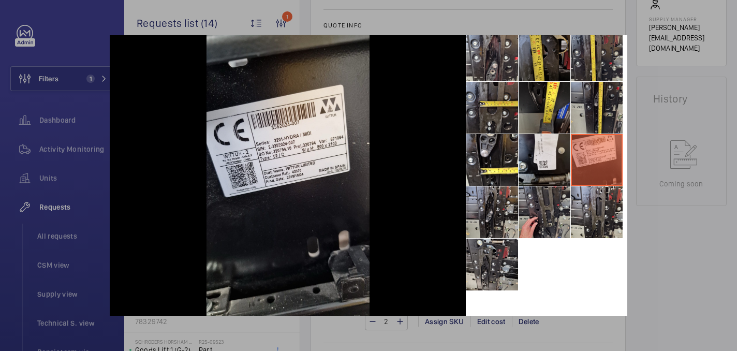
scroll to position [55, 0]
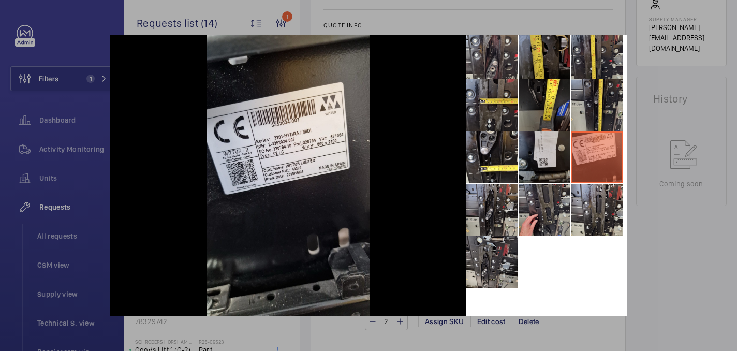
click at [547, 172] on li at bounding box center [544, 157] width 52 height 52
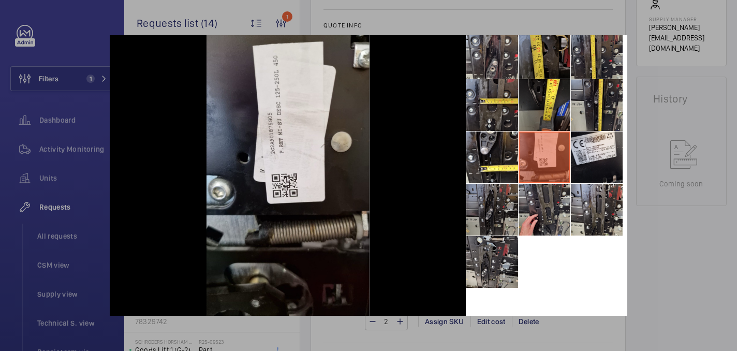
click at [489, 216] on li at bounding box center [492, 210] width 52 height 52
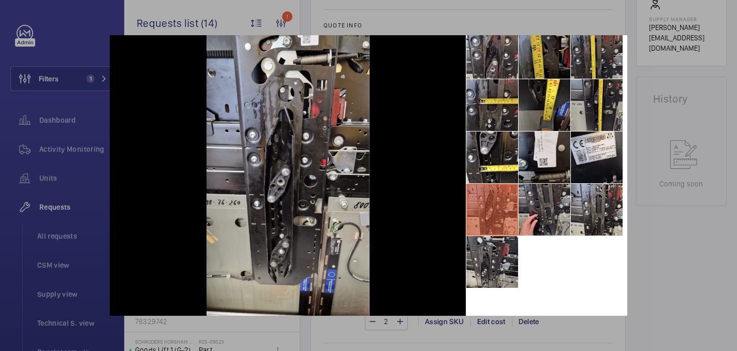
click at [672, 231] on div at bounding box center [368, 175] width 737 height 351
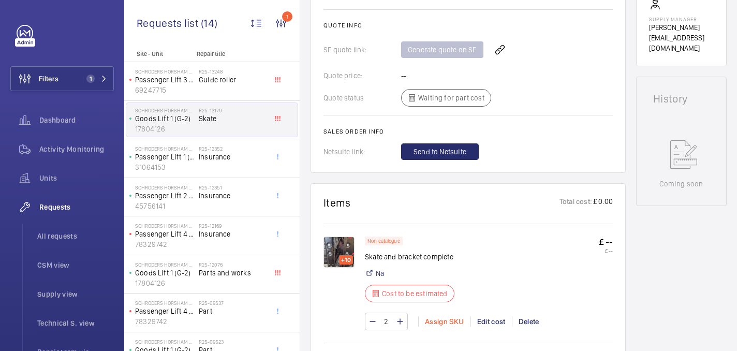
click at [457, 321] on div "Assign SKU" at bounding box center [444, 321] width 52 height 10
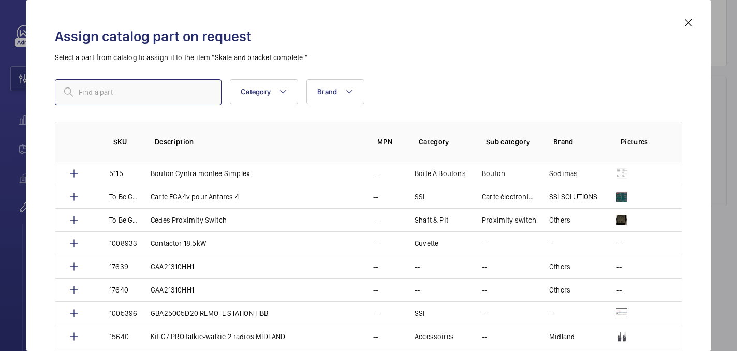
click at [153, 100] on input "text" at bounding box center [138, 92] width 167 height 26
paste input "1010448"
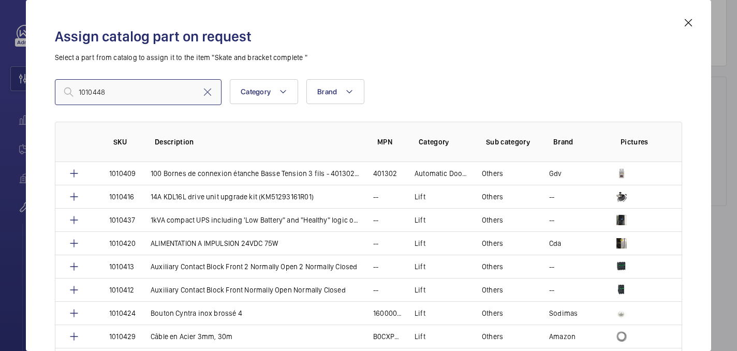
click at [82, 93] on input "1010448" at bounding box center [138, 92] width 167 height 26
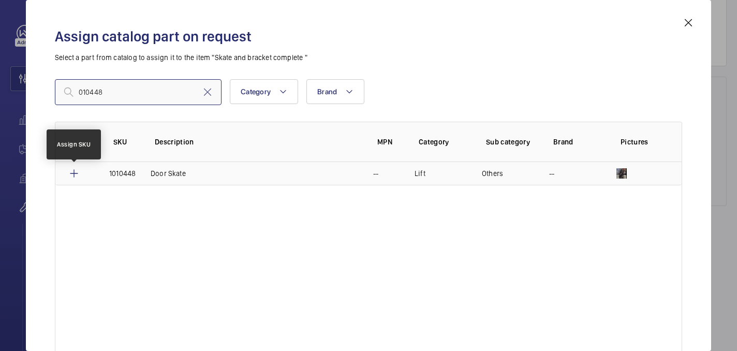
type input "010448"
click at [73, 176] on mat-icon at bounding box center [74, 173] width 12 height 12
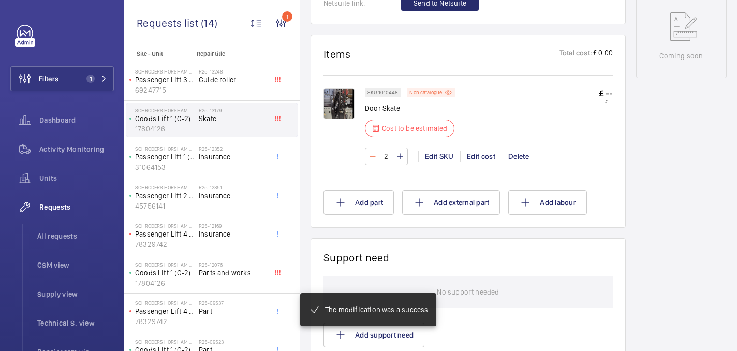
click at [370, 153] on mat-icon at bounding box center [372, 156] width 8 height 12
type input "1"
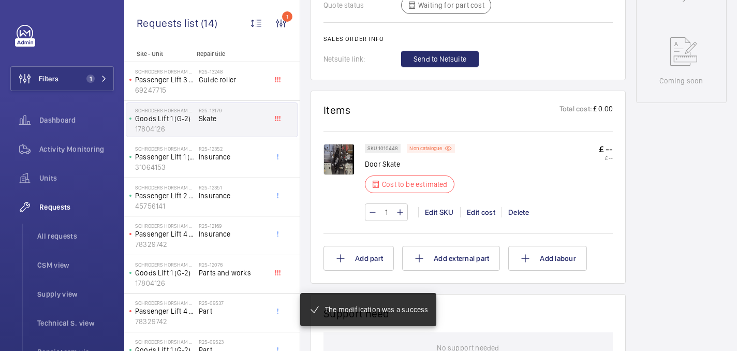
scroll to position [512, 0]
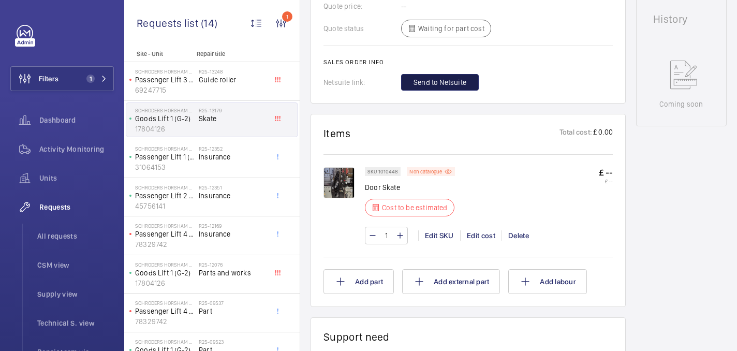
click at [444, 87] on span "Send to Netsuite" at bounding box center [439, 82] width 53 height 10
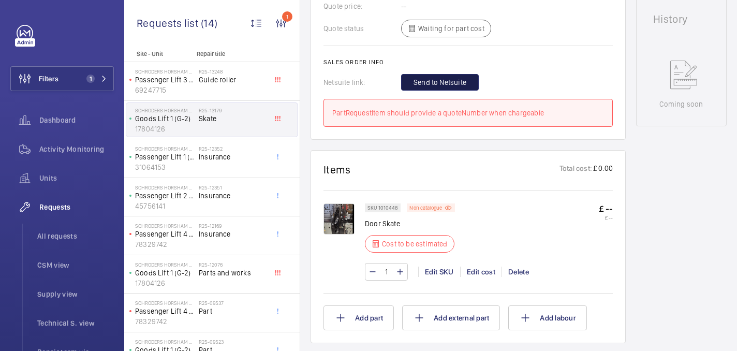
click at [442, 87] on span "Send to Netsuite" at bounding box center [439, 82] width 53 height 10
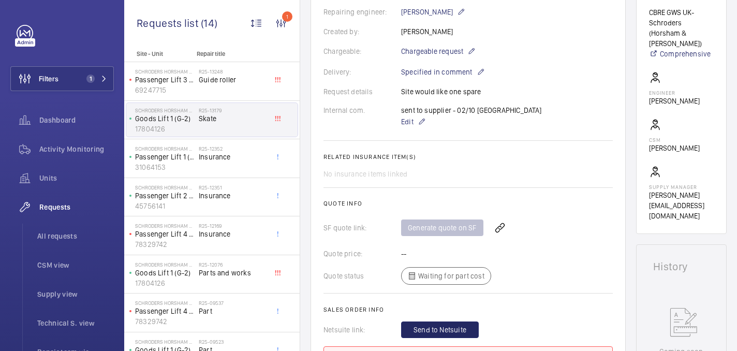
scroll to position [232, 0]
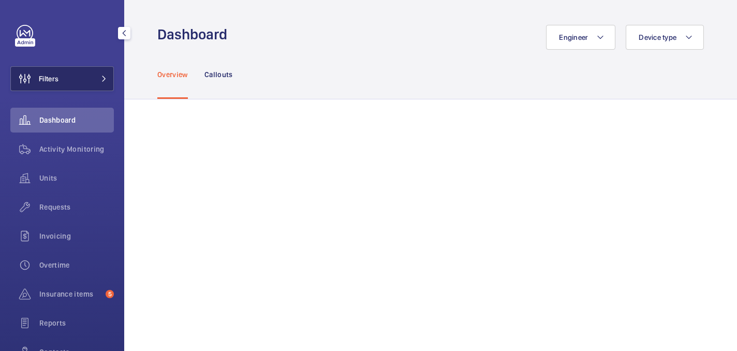
click at [99, 80] on span at bounding box center [101, 79] width 12 height 6
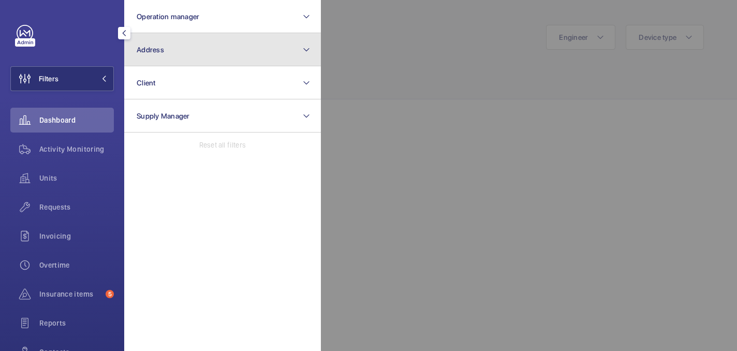
click at [261, 59] on button "Address" at bounding box center [222, 49] width 197 height 33
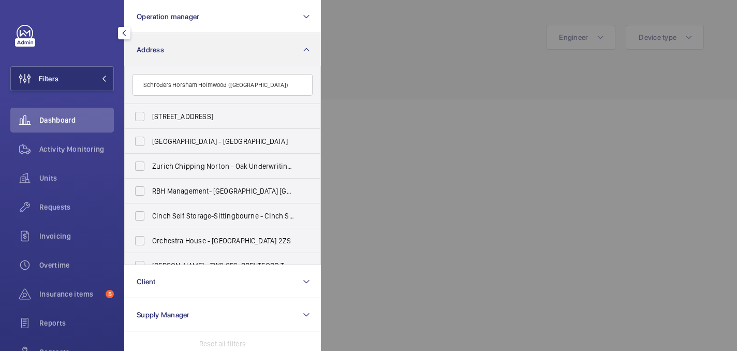
scroll to position [0, 24]
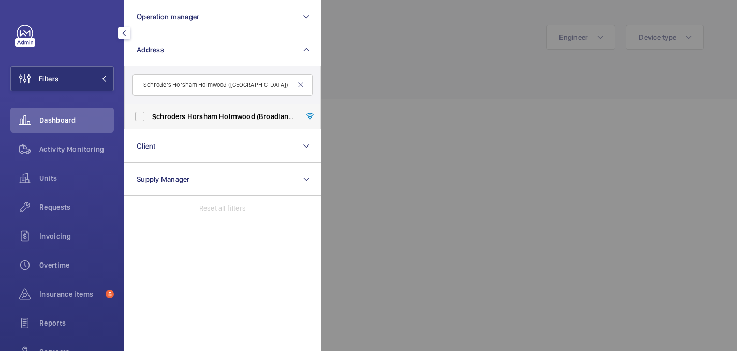
type input "Schroders Horsham Holmwood ([GEOGRAPHIC_DATA])"
click at [251, 116] on span "Holmwood" at bounding box center [237, 116] width 36 height 8
click at [150, 116] on input "Schroders Horsham Holmwood ([GEOGRAPHIC_DATA]) - [PERSON_NAME][STREET_ADDRESS]" at bounding box center [139, 116] width 21 height 21
checkbox input "true"
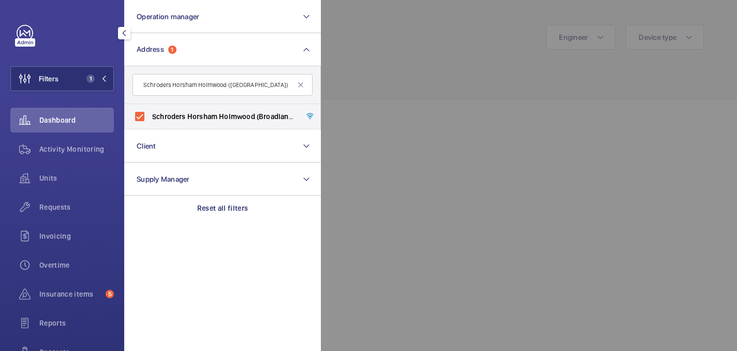
click at [417, 81] on div at bounding box center [689, 175] width 737 height 351
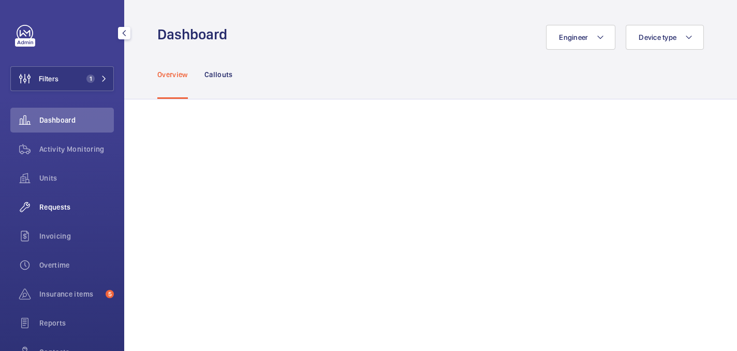
click at [69, 210] on span "Requests" at bounding box center [76, 207] width 74 height 10
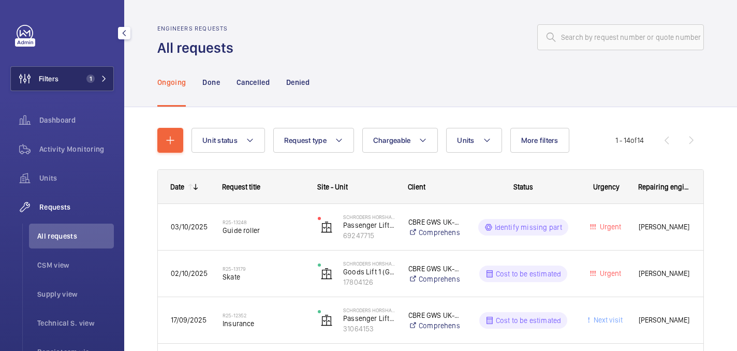
click at [103, 72] on button "Filters 1" at bounding box center [61, 78] width 103 height 25
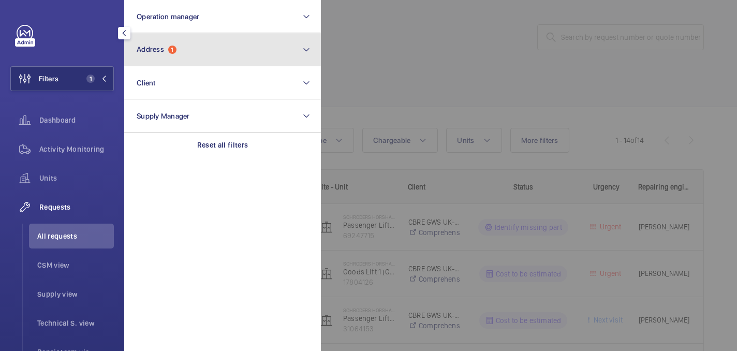
click at [256, 58] on button "Address 1" at bounding box center [222, 49] width 197 height 33
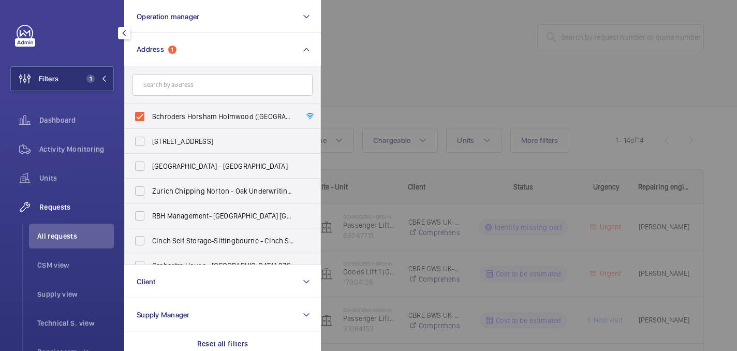
type input "Schroders Horsham Holmwood ([GEOGRAPHIC_DATA])"
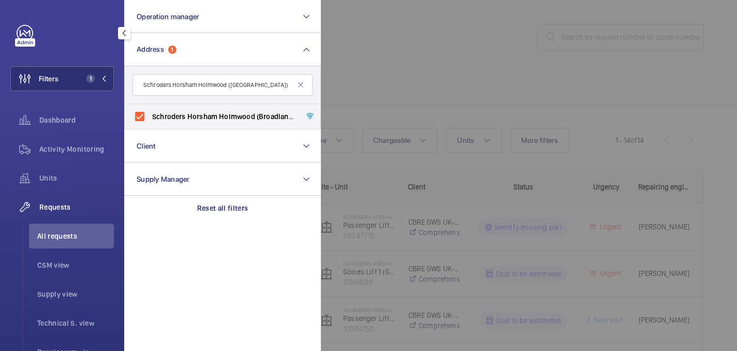
drag, startPoint x: 148, startPoint y: 85, endPoint x: 328, endPoint y: 87, distance: 180.0
click at [10, 91] on wm-front-filter-list-menu "Operation manager Address [STREET_ADDRESS] ([GEOGRAPHIC_DATA]) [GEOGRAPHIC_DATA…" at bounding box center [10, 91] width 0 height 0
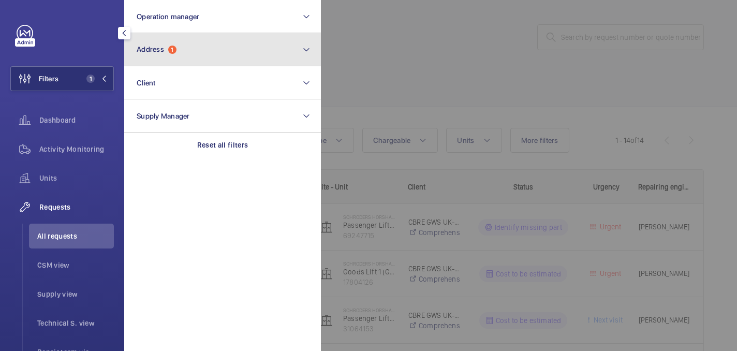
click at [261, 59] on button "Address 1" at bounding box center [222, 49] width 197 height 33
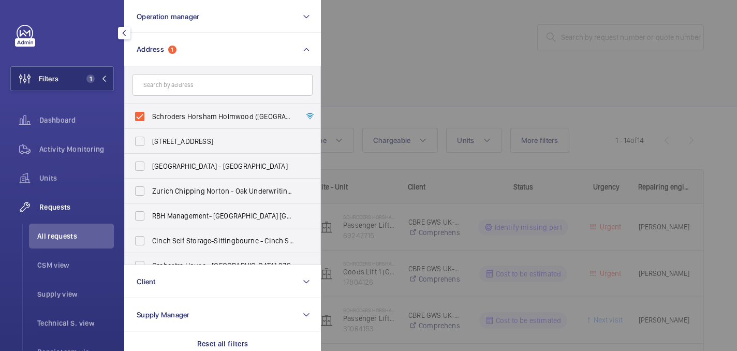
type input "Schroders Horsham Holmwood (Broadlands Business Campus)"
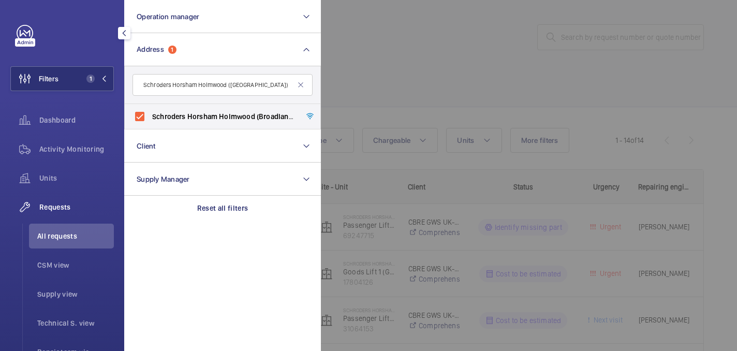
drag, startPoint x: 146, startPoint y: 86, endPoint x: 335, endPoint y: 86, distance: 189.3
click at [10, 91] on wm-front-filter-list-menu "Operation manager Address 1 Schroders Horsham Holmwood (Broadlands Business Cam…" at bounding box center [10, 91] width 0 height 0
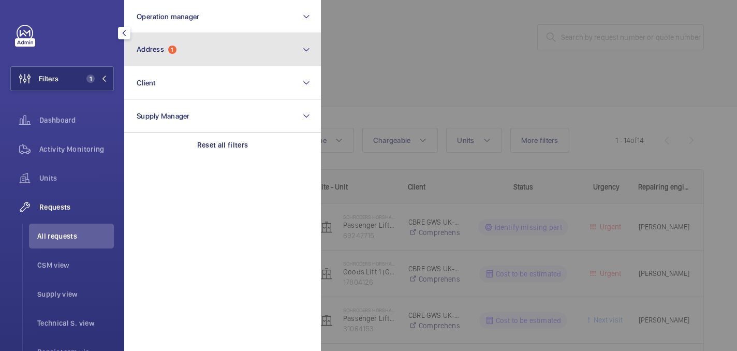
click at [234, 57] on button "Address 1" at bounding box center [222, 49] width 197 height 33
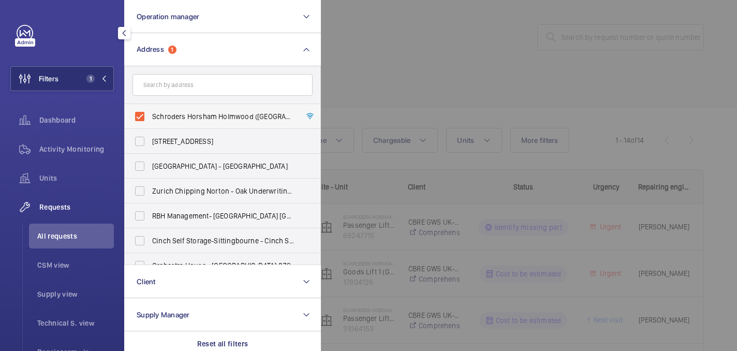
click at [211, 118] on span "Schroders Horsham Holmwood (Broadlands Business Campus) - Langhurst Wood Road, …" at bounding box center [223, 116] width 142 height 10
click at [150, 118] on input "Schroders Horsham Holmwood (Broadlands Business Campus) - Langhurst Wood Road, …" at bounding box center [139, 116] width 21 height 21
checkbox input "false"
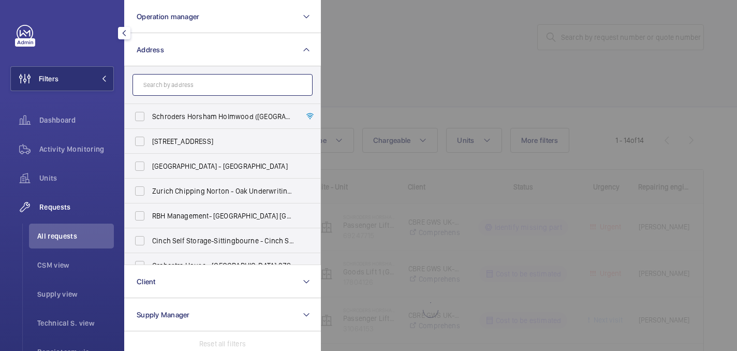
click at [204, 93] on input "text" at bounding box center [222, 85] width 180 height 22
paste input "Schroders Horsham Holmwood (Broadlands Business Campus)"
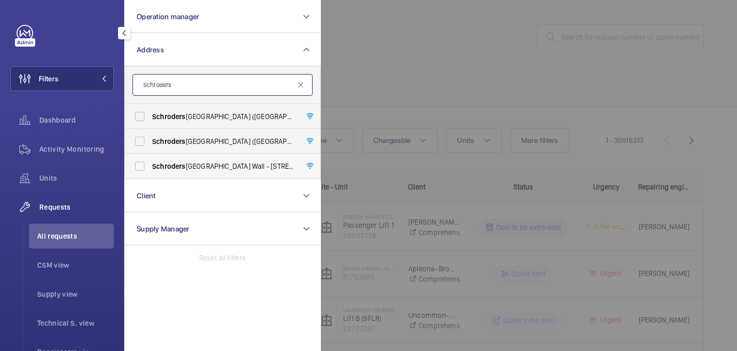
type input "Schroders"
click at [243, 172] on label "Schroders London Wall - 1 London Wall Place, LONDON EC2Y 5AU" at bounding box center [215, 166] width 180 height 25
click at [150, 172] on input "Schroders London Wall - 1 London Wall Place, LONDON EC2Y 5AU" at bounding box center [139, 166] width 21 height 21
checkbox input "true"
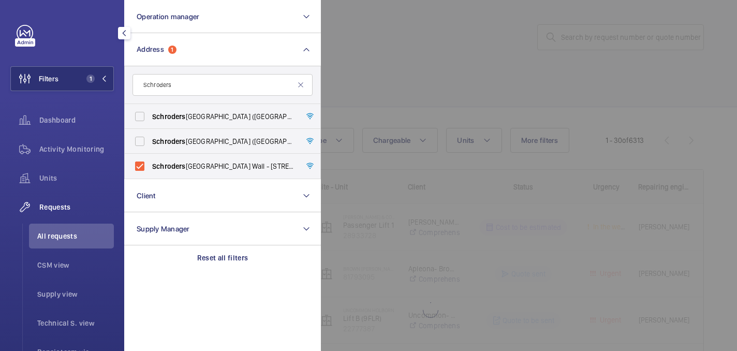
click at [371, 128] on div at bounding box center [689, 175] width 737 height 351
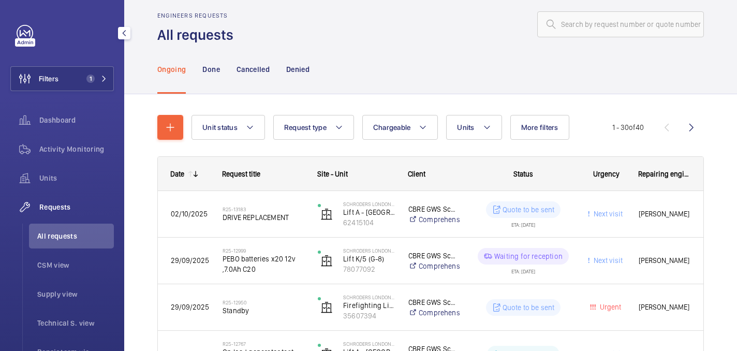
scroll to position [21, 0]
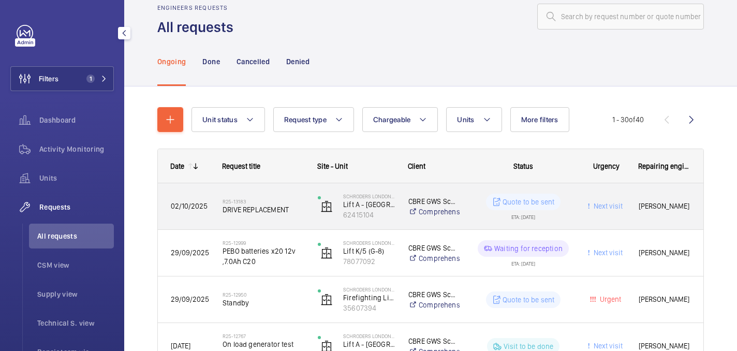
click at [304, 205] on span "DRIVE REPLACEMENT" at bounding box center [263, 209] width 82 height 10
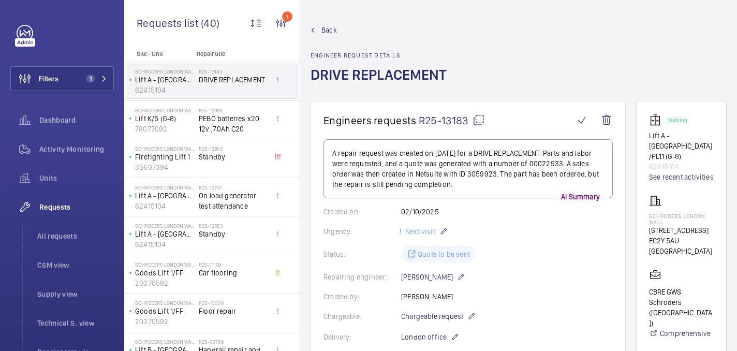
click at [484, 114] on h1 "Engineers requests R25-13183" at bounding box center [448, 120] width 250 height 13
click at [482, 116] on mat-icon at bounding box center [478, 120] width 12 height 12
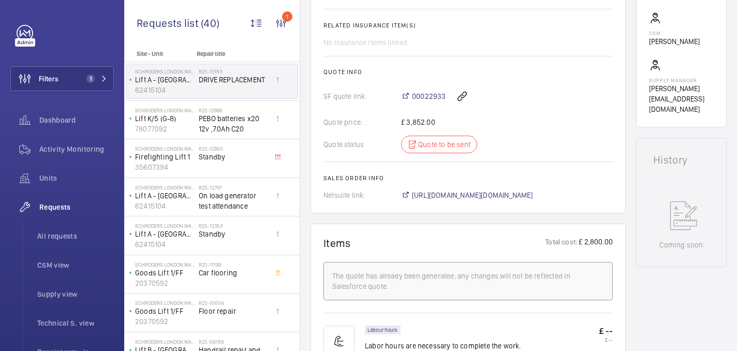
scroll to position [402, 0]
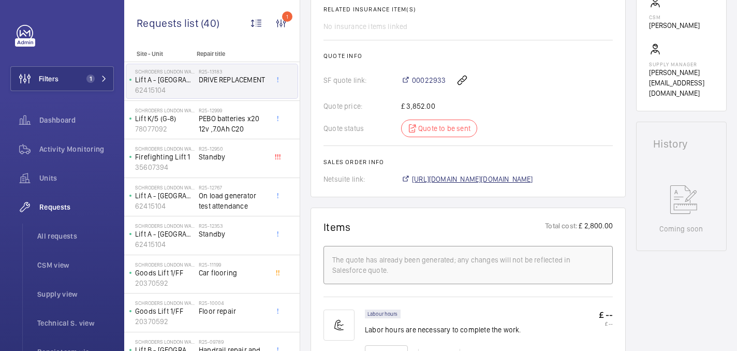
click at [473, 181] on span "https://6461500.app.netsuite.com/app/accounting/transactions/salesord.nl?id=305…" at bounding box center [472, 179] width 121 height 10
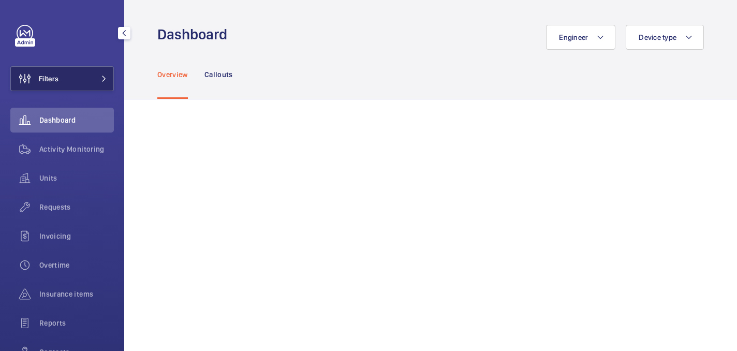
click at [78, 76] on button "Filters" at bounding box center [61, 78] width 103 height 25
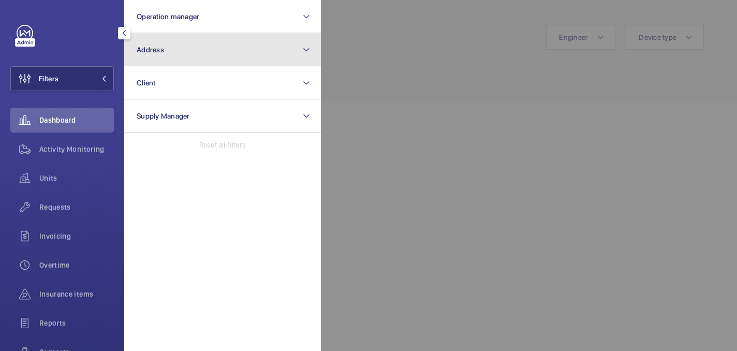
click at [238, 58] on button "Address" at bounding box center [222, 49] width 197 height 33
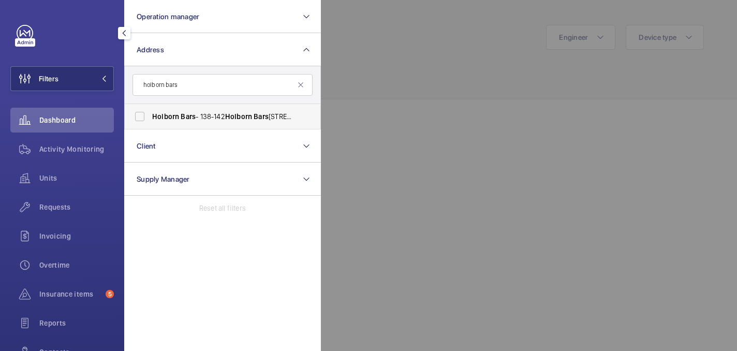
type input "holborn bars"
click at [237, 113] on span "Holborn" at bounding box center [238, 116] width 27 height 8
click at [150, 113] on input "Holborn Bars - [STREET_ADDRESS][DATE]" at bounding box center [139, 116] width 21 height 21
checkbox input "true"
drag, startPoint x: 440, startPoint y: 79, endPoint x: 318, endPoint y: 97, distance: 123.5
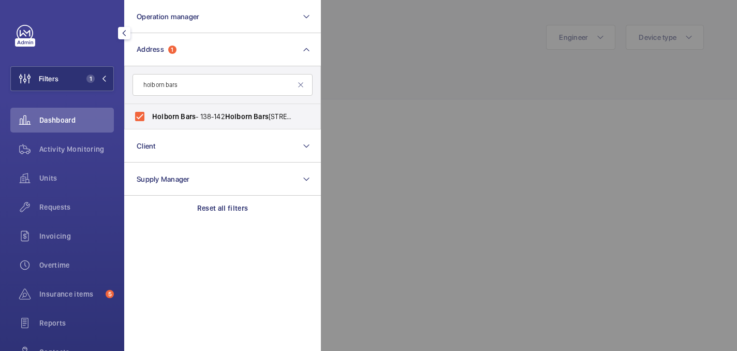
click at [440, 79] on div at bounding box center [689, 175] width 737 height 351
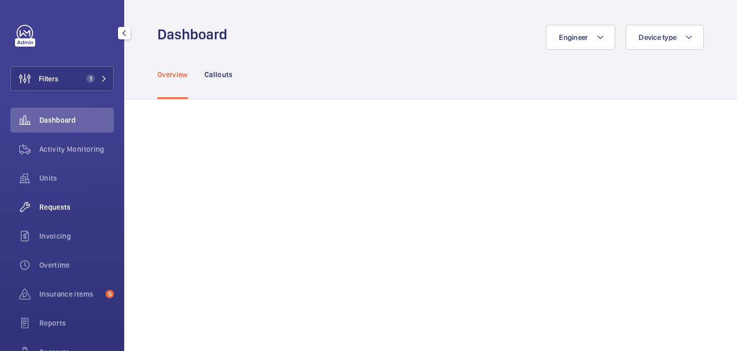
click at [54, 204] on span "Requests" at bounding box center [76, 207] width 74 height 10
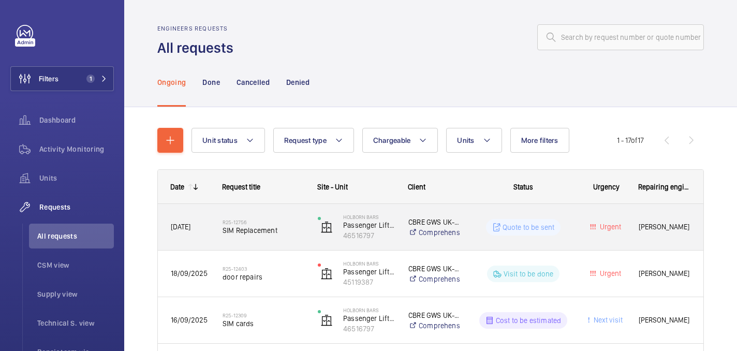
click at [272, 239] on div "R25-12756 SIM Replacement" at bounding box center [263, 227] width 82 height 30
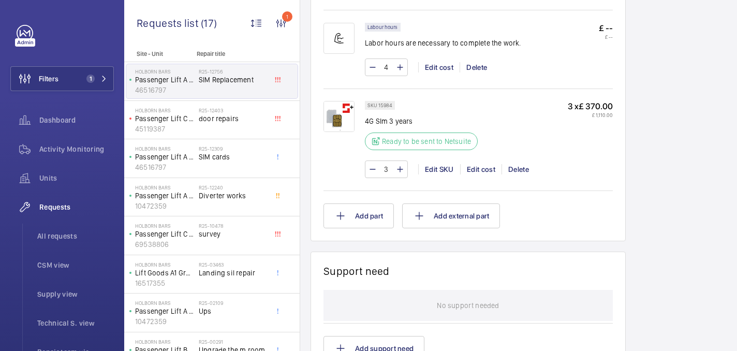
scroll to position [510, 0]
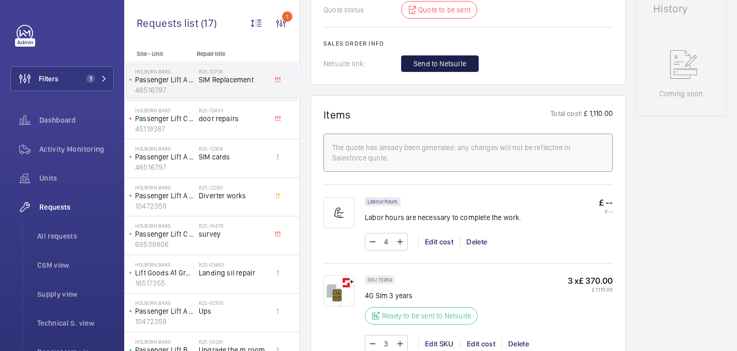
click at [433, 71] on button "Send to Netsuite" at bounding box center [440, 63] width 78 height 17
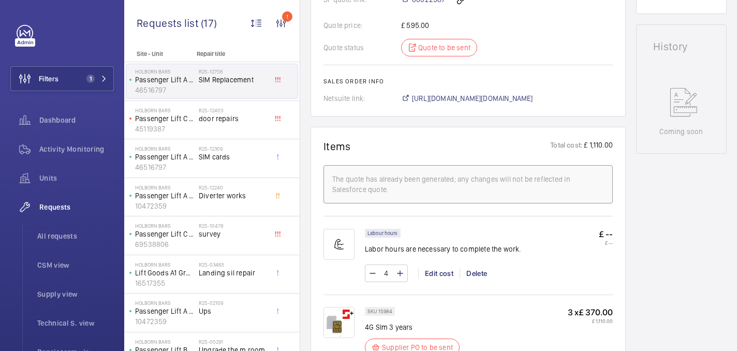
scroll to position [472, 0]
click at [476, 99] on span "[URL][DOMAIN_NAME][DOMAIN_NAME]" at bounding box center [472, 98] width 121 height 10
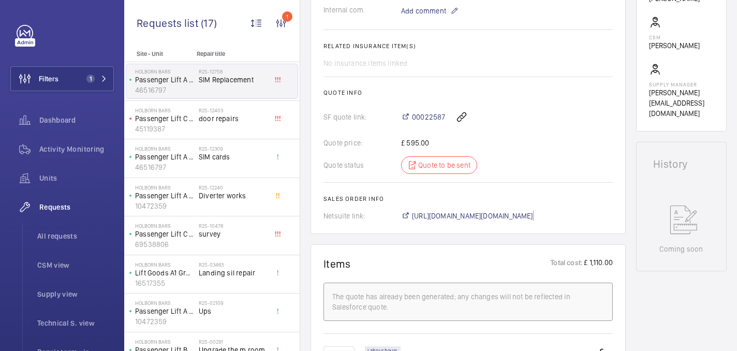
scroll to position [0, 0]
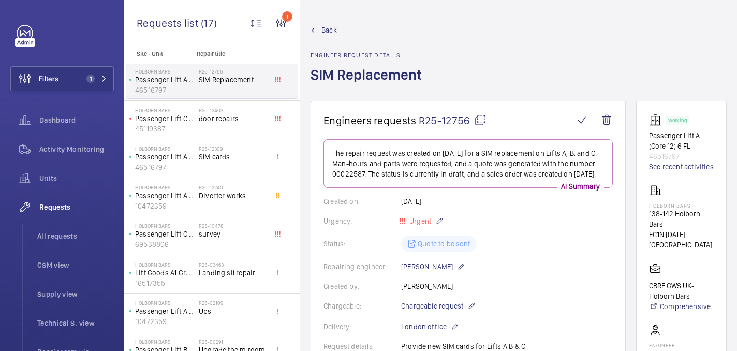
click at [481, 122] on mat-icon at bounding box center [480, 120] width 12 height 12
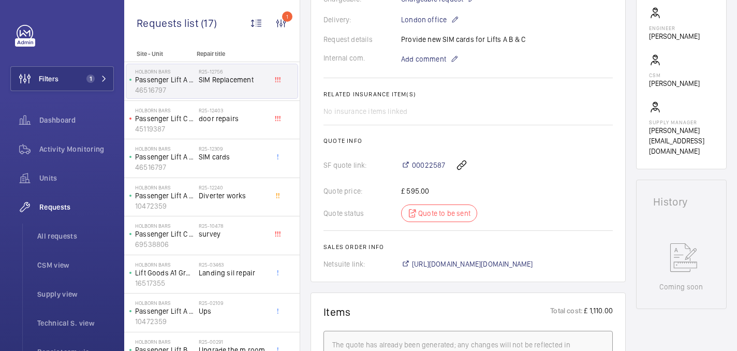
scroll to position [305, 0]
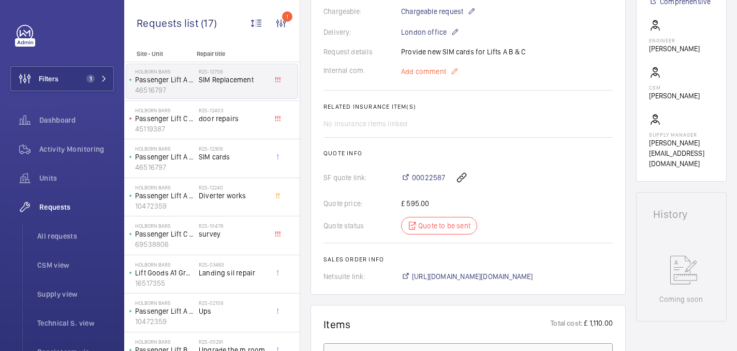
click at [418, 66] on span "Add comment" at bounding box center [423, 71] width 45 height 10
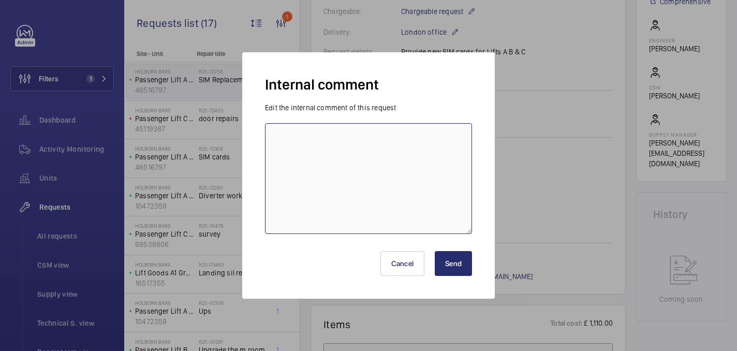
click at [404, 141] on textarea at bounding box center [368, 178] width 207 height 111
type textarea "on order - 06/10 india"
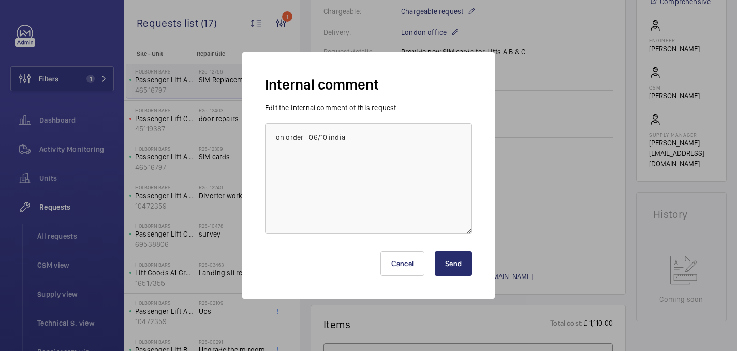
click at [463, 261] on button "Send" at bounding box center [453, 263] width 37 height 25
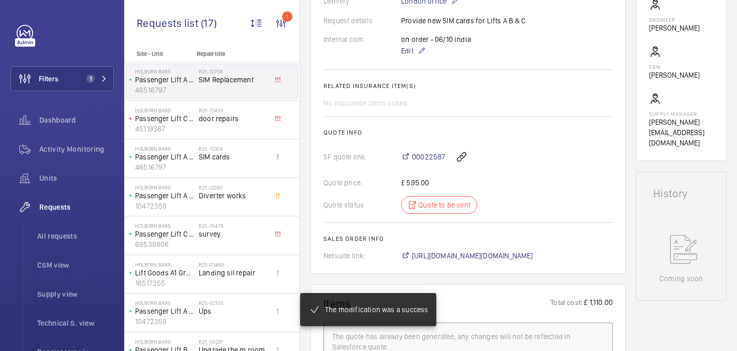
scroll to position [980, 0]
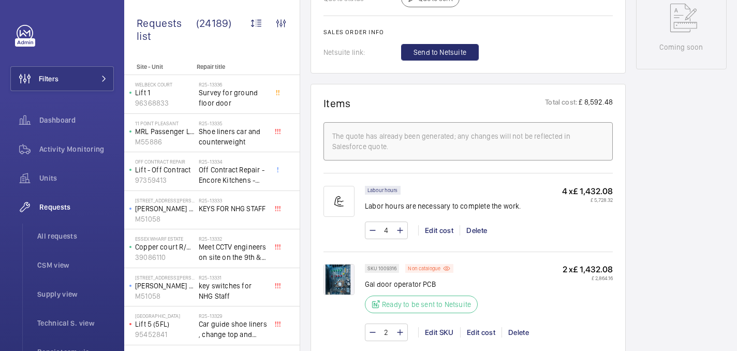
scroll to position [461, 0]
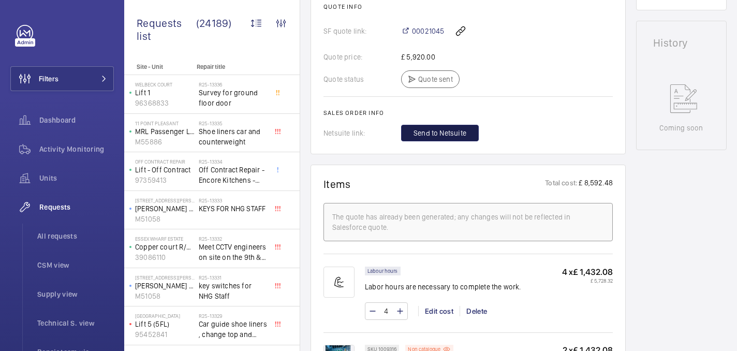
click at [436, 128] on button "Send to Netsuite" at bounding box center [440, 133] width 78 height 17
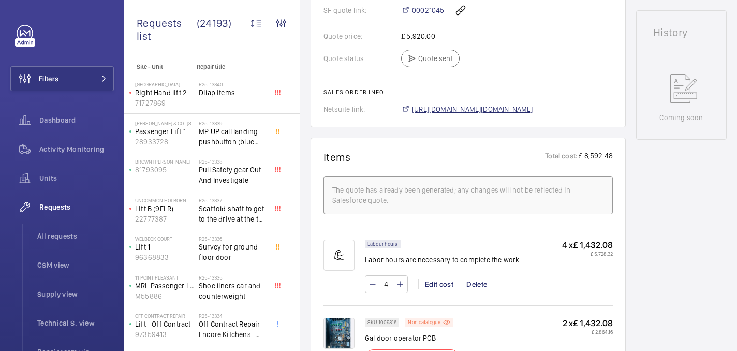
scroll to position [482, 0]
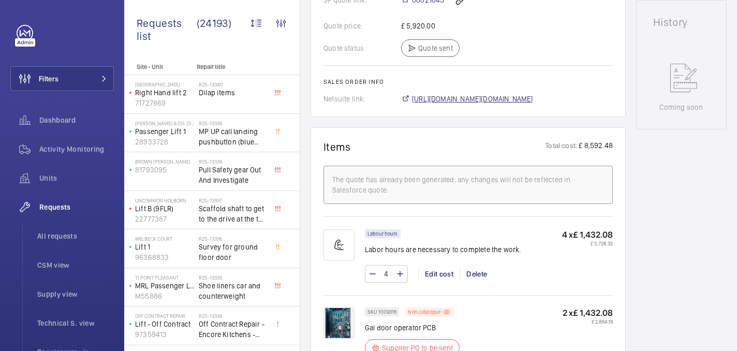
click at [438, 97] on span "[URL][DOMAIN_NAME][DOMAIN_NAME]" at bounding box center [472, 99] width 121 height 10
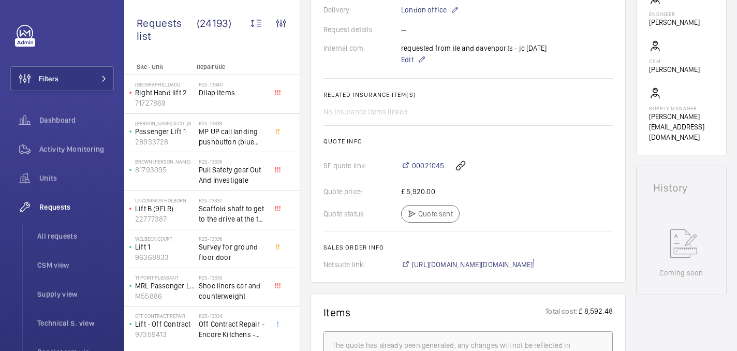
scroll to position [184, 0]
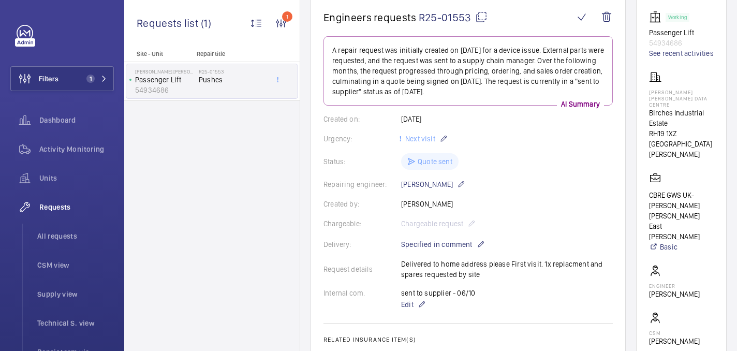
scroll to position [109, 0]
